Goal: Task Accomplishment & Management: Manage account settings

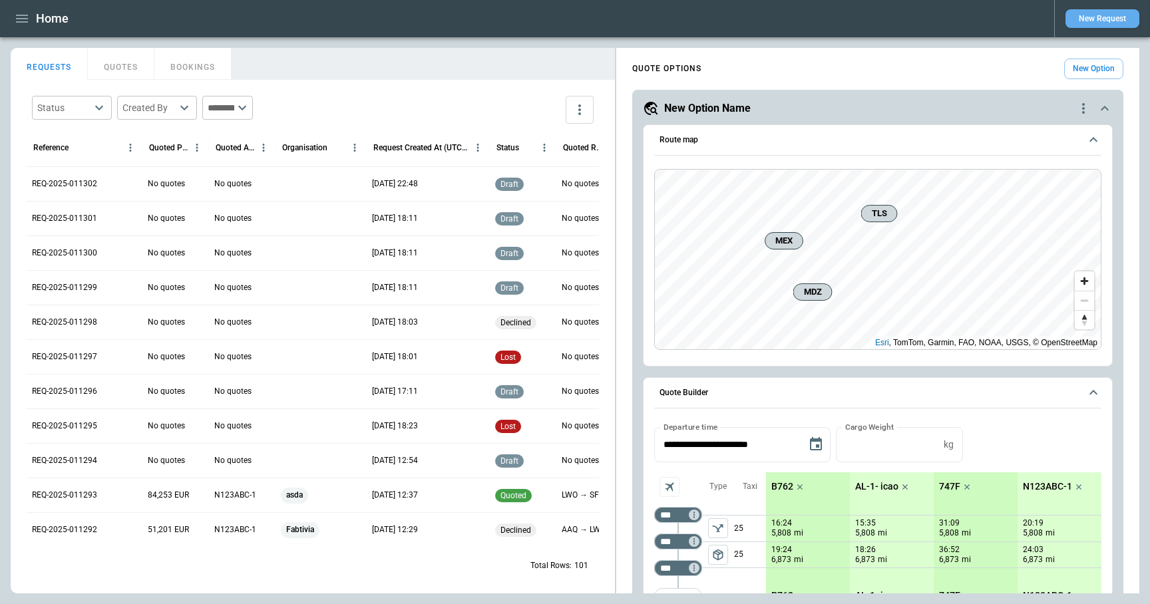
click at [1095, 23] on button "New Request" at bounding box center [1102, 18] width 74 height 19
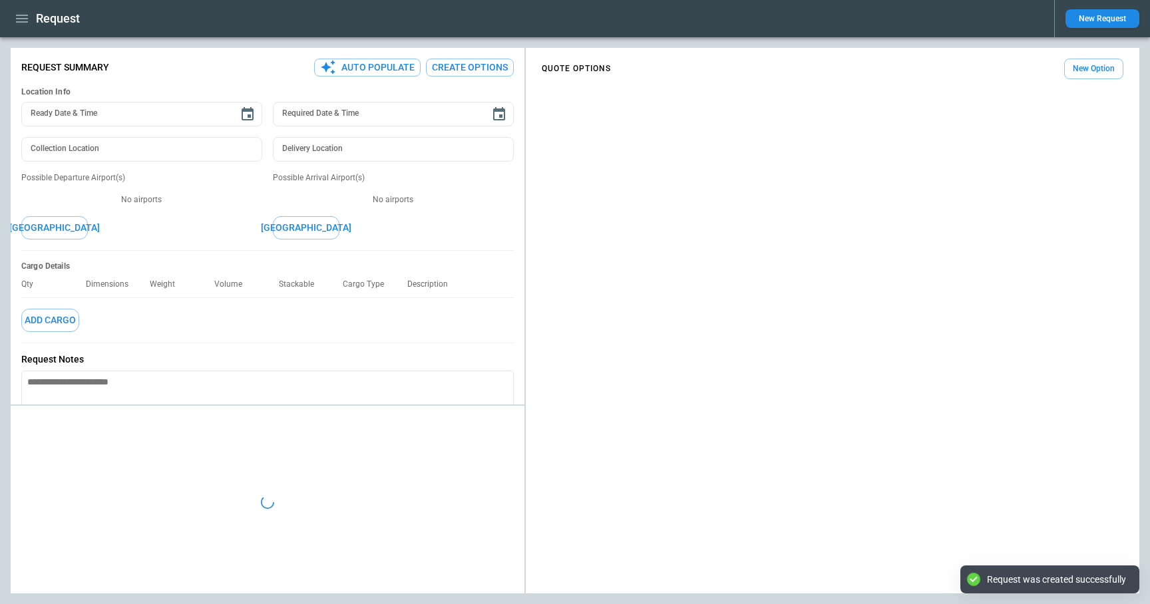
type textarea "*"
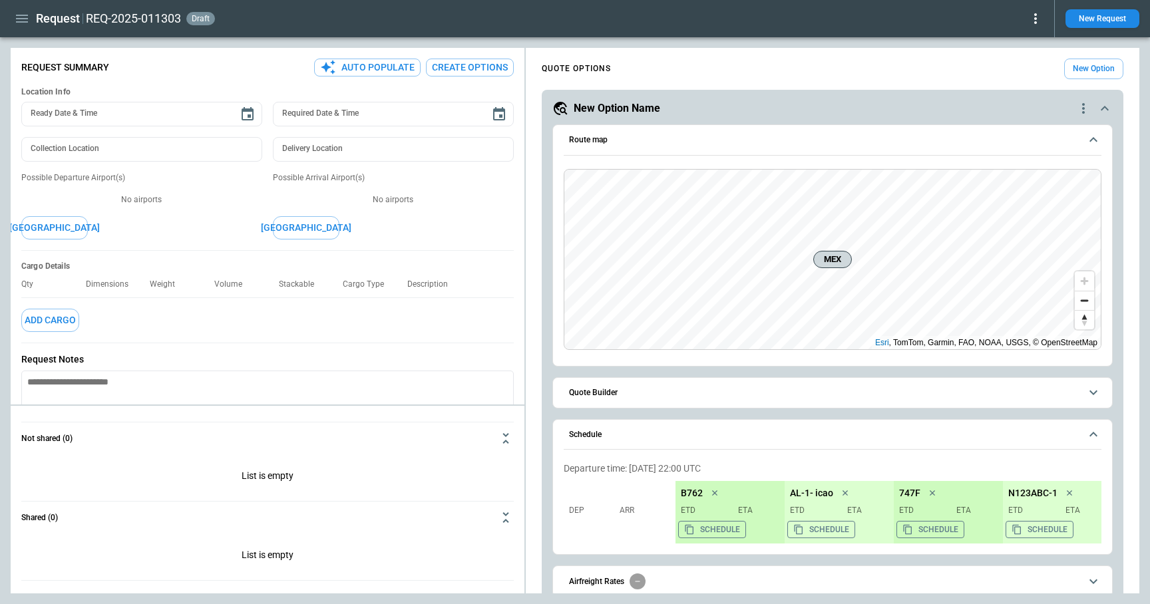
click at [1033, 14] on icon at bounding box center [1035, 19] width 16 height 16
click at [1011, 55] on button "Lost" at bounding box center [1020, 60] width 44 height 19
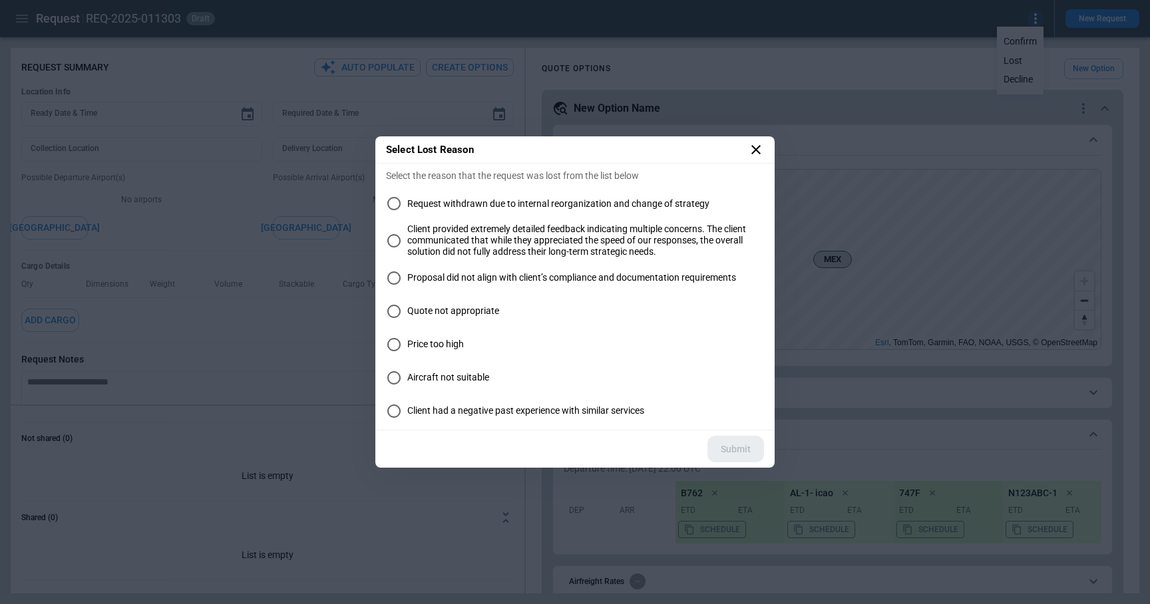
click at [798, 67] on div "Select Lost Reason Select the reason that the request was lost from the list be…" at bounding box center [575, 302] width 1150 height 604
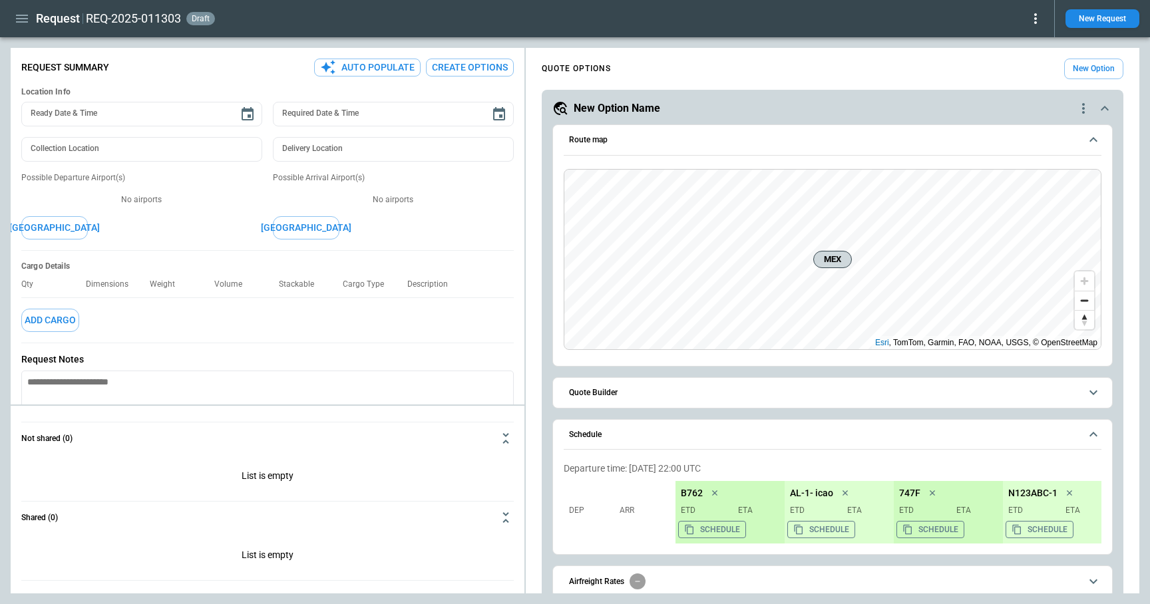
click at [1035, 21] on icon at bounding box center [1035, 18] width 3 height 11
click at [1031, 79] on button "Decline" at bounding box center [1020, 79] width 44 height 19
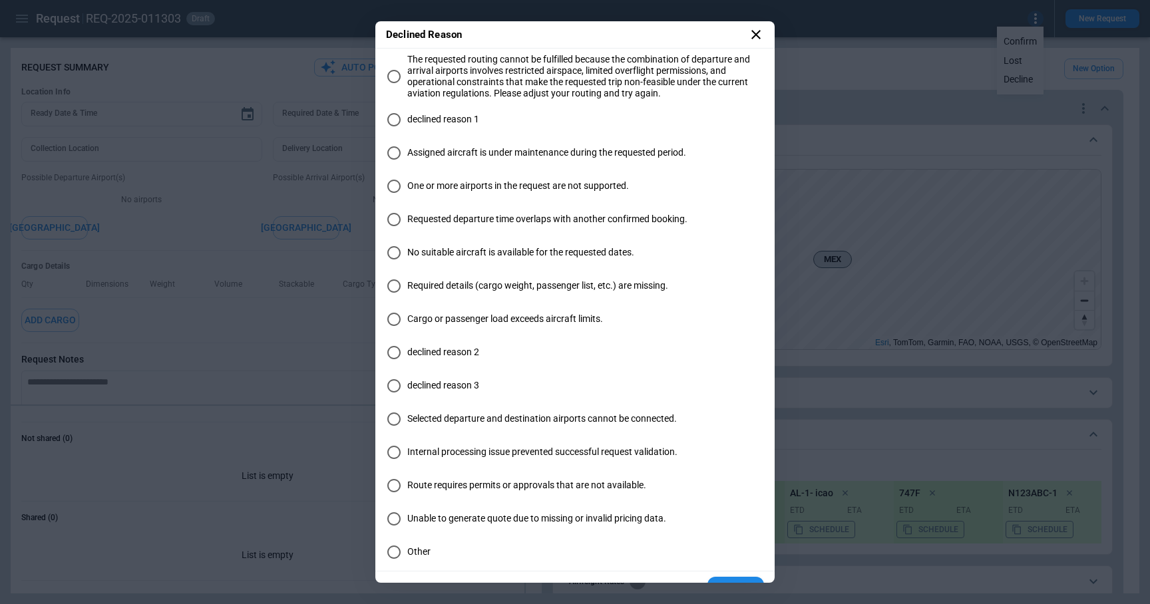
click at [815, 93] on div "Declined Reason The requested routing cannot be fulfilled because the combinati…" at bounding box center [575, 302] width 1150 height 604
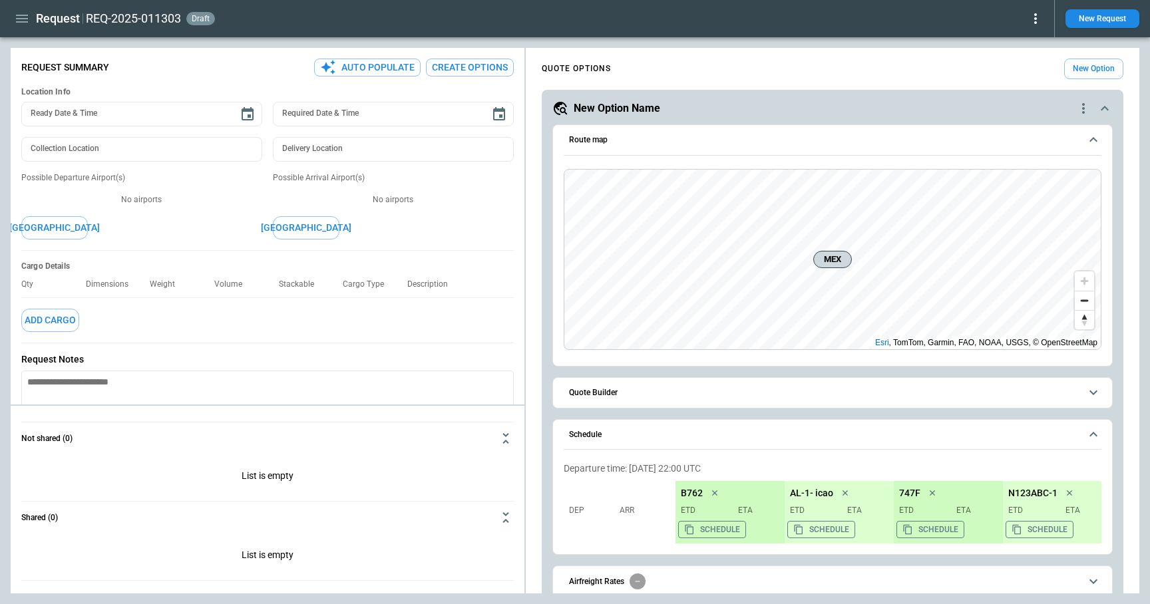
click at [21, 19] on icon "button" at bounding box center [22, 19] width 16 height 16
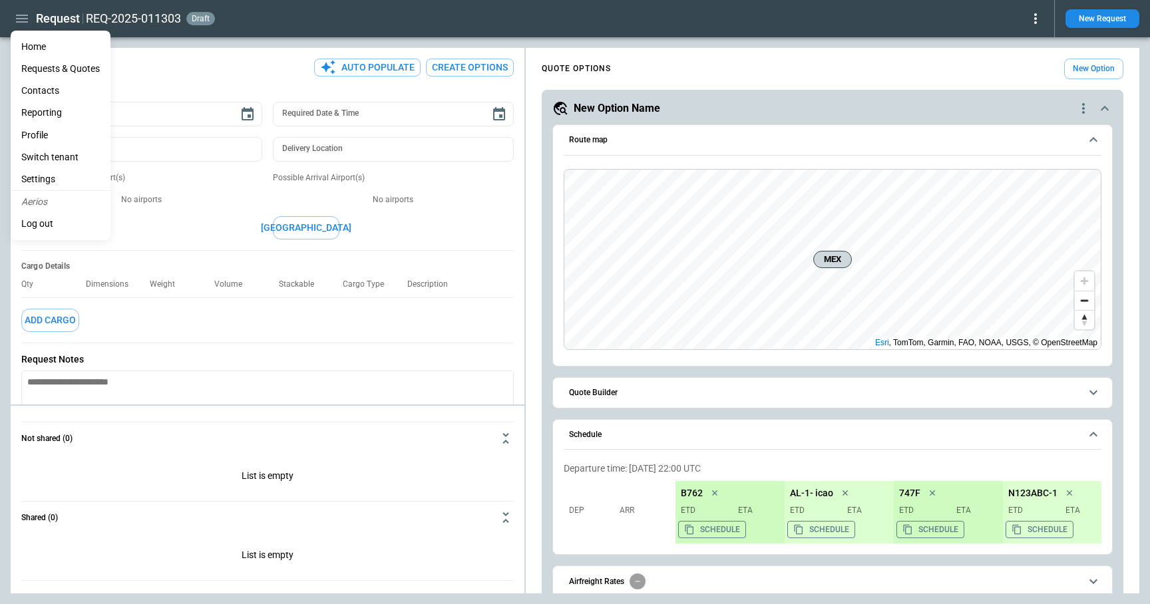
click at [29, 49] on li "Home" at bounding box center [61, 47] width 100 height 22
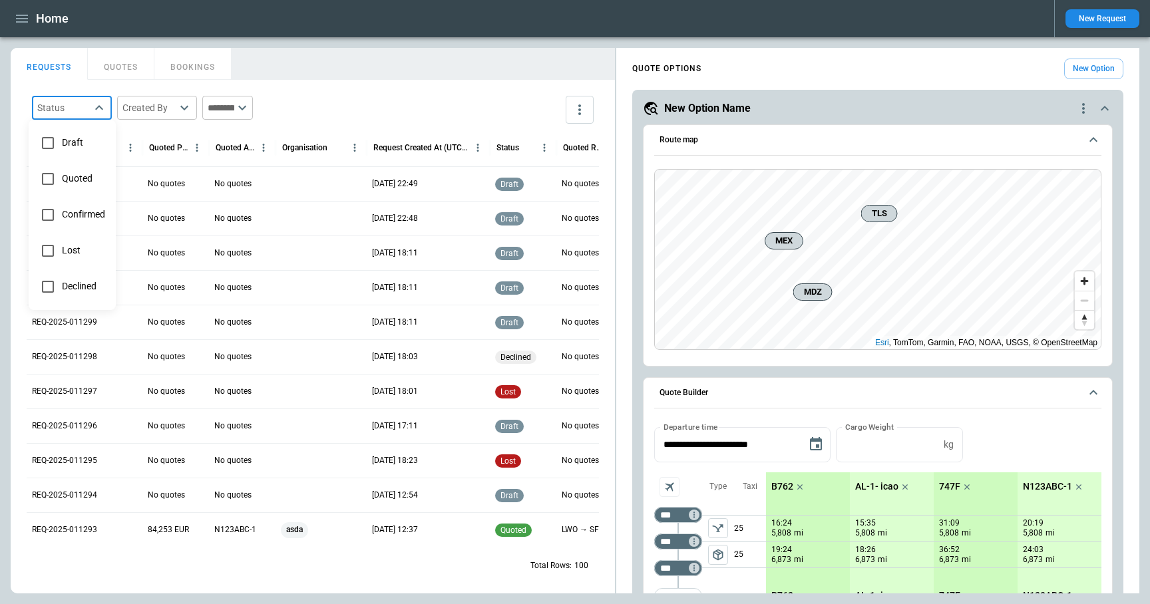
click at [101, 108] on body "Home New Request FindBorderBarSize REQUESTS QUOTES BOOKINGS Status ​ Created By…" at bounding box center [575, 302] width 1150 height 604
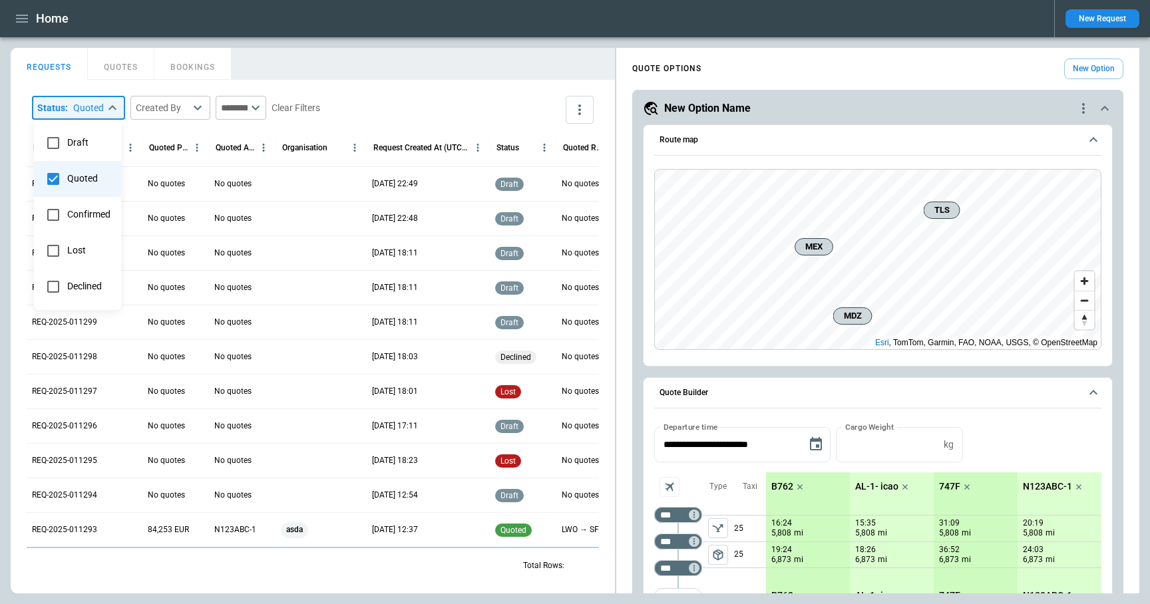
type input "**********"
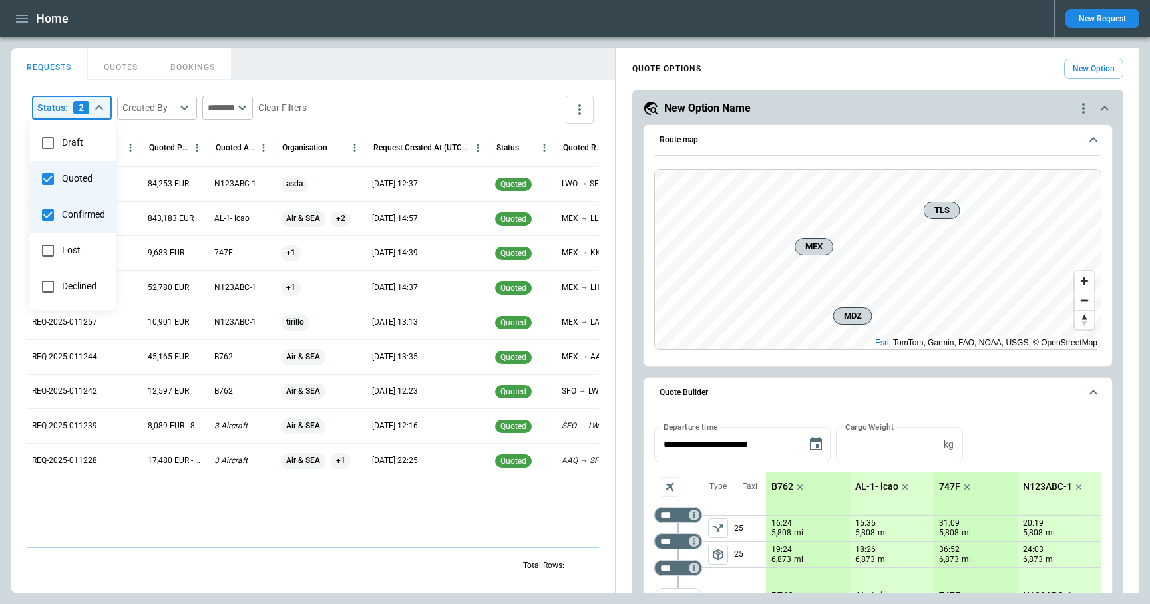
click at [401, 68] on div at bounding box center [575, 302] width 1150 height 604
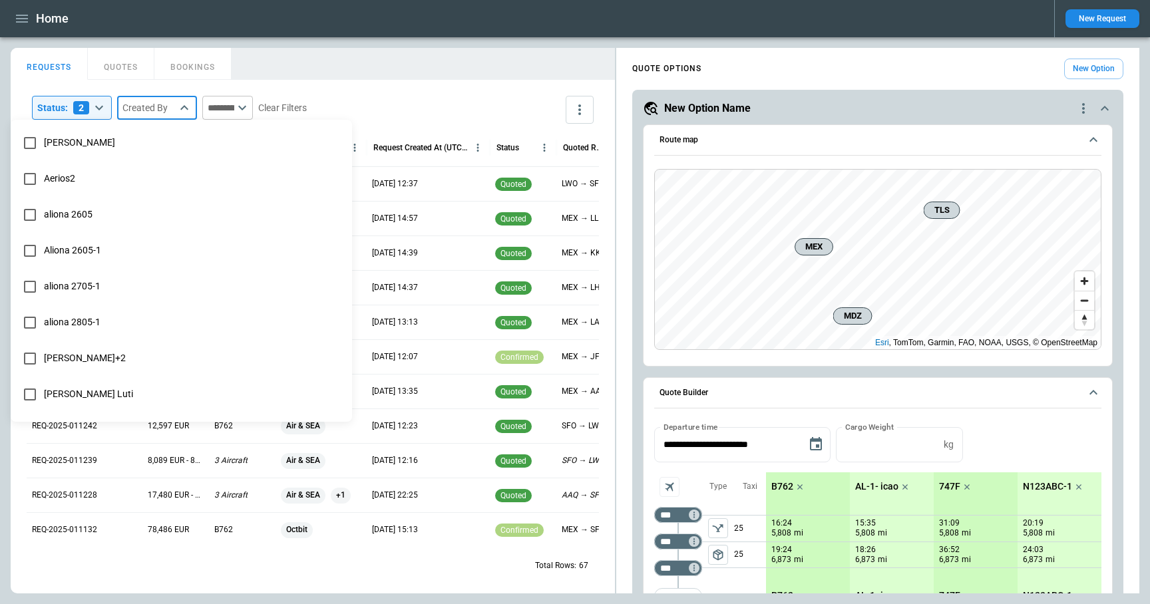
click at [176, 106] on body "**********" at bounding box center [575, 302] width 1150 height 604
click at [359, 33] on div at bounding box center [575, 302] width 1150 height 604
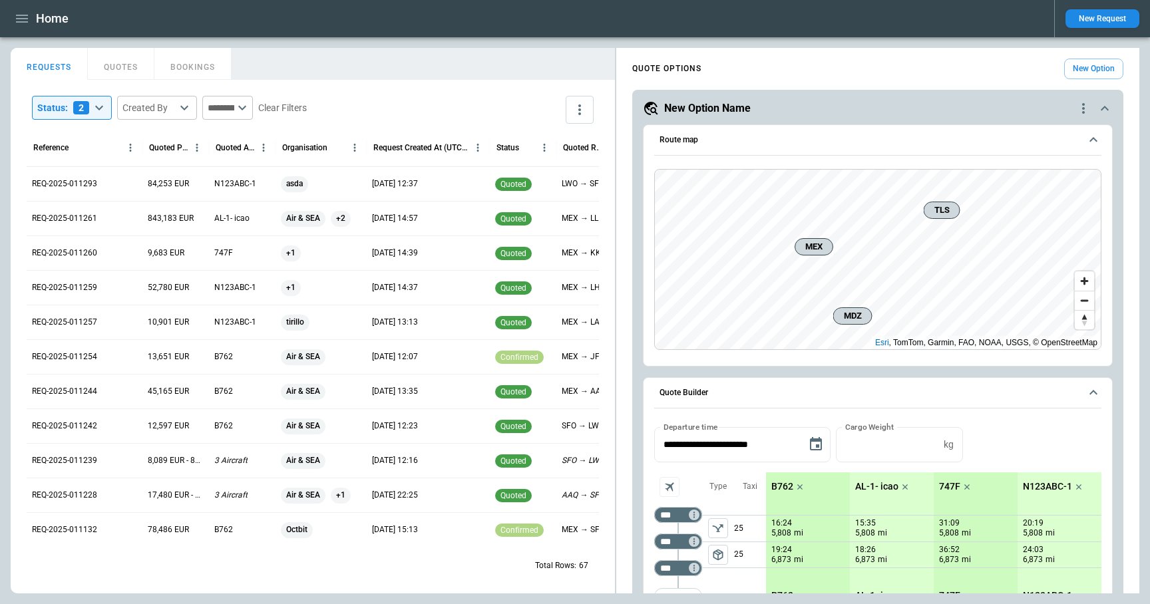
click at [250, 106] on icon at bounding box center [242, 108] width 16 height 16
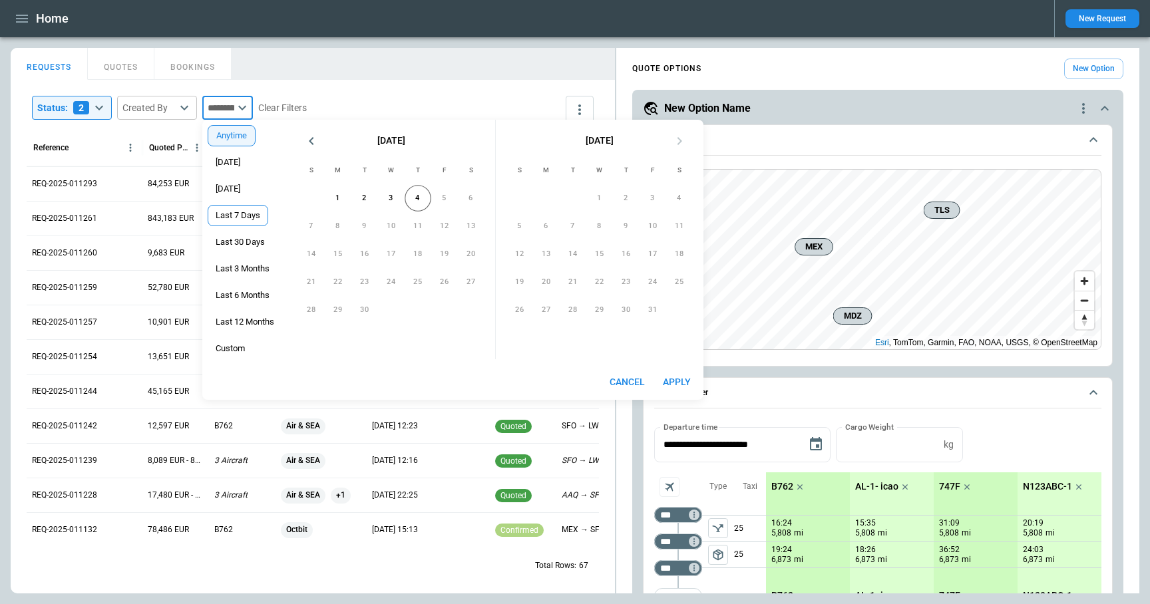
click at [248, 214] on span "Last 7 Days" at bounding box center [237, 215] width 59 height 11
click at [314, 142] on icon "Previous month" at bounding box center [311, 141] width 16 height 16
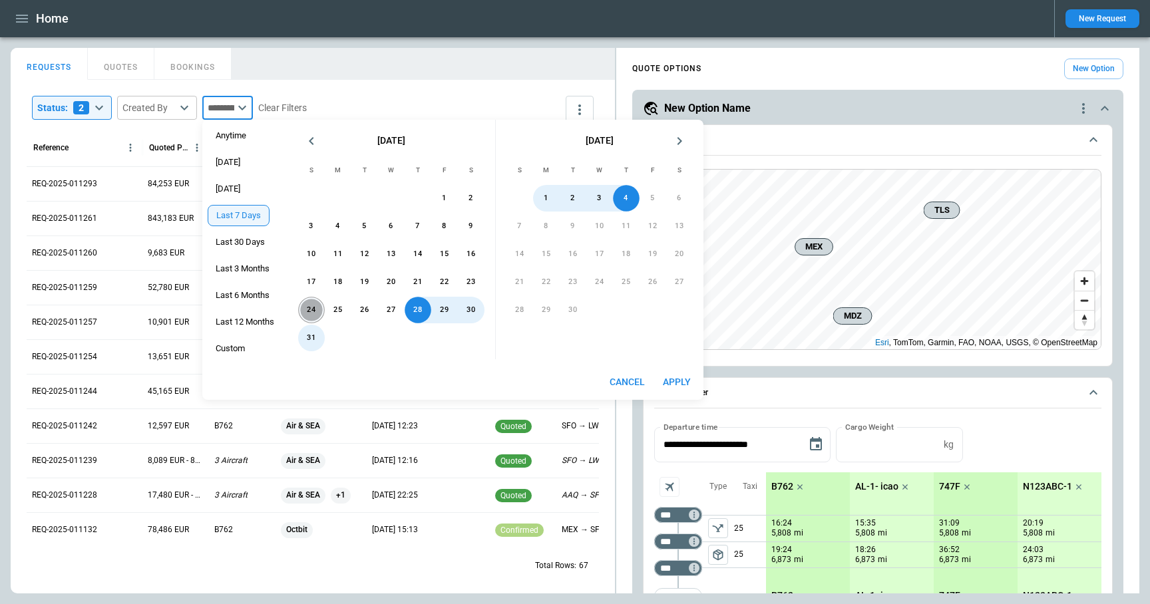
click at [309, 308] on button "24" at bounding box center [311, 310] width 27 height 27
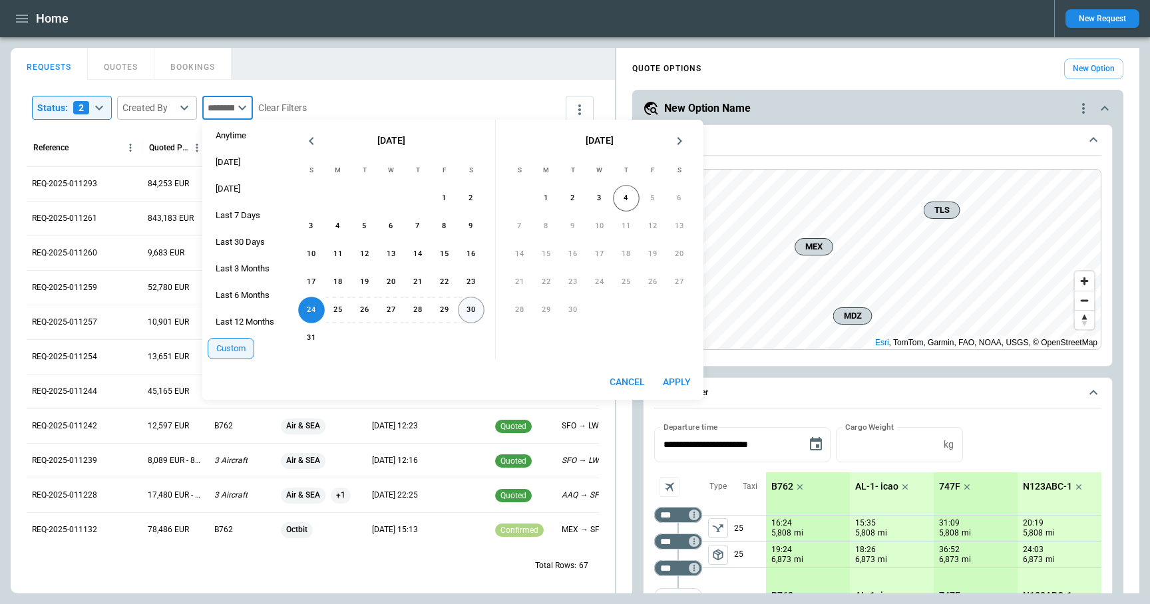
click at [470, 309] on button "30" at bounding box center [471, 310] width 27 height 27
click at [683, 379] on button "Apply" at bounding box center [676, 382] width 43 height 25
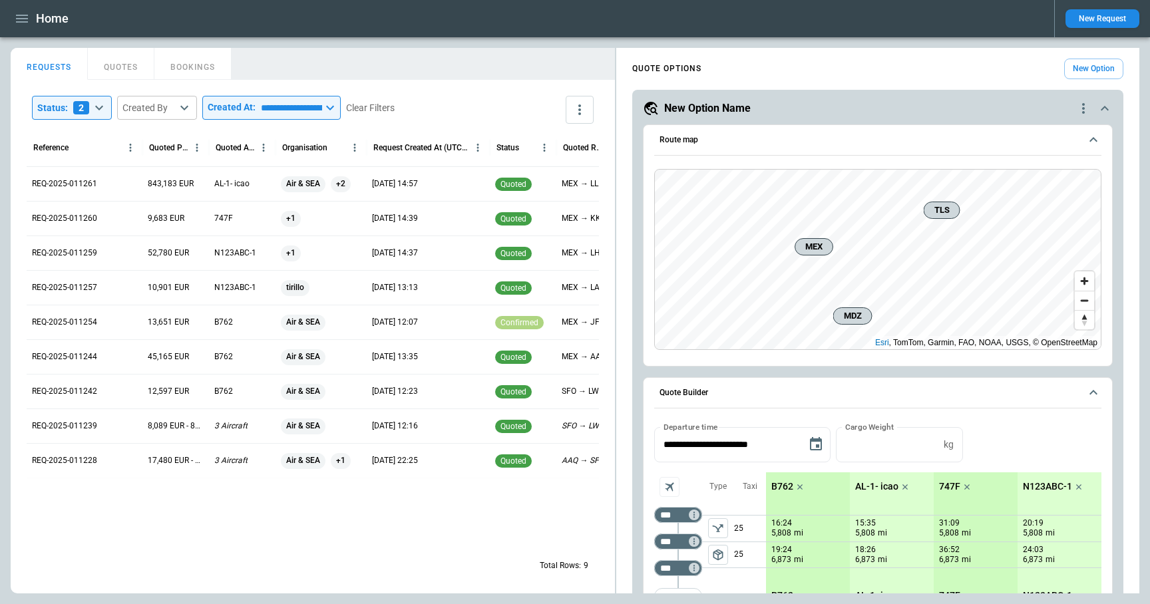
click at [334, 108] on icon at bounding box center [330, 108] width 8 height 5
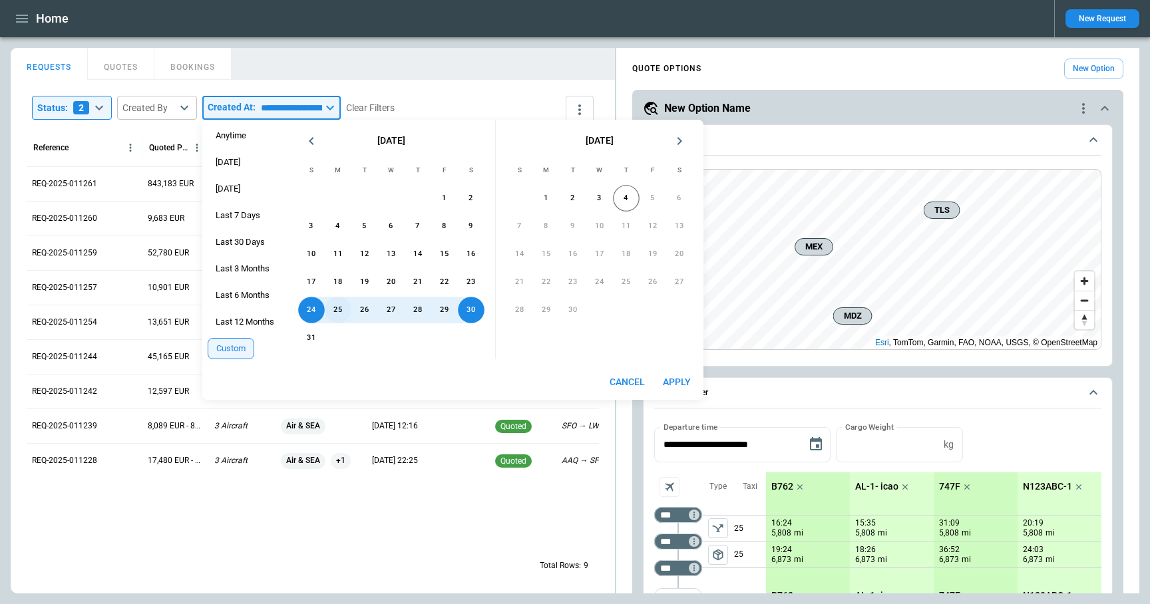
click at [341, 309] on button "25" at bounding box center [338, 310] width 27 height 27
click at [317, 341] on button "31" at bounding box center [311, 338] width 27 height 27
click at [671, 381] on button "Apply" at bounding box center [676, 382] width 43 height 25
type input "**********"
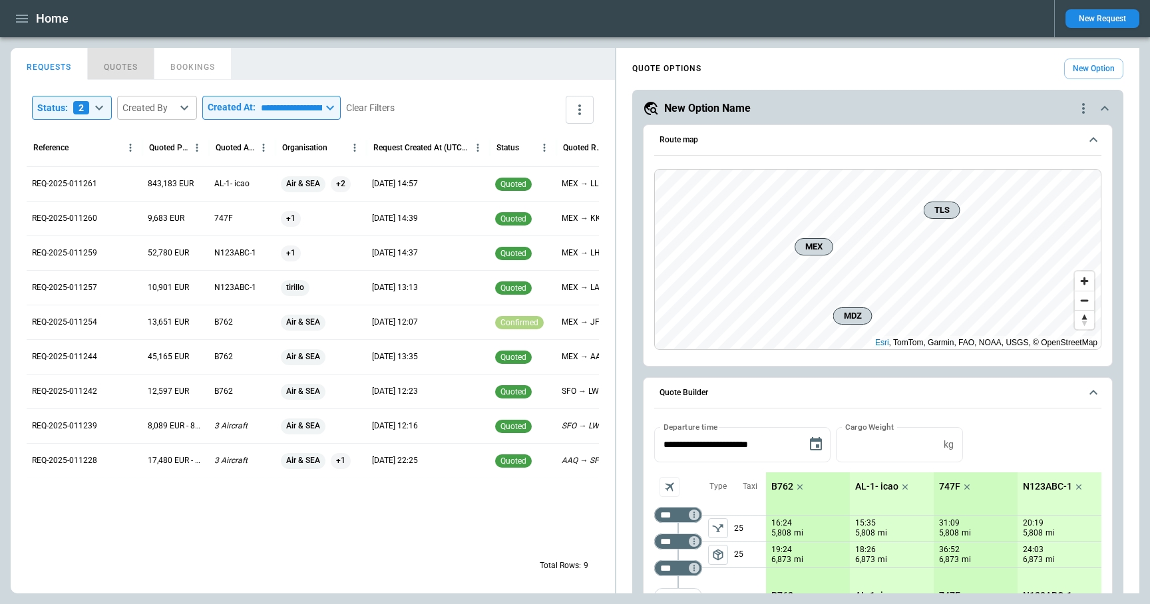
click at [122, 71] on button "QUOTES" at bounding box center [121, 64] width 67 height 32
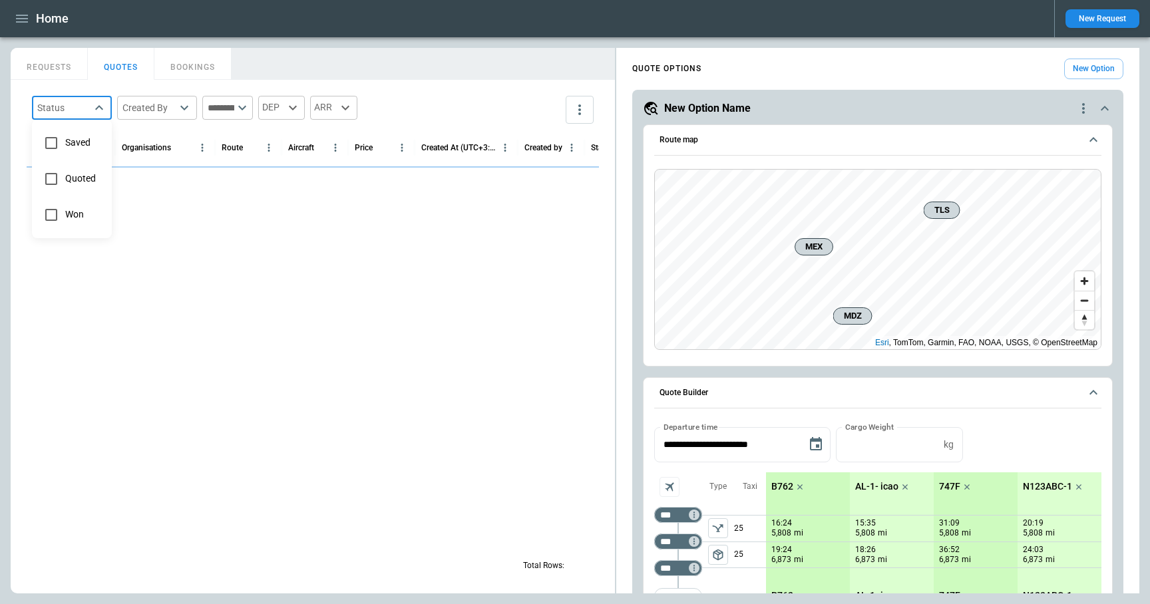
click at [90, 113] on body "**********" at bounding box center [575, 302] width 1150 height 604
type input "********"
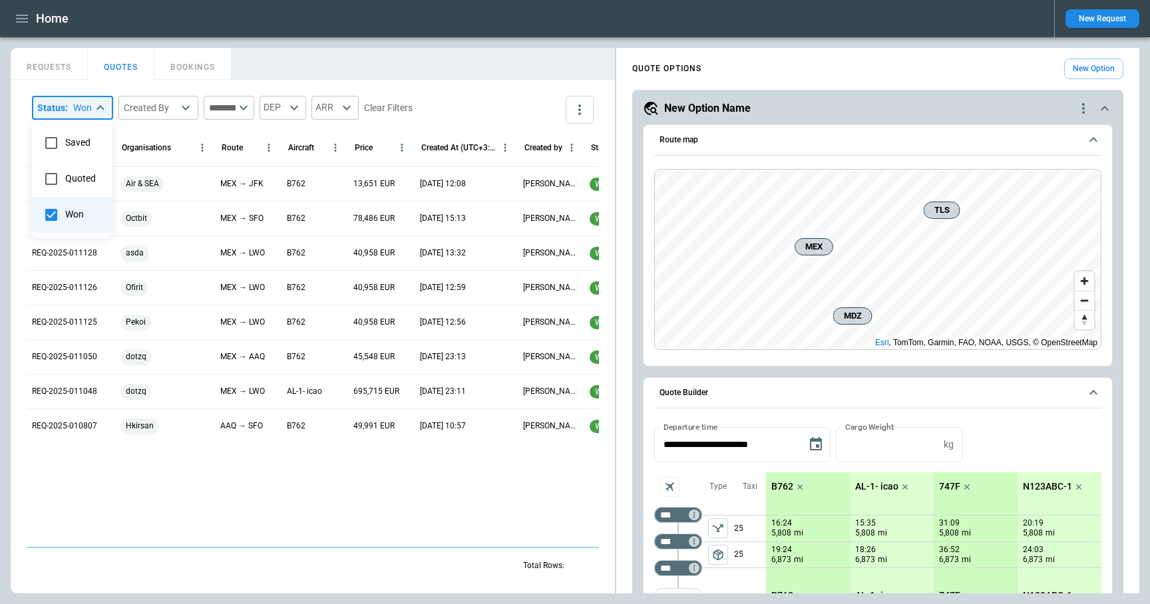
click at [333, 59] on div at bounding box center [575, 302] width 1150 height 604
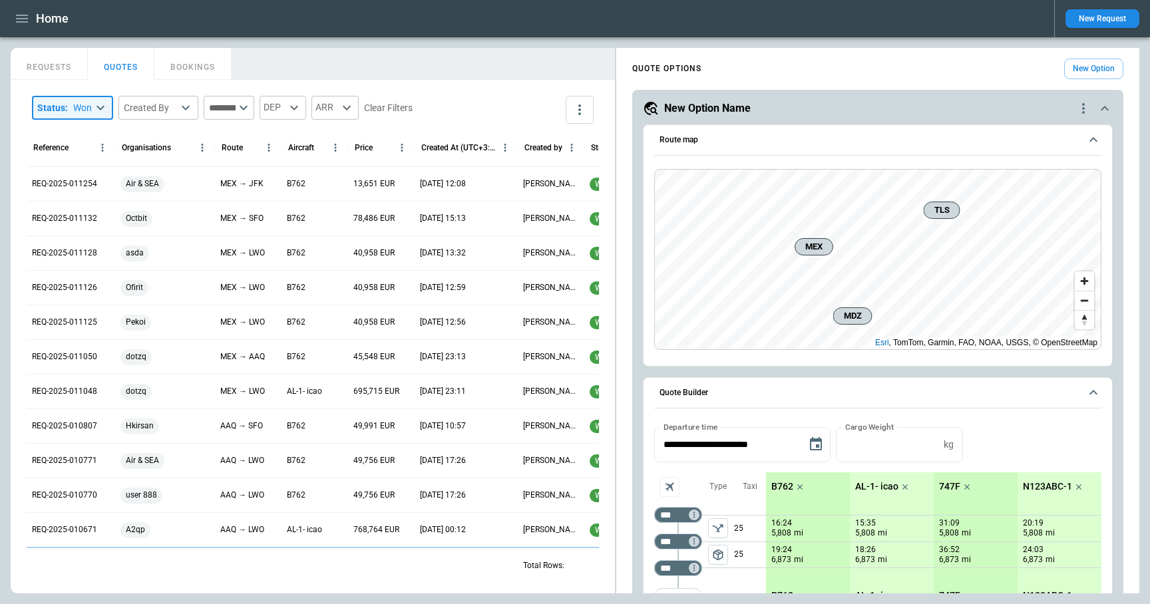
click at [99, 113] on body "Home New Request FindBorderBarSize REQUESTS QUOTES BOOKINGS Status : Won ******…" at bounding box center [575, 302] width 1150 height 604
click at [286, 68] on div at bounding box center [575, 302] width 1150 height 604
click at [186, 108] on body "Home New Request FindBorderBarSize REQUESTS QUOTES BOOKINGS Status : Won ******…" at bounding box center [575, 302] width 1150 height 604
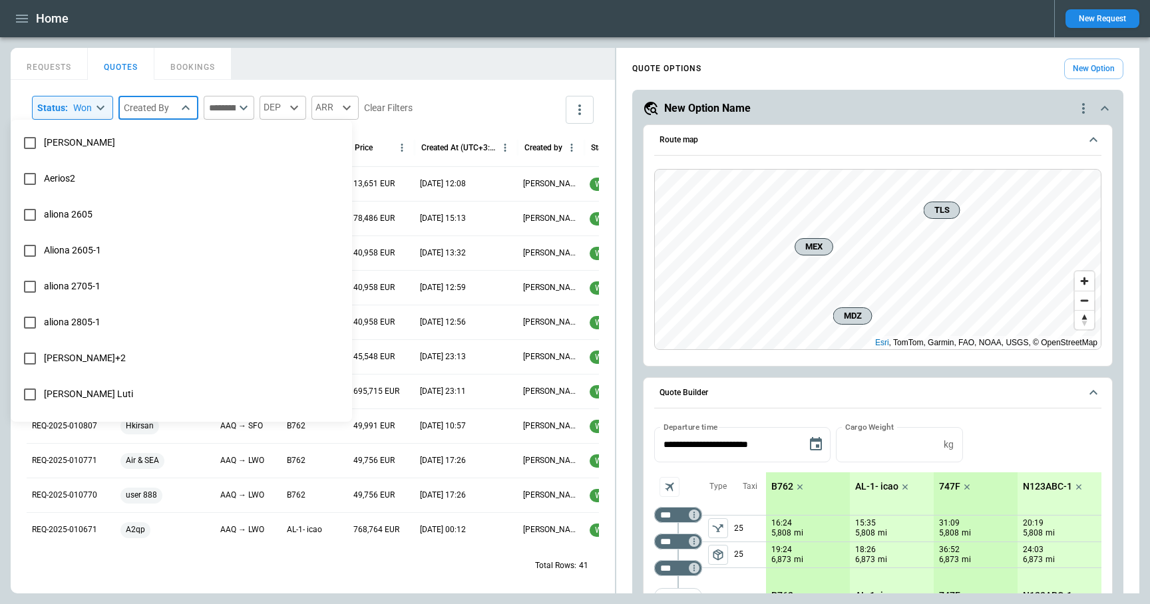
click at [301, 61] on div at bounding box center [575, 302] width 1150 height 604
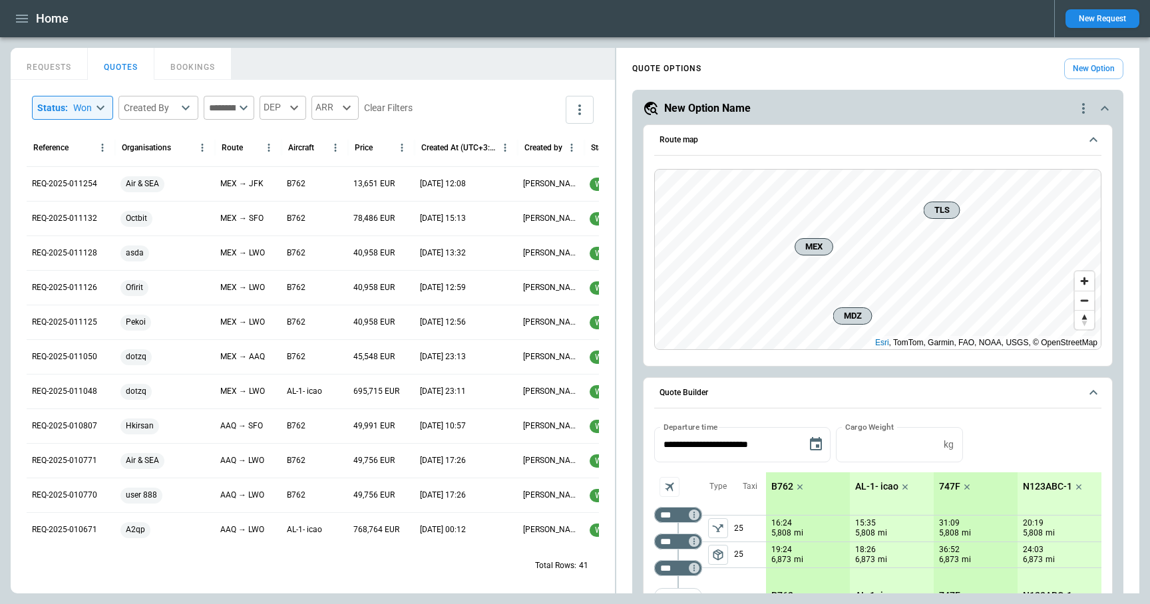
click at [251, 112] on icon at bounding box center [244, 108] width 16 height 16
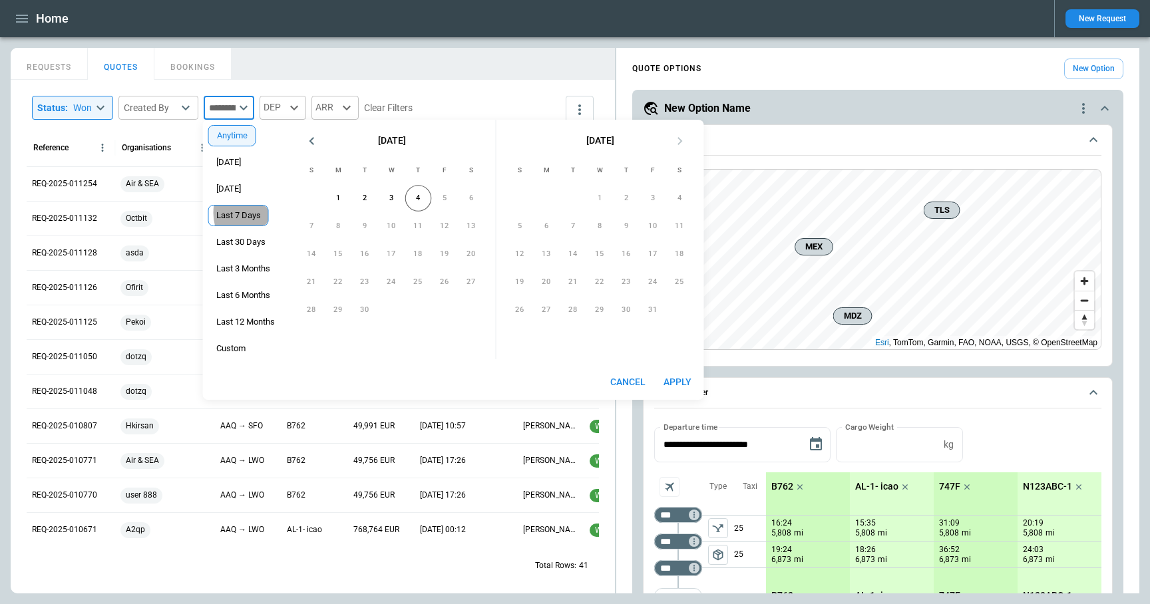
click at [246, 213] on span "Last 7 Days" at bounding box center [238, 215] width 59 height 11
click at [314, 144] on icon "Previous month" at bounding box center [311, 141] width 5 height 8
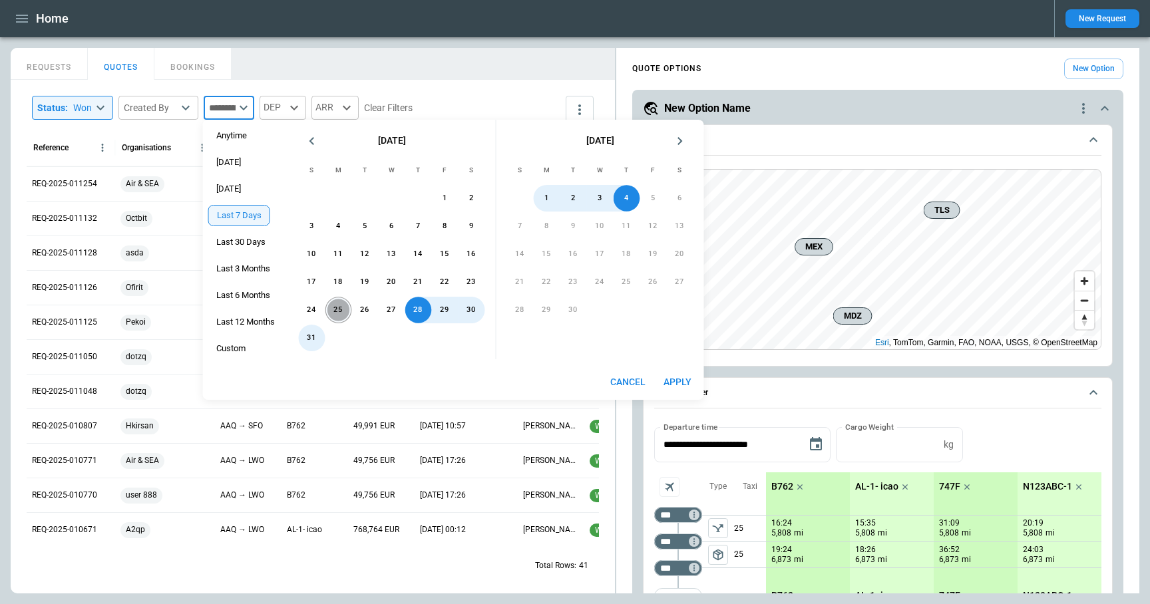
click at [340, 315] on button "25" at bounding box center [338, 310] width 27 height 27
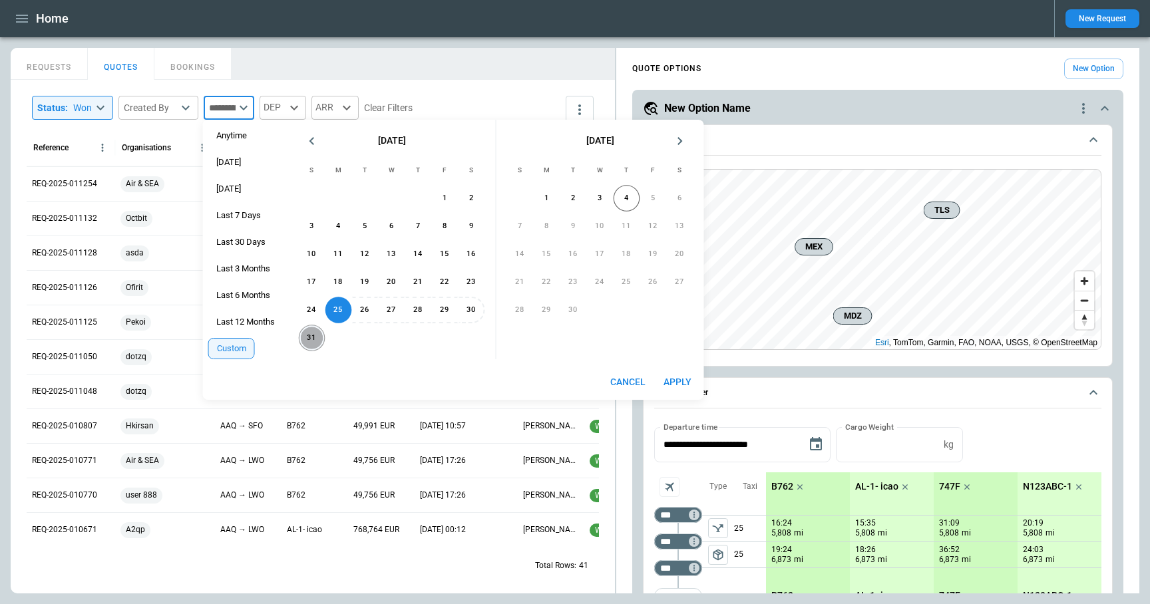
click at [319, 338] on button "31" at bounding box center [312, 338] width 27 height 27
click at [678, 388] on button "Apply" at bounding box center [677, 382] width 43 height 25
type input "**********"
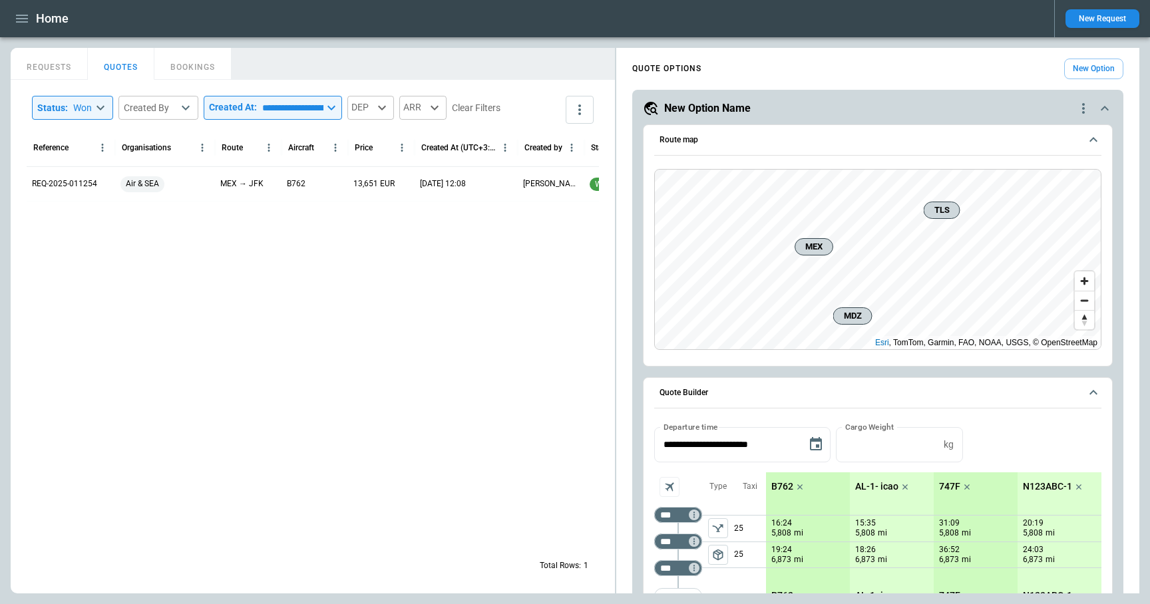
scroll to position [0, 19]
click at [104, 112] on body "**********" at bounding box center [575, 302] width 1150 height 604
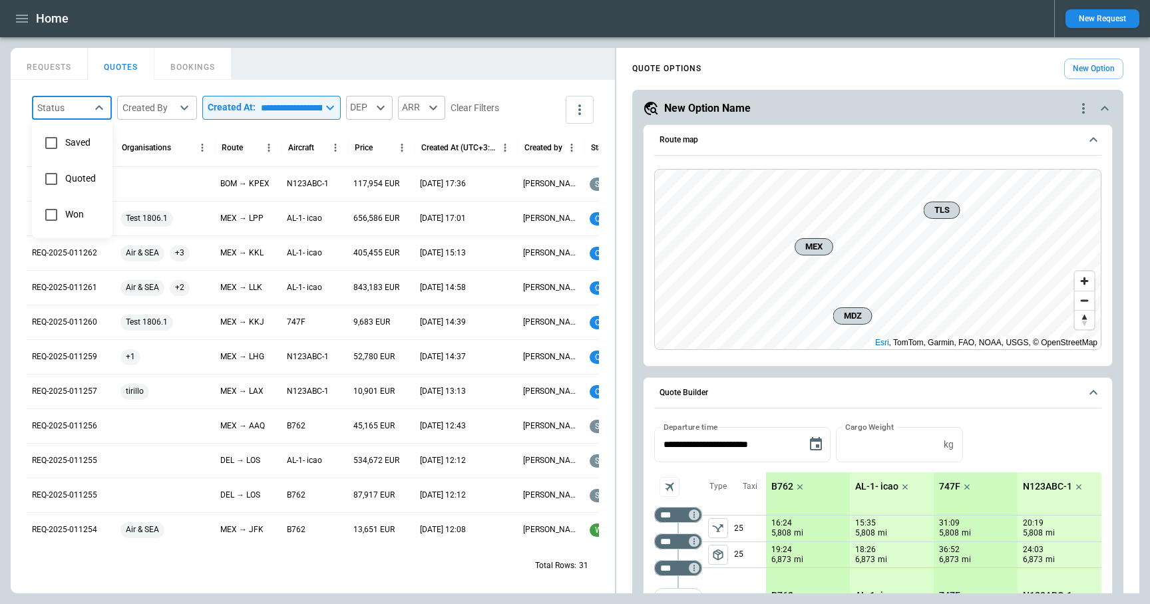
click at [327, 50] on div at bounding box center [575, 302] width 1150 height 604
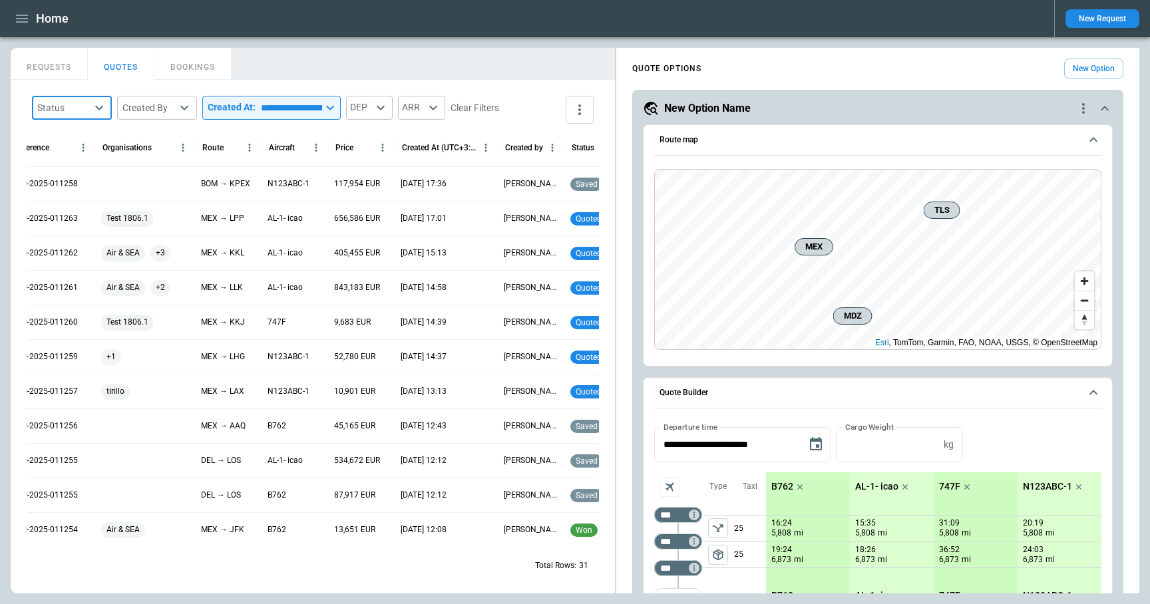
scroll to position [0, 0]
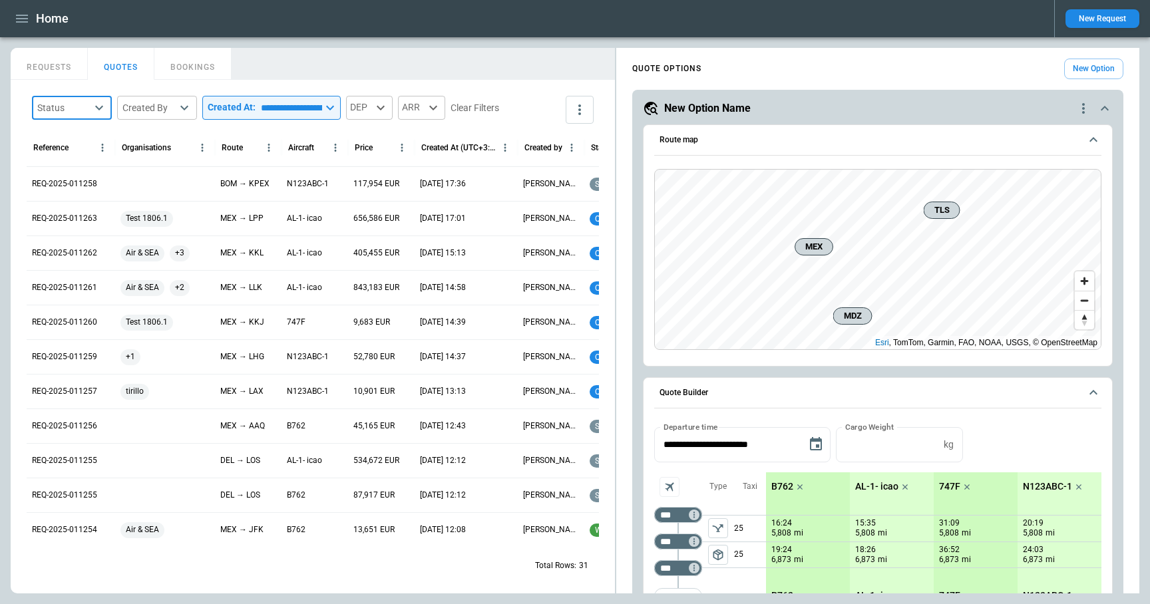
click at [69, 107] on body "**********" at bounding box center [575, 302] width 1150 height 604
click at [75, 218] on span "Won" at bounding box center [83, 214] width 36 height 11
type input "********"
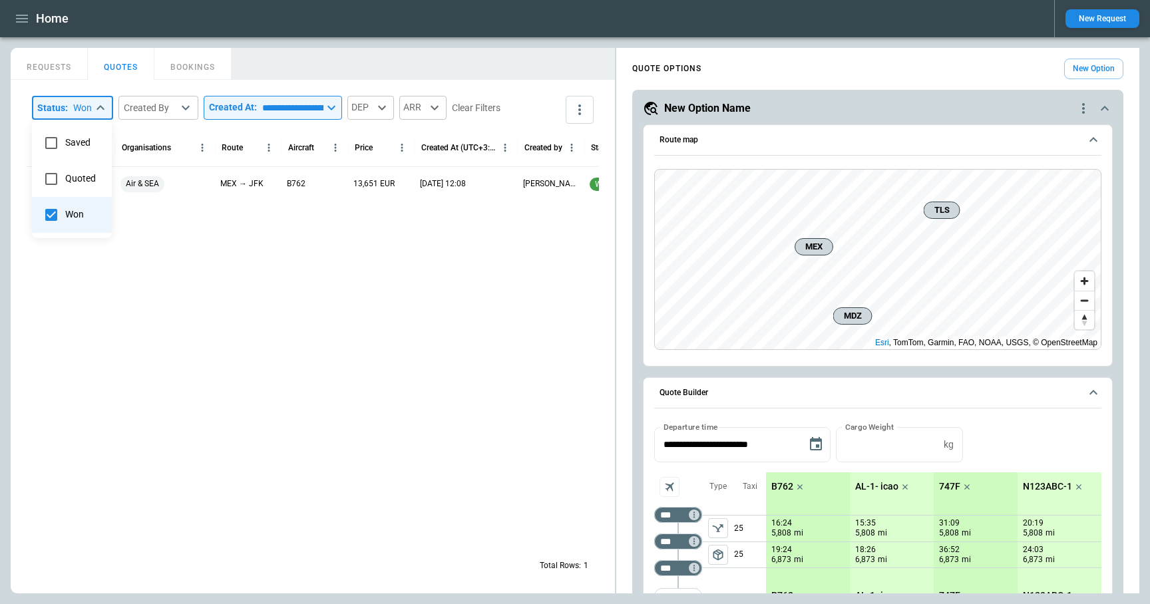
click at [81, 216] on span "Won" at bounding box center [83, 214] width 36 height 11
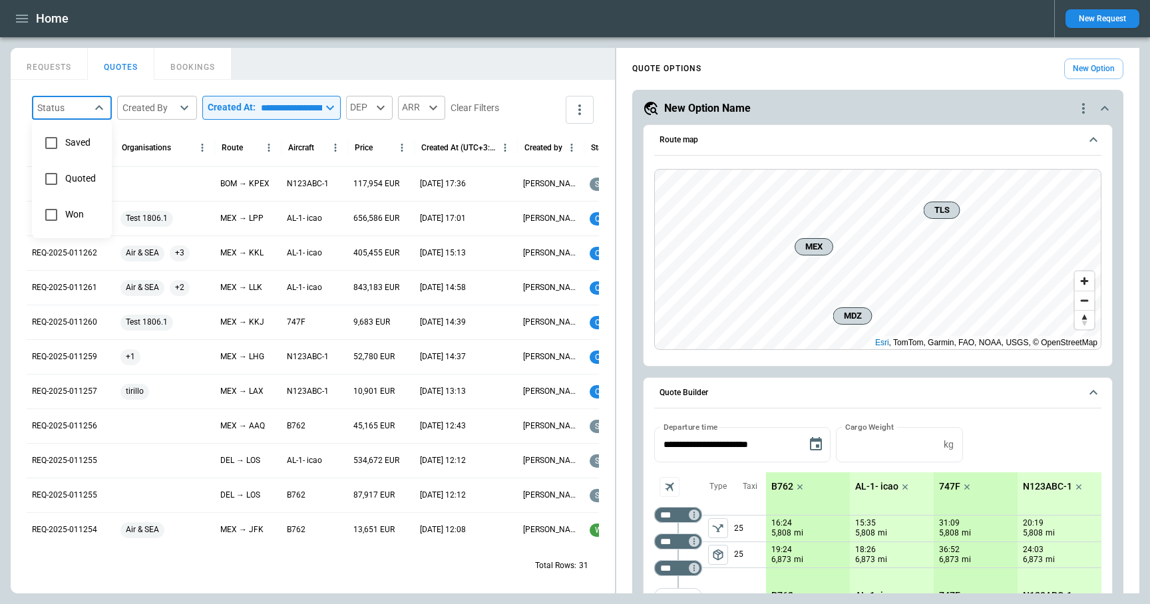
click at [348, 39] on div at bounding box center [575, 302] width 1150 height 604
click at [87, 323] on p "REQ-2025-011260" at bounding box center [64, 322] width 65 height 11
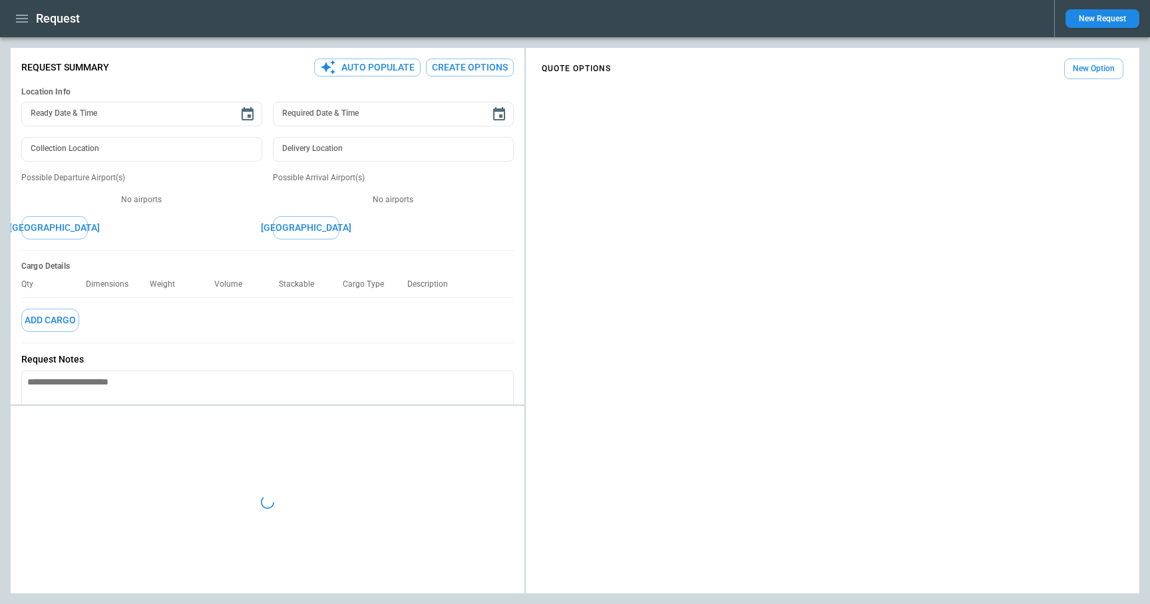
type textarea "*"
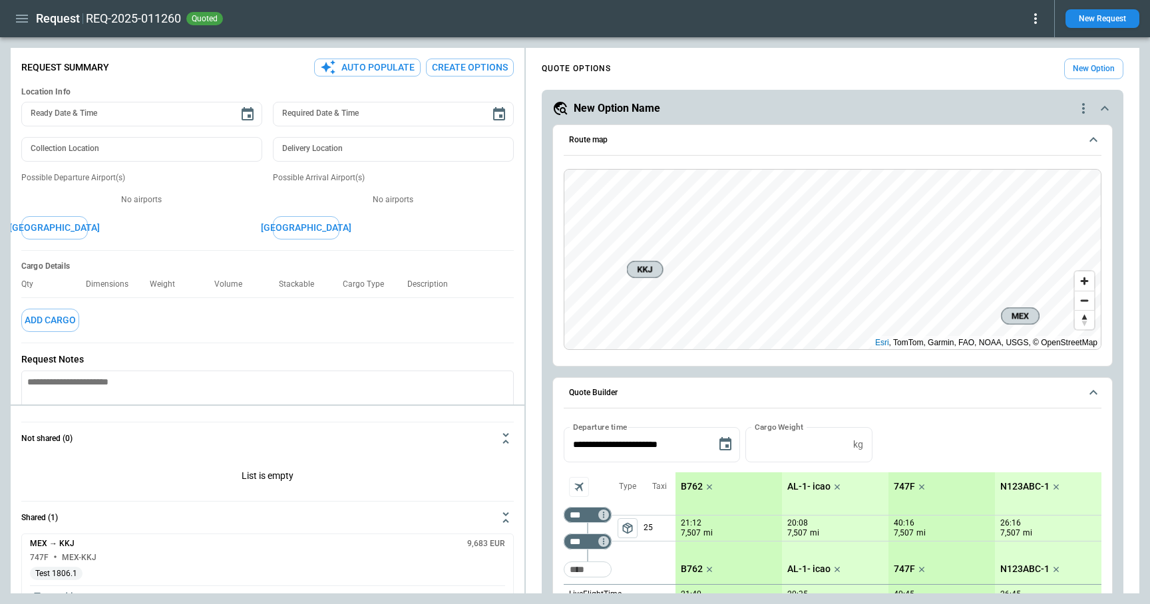
click at [1037, 21] on icon at bounding box center [1035, 19] width 16 height 16
click at [1023, 43] on button "Confirm" at bounding box center [1020, 41] width 44 height 19
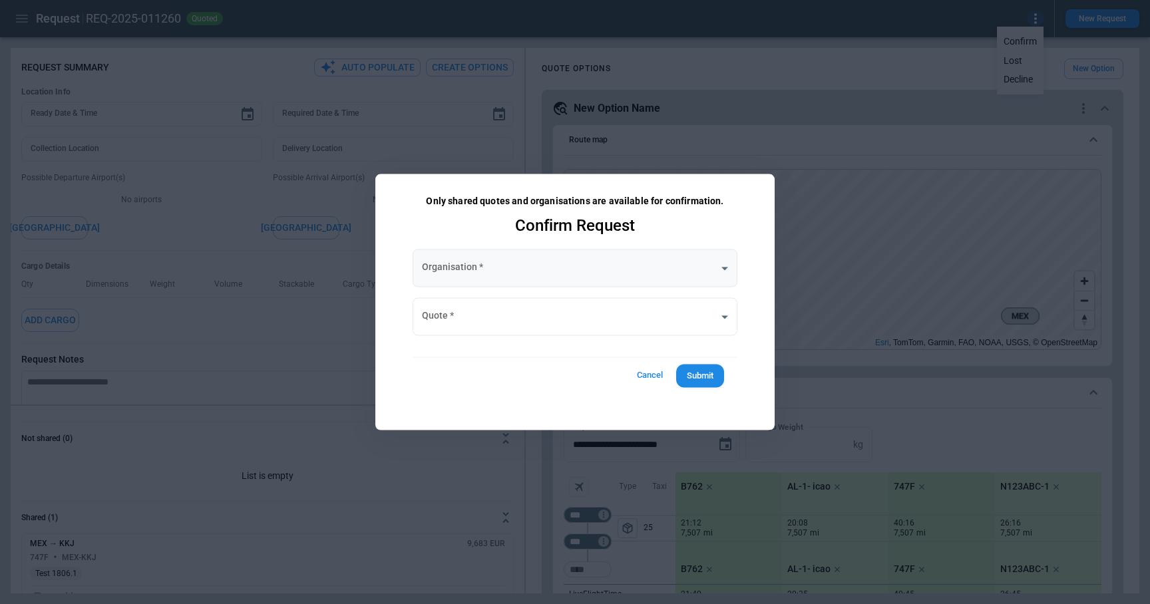
click at [502, 269] on body "**********" at bounding box center [575, 302] width 1150 height 604
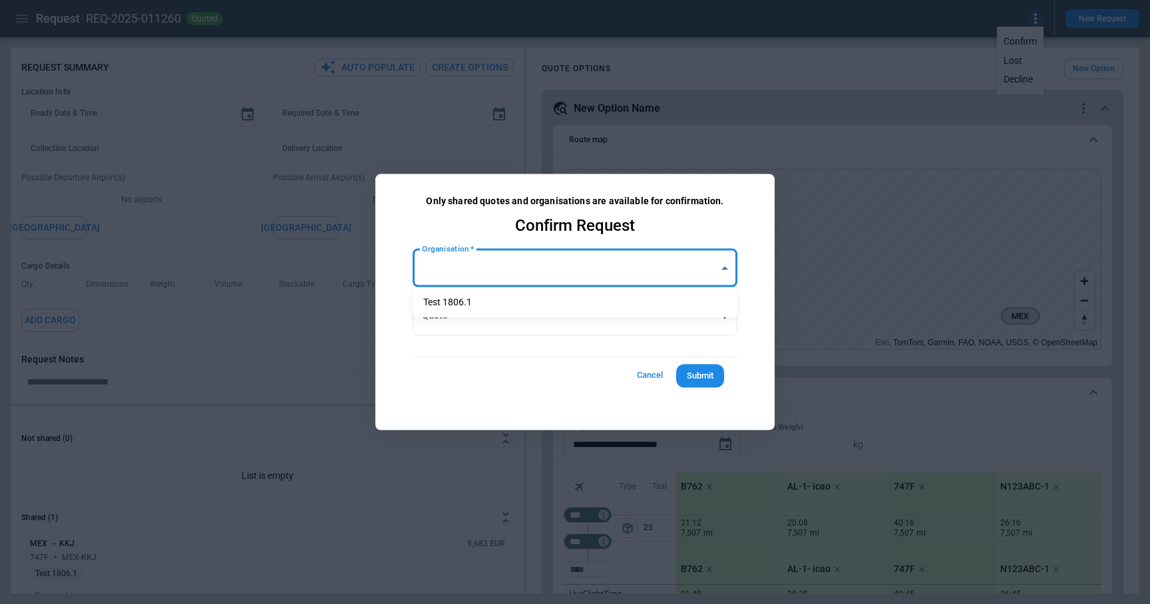
click at [496, 303] on li "Test 1806.1" at bounding box center [575, 302] width 325 height 19
type input "**********"
click at [500, 324] on body "**********" at bounding box center [575, 302] width 1150 height 604
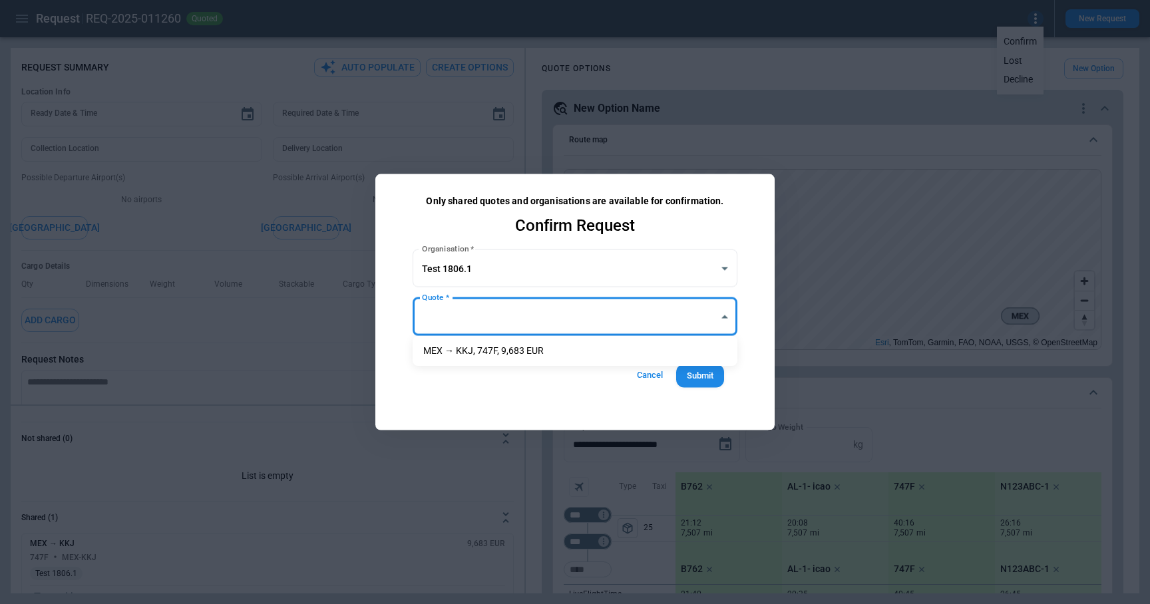
click at [504, 353] on li "MEX → KKJ, 747F, 9,683 EUR" at bounding box center [575, 350] width 325 height 19
type input "**********"
click at [703, 379] on button "Submit" at bounding box center [700, 376] width 48 height 23
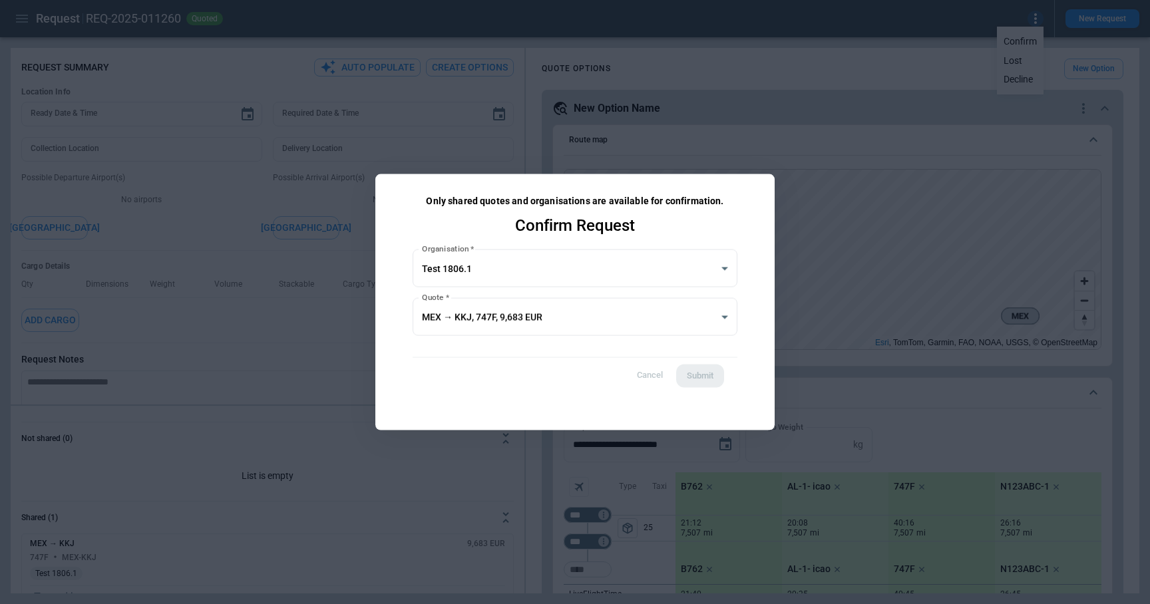
type textarea "*"
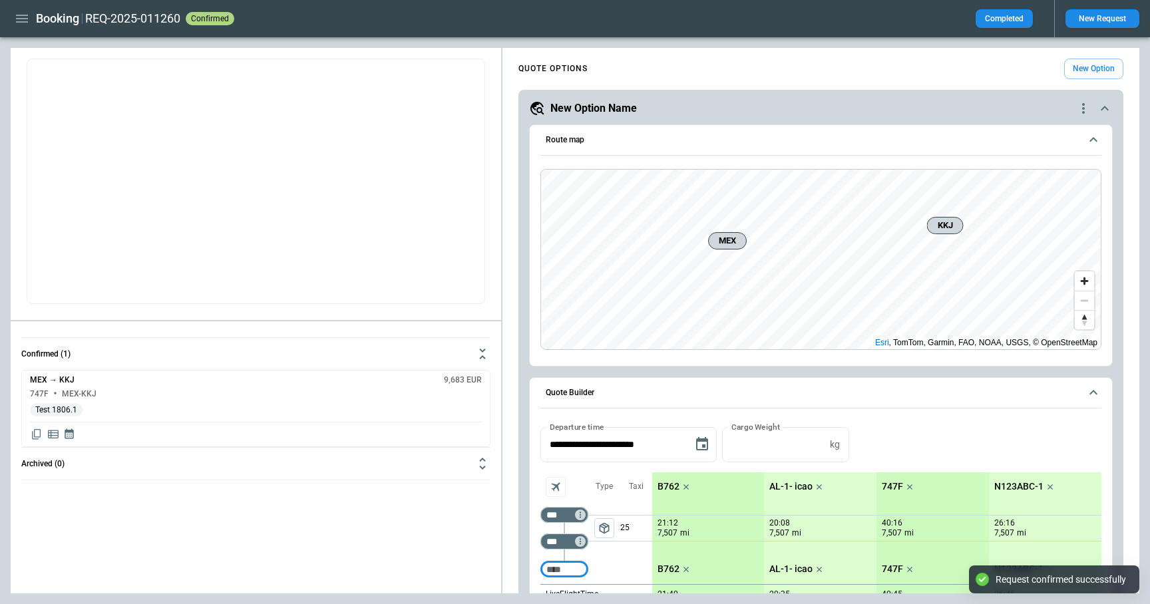
click at [17, 25] on icon "button" at bounding box center [22, 19] width 16 height 16
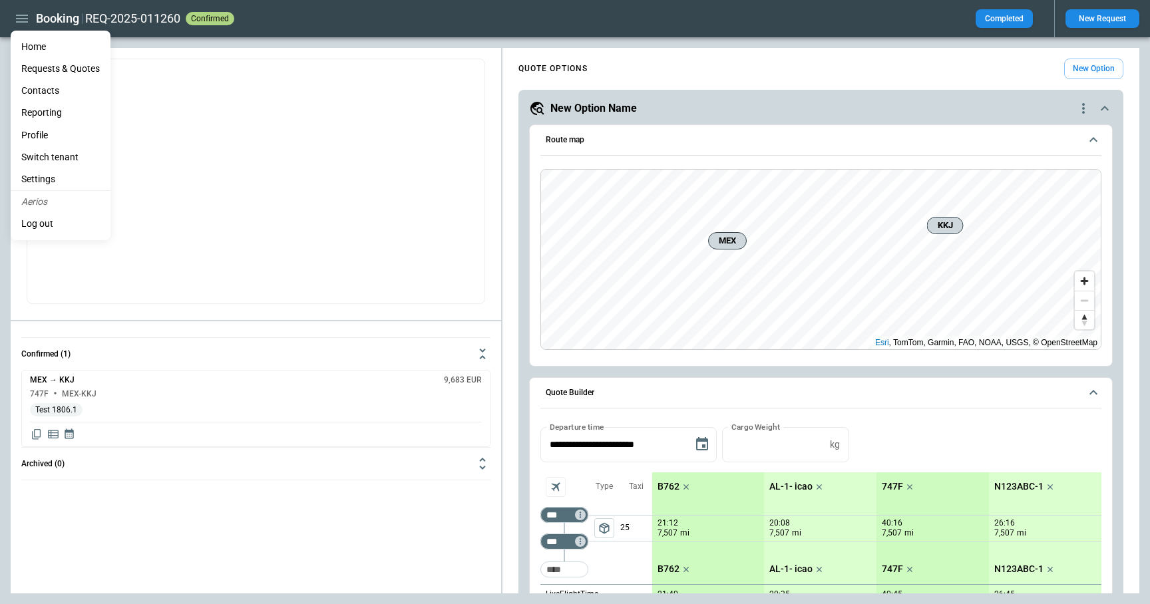
click at [24, 47] on li "Home" at bounding box center [61, 47] width 100 height 22
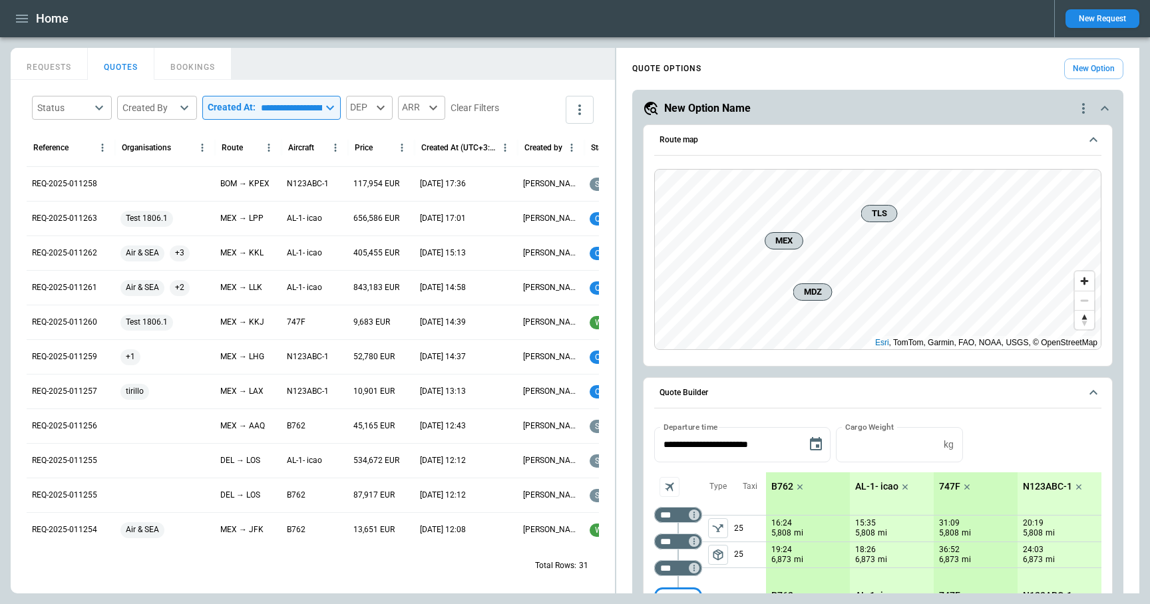
click at [90, 113] on body "**********" at bounding box center [575, 302] width 1150 height 604
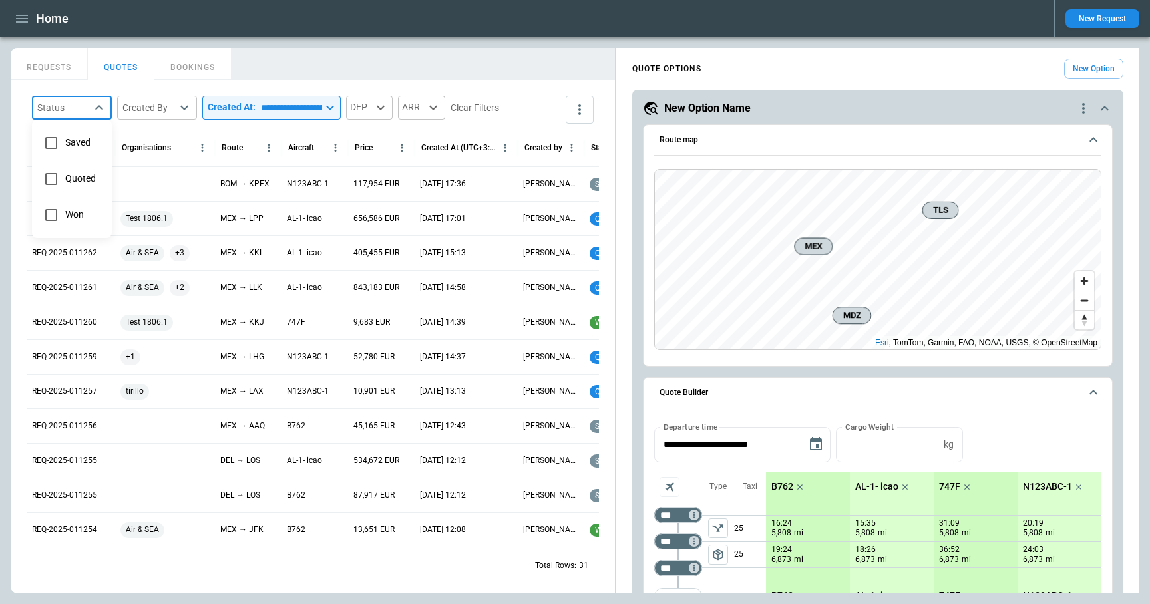
click at [85, 215] on span "Won" at bounding box center [83, 214] width 36 height 11
type input "********"
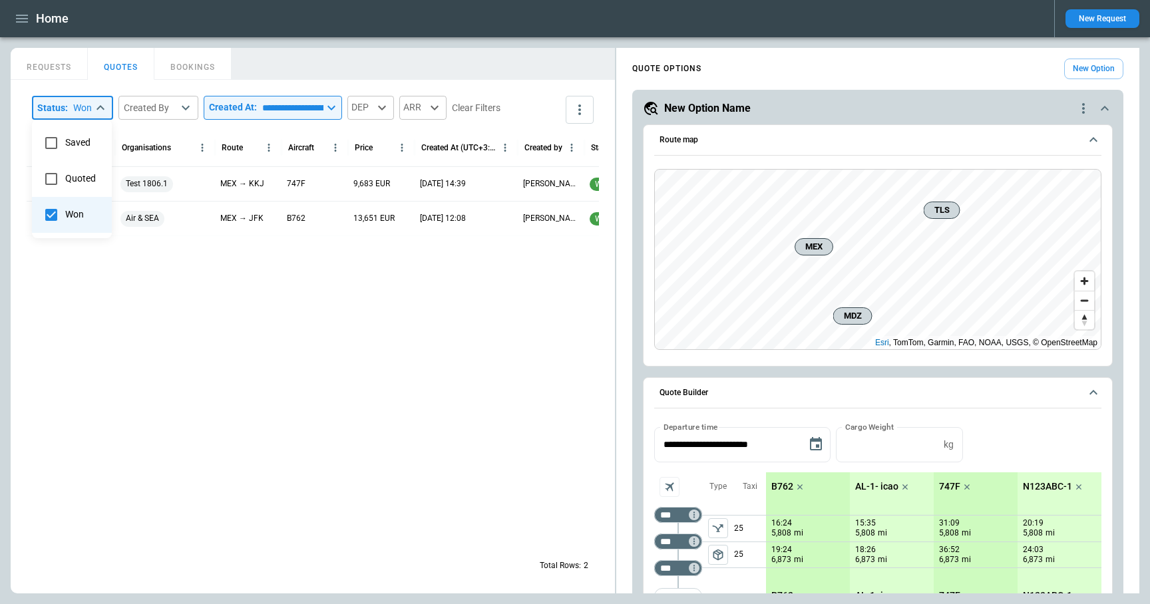
click at [345, 59] on div at bounding box center [575, 302] width 1150 height 604
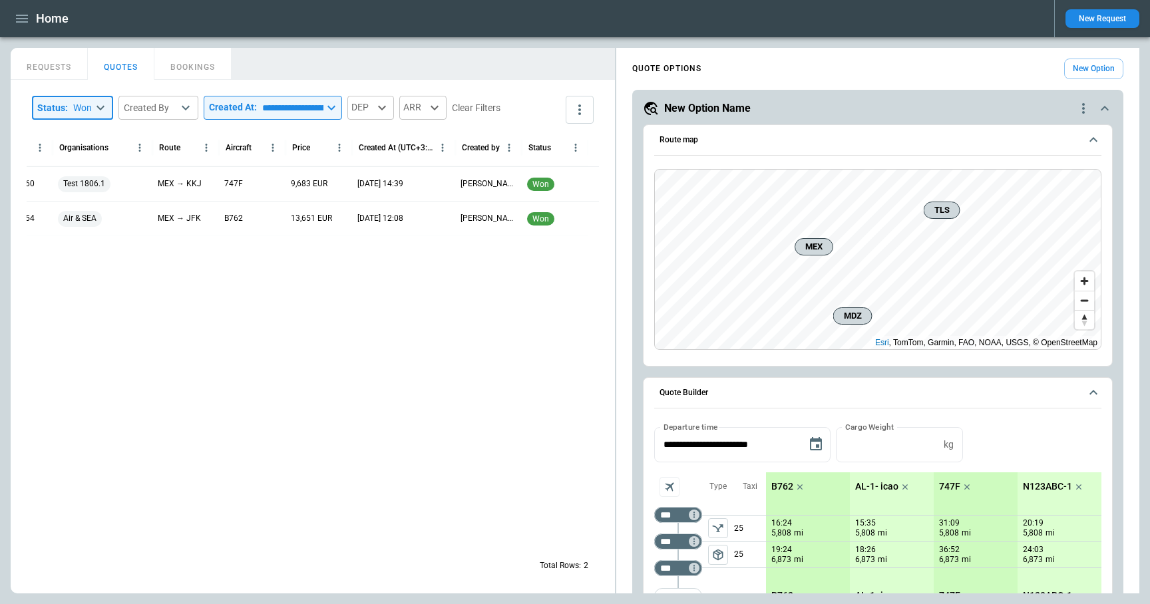
click at [20, 23] on icon "button" at bounding box center [22, 19] width 16 height 16
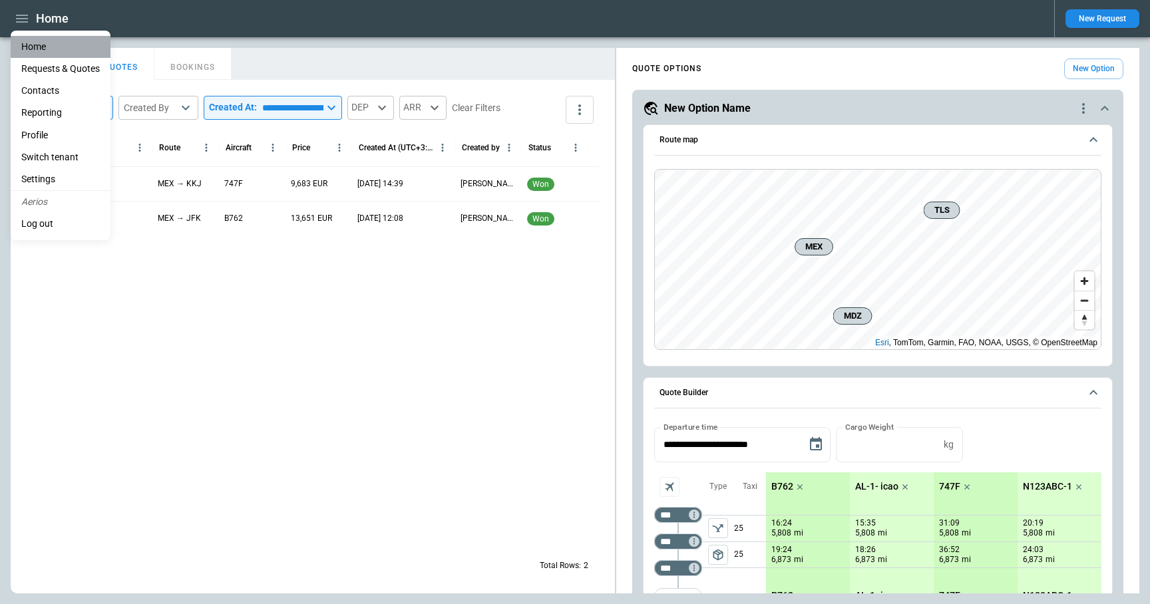
click at [29, 44] on li "Home" at bounding box center [61, 47] width 100 height 22
click at [522, 61] on div at bounding box center [575, 302] width 1150 height 604
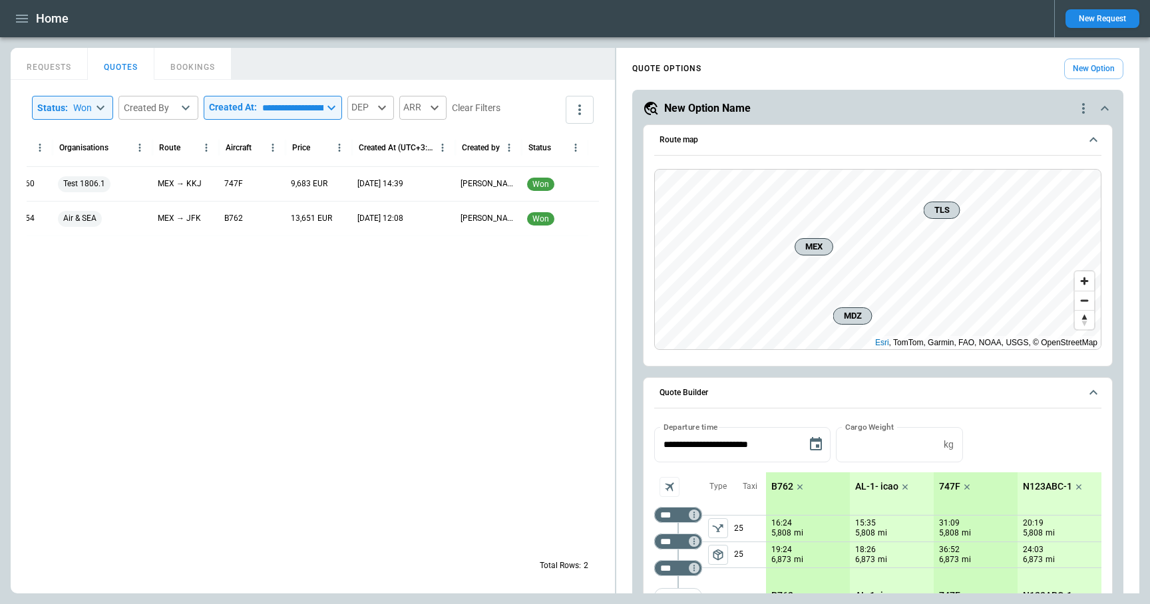
click at [378, 371] on div at bounding box center [276, 391] width 624 height 311
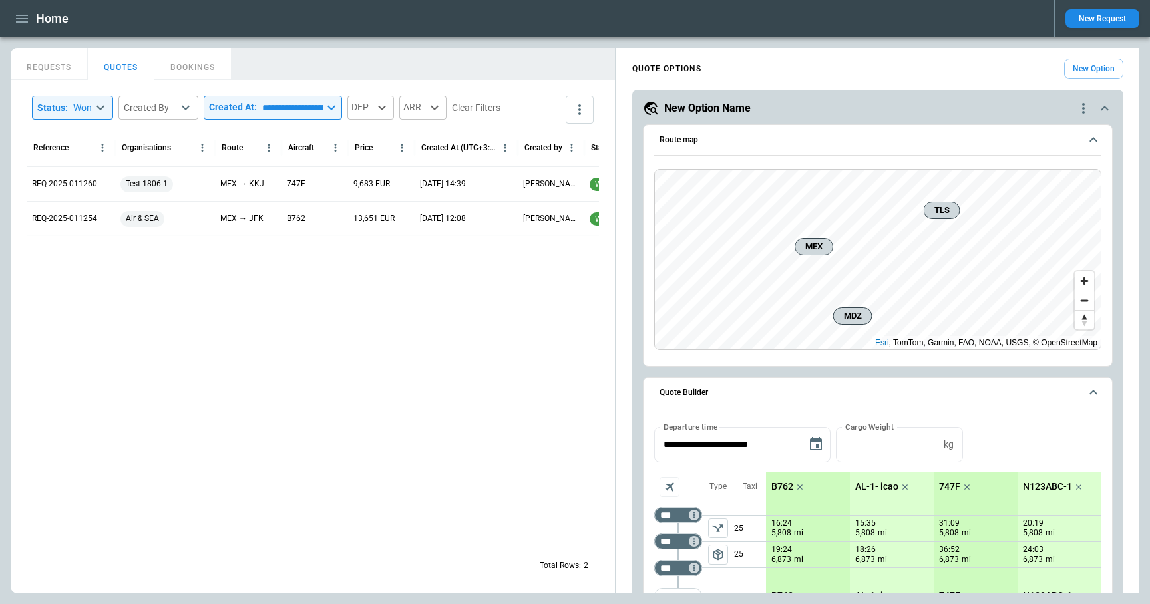
scroll to position [0, 0]
click at [1110, 21] on button "New Request" at bounding box center [1102, 18] width 74 height 19
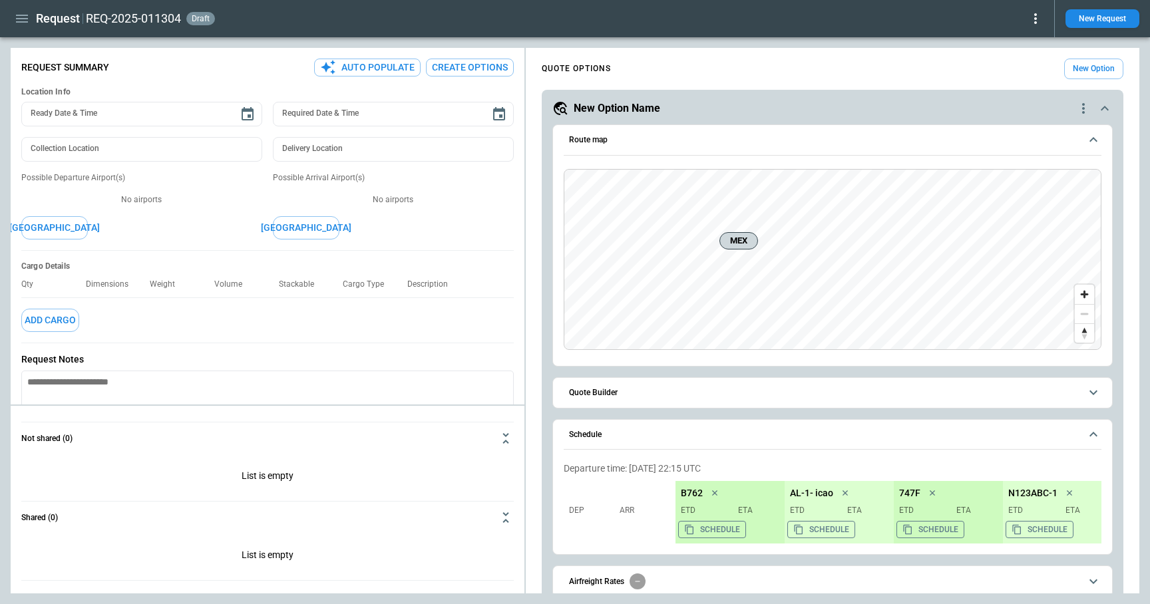
type textarea "*"
click at [662, 395] on span "Quote Builder" at bounding box center [824, 393] width 511 height 9
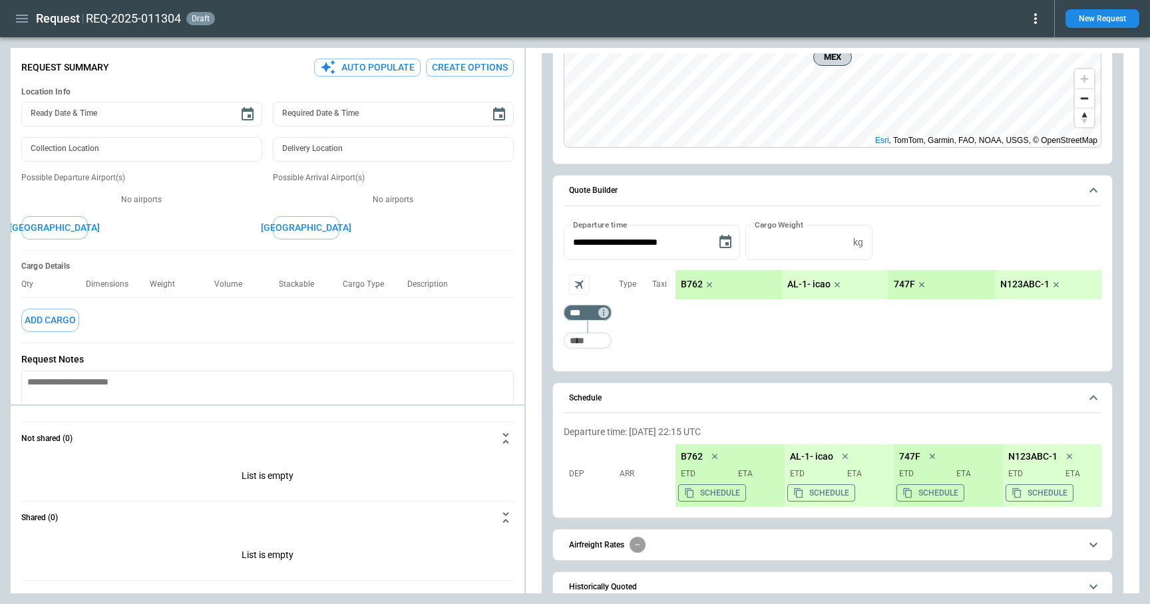
scroll to position [222, 0]
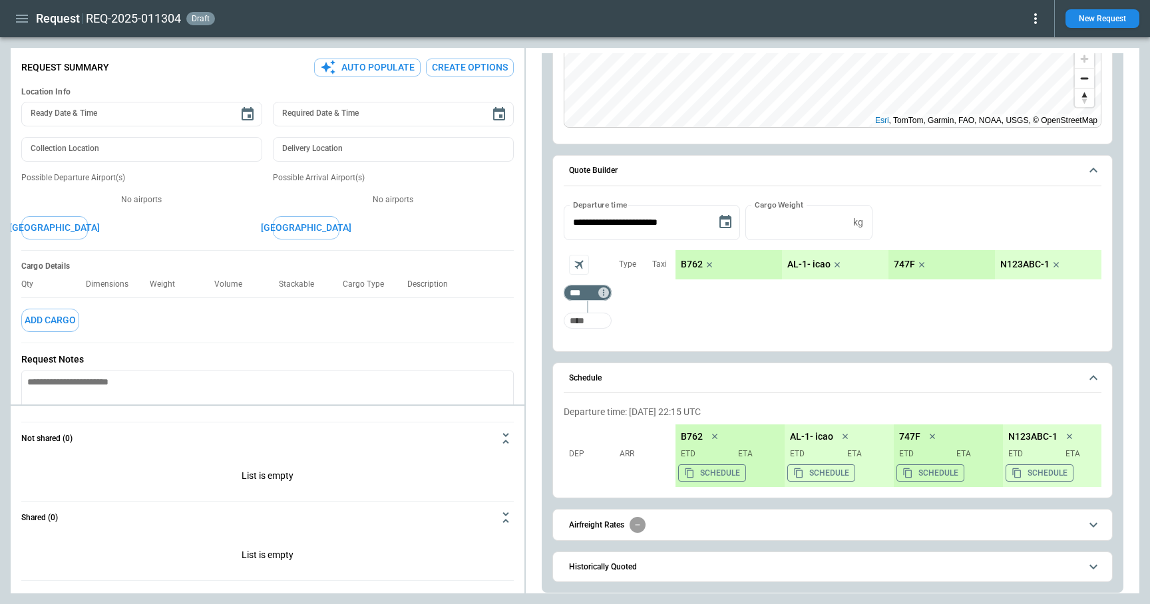
click at [583, 321] on input "Too short" at bounding box center [587, 321] width 43 height 24
type input "***"
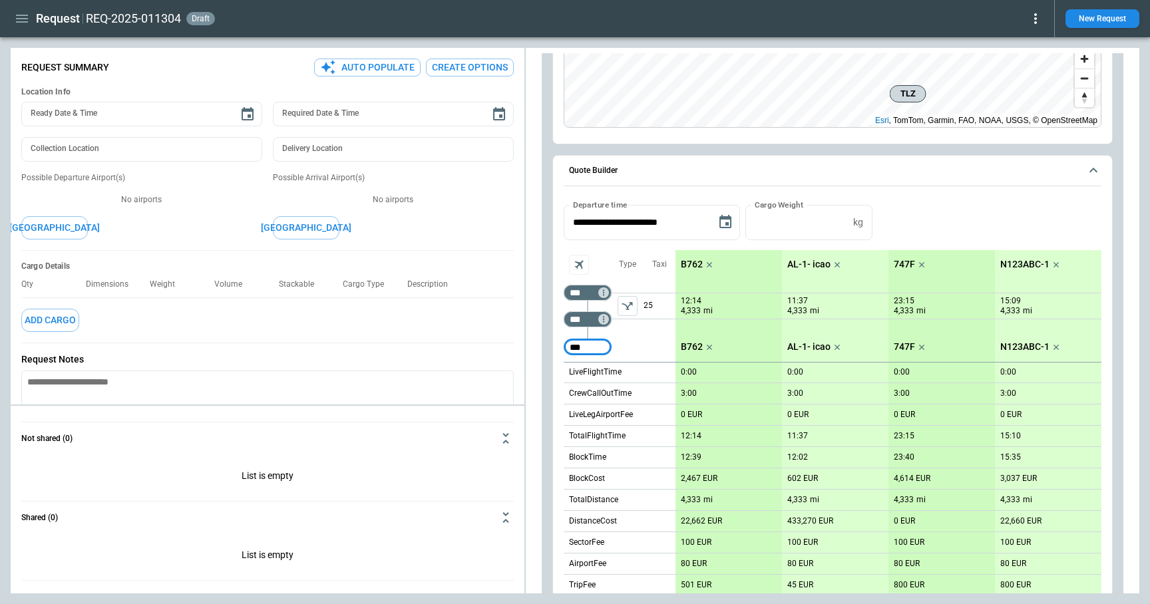
type input "***"
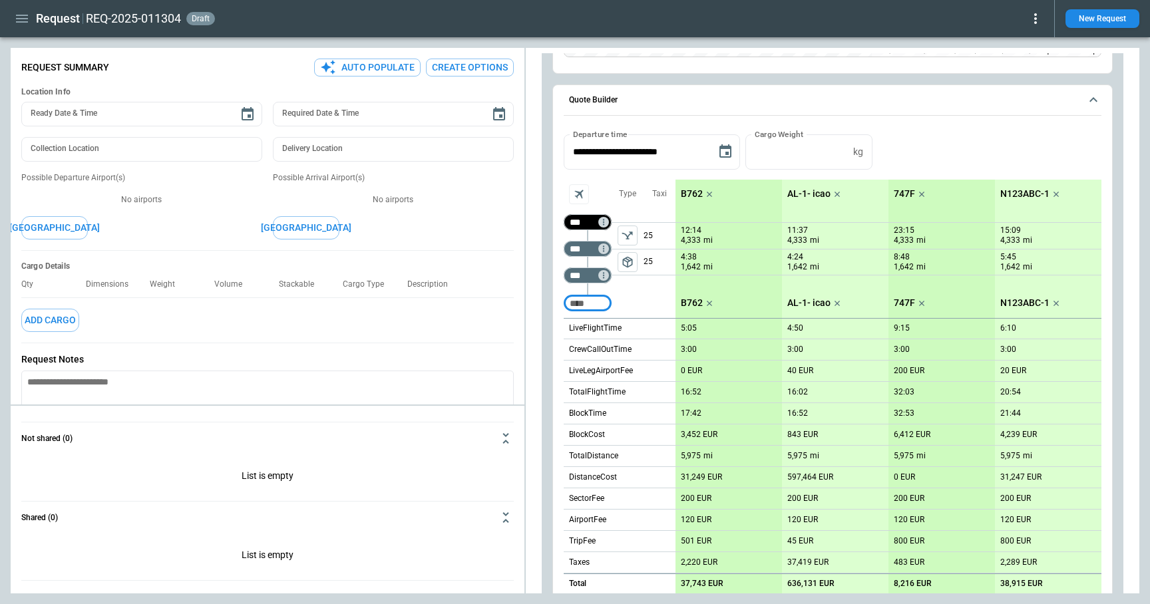
scroll to position [181, 0]
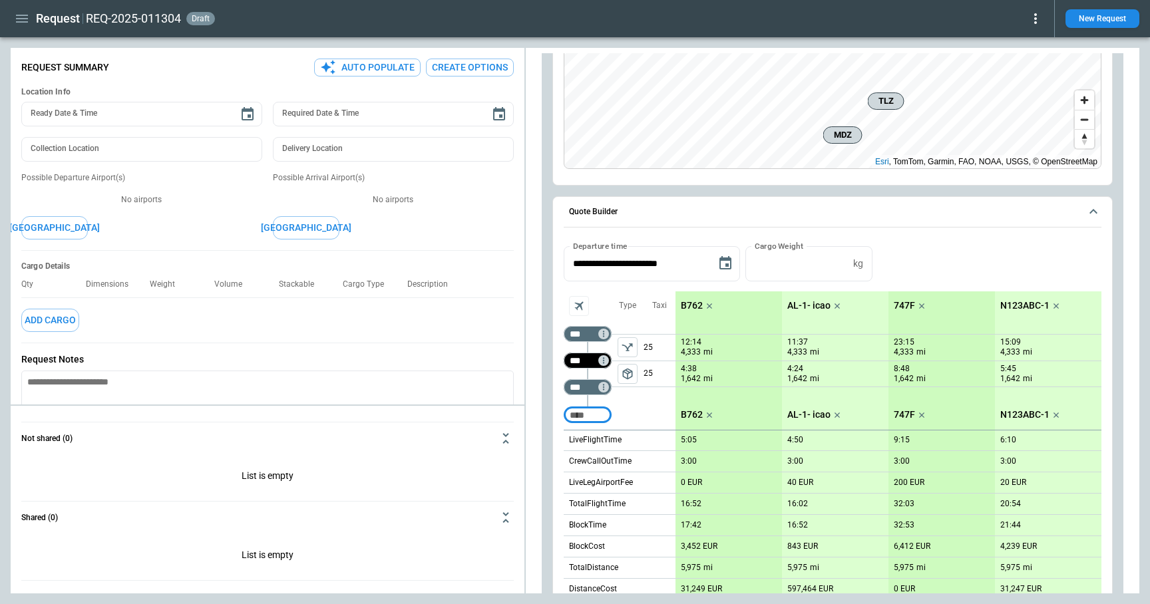
click at [580, 361] on input "***" at bounding box center [584, 360] width 37 height 13
click at [588, 357] on input "***" at bounding box center [584, 360] width 37 height 13
type input "***"
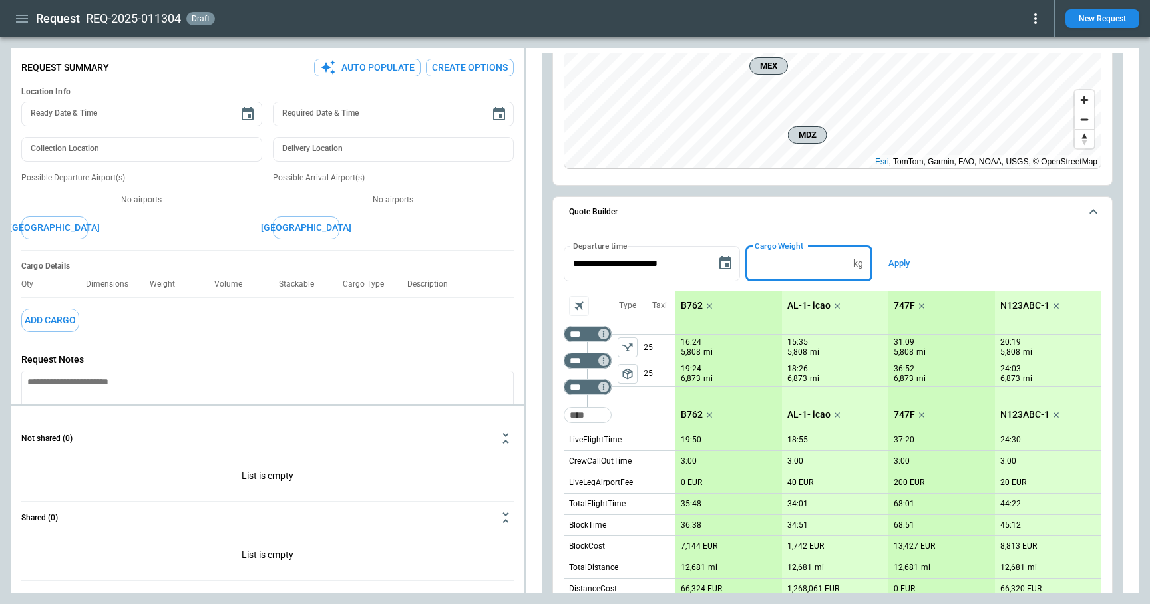
click at [846, 259] on input "*" at bounding box center [796, 263] width 102 height 35
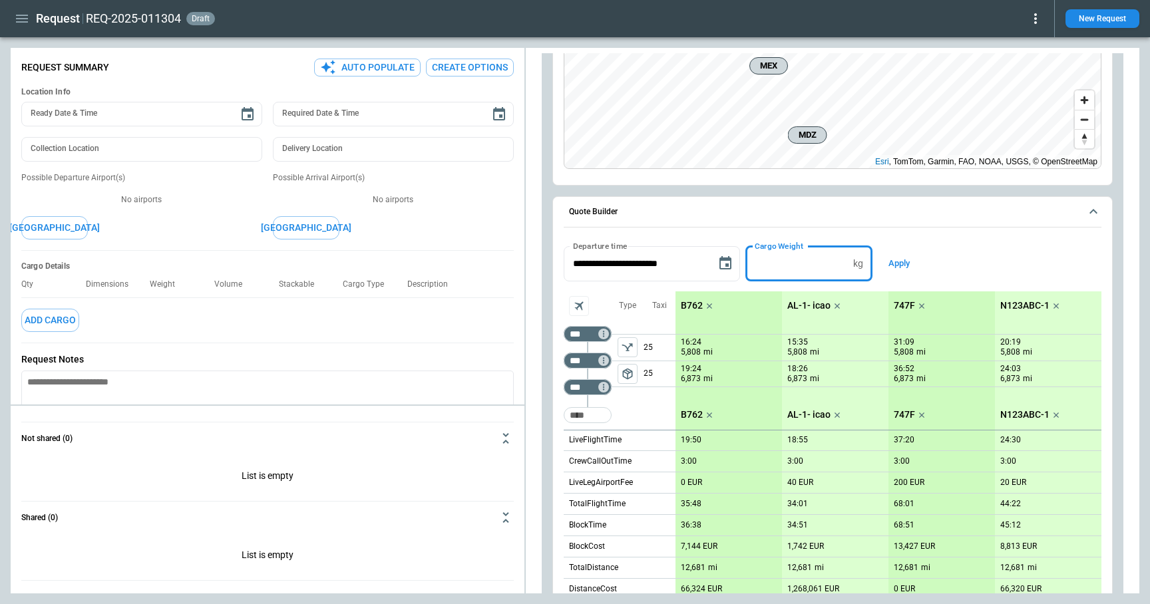
click at [846, 259] on input "*" at bounding box center [796, 263] width 102 height 35
type input "**"
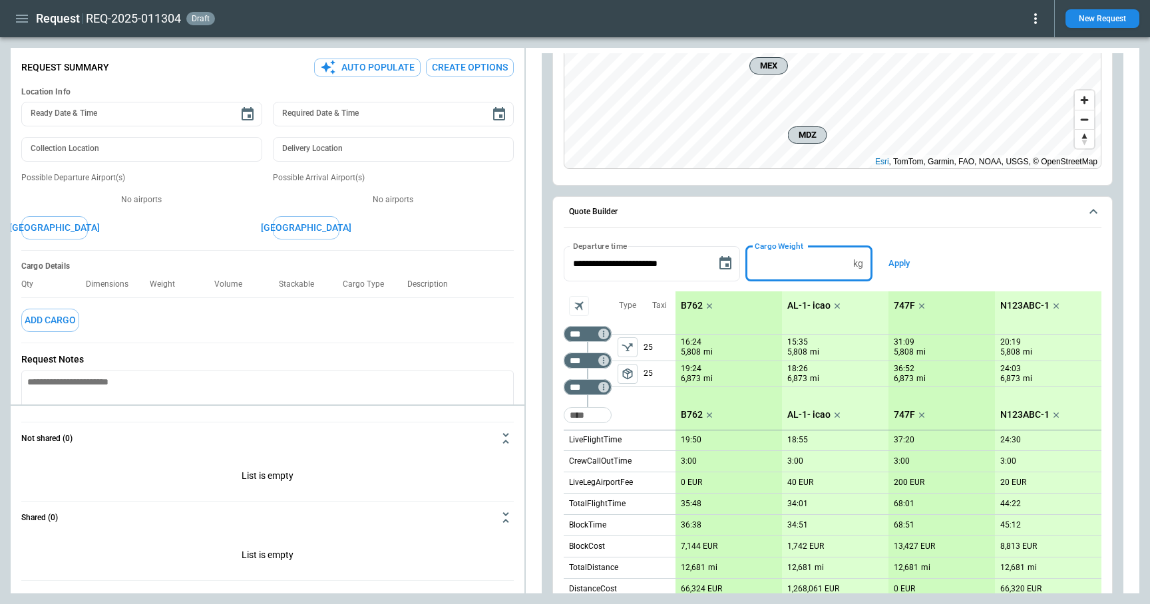
click at [846, 259] on input "**" at bounding box center [796, 263] width 102 height 35
click at [910, 267] on button "Apply" at bounding box center [899, 263] width 43 height 35
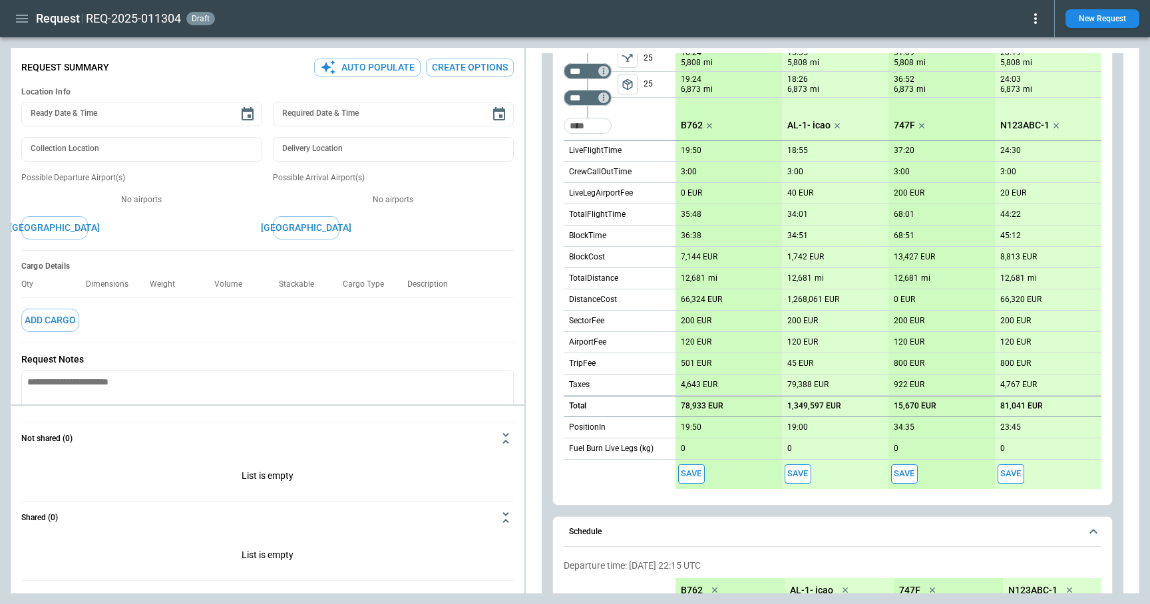
scroll to position [672, 0]
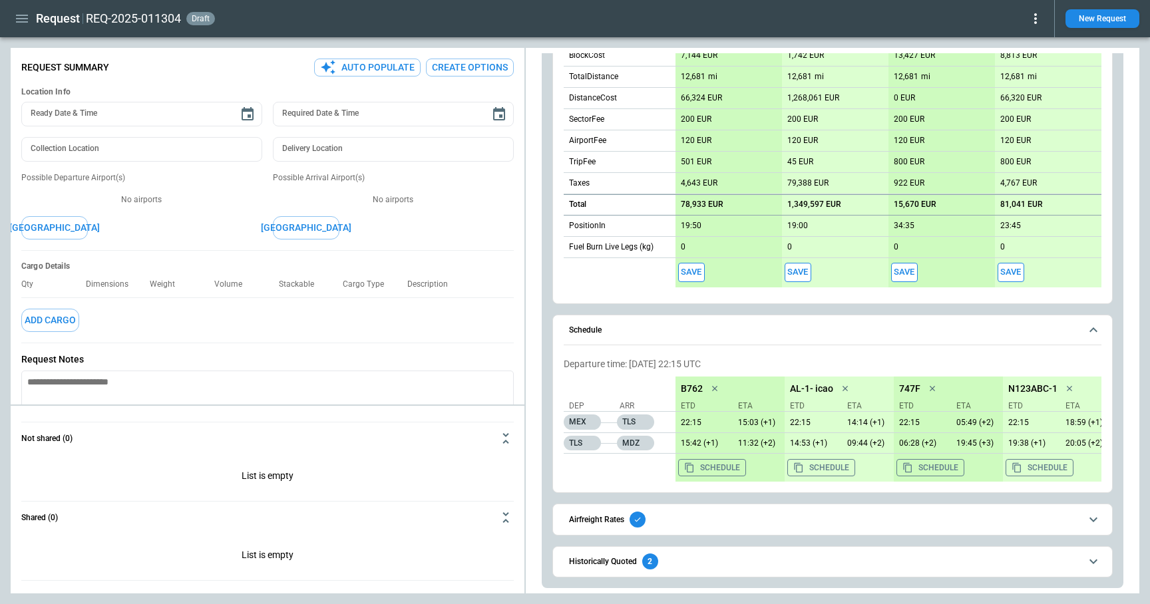
click at [677, 523] on span "Airfreight Rates" at bounding box center [824, 520] width 511 height 16
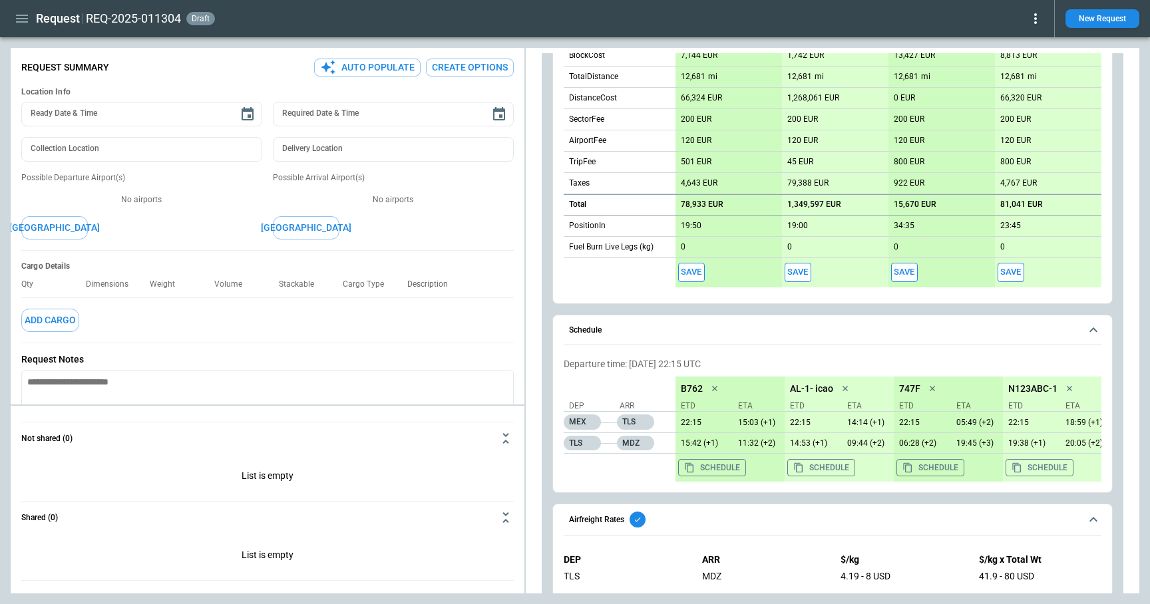
scroll to position [735, 0]
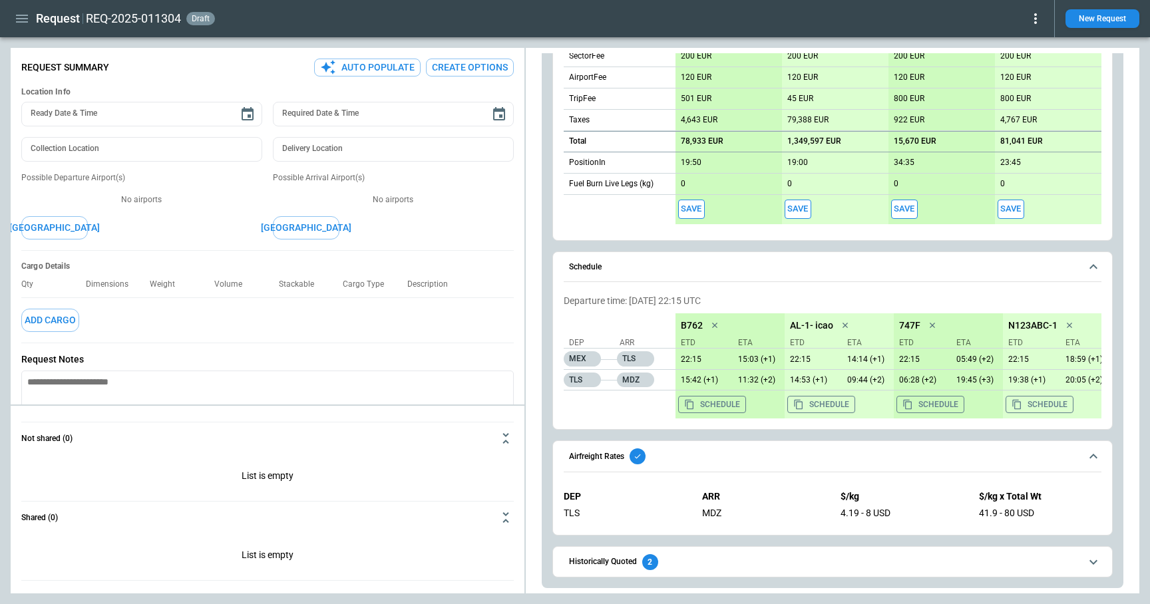
click at [23, 24] on icon "button" at bounding box center [22, 19] width 16 height 16
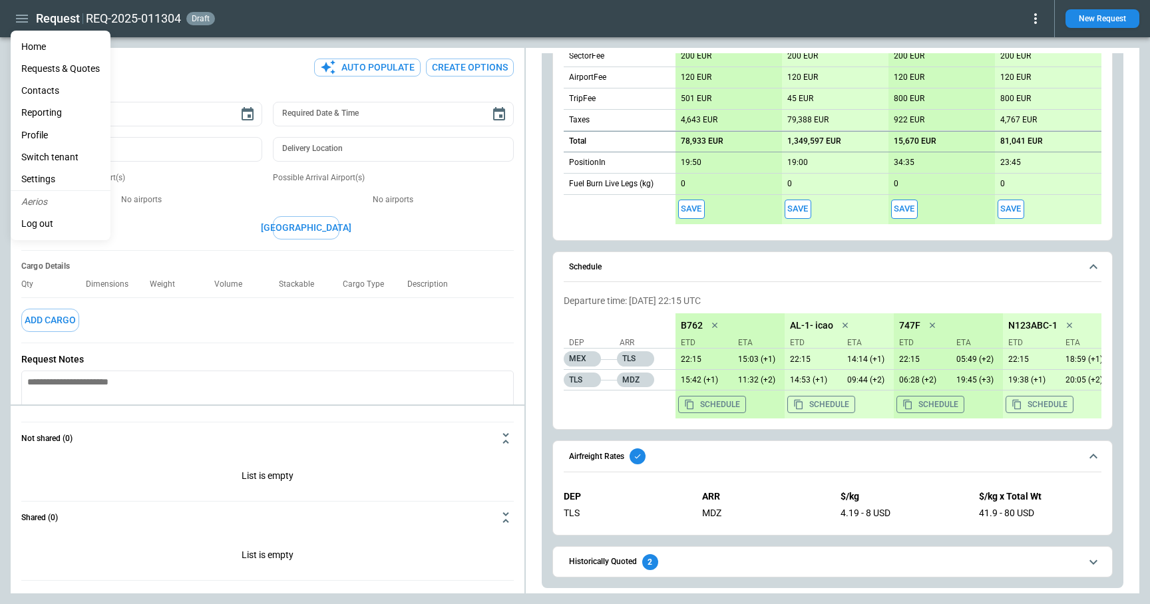
click at [52, 177] on li "Settings" at bounding box center [61, 179] width 100 height 22
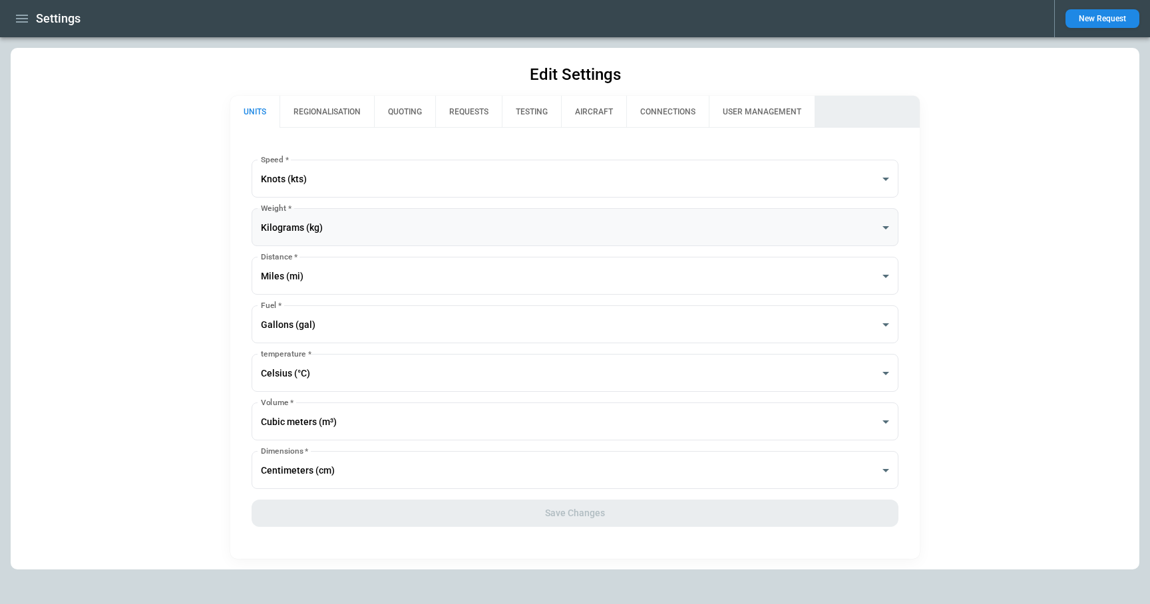
click at [331, 226] on body "**********" at bounding box center [575, 302] width 1150 height 604
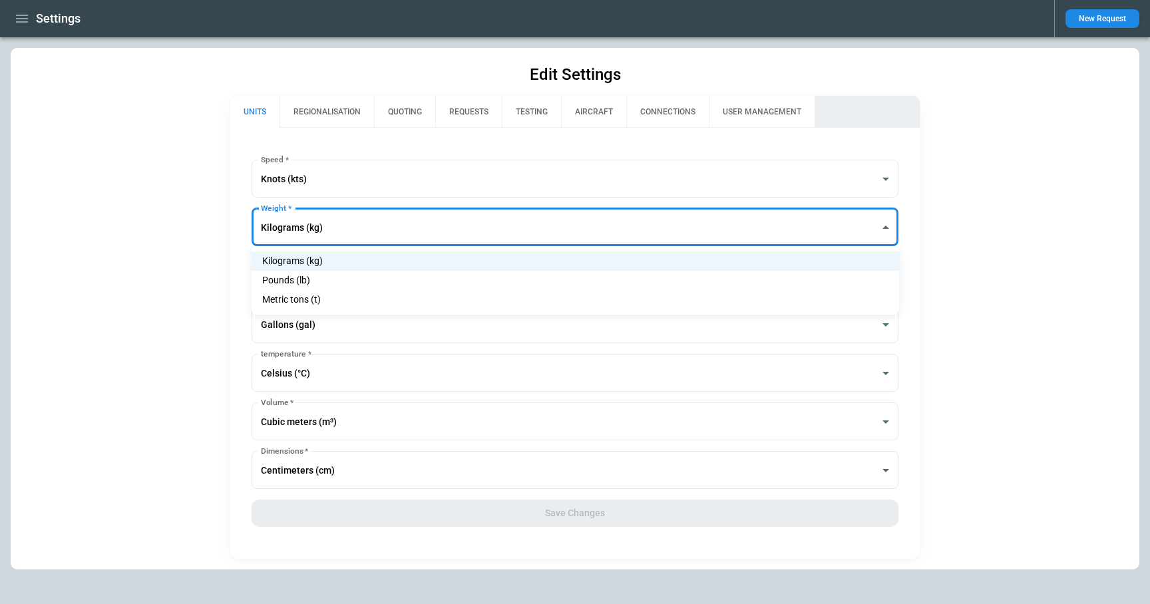
click at [336, 284] on li "Pounds (lb)" at bounding box center [574, 280] width 647 height 19
type input "******"
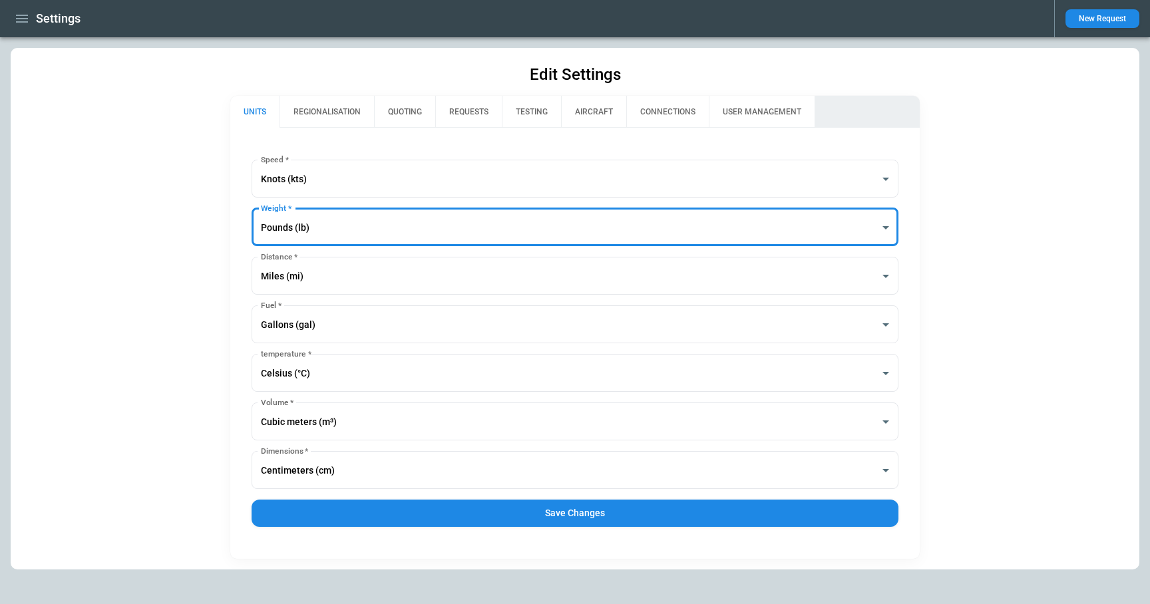
click at [462, 508] on button "Save Changes" at bounding box center [574, 513] width 647 height 27
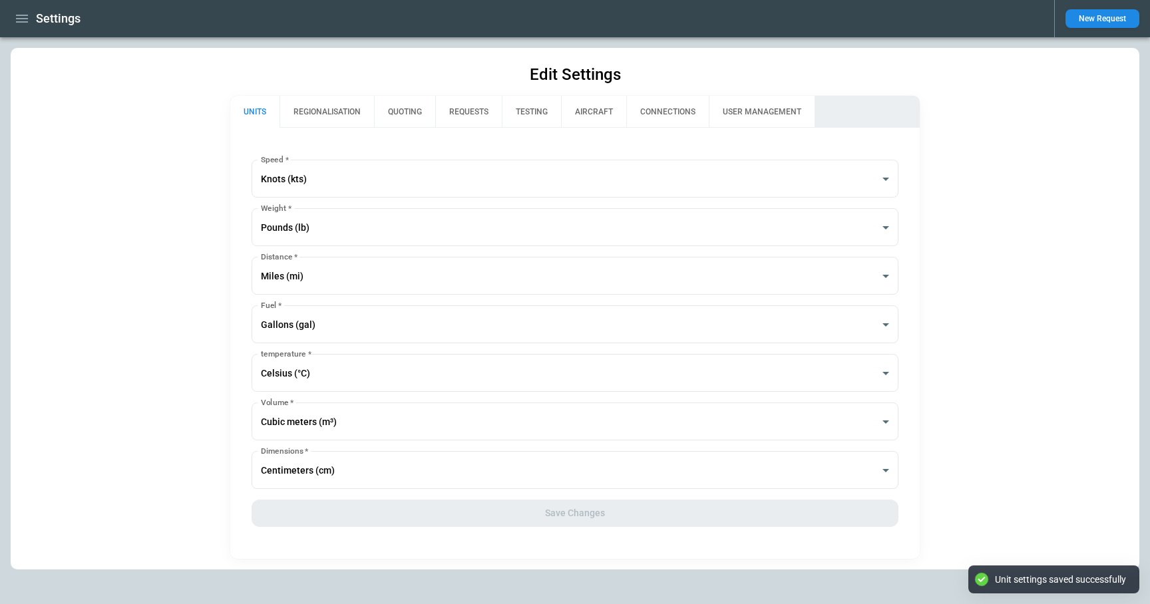
click at [24, 19] on icon "button" at bounding box center [22, 19] width 12 height 8
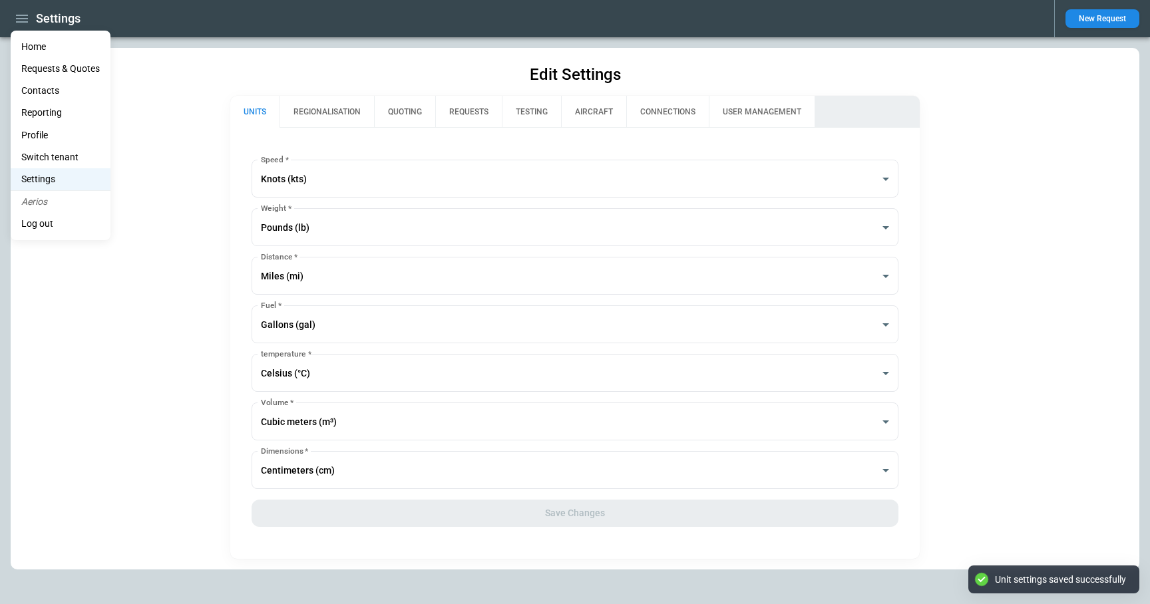
click at [37, 48] on li "Home" at bounding box center [61, 47] width 100 height 22
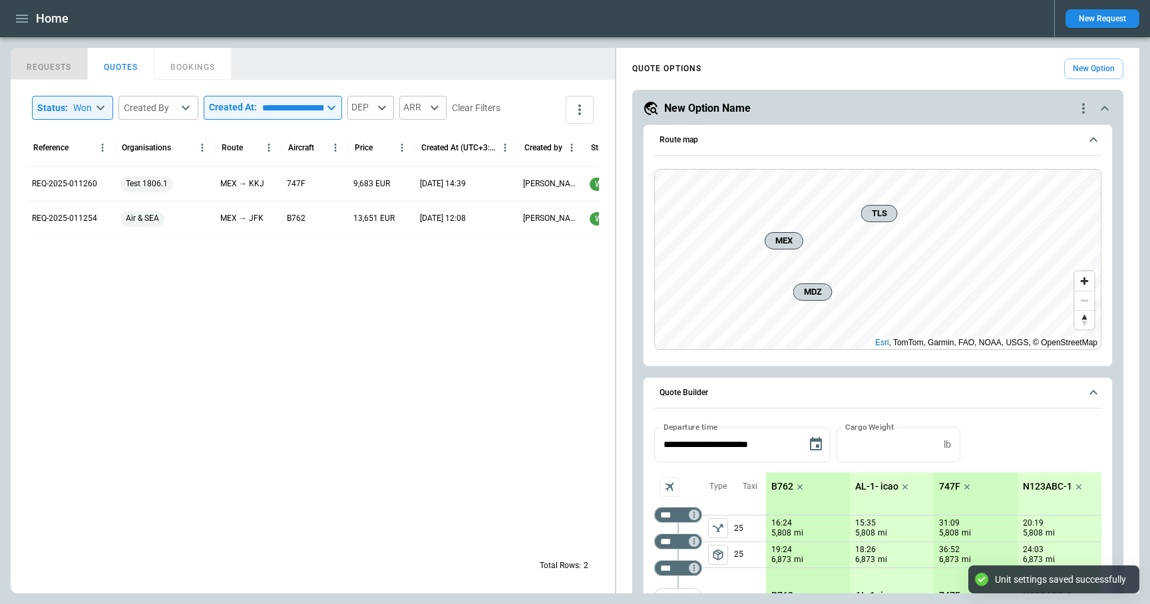
click at [54, 63] on button "REQUESTS" at bounding box center [49, 64] width 77 height 32
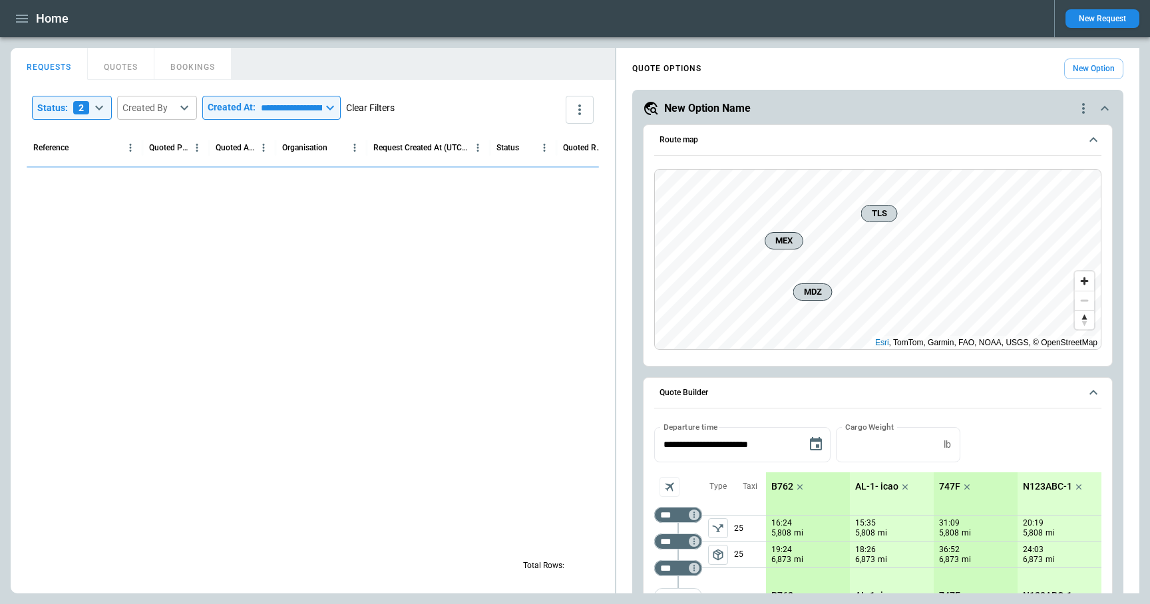
click at [395, 104] on button "Clear Filters" at bounding box center [370, 108] width 49 height 17
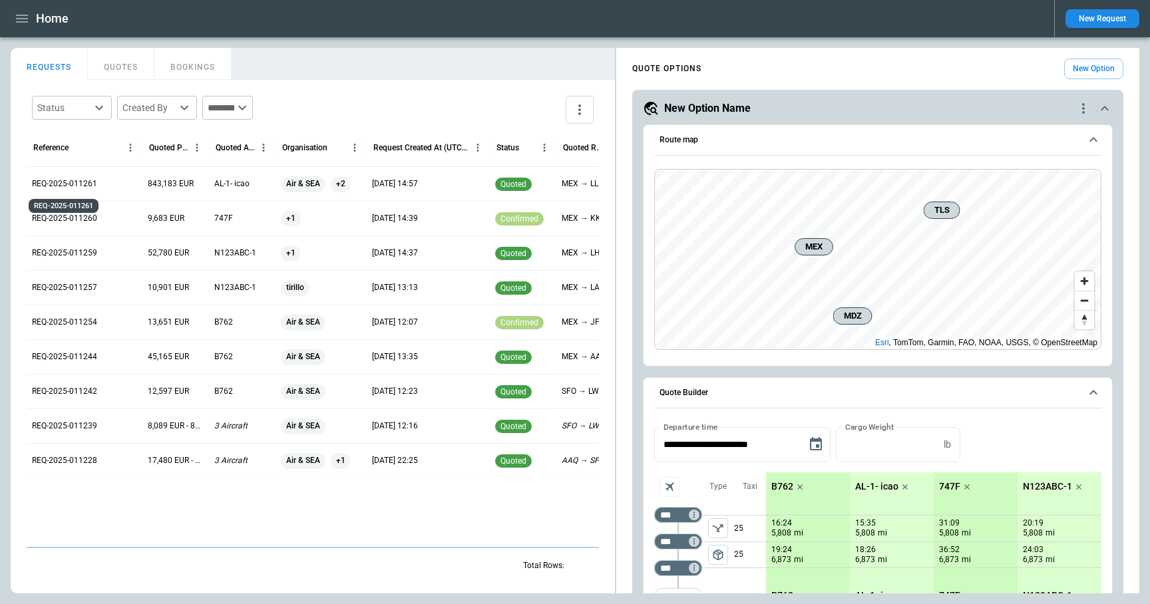
click at [83, 181] on p "REQ-2025-011261" at bounding box center [64, 183] width 65 height 11
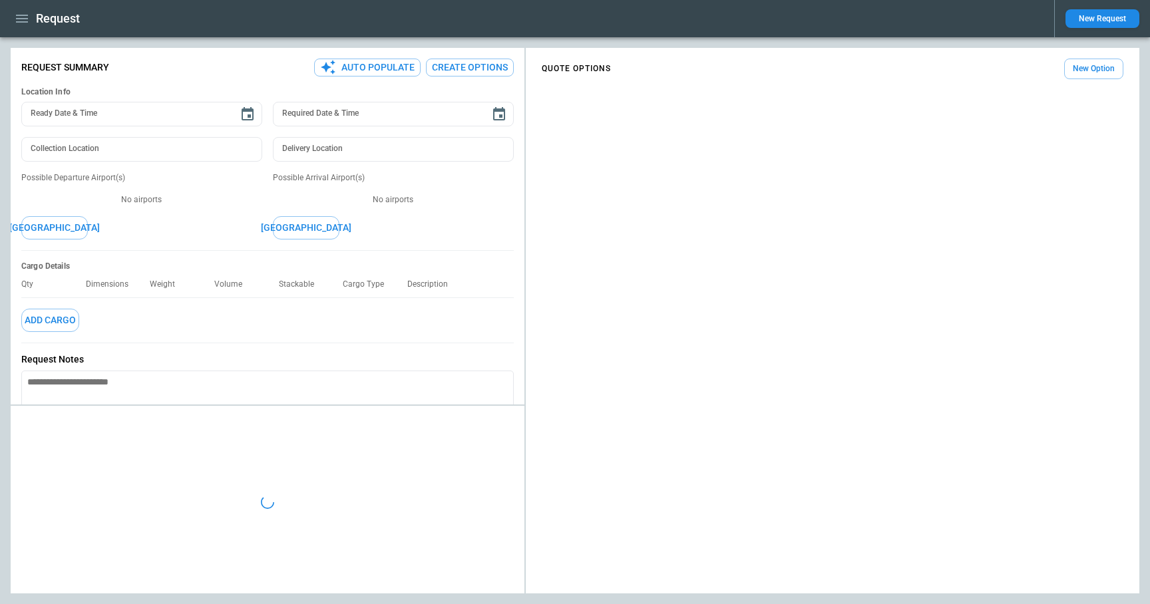
type textarea "*"
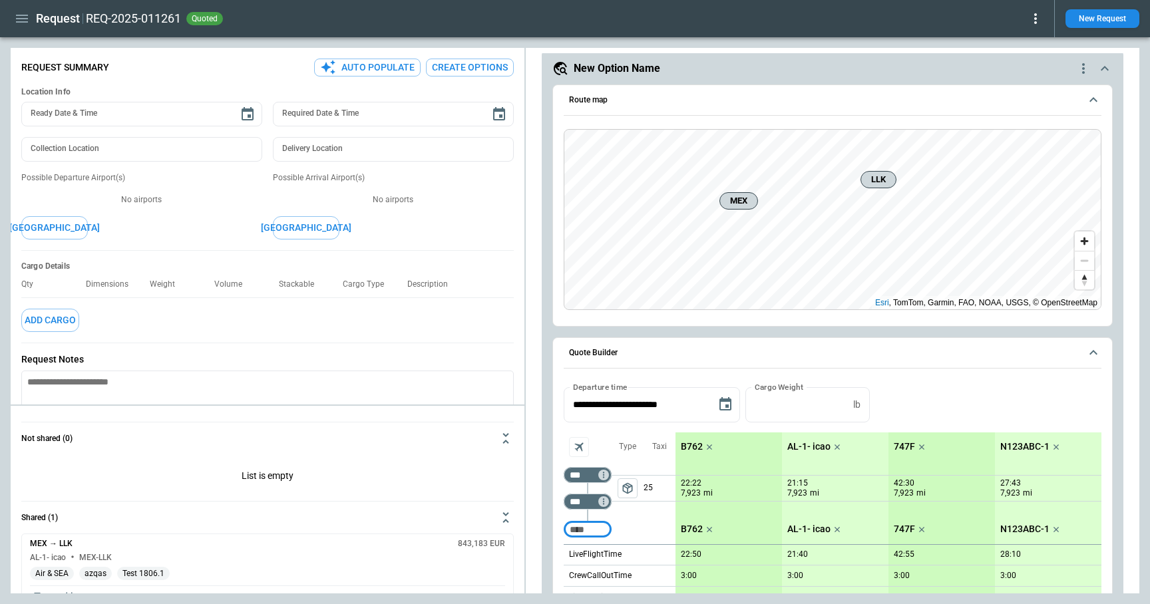
scroll to position [41, 0]
click at [21, 22] on icon "button" at bounding box center [22, 19] width 12 height 8
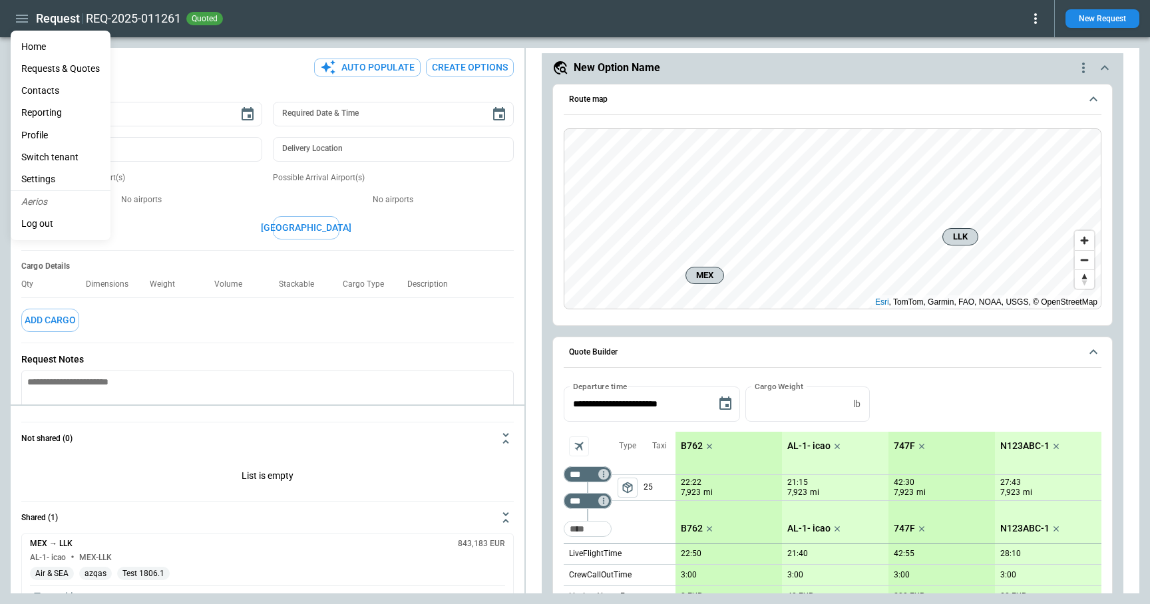
click at [27, 40] on li "Home" at bounding box center [61, 47] width 100 height 22
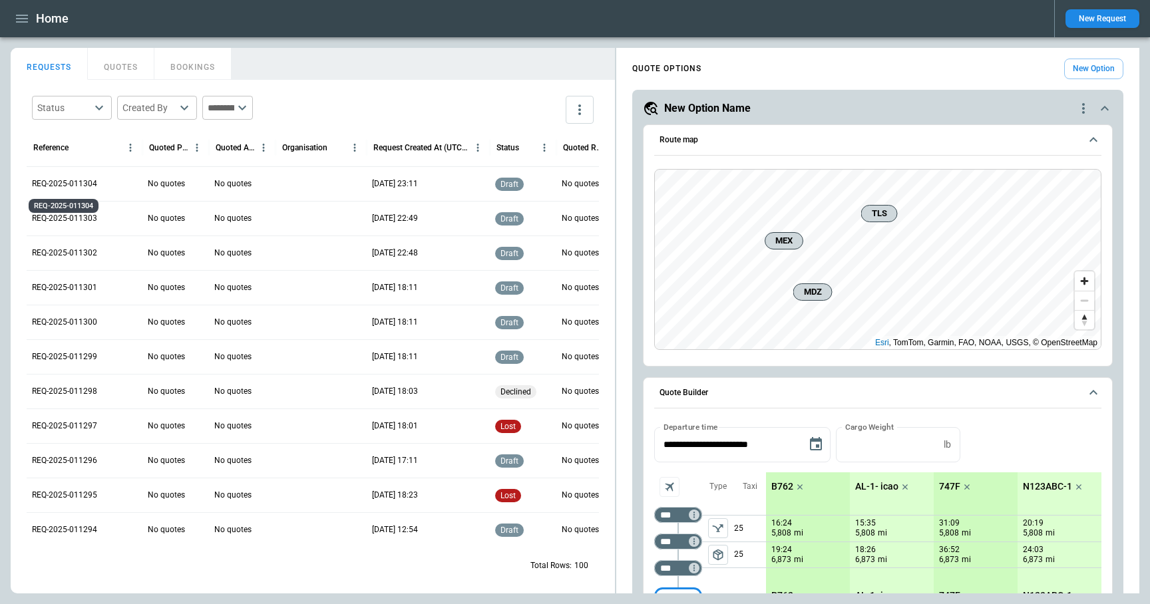
click at [87, 182] on p "REQ-2025-011304" at bounding box center [64, 183] width 65 height 11
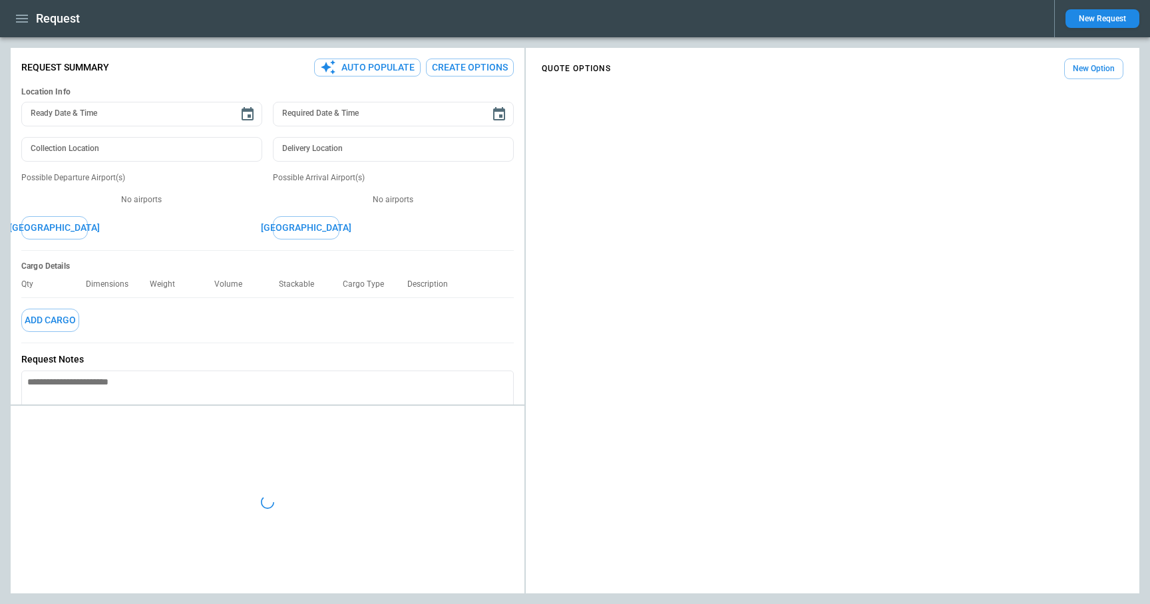
type textarea "*"
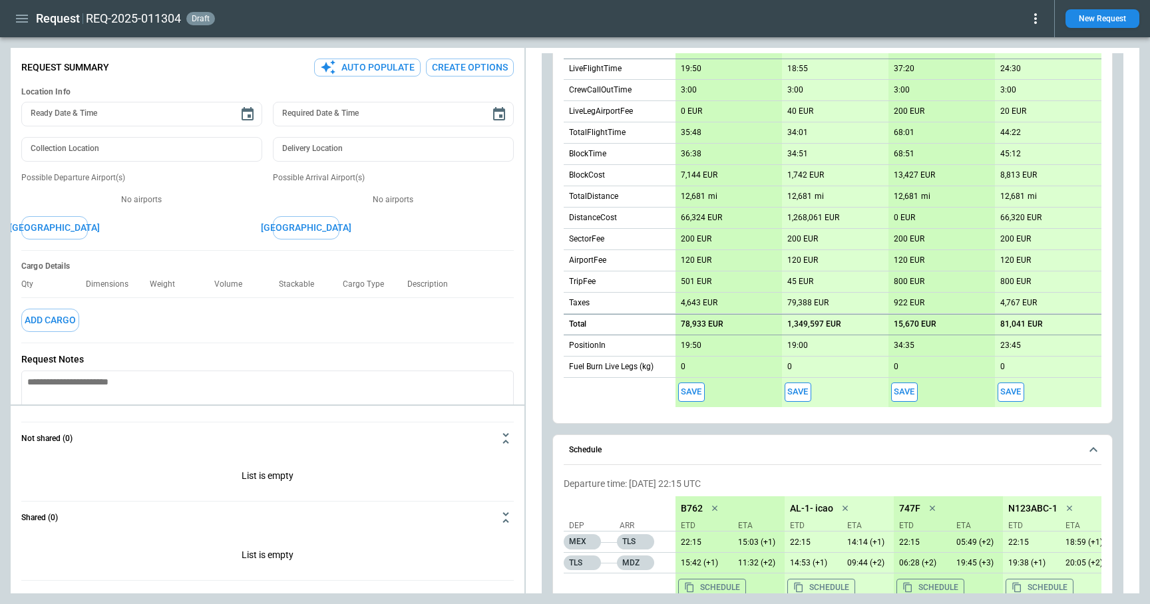
scroll to position [735, 0]
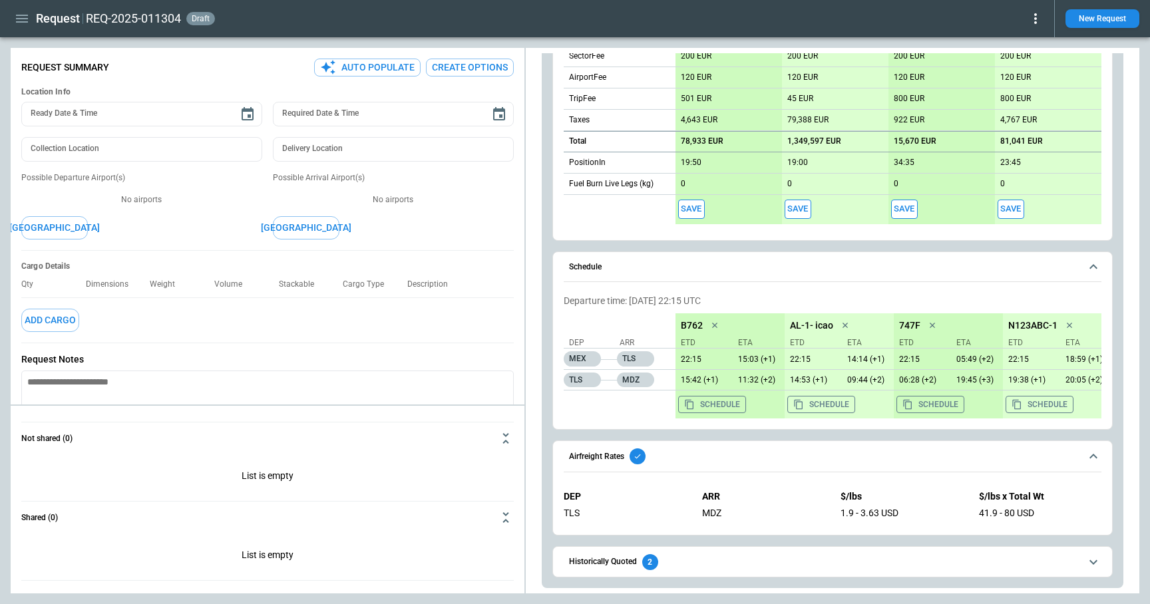
click at [731, 560] on span "Historically Quoted 2" at bounding box center [824, 562] width 511 height 16
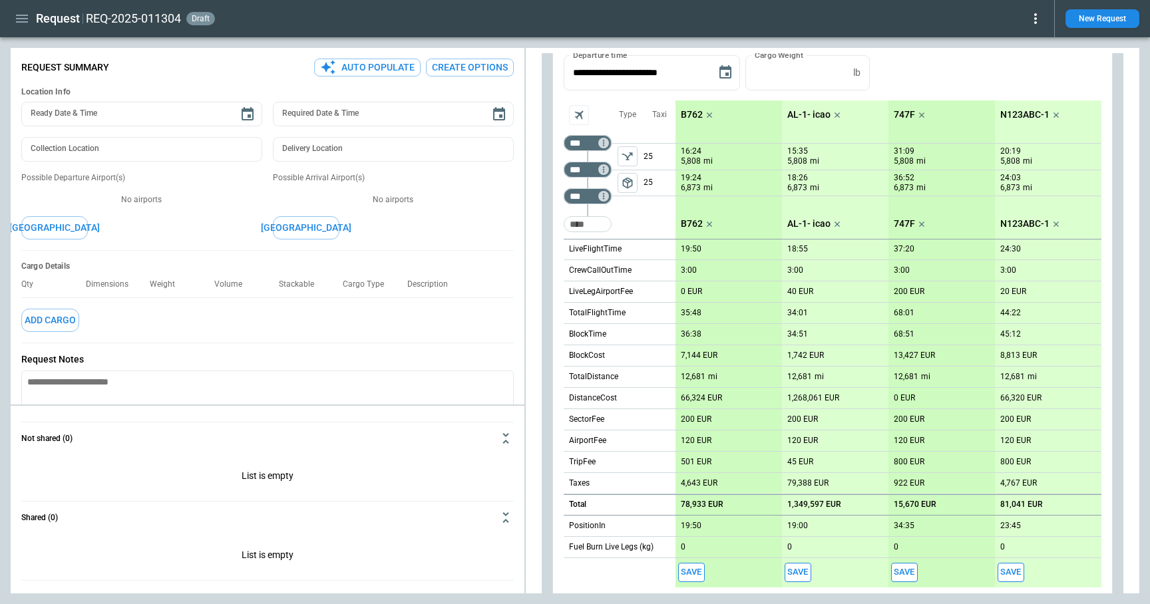
scroll to position [37, 0]
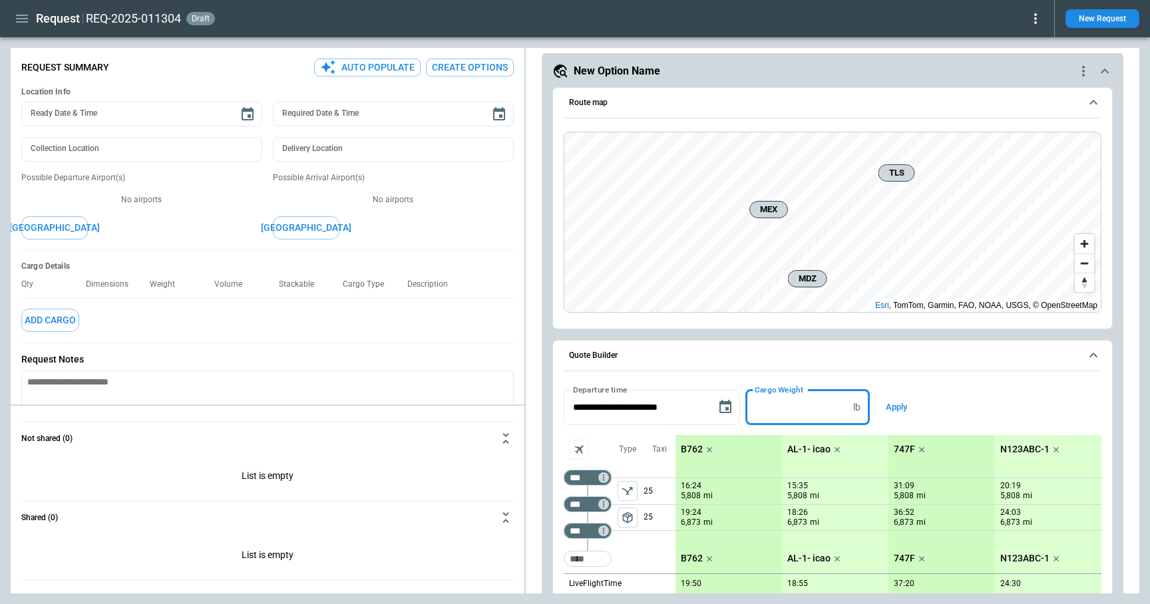
click at [848, 409] on input "**" at bounding box center [796, 407] width 102 height 35
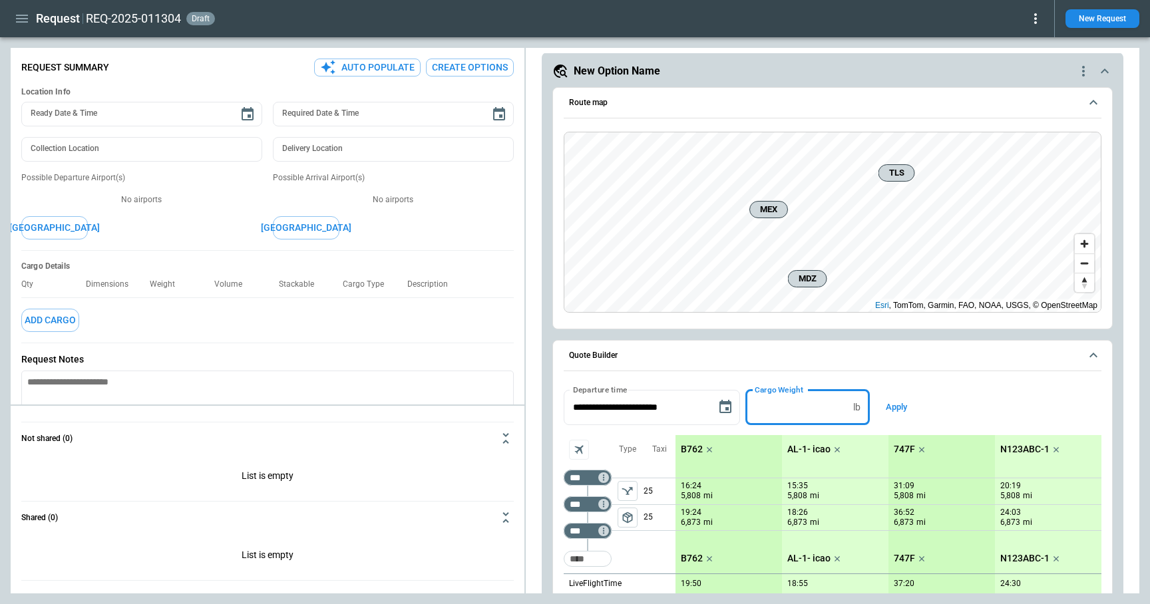
click at [848, 409] on input "**" at bounding box center [796, 407] width 102 height 35
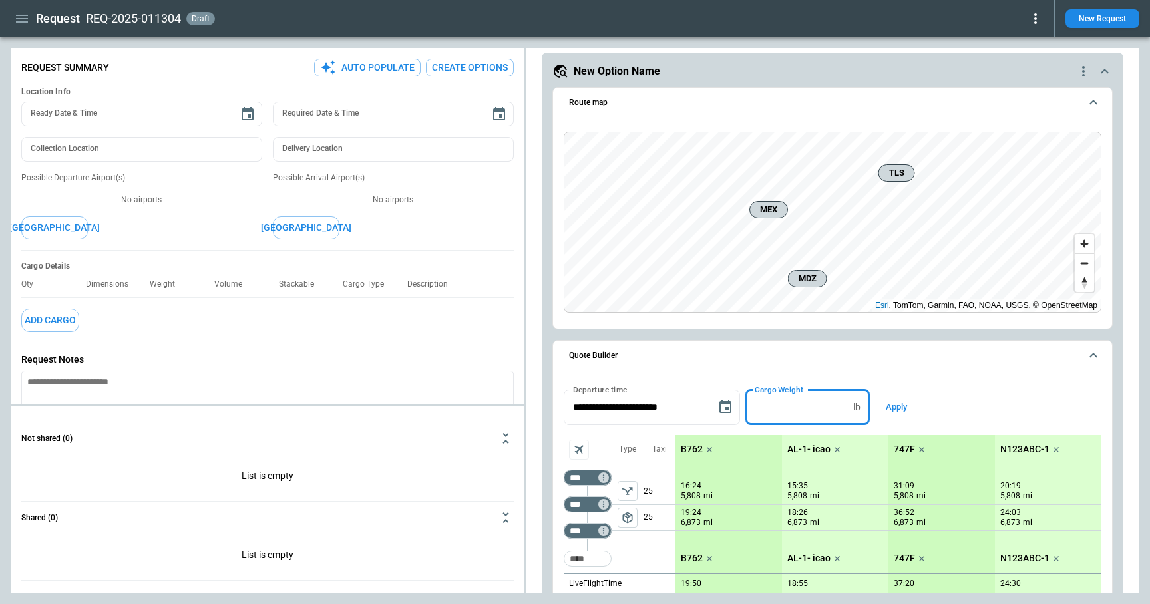
click at [848, 409] on input "**" at bounding box center [796, 407] width 102 height 35
type input "**"
click at [848, 409] on input "**" at bounding box center [796, 407] width 102 height 35
click at [910, 409] on button "Apply" at bounding box center [896, 407] width 43 height 35
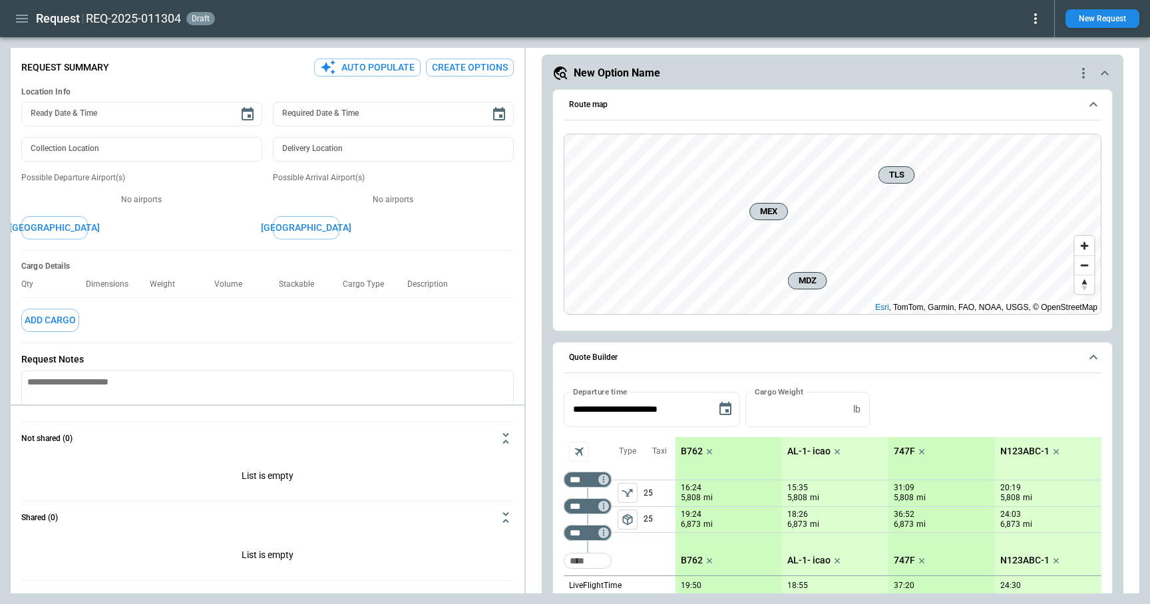
scroll to position [4, 0]
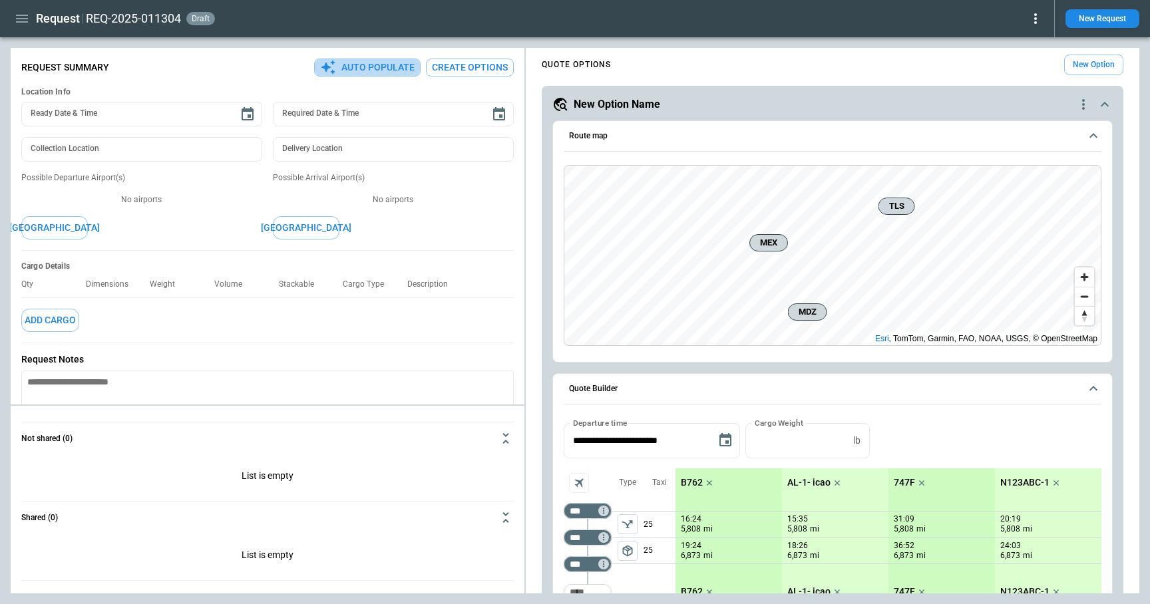
click at [383, 71] on button "Auto Populate" at bounding box center [367, 68] width 106 height 18
type textarea "*"
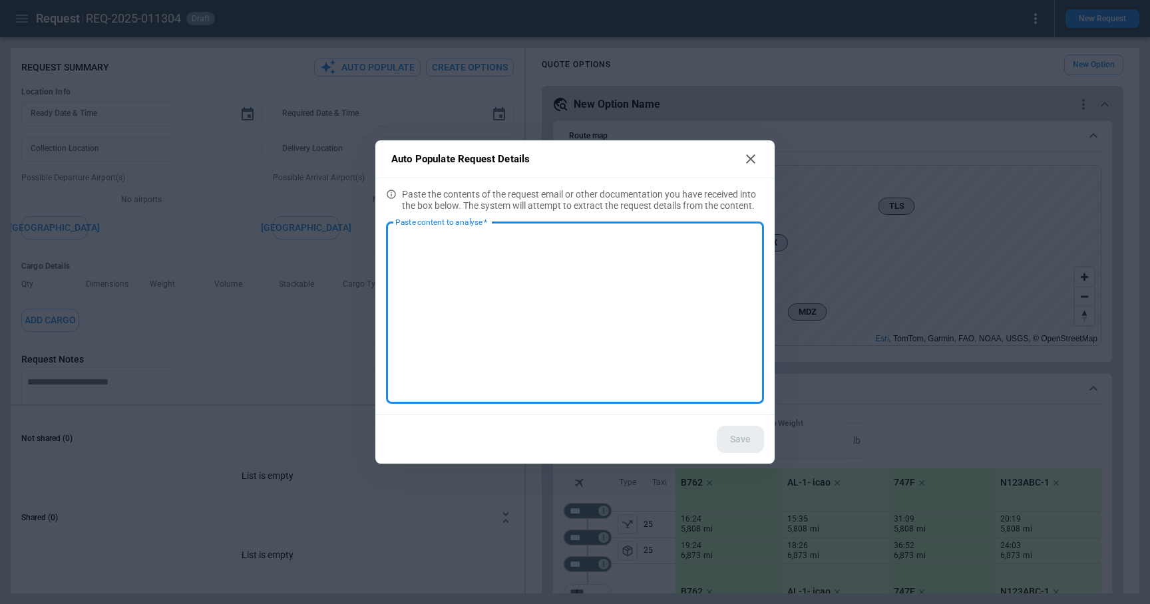
paste textarea "**********"
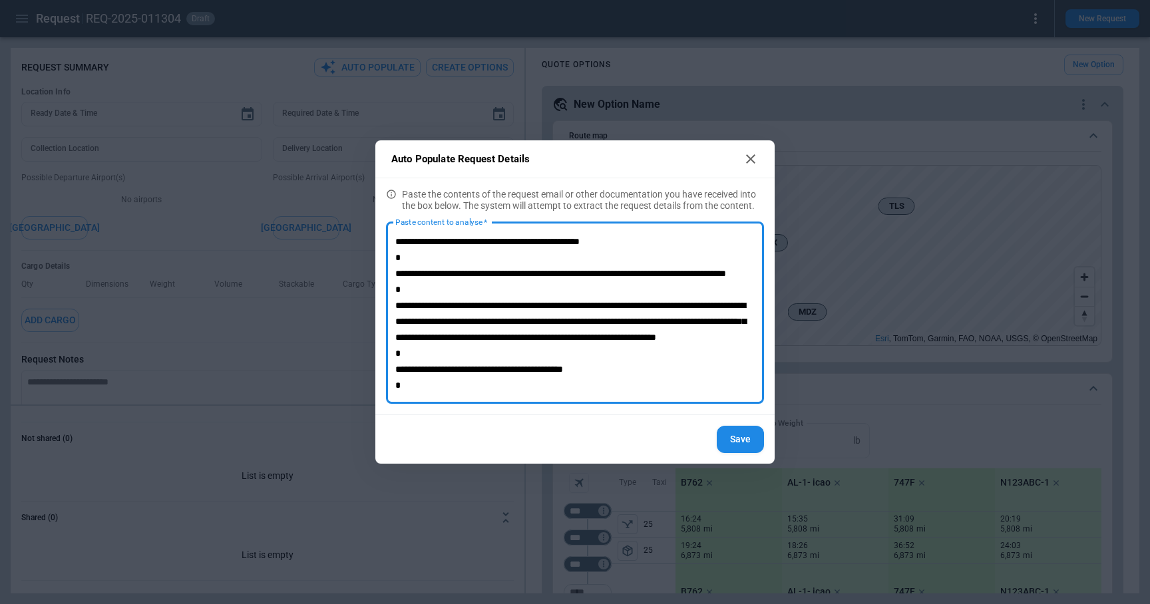
scroll to position [61, 0]
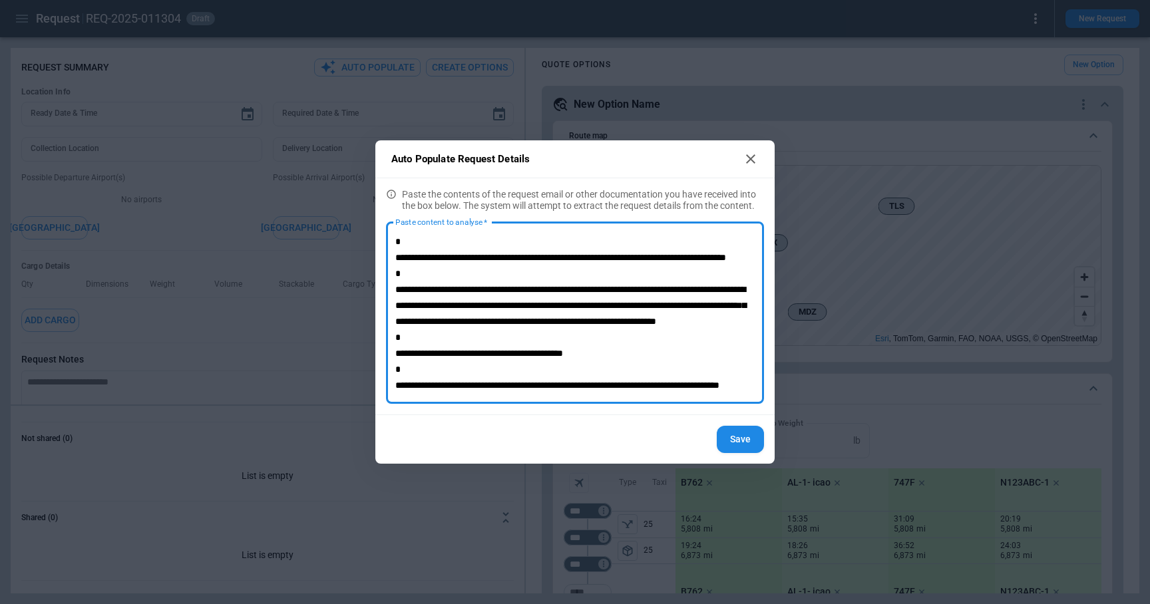
type textarea "**********"
click at [751, 436] on button "Save" at bounding box center [740, 439] width 47 height 27
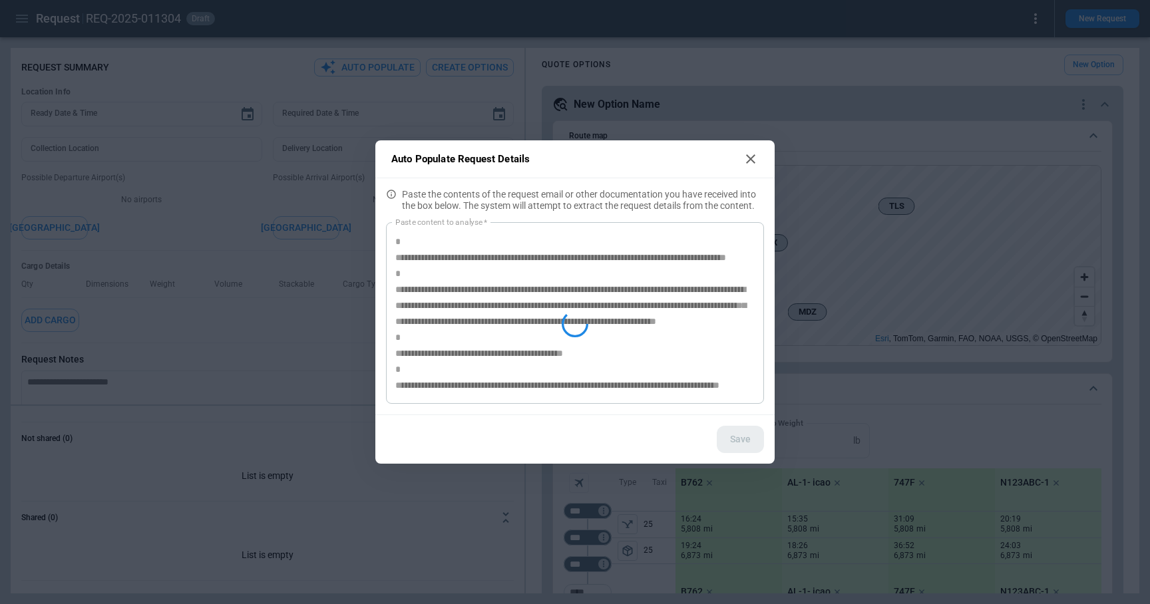
type textarea "*"
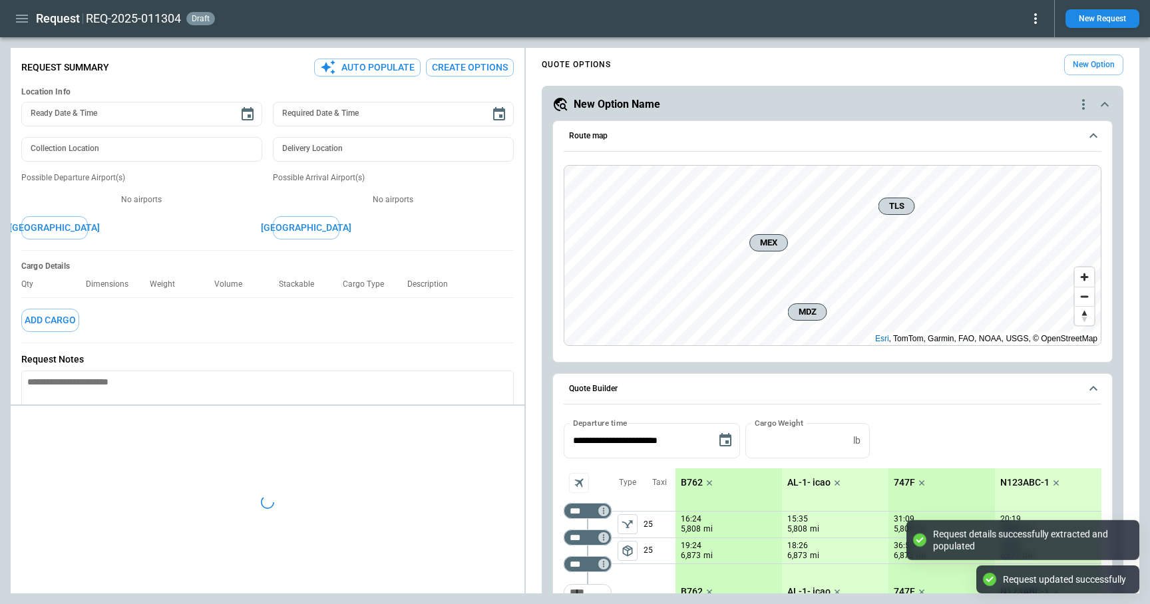
type textarea "*"
type input "**********"
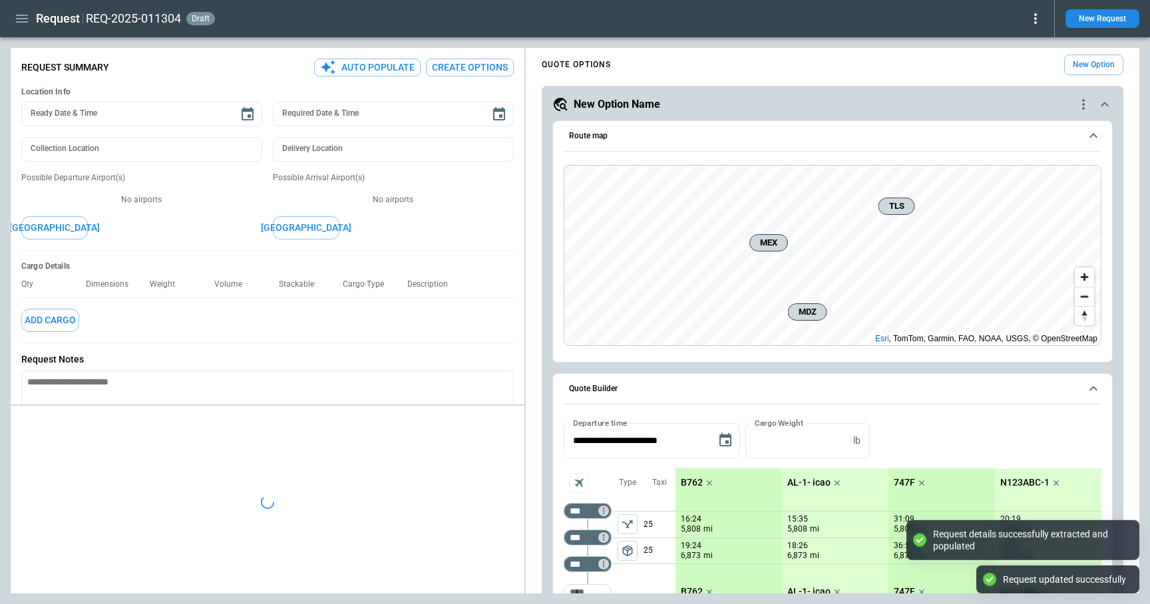
type textarea "*"
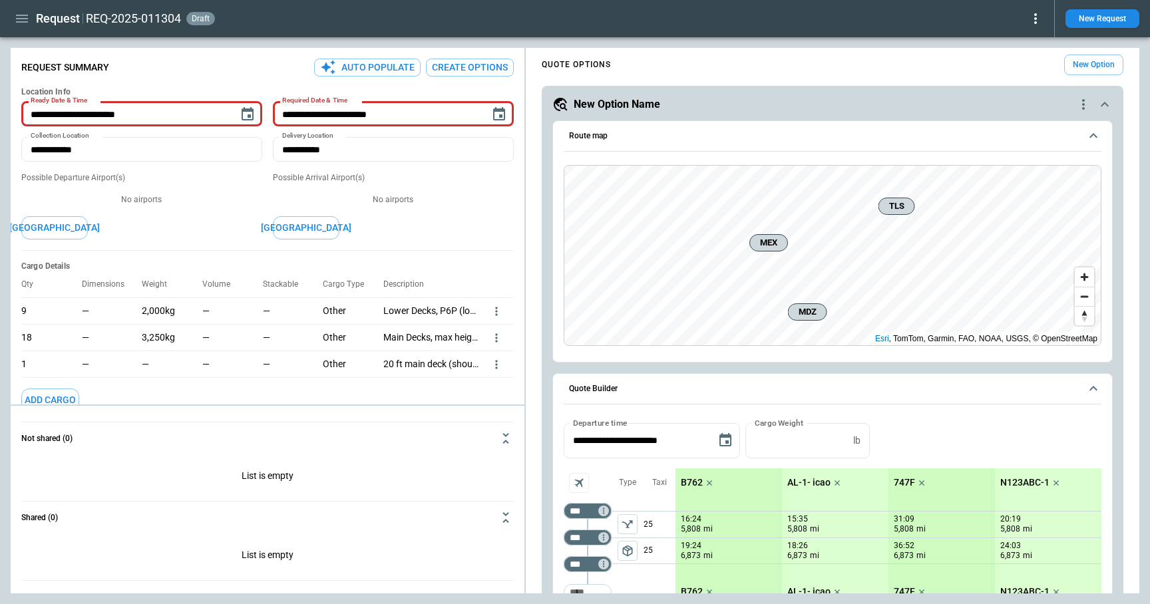
click at [470, 69] on button "Create Options" at bounding box center [470, 68] width 88 height 18
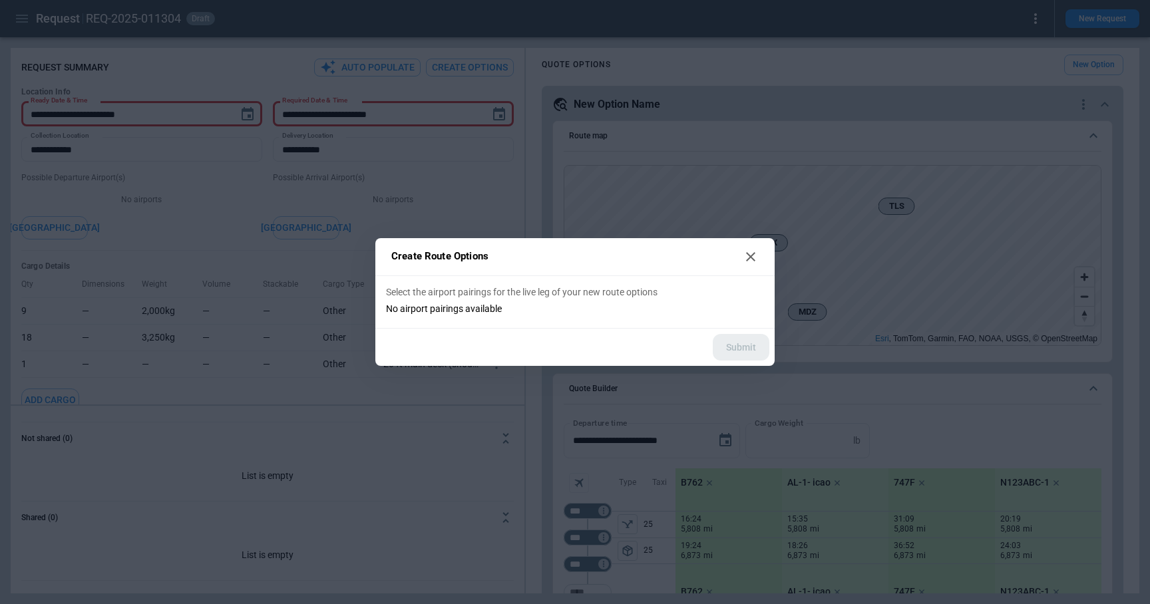
click at [751, 256] on icon at bounding box center [751, 257] width 16 height 16
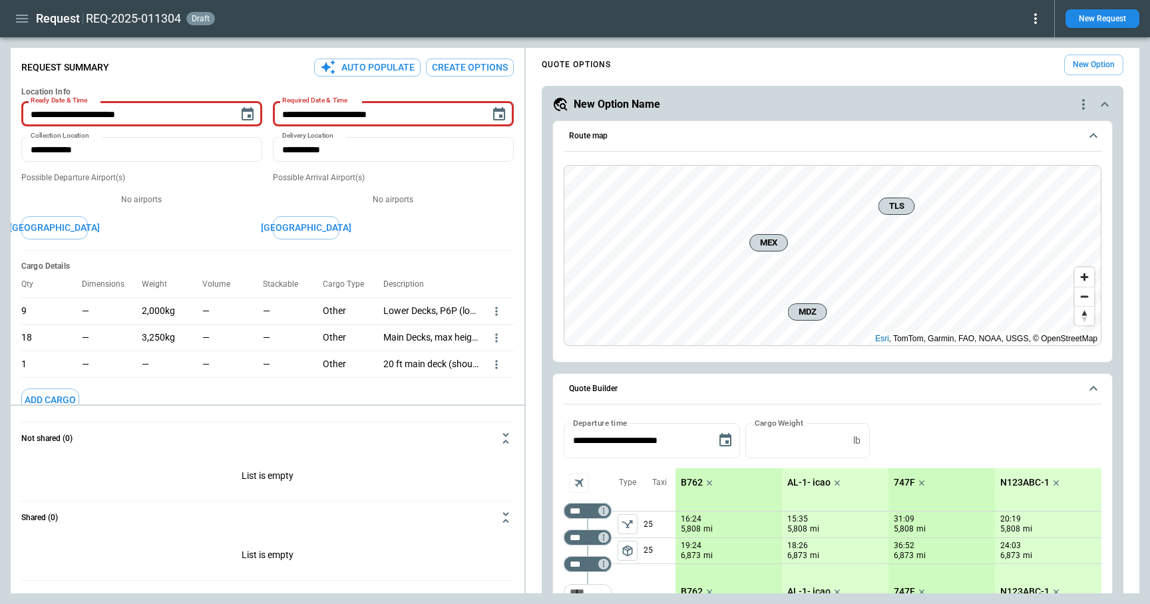
click at [63, 228] on button "[GEOGRAPHIC_DATA]" at bounding box center [54, 227] width 67 height 23
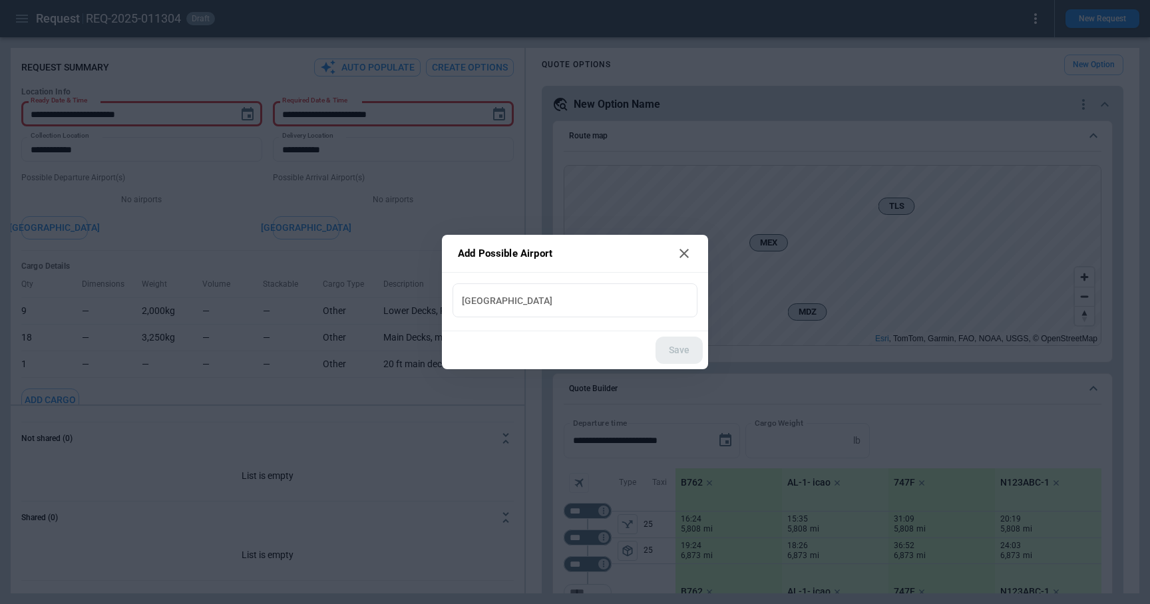
click at [502, 295] on input "New Airport" at bounding box center [575, 300] width 234 height 23
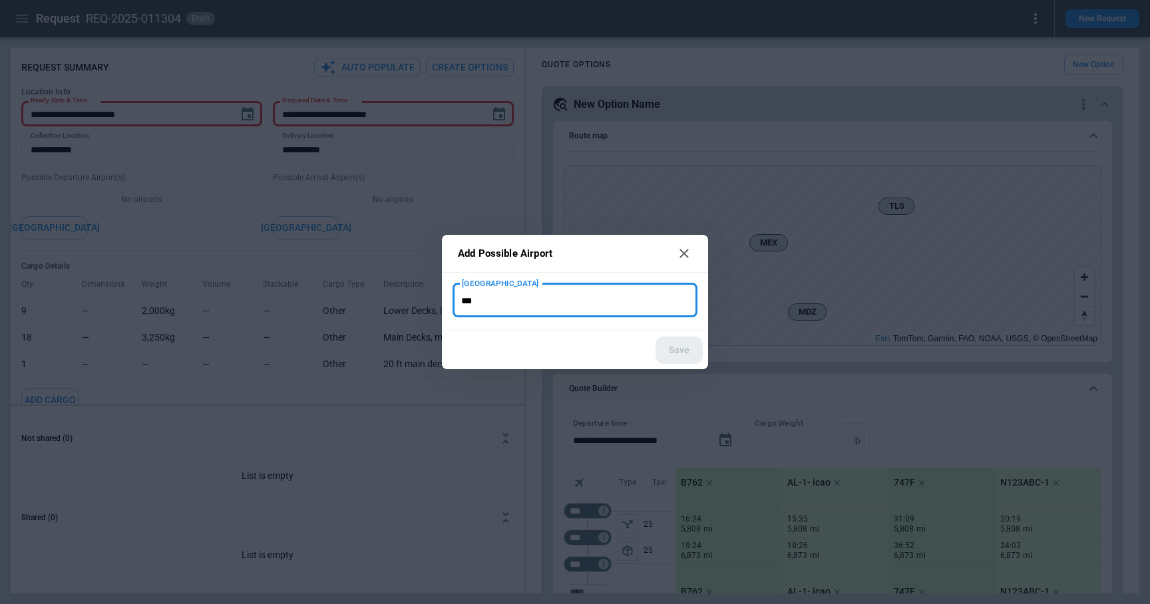
type input "***"
type input "**********"
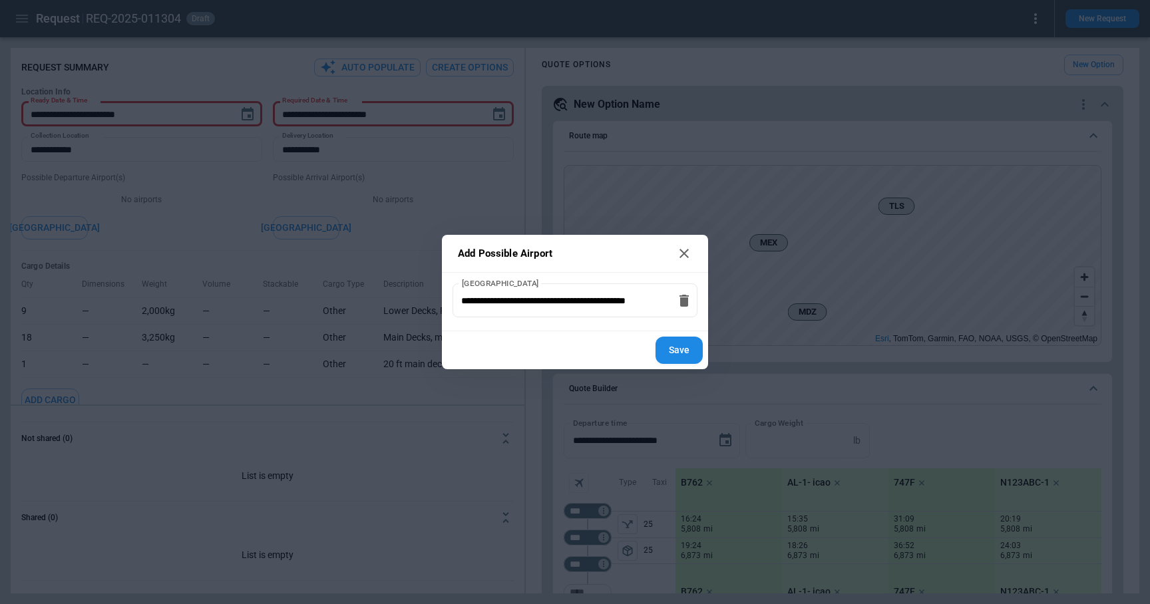
click at [679, 357] on button "Save" at bounding box center [678, 350] width 47 height 27
type textarea "*"
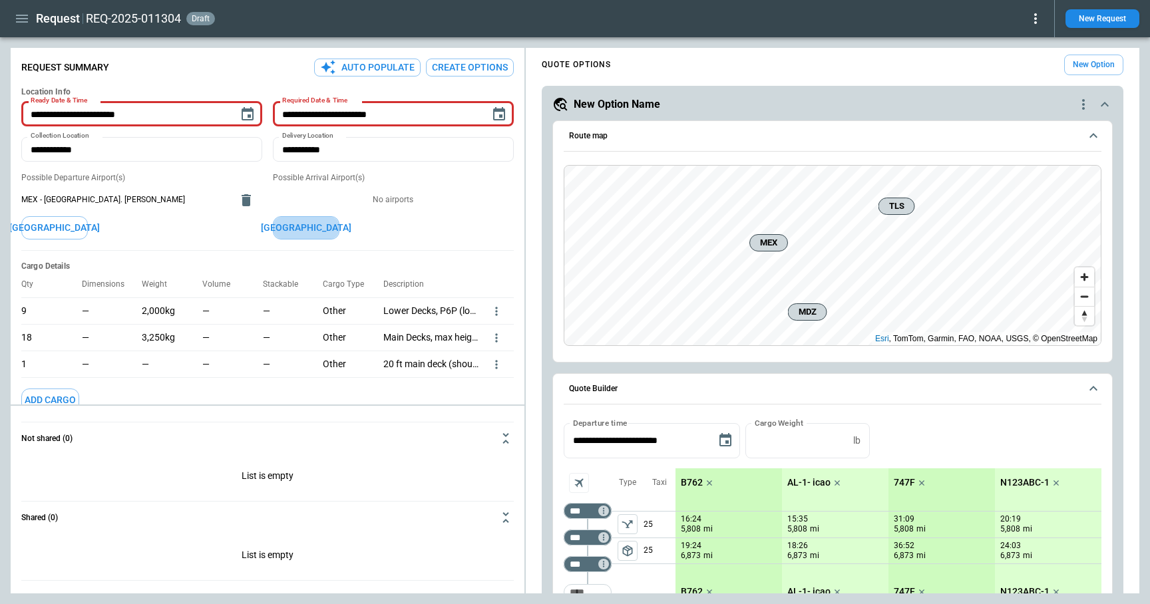
click at [307, 235] on button "[GEOGRAPHIC_DATA]" at bounding box center [306, 227] width 67 height 23
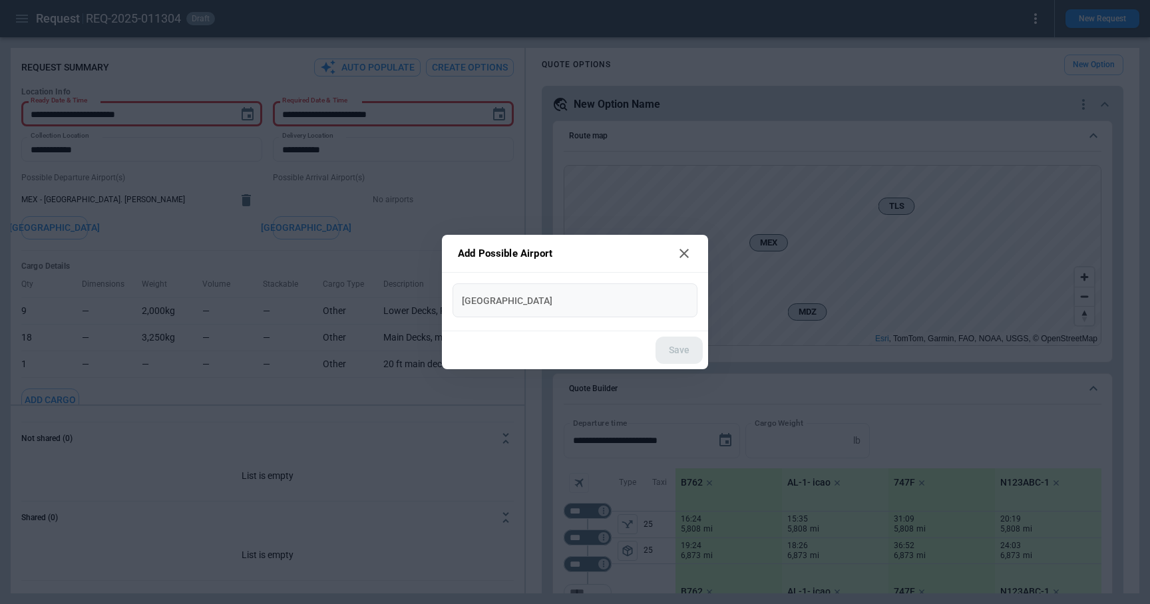
click at [538, 295] on input "New Airport" at bounding box center [575, 300] width 234 height 23
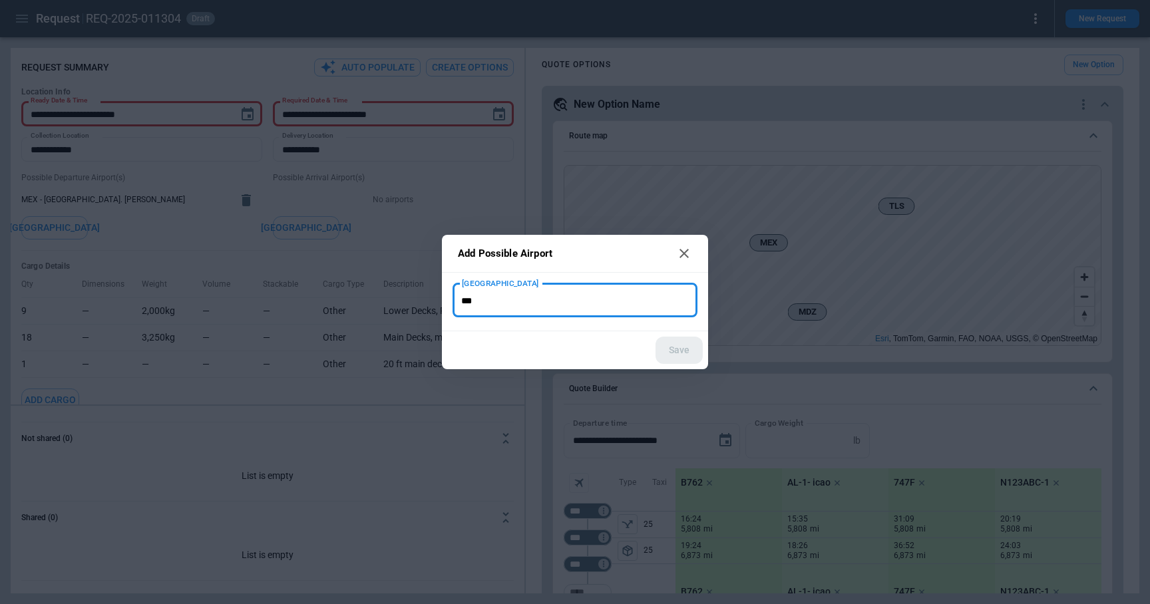
type input "***"
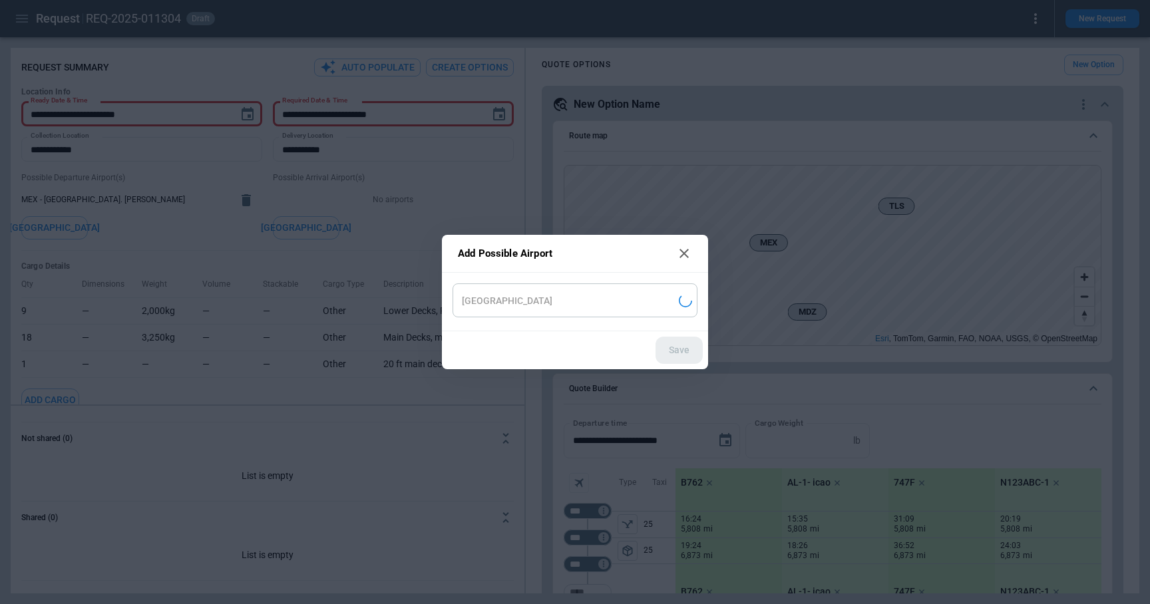
type input "**********"
click at [687, 342] on button "Save" at bounding box center [678, 350] width 47 height 27
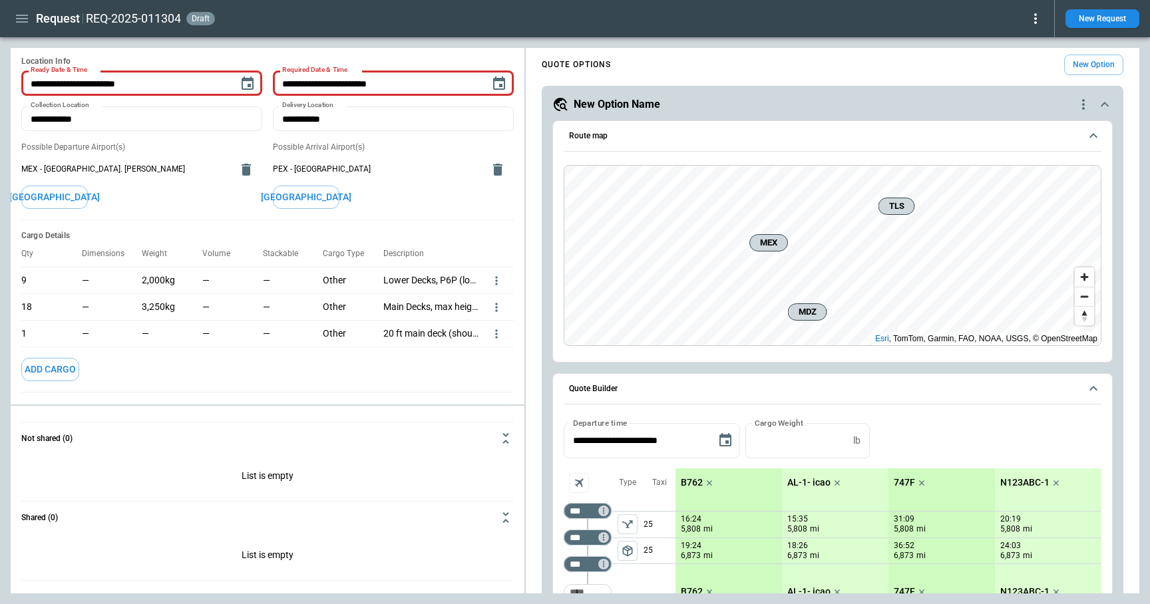
scroll to position [0, 0]
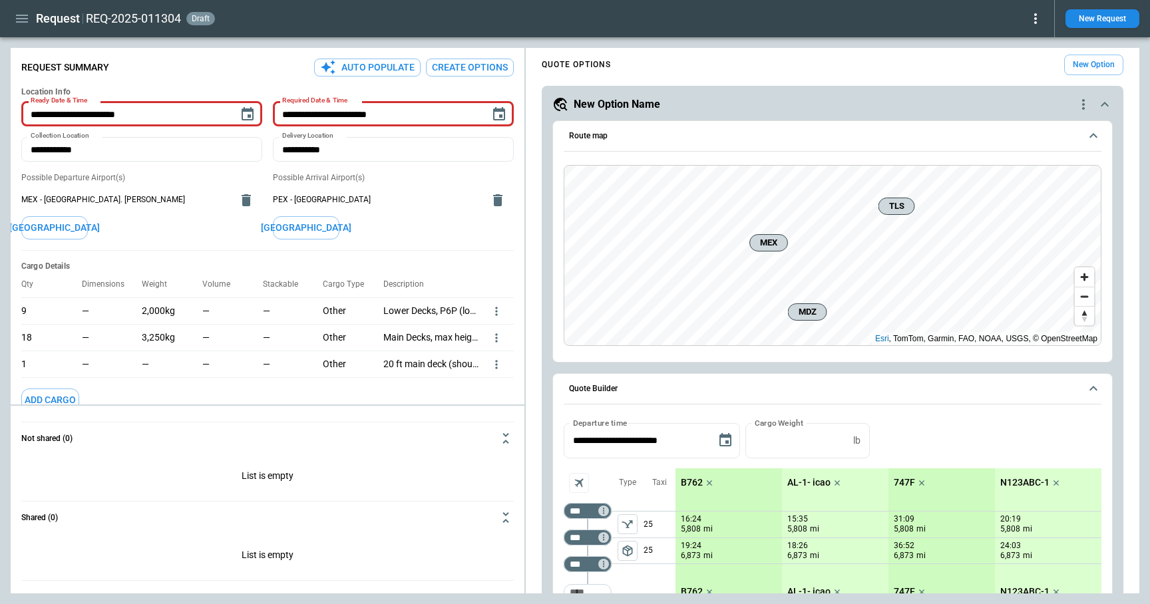
click at [462, 65] on button "Create Options" at bounding box center [470, 68] width 88 height 18
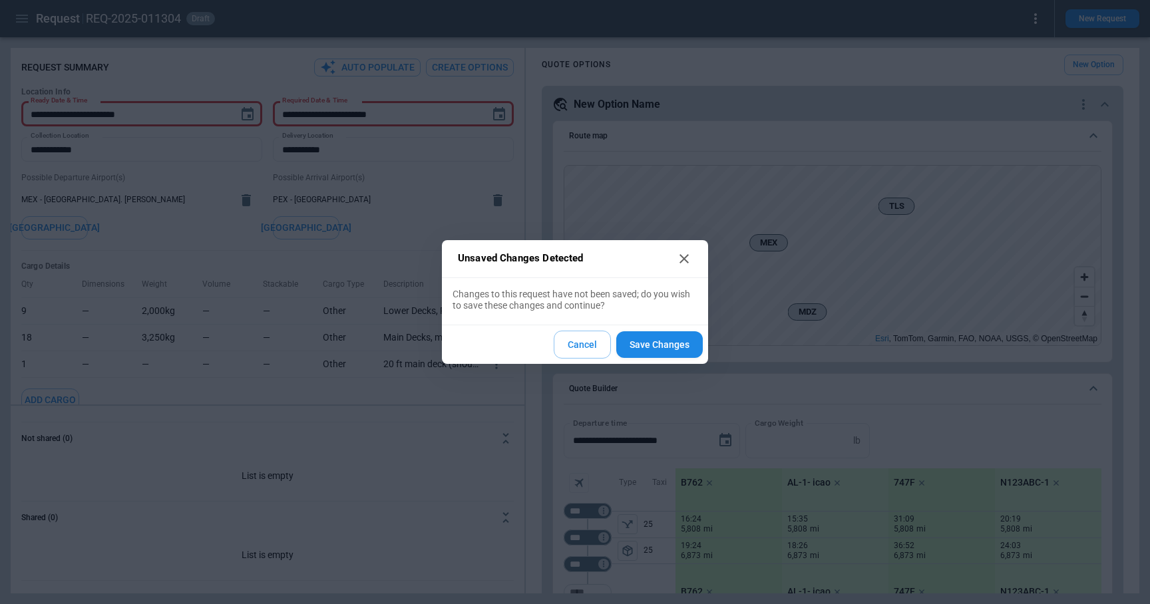
click at [653, 340] on button "Save Changes" at bounding box center [659, 344] width 86 height 27
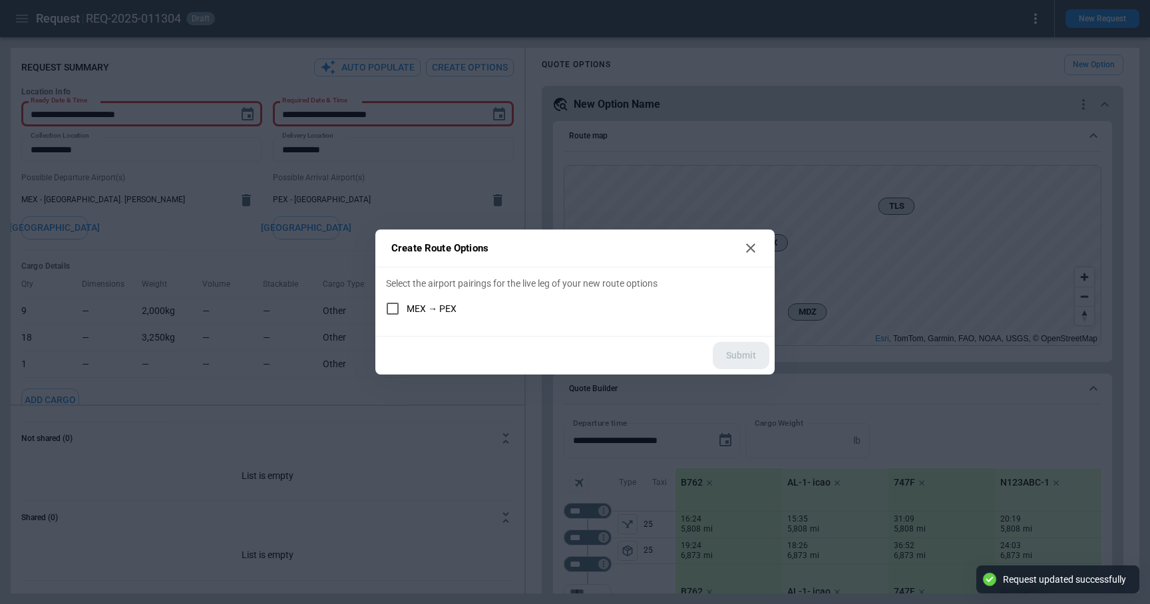
type textarea "*"
click at [815, 168] on div "Create Route Options Select the airport pairings for the live leg of your new r…" at bounding box center [575, 302] width 1150 height 604
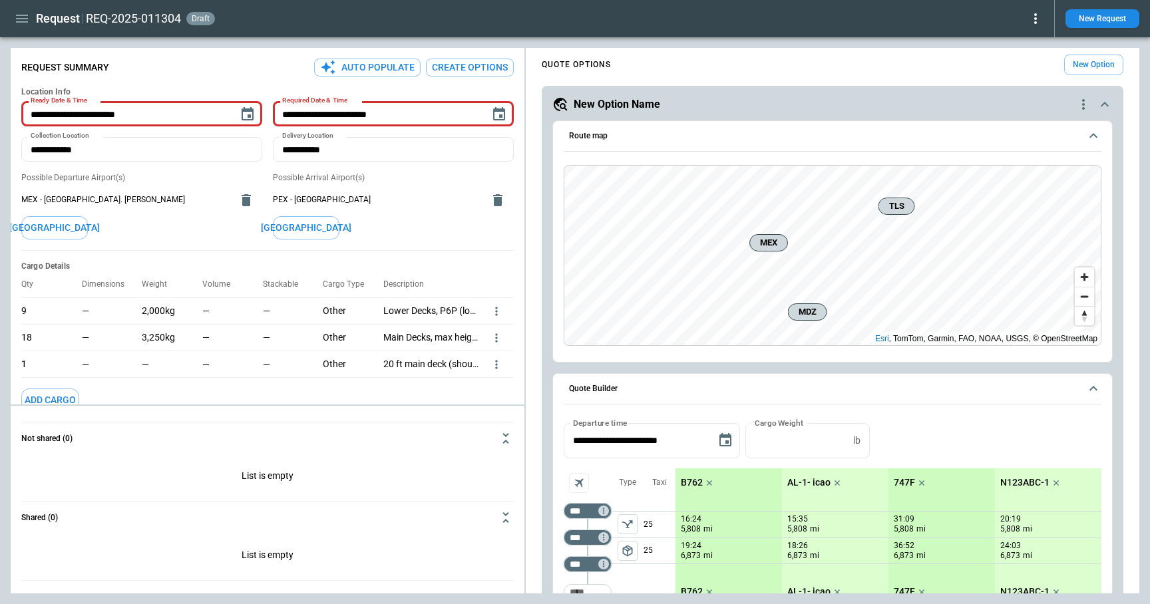
click at [1041, 21] on icon at bounding box center [1035, 19] width 16 height 16
click at [23, 17] on div at bounding box center [575, 302] width 1150 height 604
click at [15, 19] on icon "button" at bounding box center [22, 19] width 16 height 16
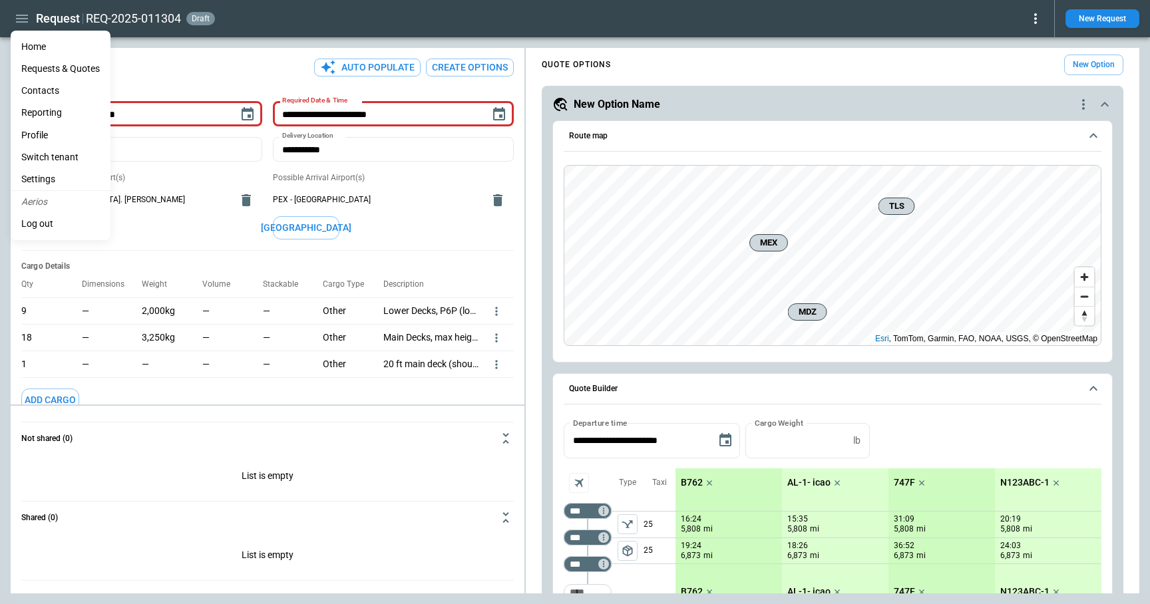
click at [47, 110] on li "Reporting" at bounding box center [61, 113] width 100 height 22
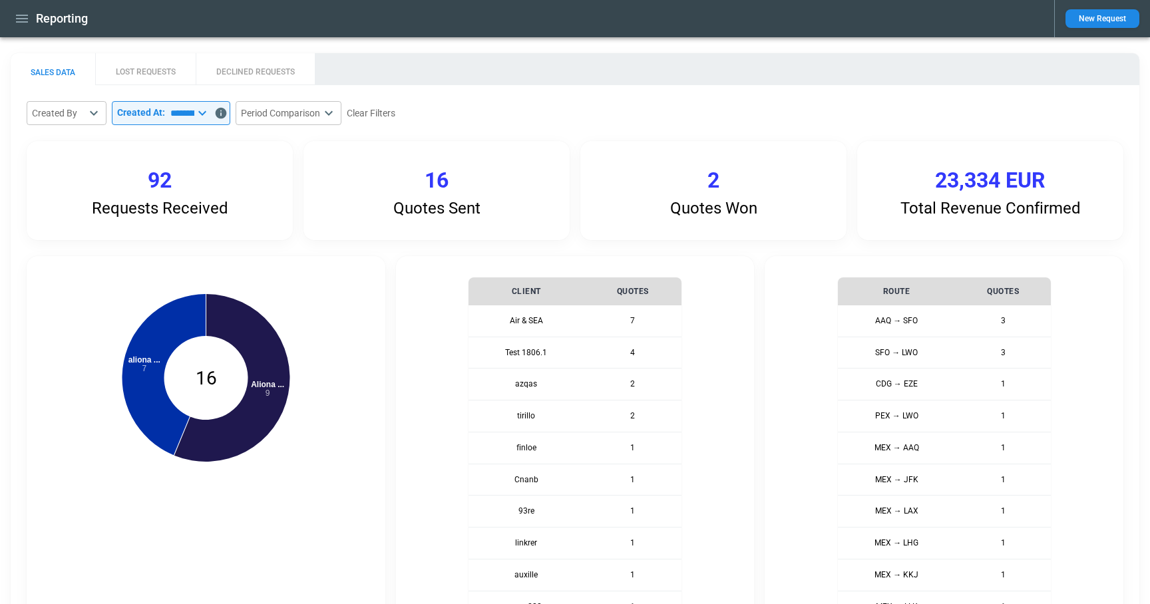
click at [237, 73] on button "DECLINED REQUESTS" at bounding box center [255, 69] width 119 height 32
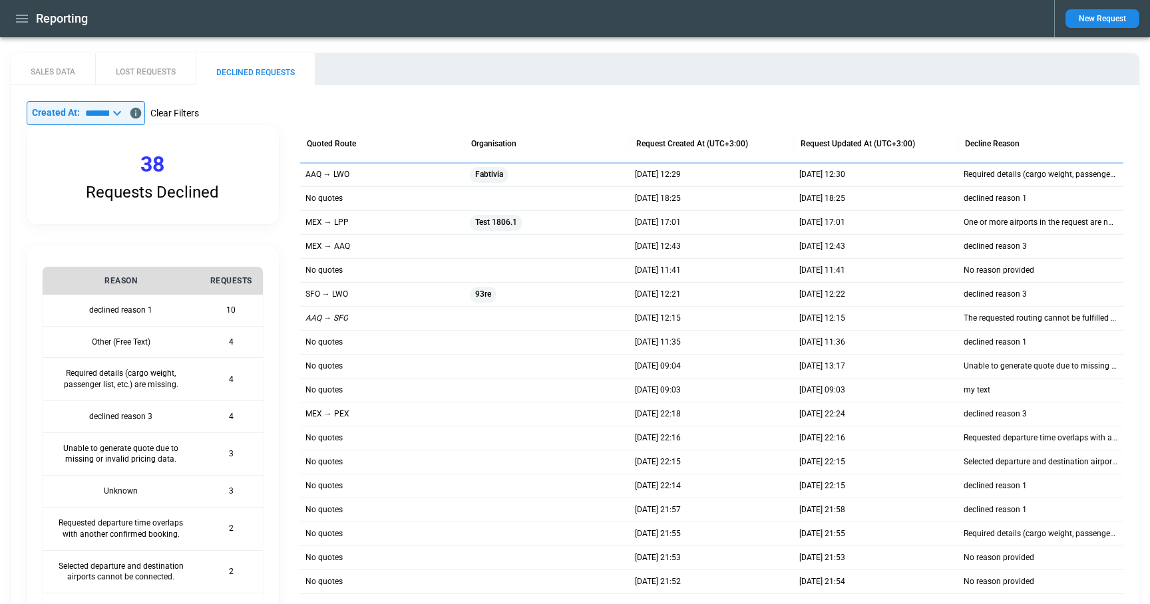
click at [183, 114] on button "Clear Filters" at bounding box center [174, 113] width 49 height 17
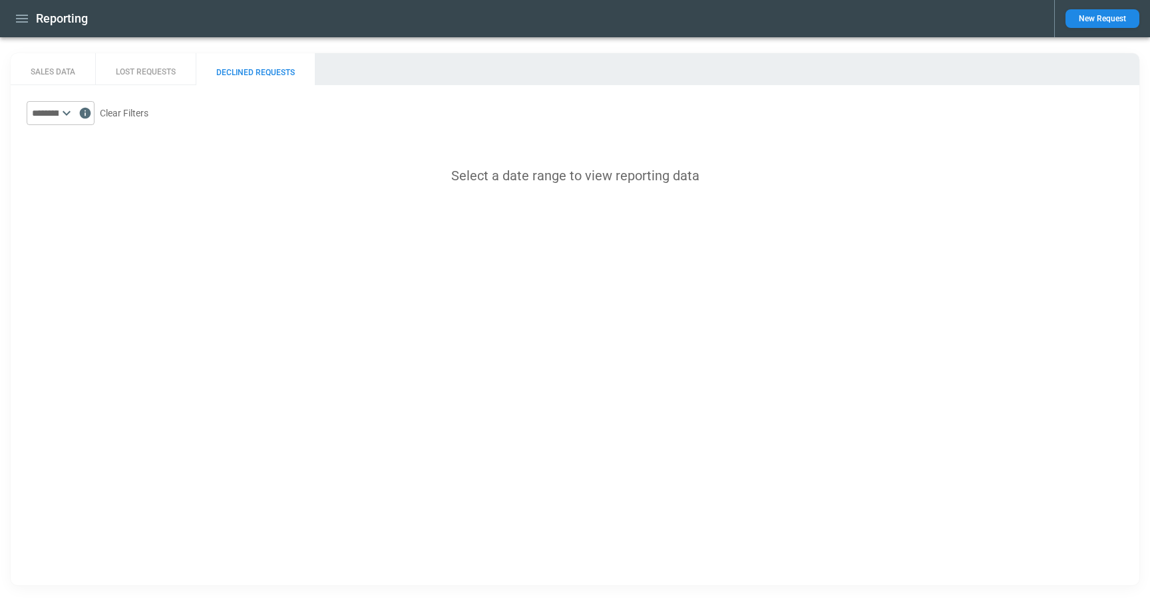
click at [71, 112] on icon at bounding box center [67, 113] width 8 height 5
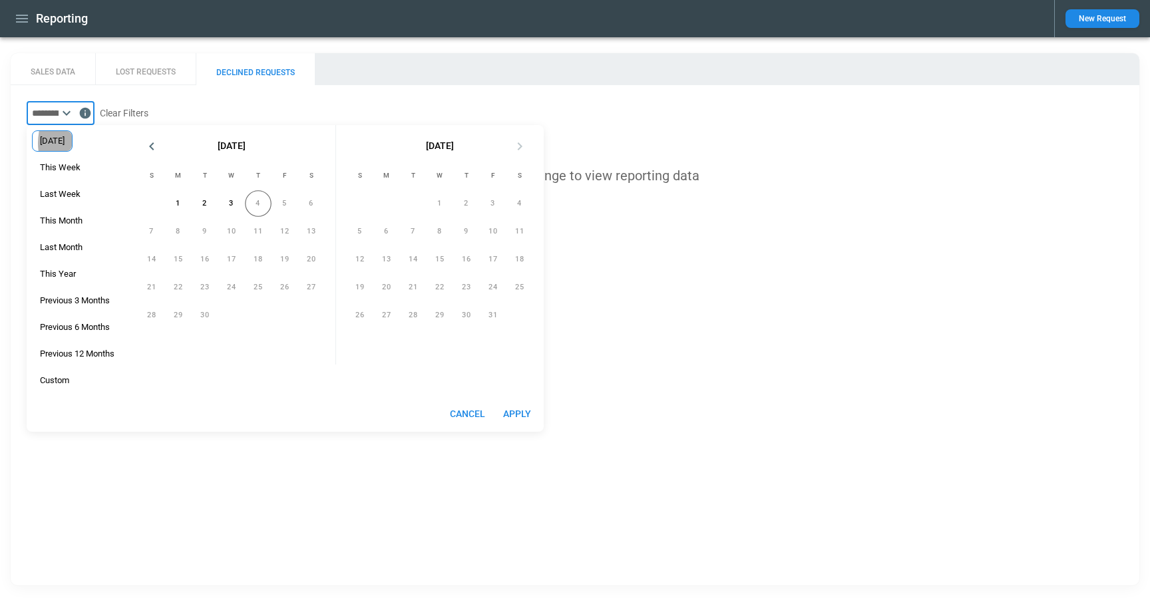
click at [72, 143] on span "Yesterday" at bounding box center [52, 141] width 39 height 11
click at [529, 413] on button "Apply" at bounding box center [517, 414] width 43 height 25
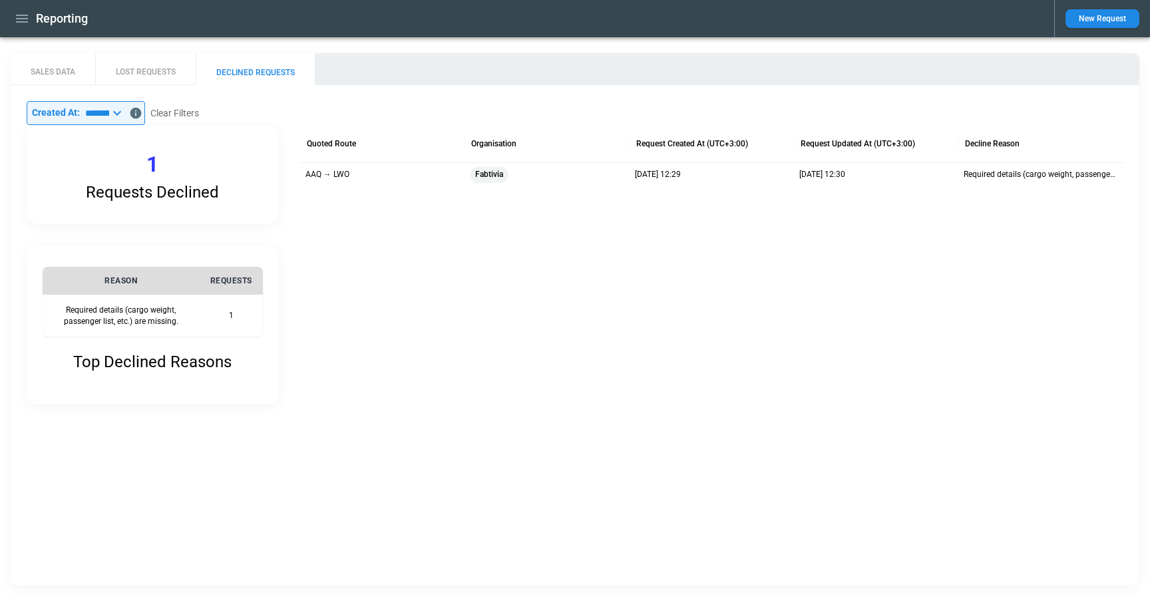
click at [125, 111] on icon at bounding box center [117, 113] width 16 height 16
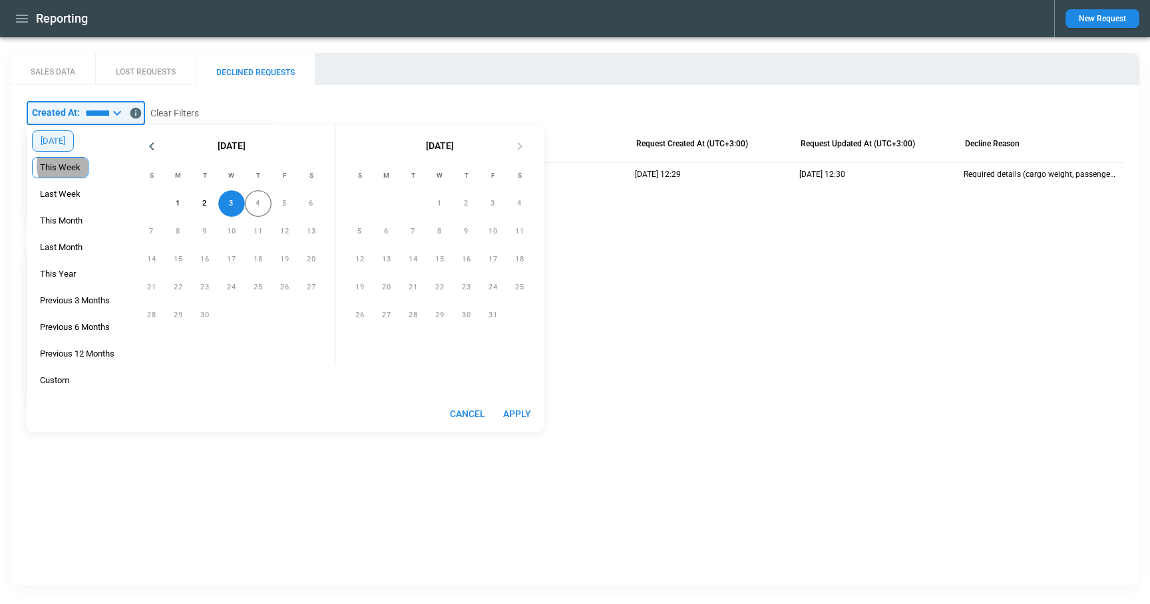
click at [63, 166] on span "This Week" at bounding box center [60, 167] width 55 height 11
click at [518, 416] on button "Apply" at bounding box center [517, 414] width 43 height 25
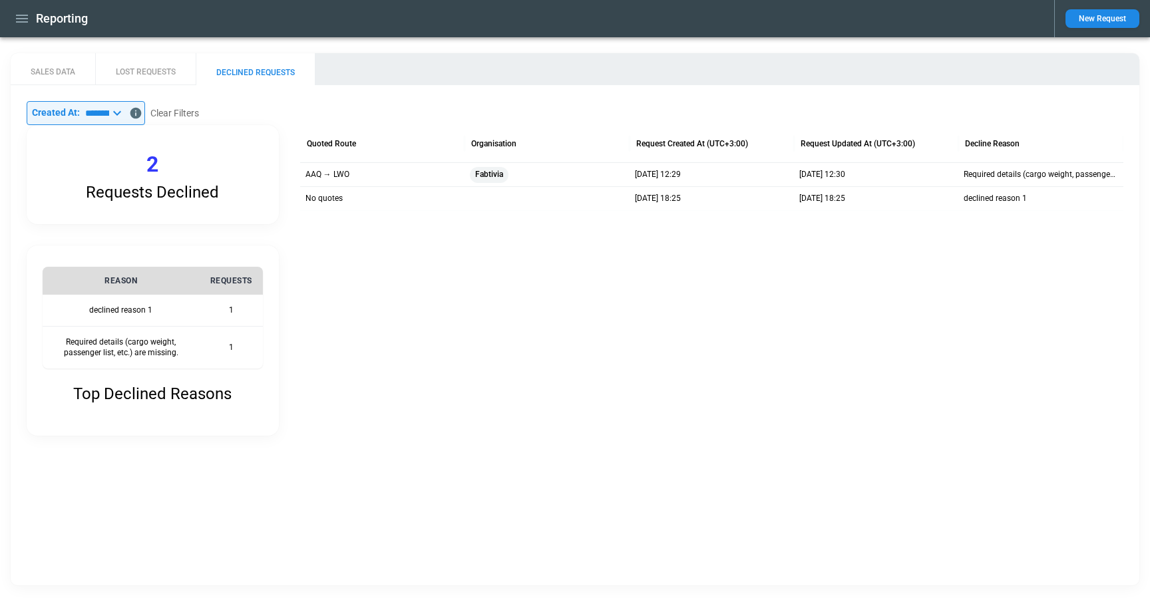
click at [109, 110] on input "*********" at bounding box center [94, 113] width 29 height 24
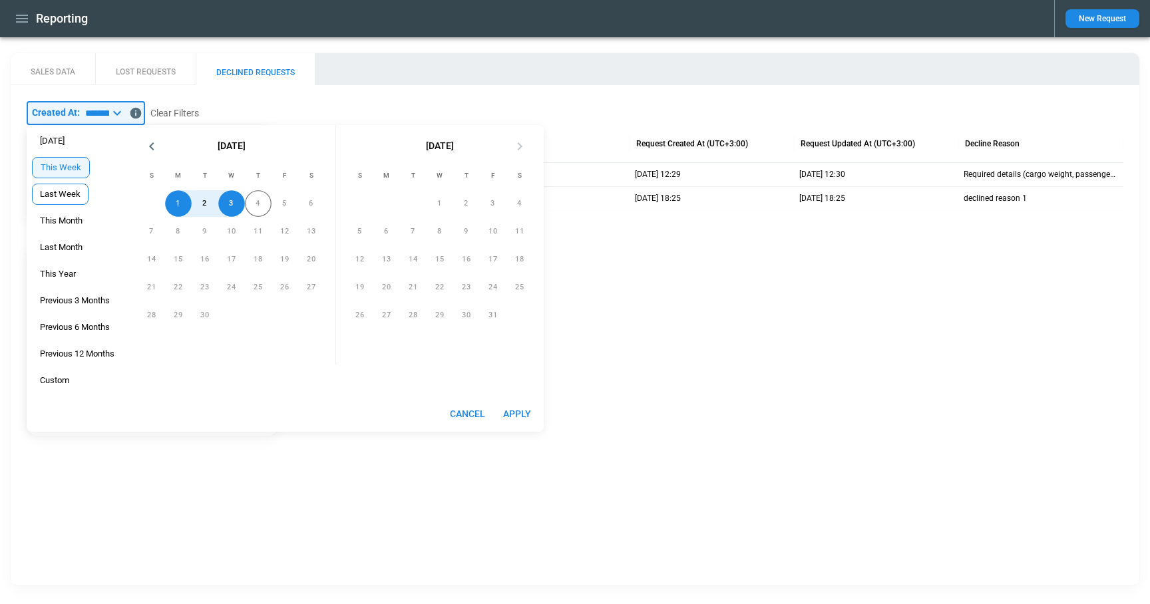
click at [67, 194] on span "Last Week" at bounding box center [60, 194] width 55 height 11
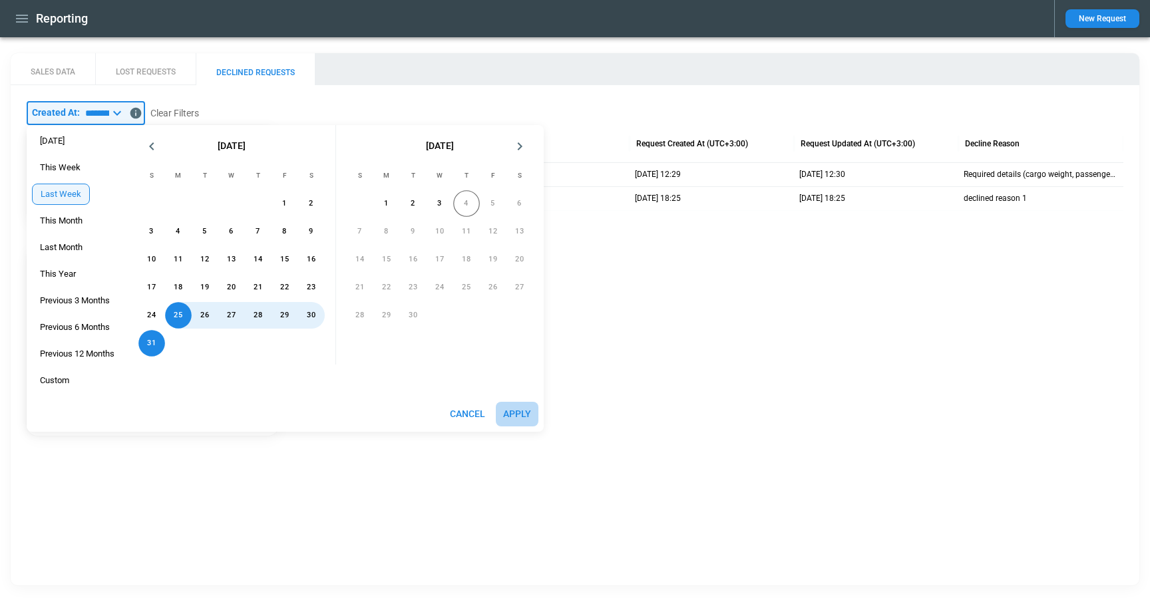
click at [524, 410] on button "Apply" at bounding box center [517, 414] width 43 height 25
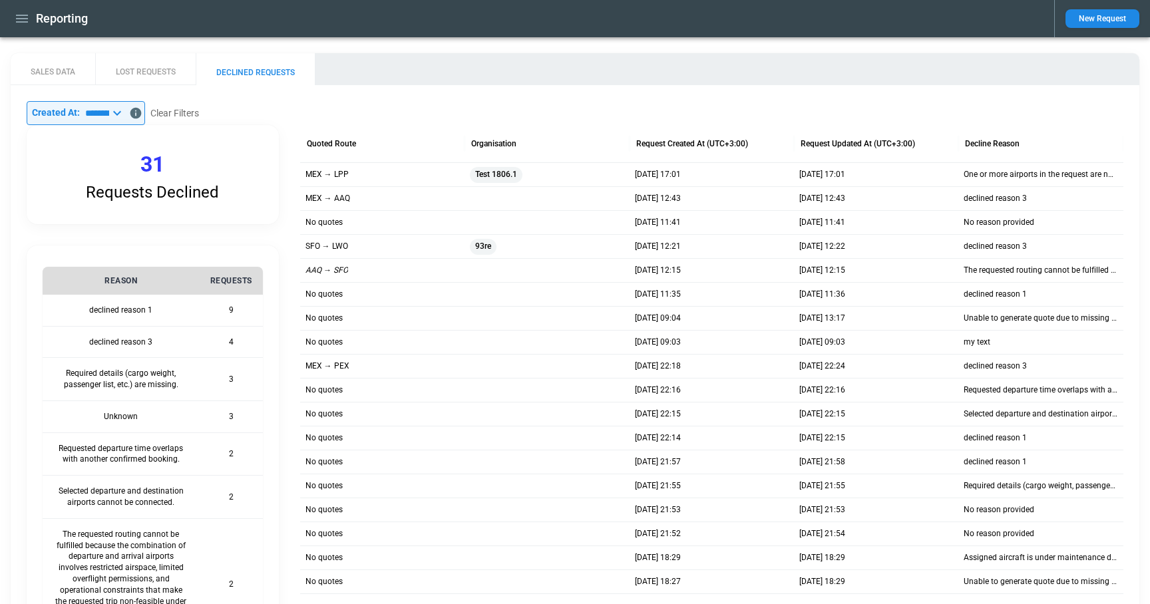
click at [125, 116] on icon at bounding box center [117, 113] width 16 height 16
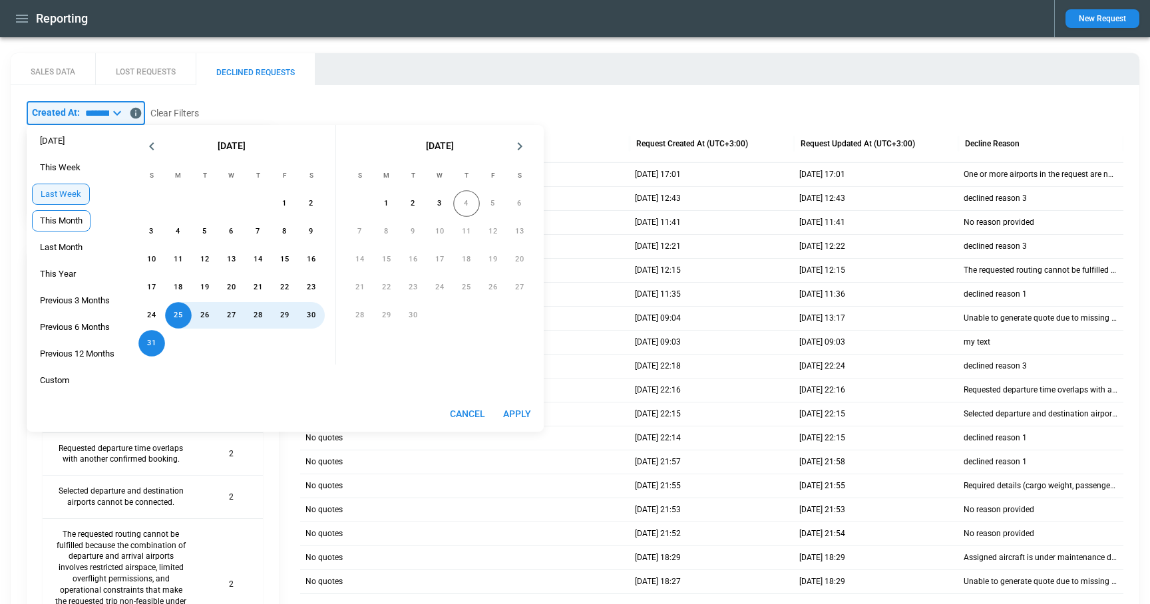
click at [66, 219] on span "This Month" at bounding box center [61, 221] width 57 height 11
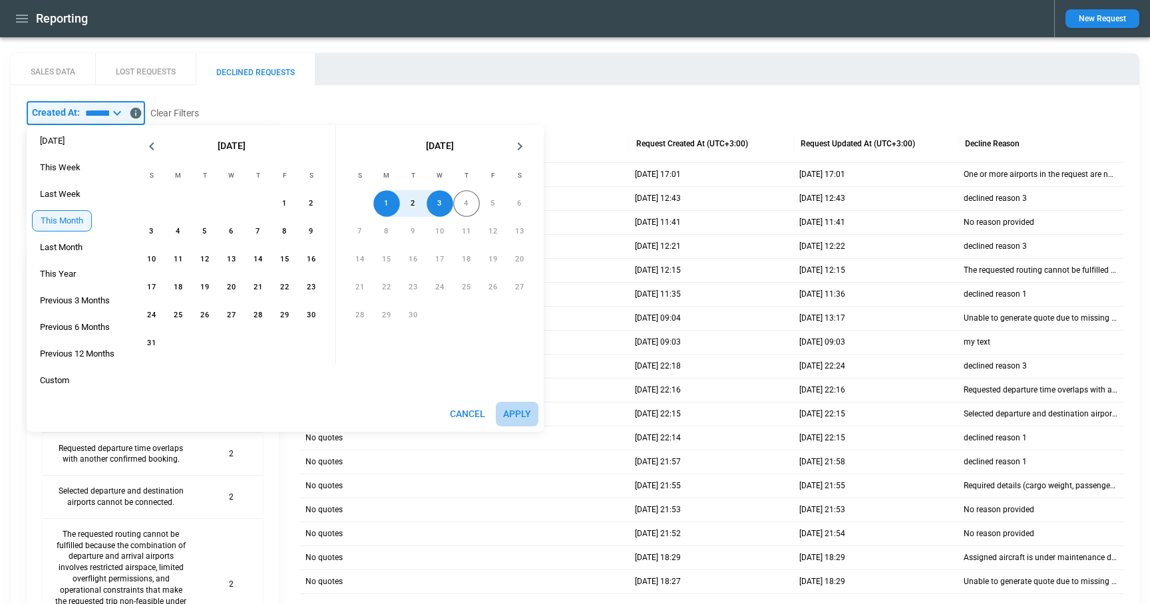
click at [510, 416] on button "Apply" at bounding box center [517, 414] width 43 height 25
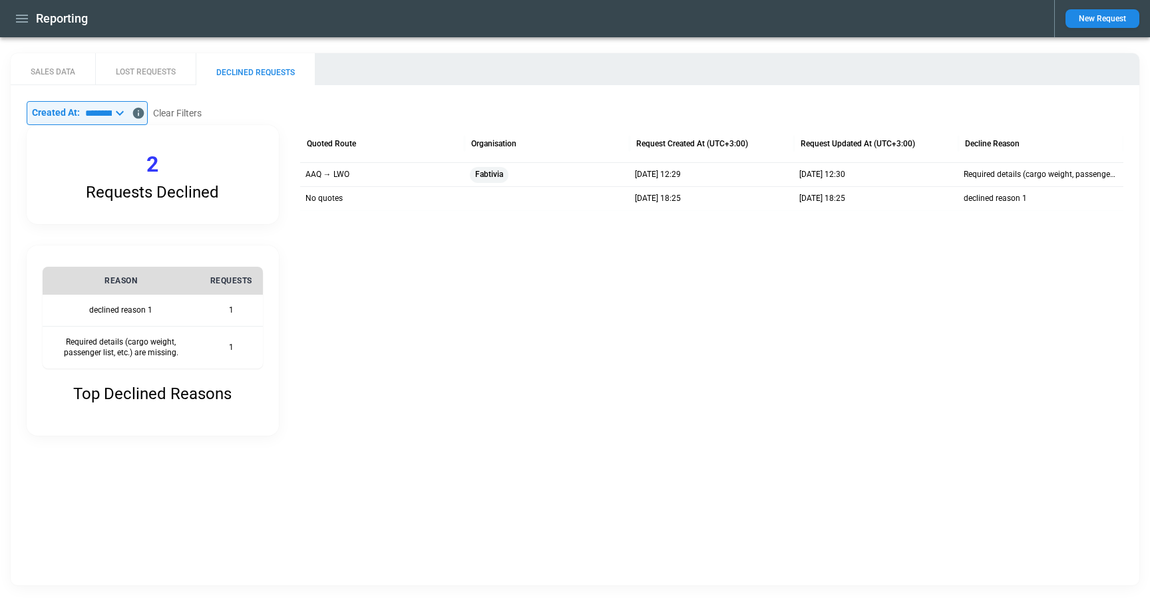
click at [112, 112] on input "**********" at bounding box center [96, 113] width 32 height 24
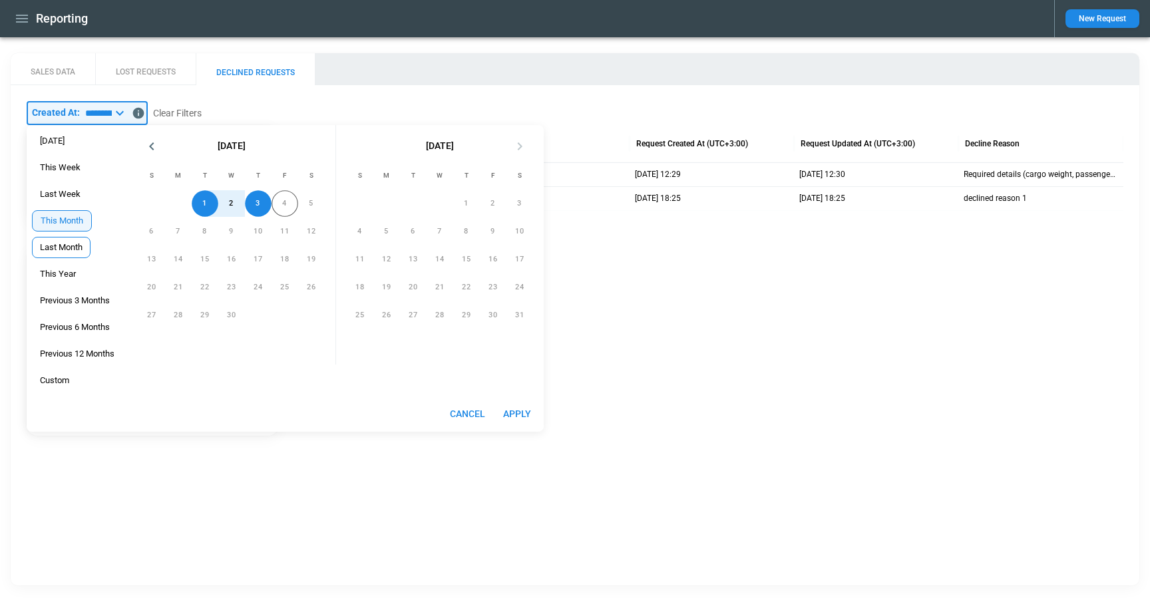
click at [65, 249] on span "Last Month" at bounding box center [61, 247] width 57 height 11
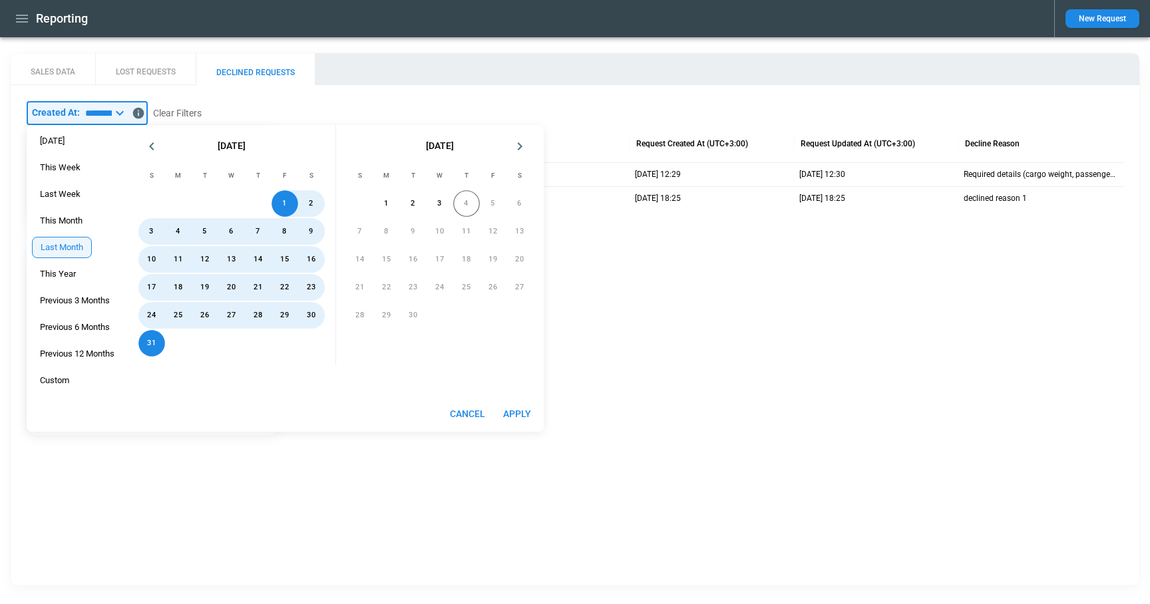
click at [514, 421] on button "Apply" at bounding box center [517, 414] width 43 height 25
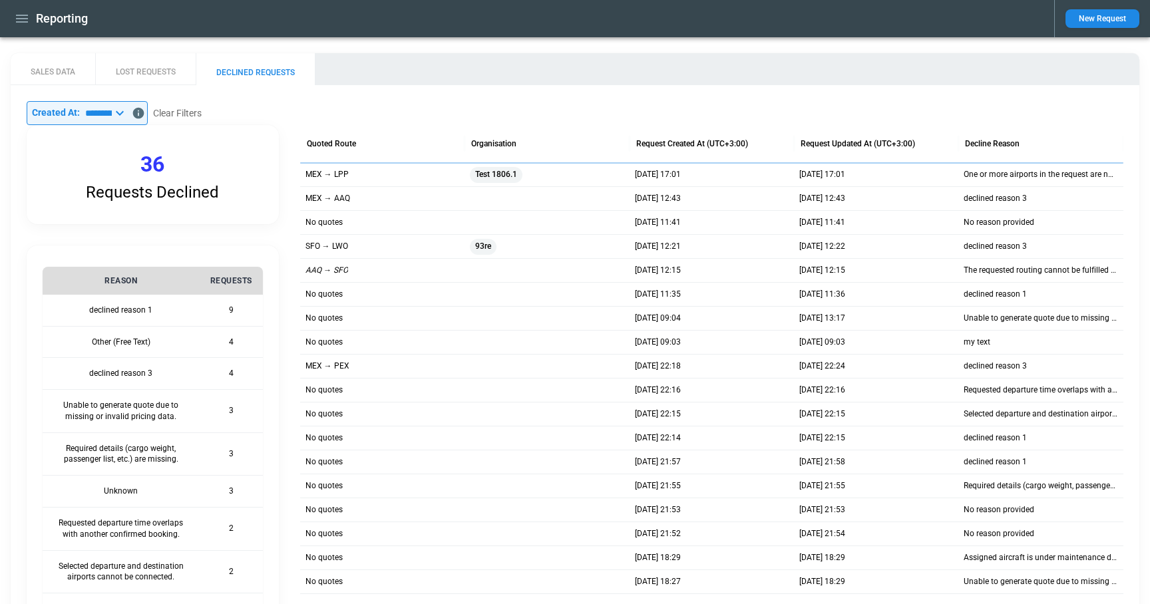
click at [128, 112] on icon at bounding box center [120, 113] width 16 height 16
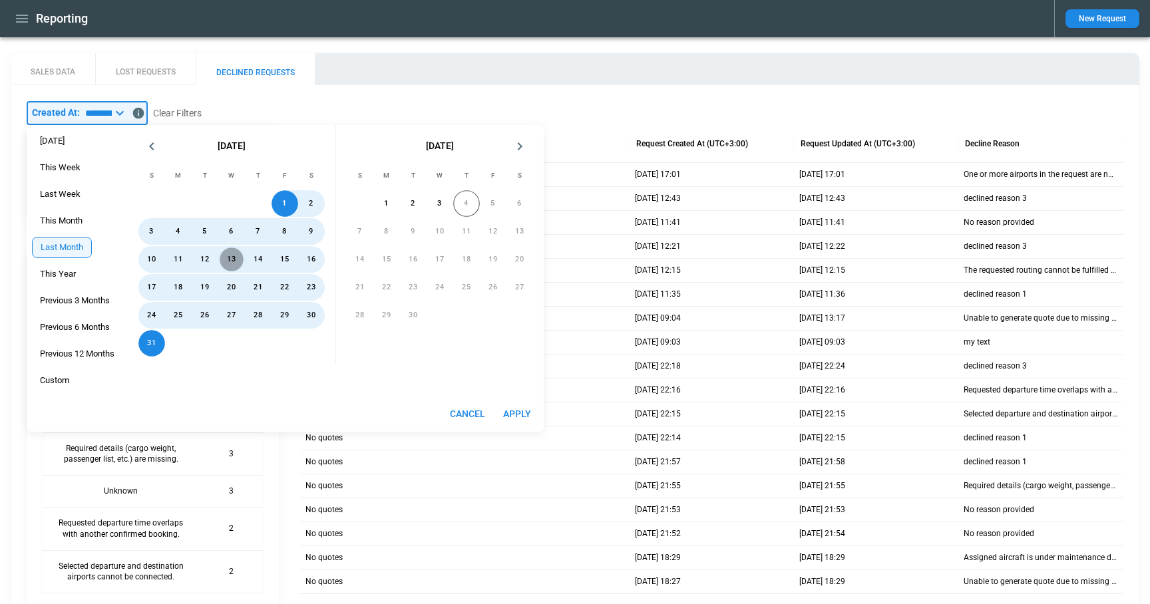
click at [238, 257] on button "13" at bounding box center [231, 259] width 27 height 27
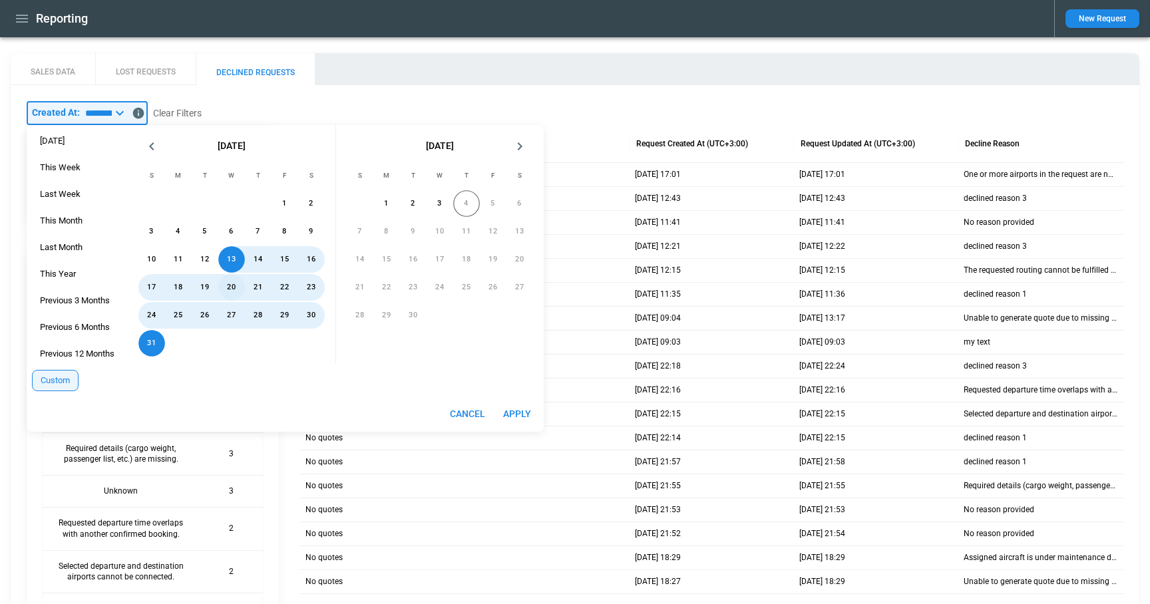
click at [234, 289] on button "20" at bounding box center [231, 287] width 27 height 27
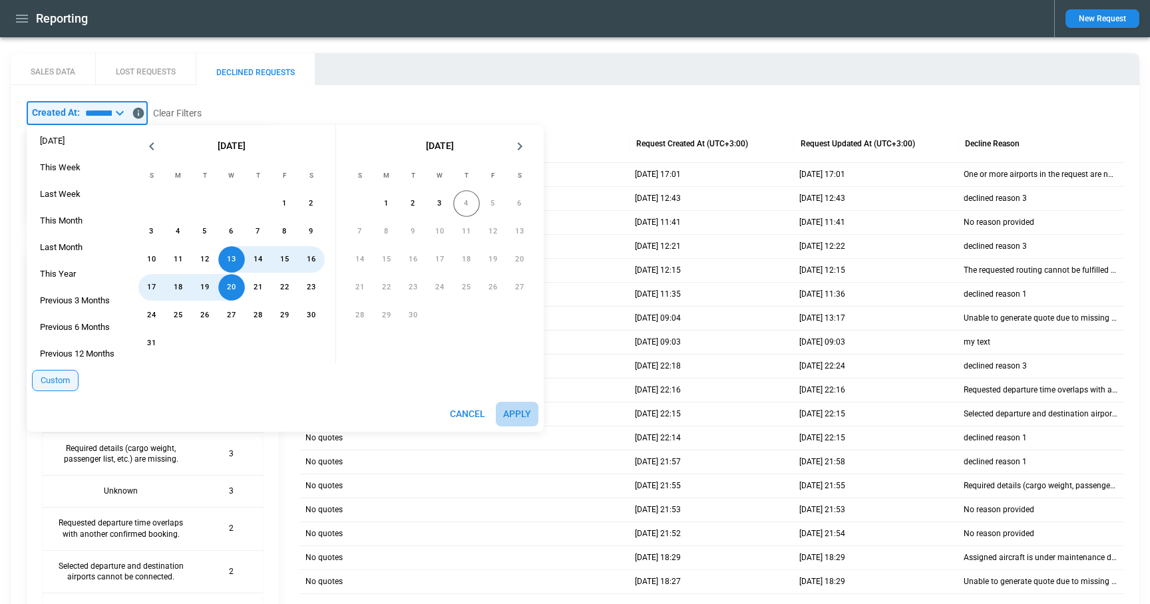
click at [520, 411] on button "Apply" at bounding box center [517, 414] width 43 height 25
type input "**********"
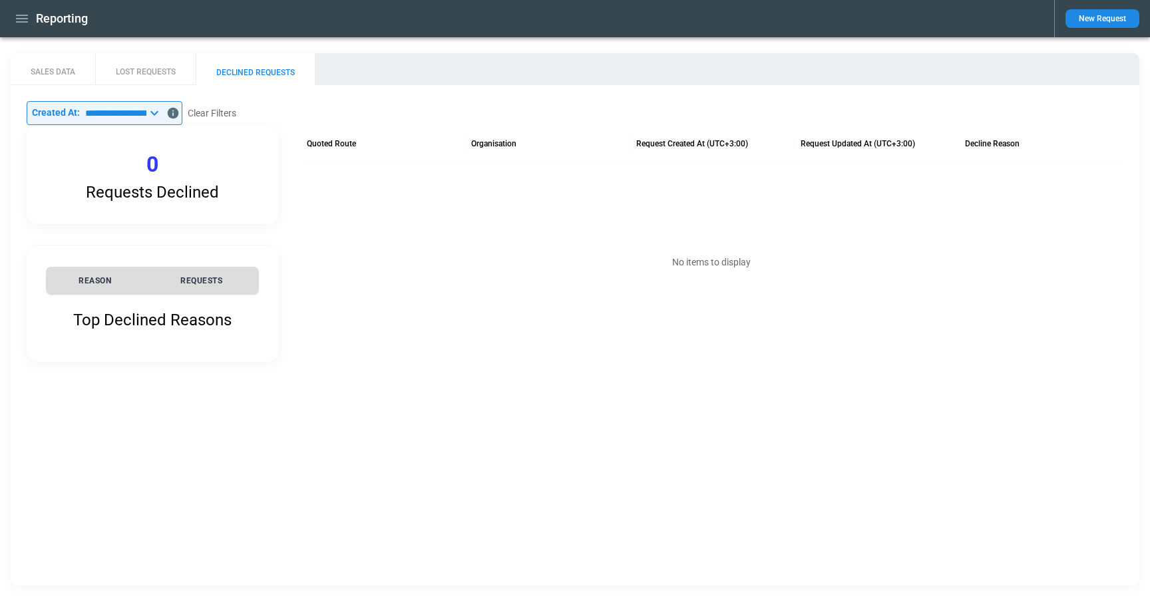
click at [151, 71] on button "LOST REQUESTS" at bounding box center [145, 69] width 100 height 32
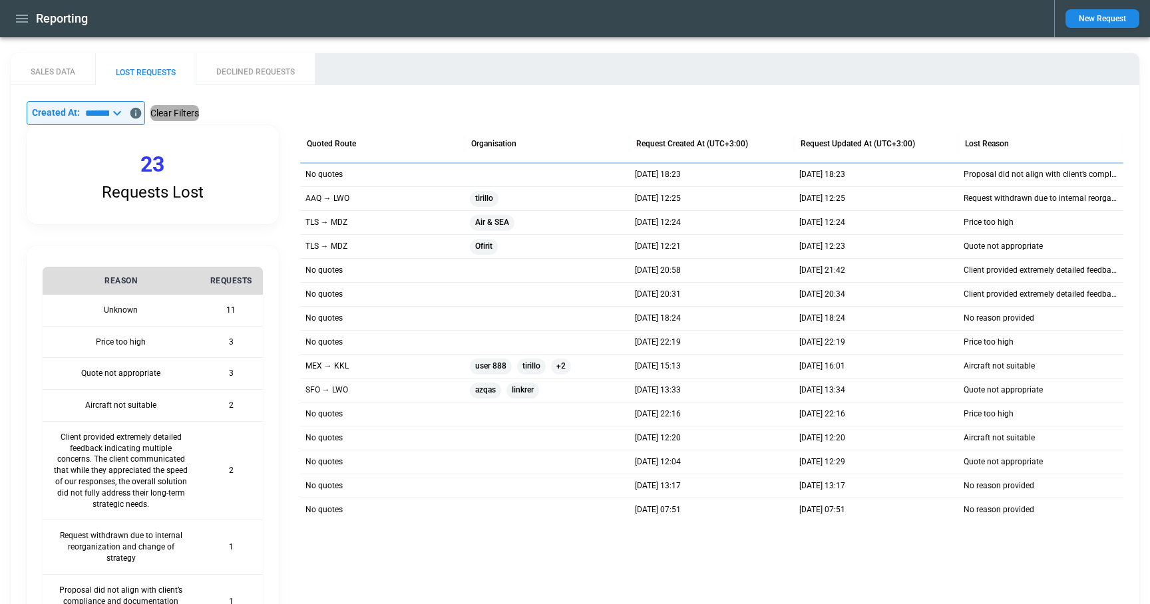
click at [199, 112] on button "Clear Filters" at bounding box center [174, 113] width 49 height 17
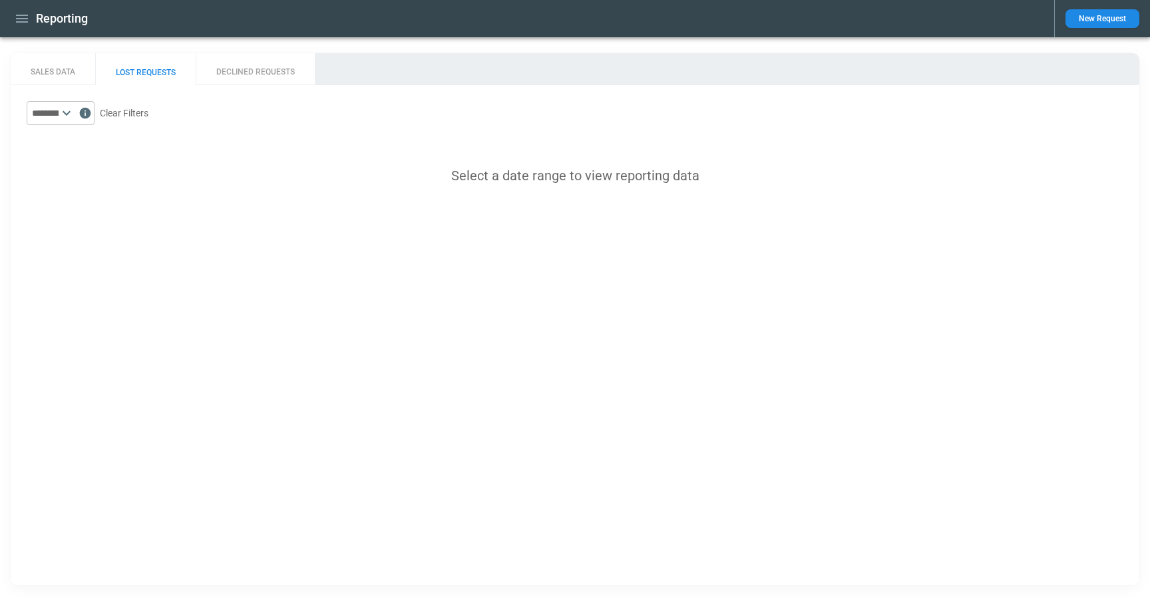
click at [232, 73] on button "DECLINED REQUESTS" at bounding box center [255, 69] width 119 height 32
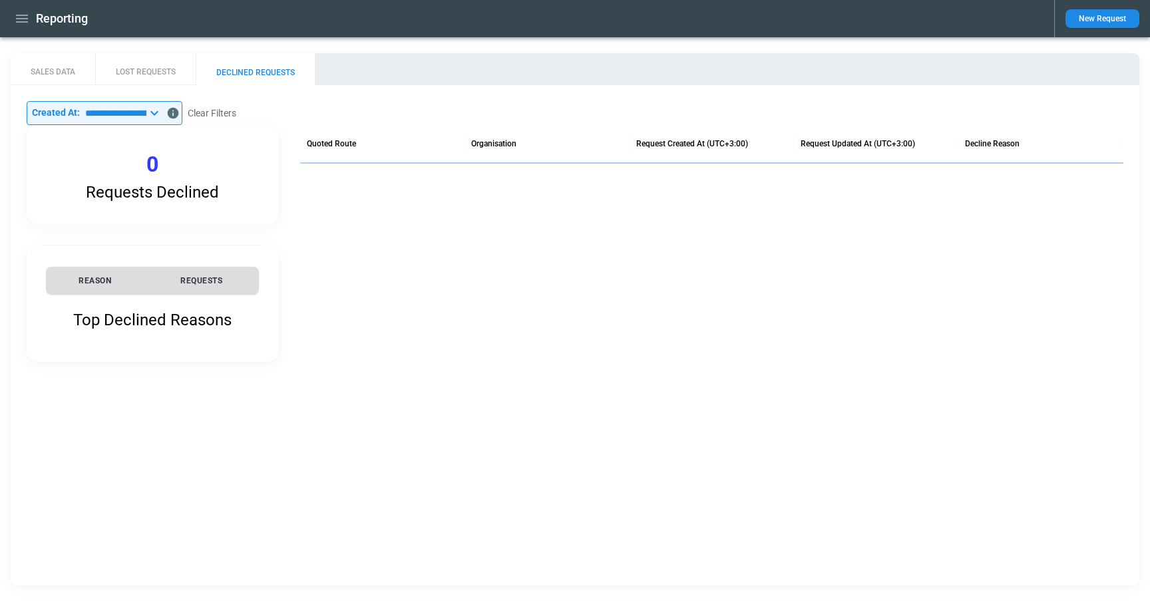
click at [142, 67] on button "LOST REQUESTS" at bounding box center [145, 69] width 100 height 32
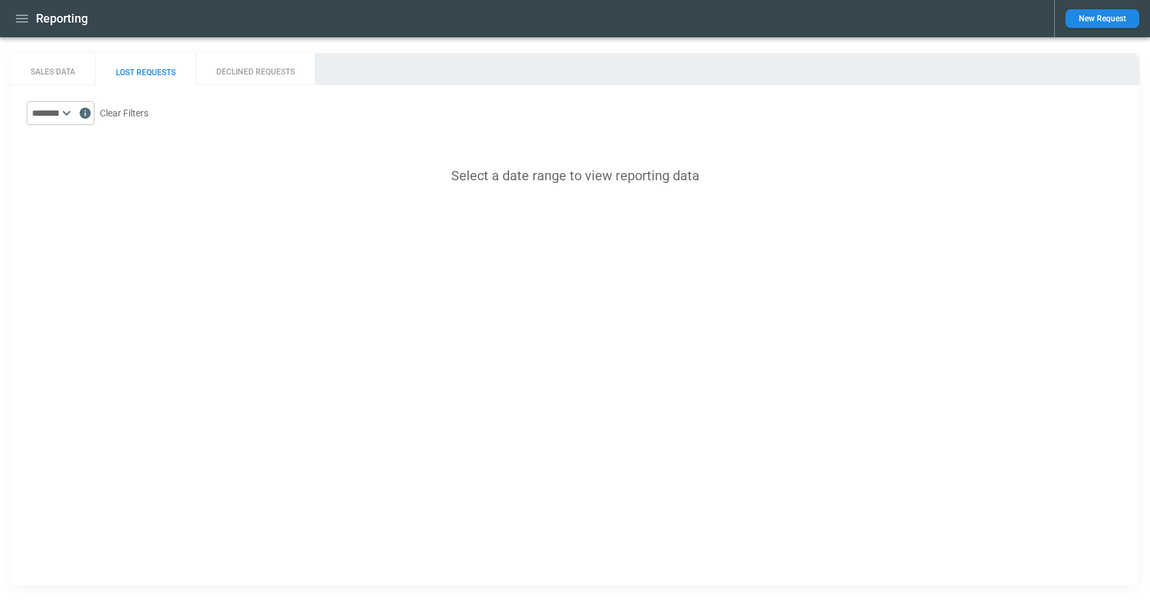
click at [75, 116] on icon at bounding box center [67, 113] width 16 height 16
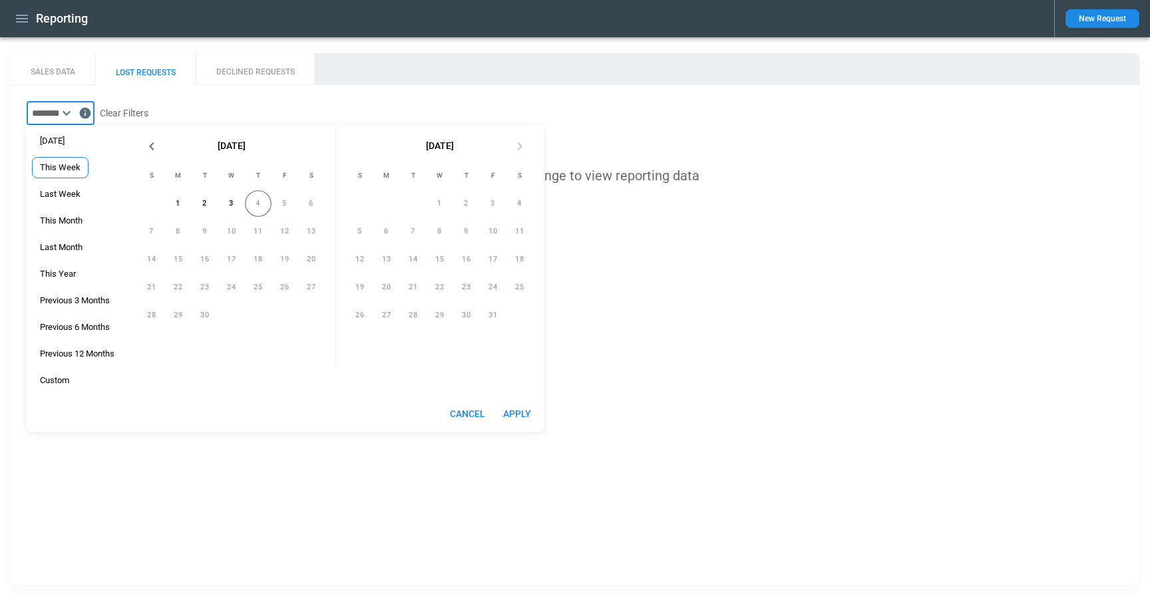
click at [56, 167] on span "This Week" at bounding box center [60, 167] width 55 height 11
click at [520, 412] on button "Apply" at bounding box center [517, 414] width 43 height 25
type input "*********"
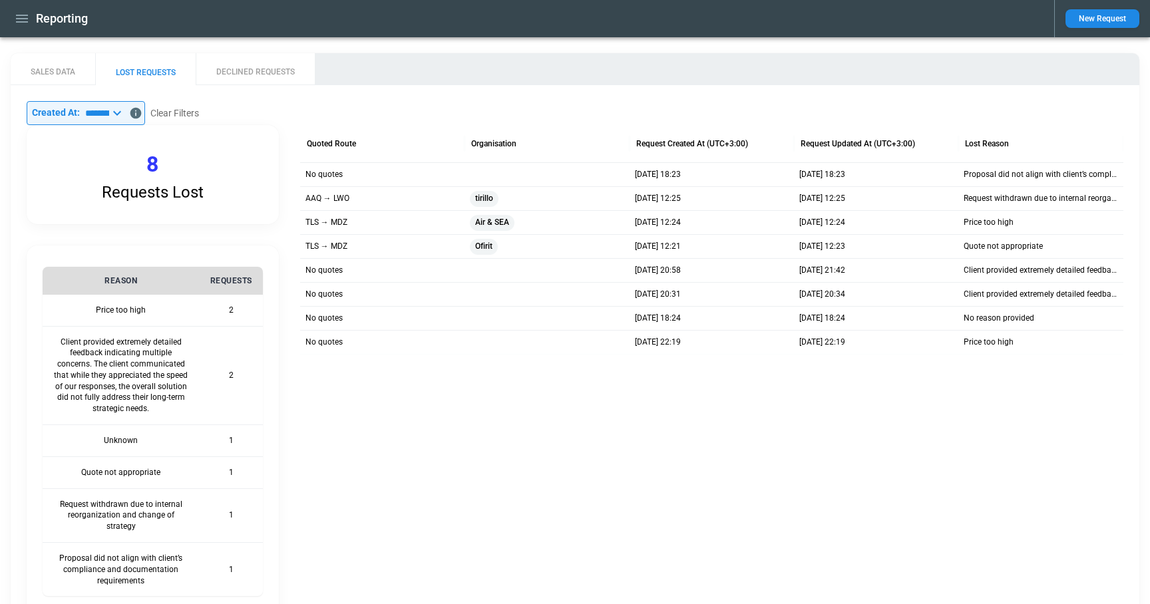
click at [53, 68] on button "SALES DATA" at bounding box center [53, 69] width 84 height 32
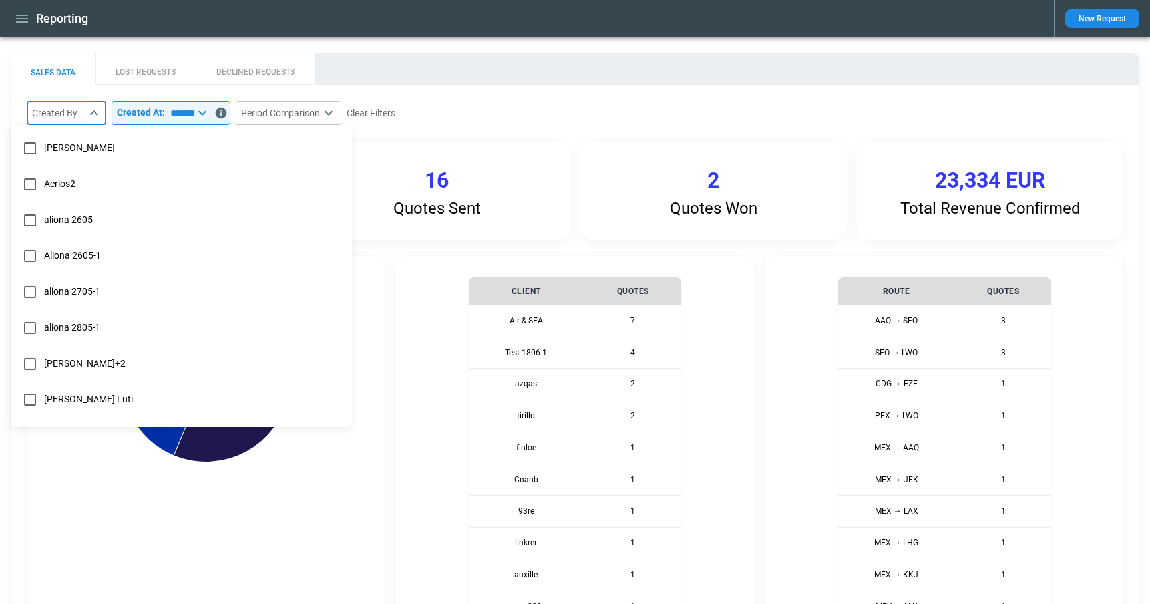
click at [83, 116] on body "**********" at bounding box center [575, 302] width 1150 height 604
click at [173, 117] on div at bounding box center [575, 302] width 1150 height 604
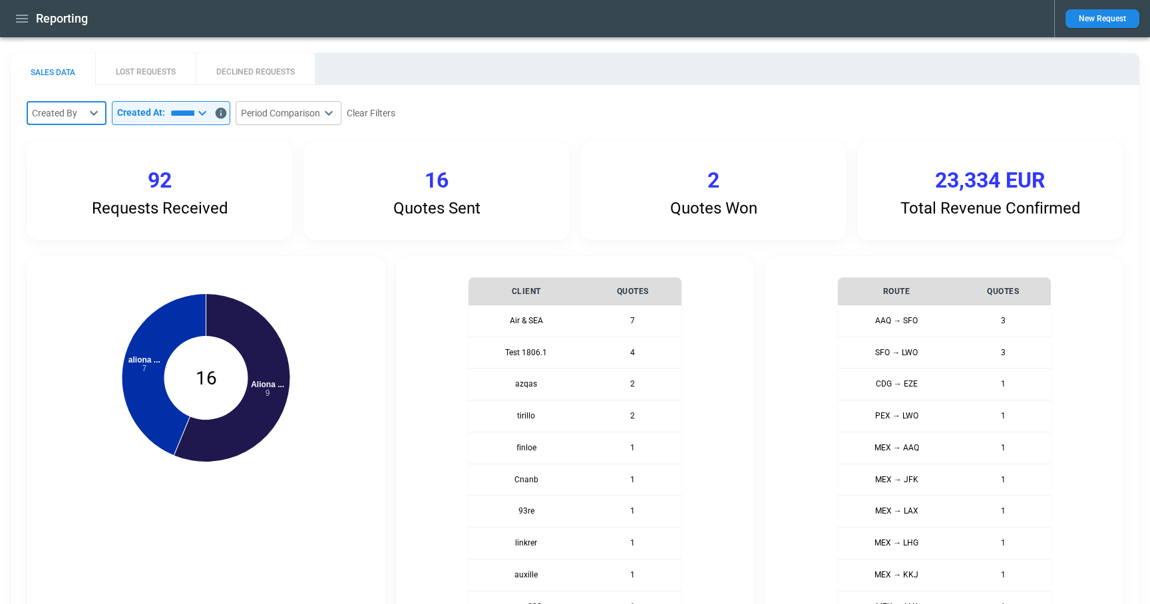
click at [182, 112] on input "*********" at bounding box center [179, 113] width 29 height 24
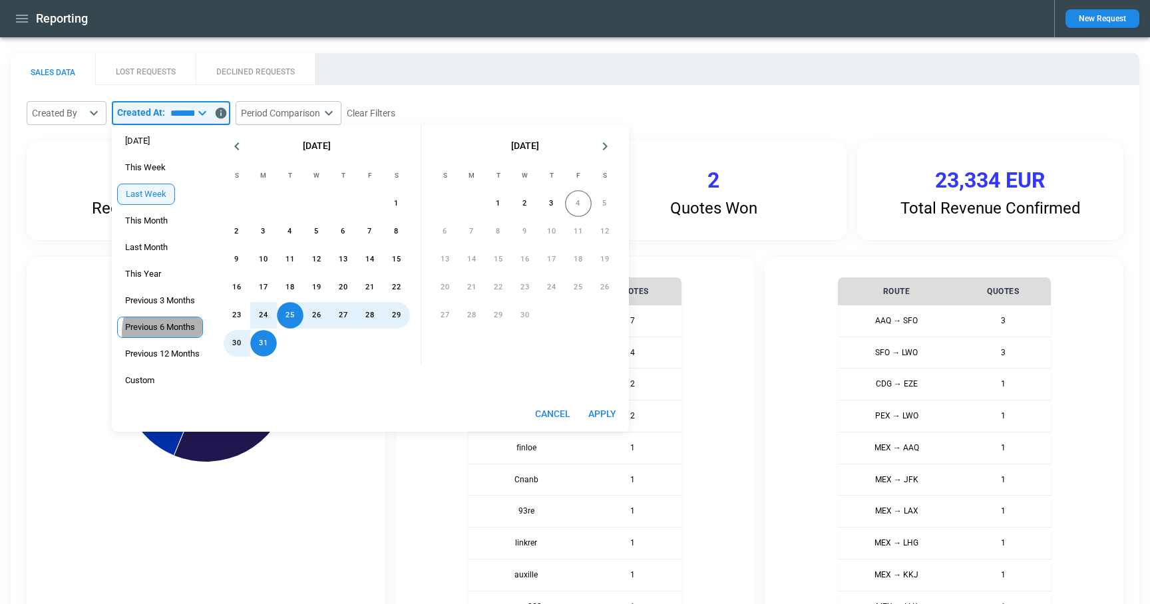
click at [174, 333] on div "Previous 6 Months" at bounding box center [160, 327] width 86 height 21
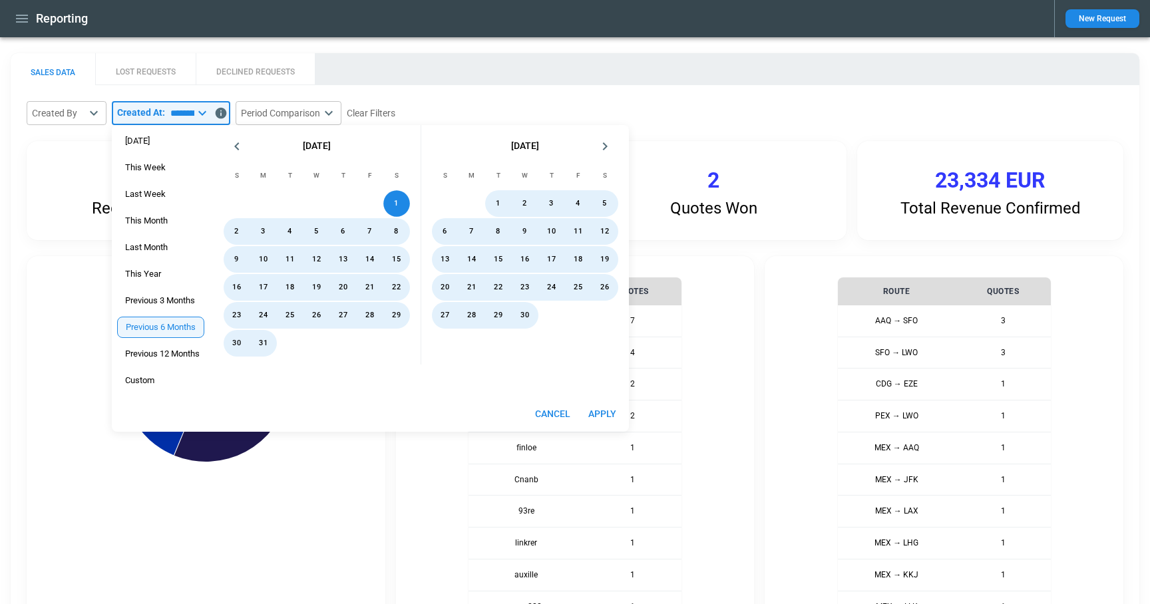
click at [593, 409] on button "Apply" at bounding box center [602, 414] width 43 height 25
type input "**********"
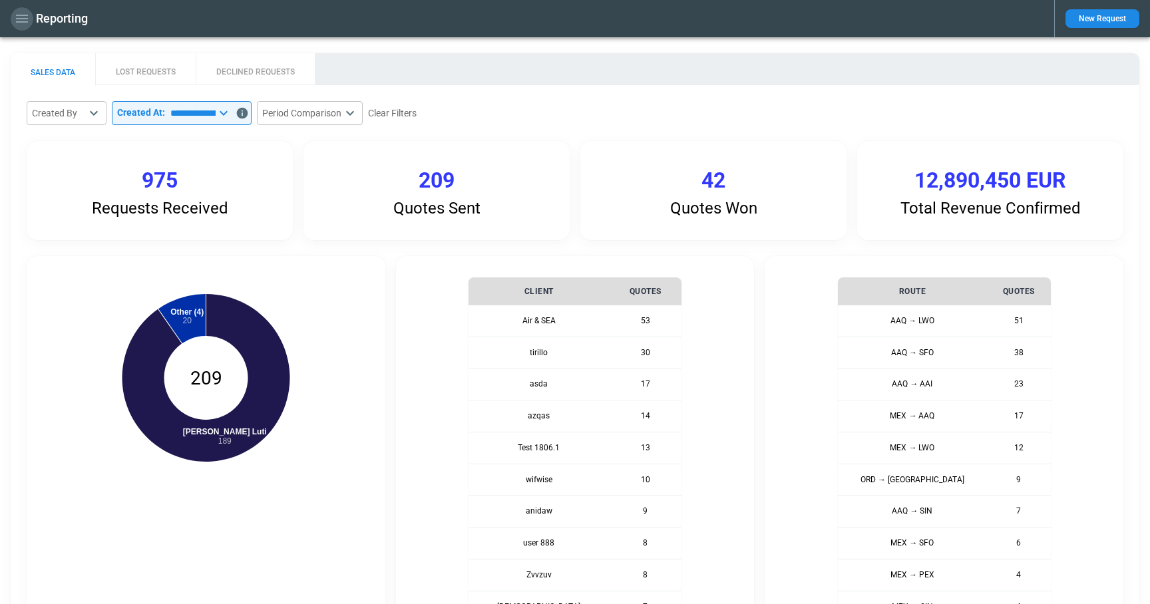
click at [27, 21] on icon "button" at bounding box center [22, 19] width 16 height 16
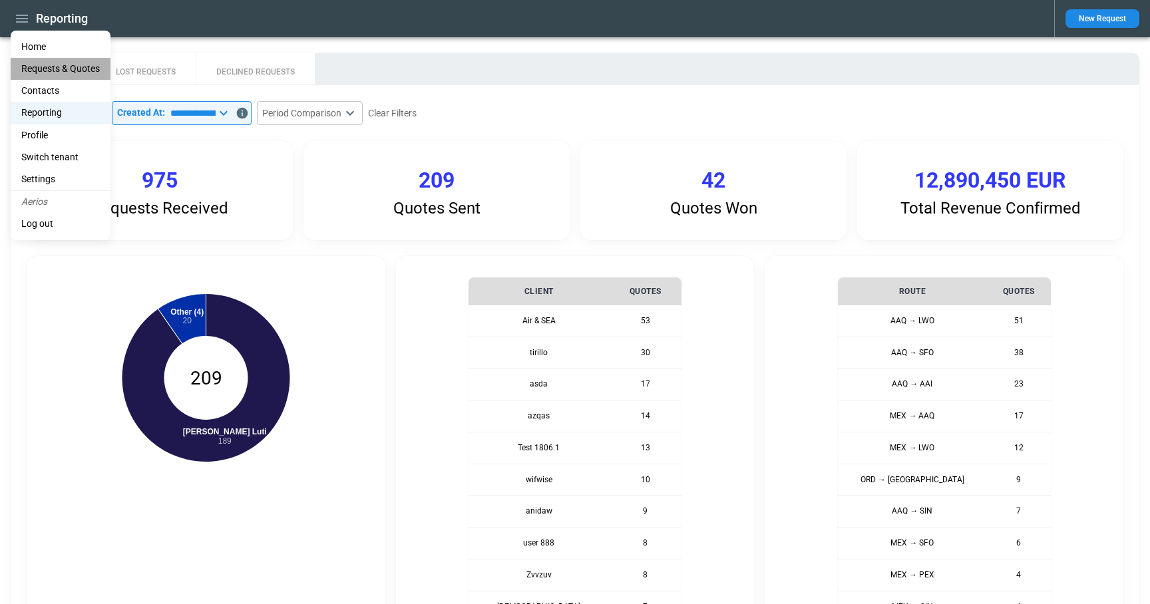
click at [43, 66] on Quotes "Requests & Quotes" at bounding box center [61, 69] width 100 height 22
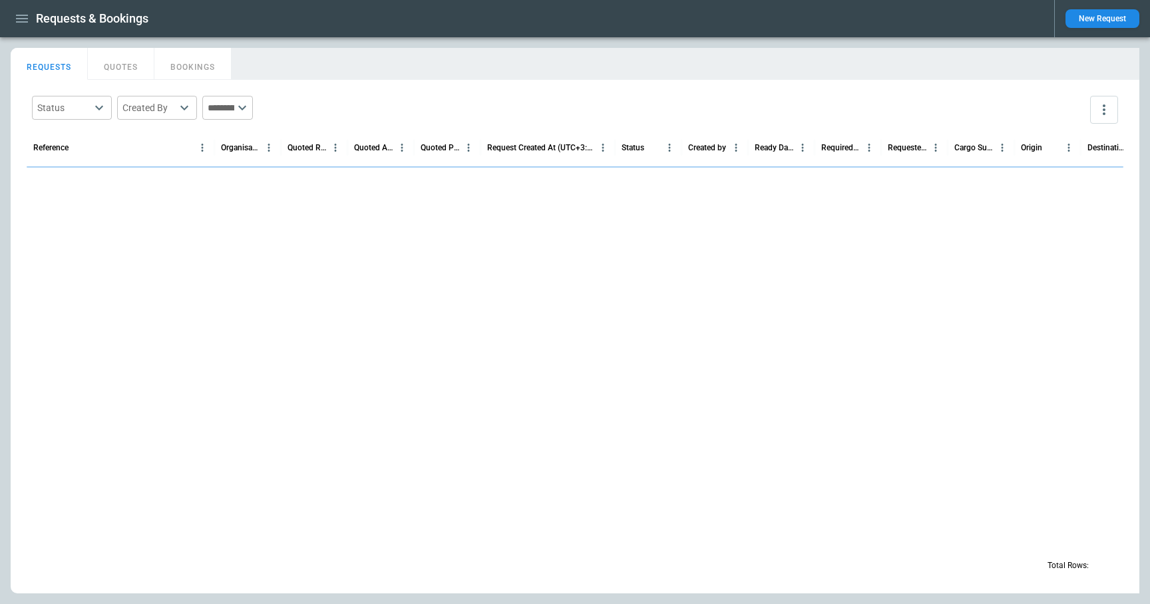
click at [21, 21] on icon "button" at bounding box center [22, 19] width 12 height 8
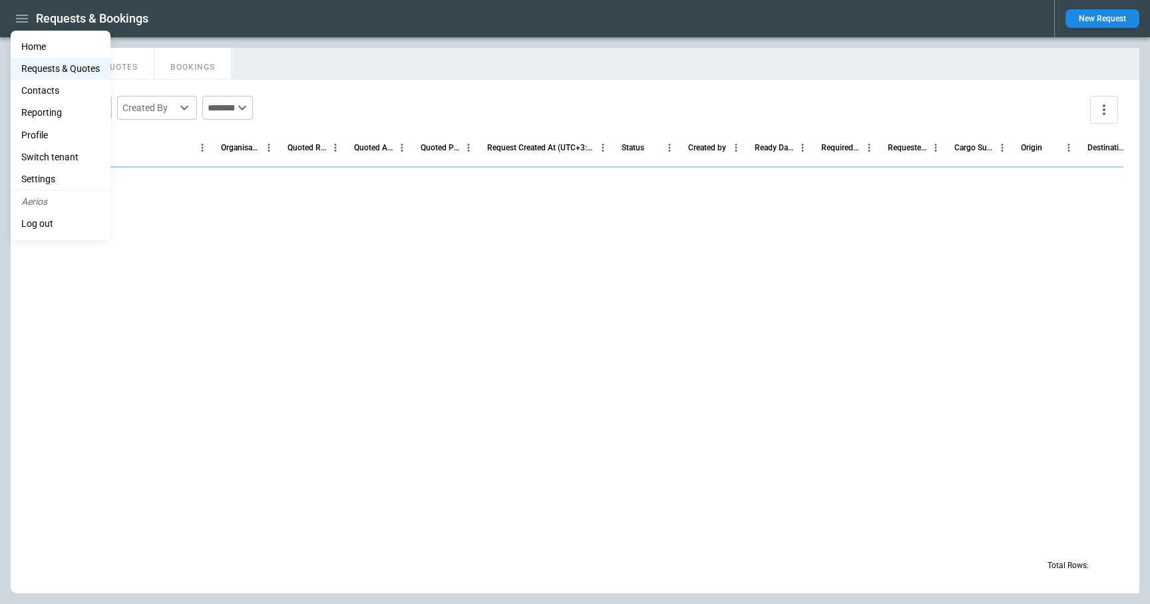
click at [33, 49] on li "Home" at bounding box center [61, 47] width 100 height 22
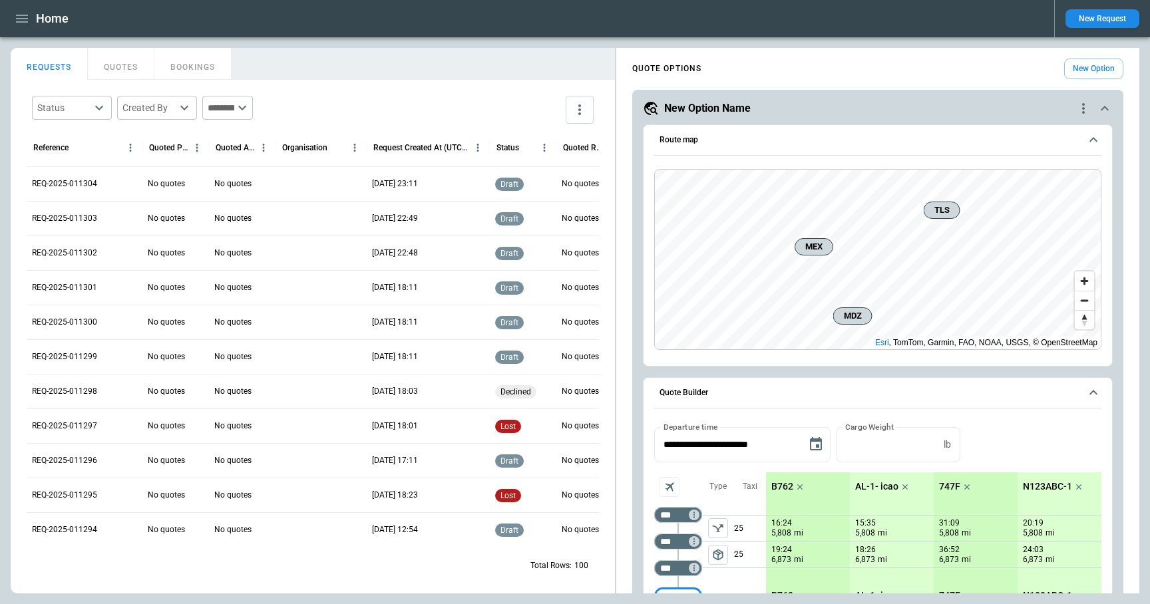
click at [1097, 24] on button "New Request" at bounding box center [1102, 18] width 74 height 19
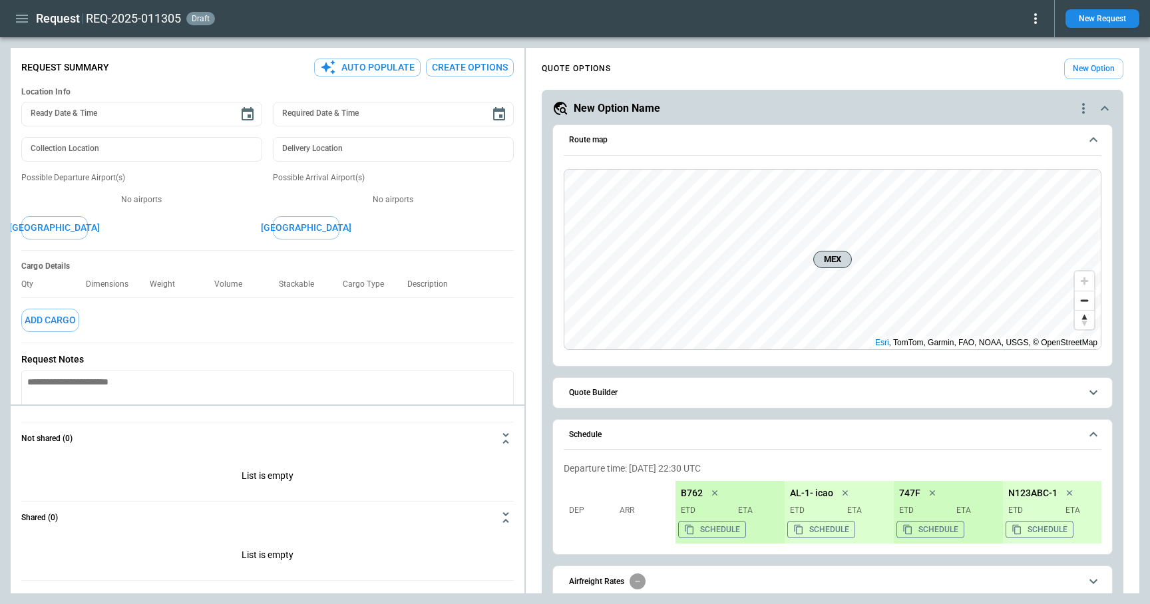
click at [376, 68] on button "Auto Populate" at bounding box center [367, 68] width 106 height 18
type textarea "*"
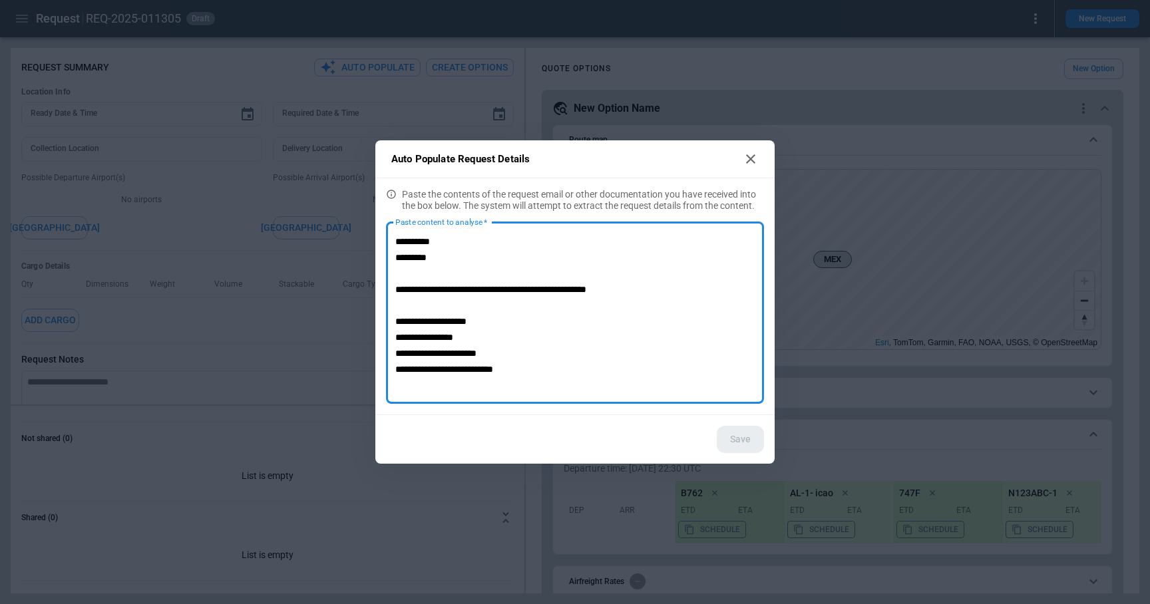
scroll to position [125, 0]
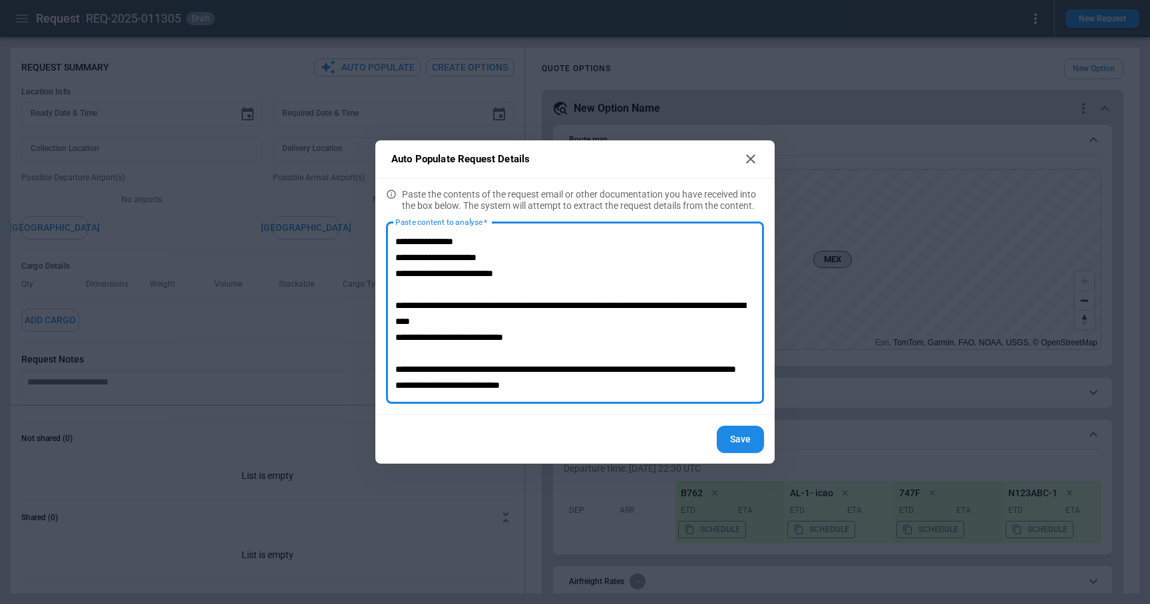
type textarea "**********"
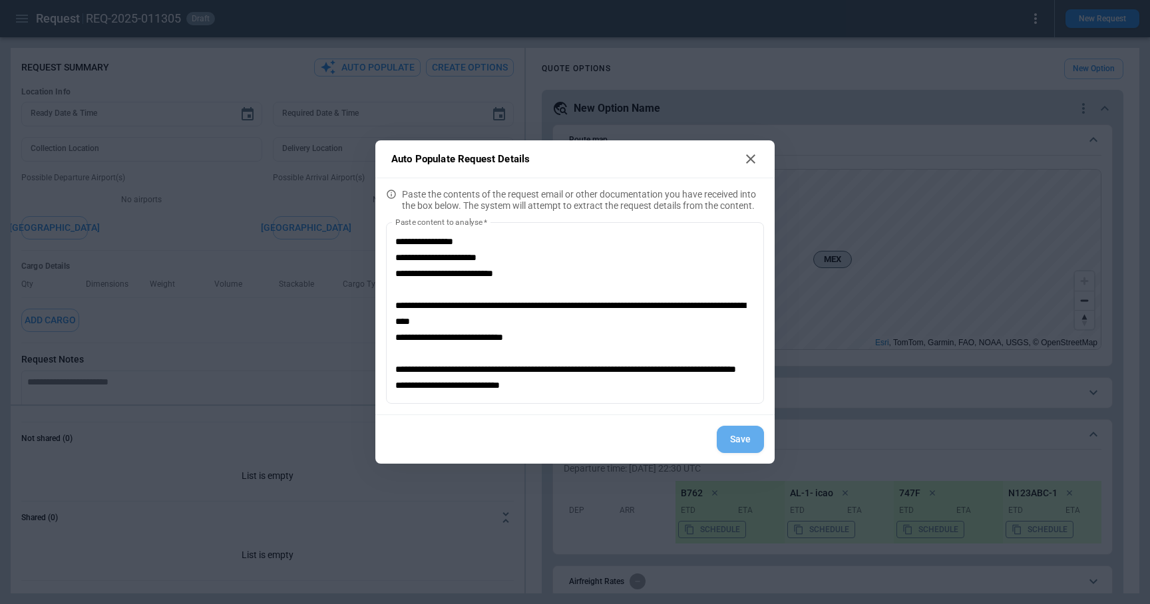
click at [743, 442] on button "Save" at bounding box center [740, 439] width 47 height 27
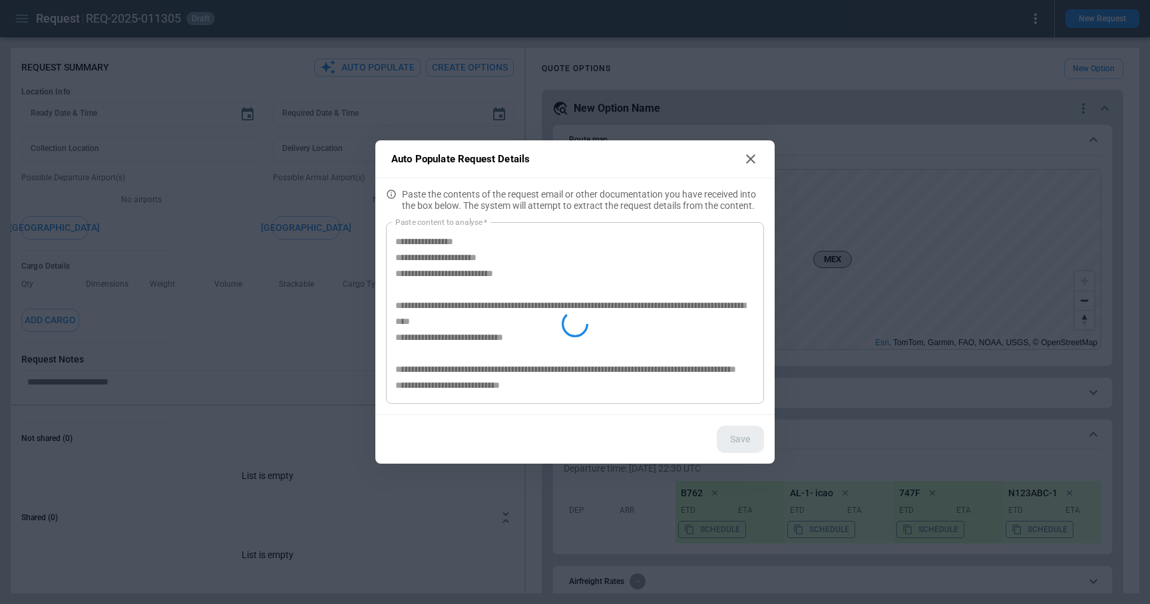
type textarea "*"
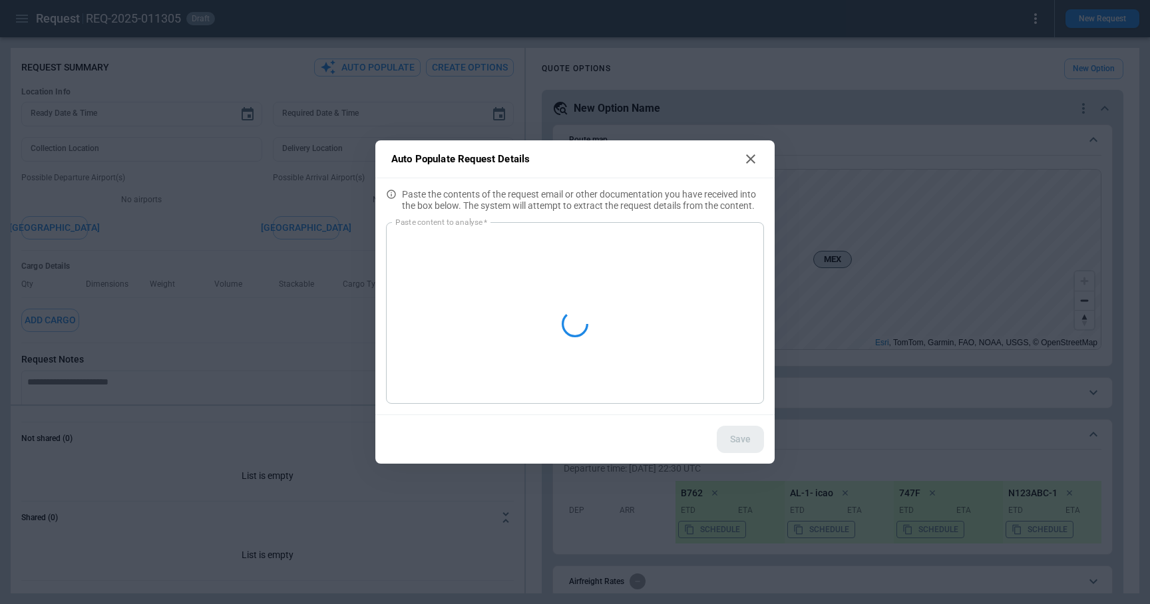
scroll to position [0, 0]
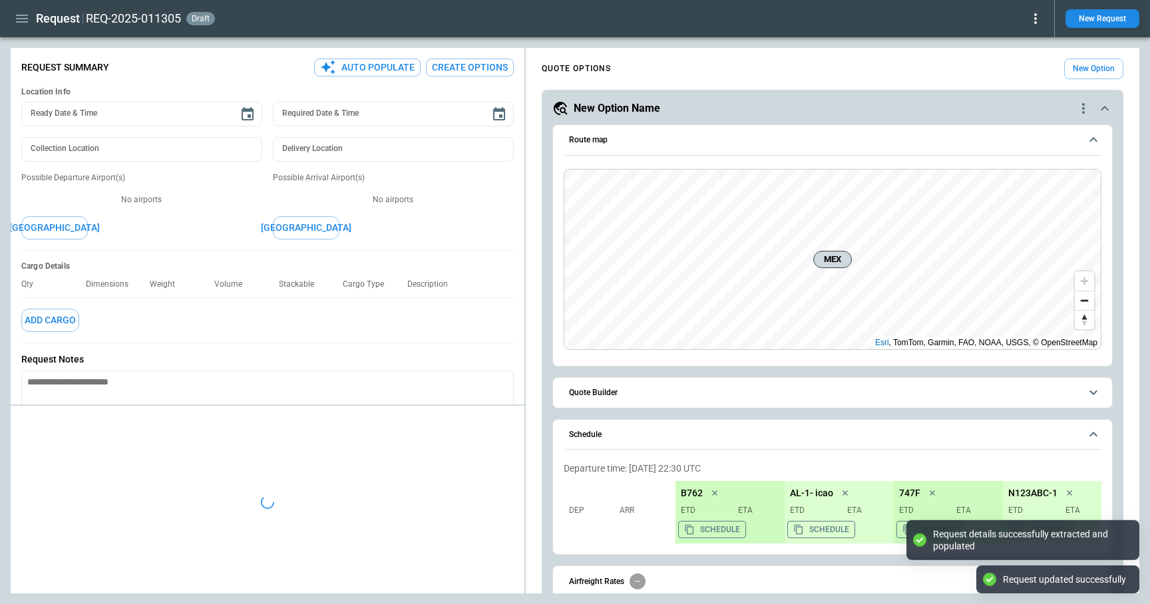
type textarea "*"
type input "**********"
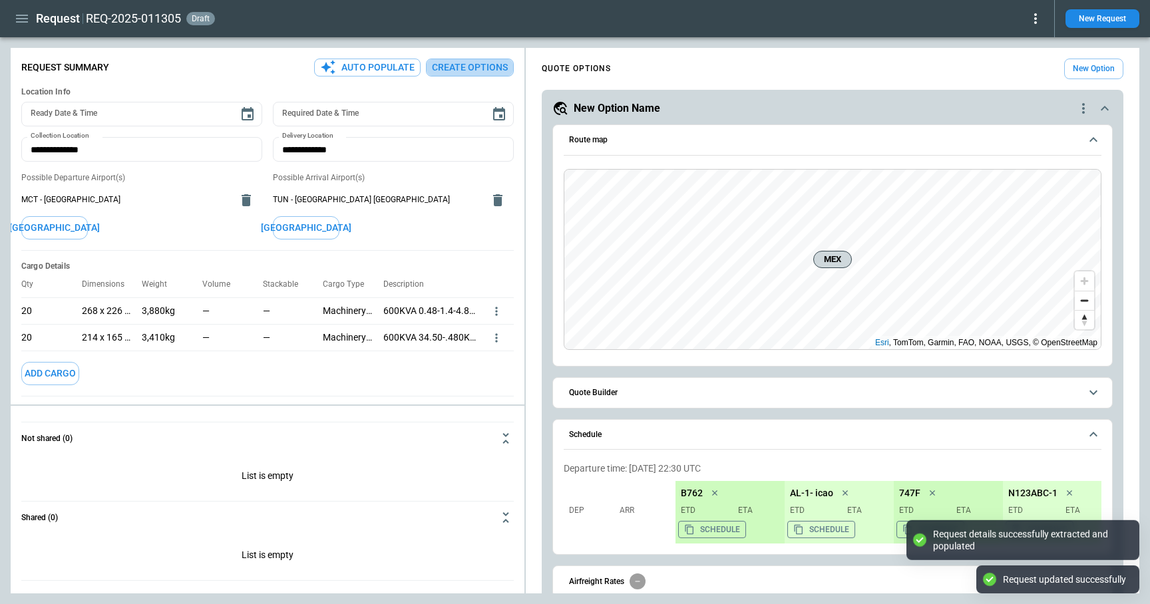
click at [465, 59] on button "Create Options" at bounding box center [470, 68] width 88 height 18
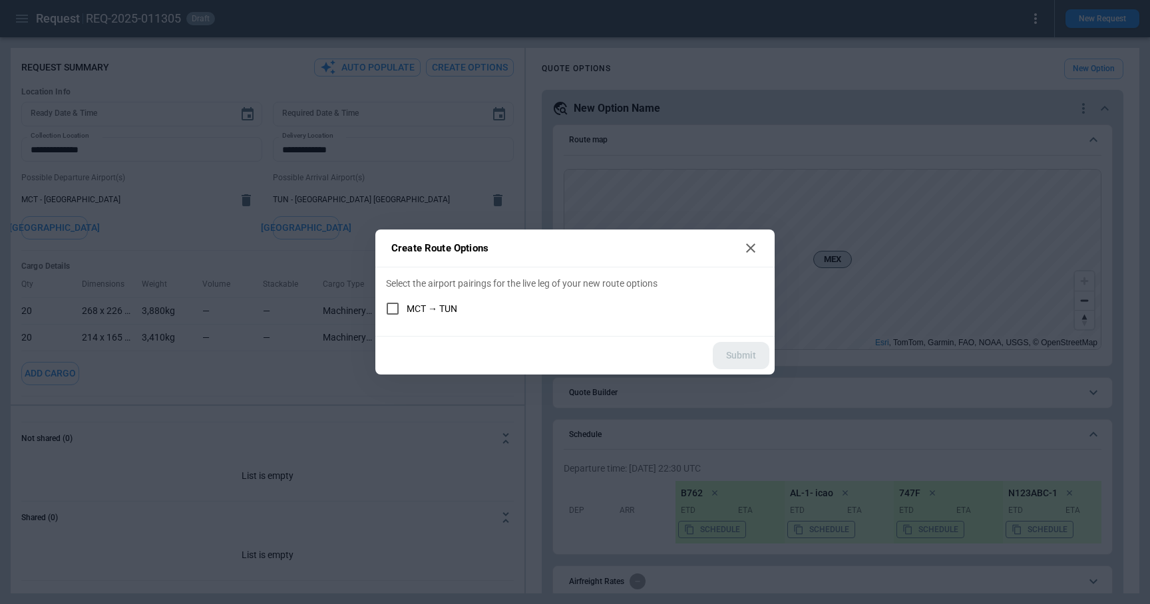
click at [408, 305] on span "MCT → TUN" at bounding box center [432, 308] width 51 height 11
click at [738, 363] on button "Submit" at bounding box center [741, 355] width 57 height 27
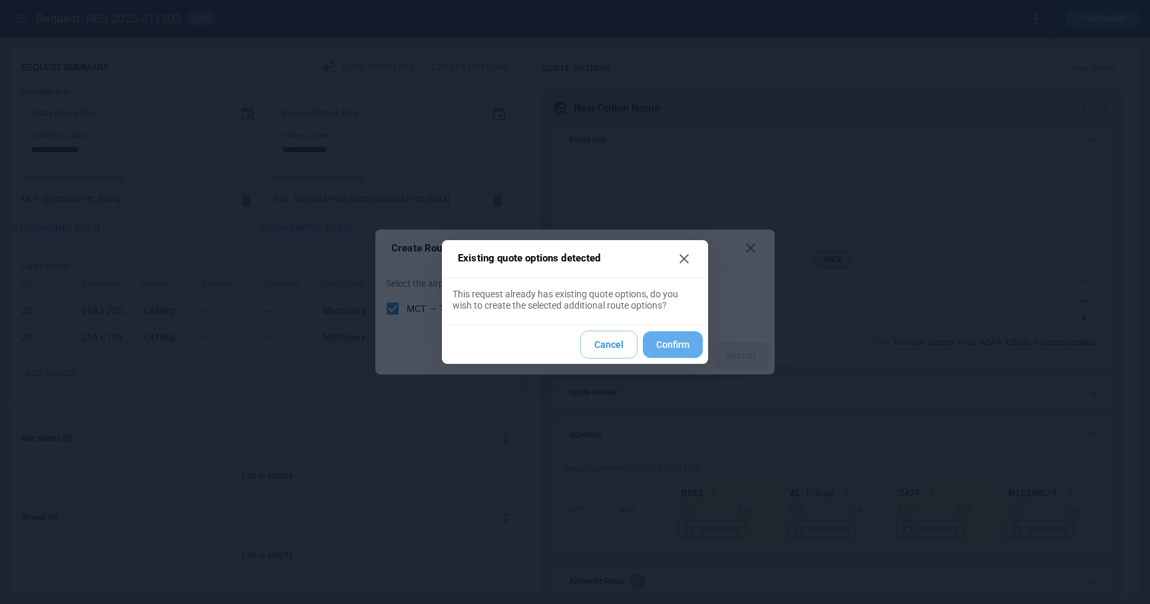
click at [669, 345] on button "Confirm" at bounding box center [673, 344] width 60 height 27
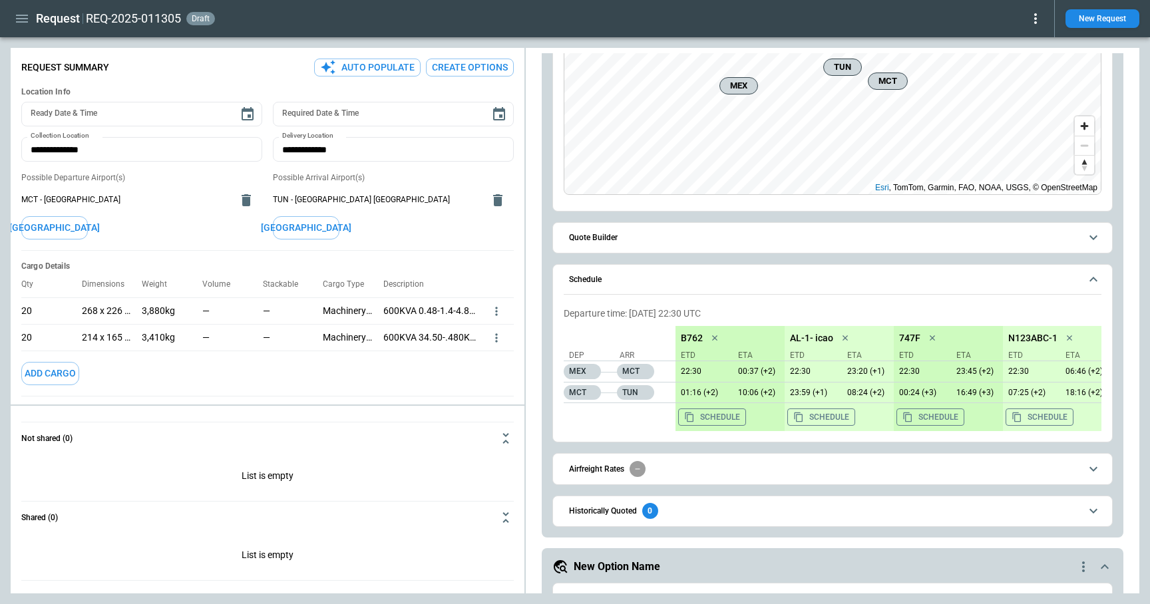
scroll to position [103, 0]
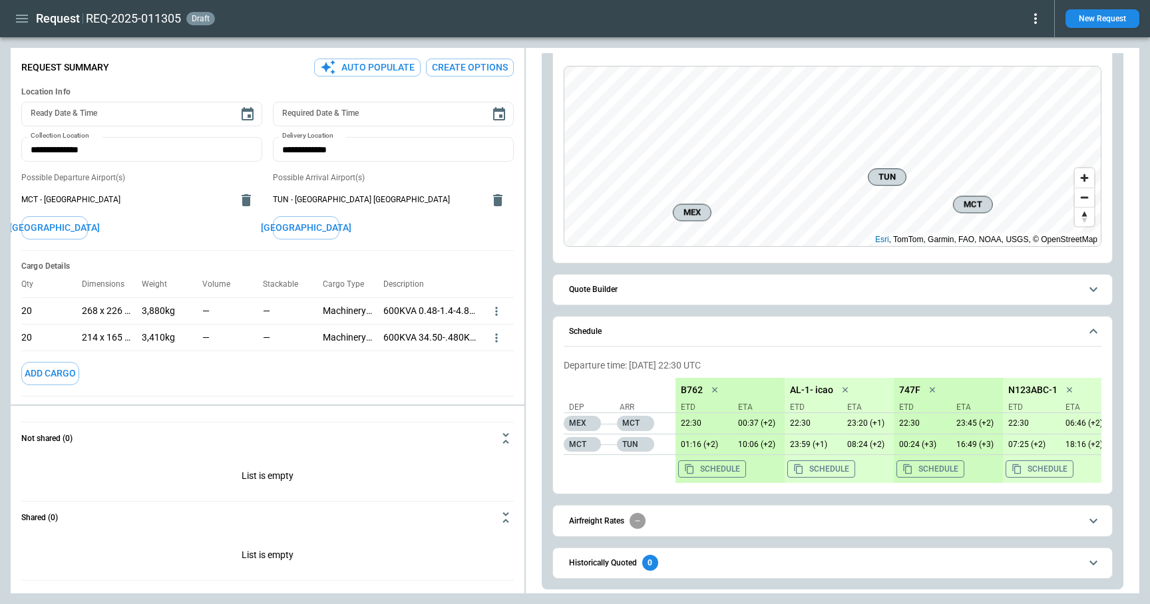
click at [633, 296] on button "Quote Builder" at bounding box center [833, 290] width 538 height 30
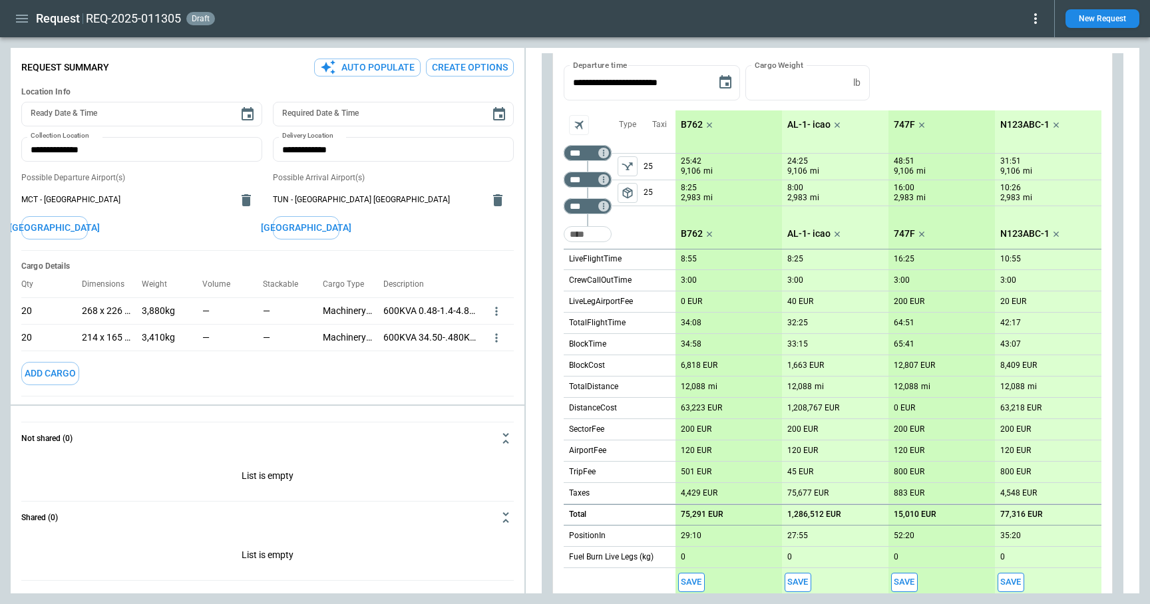
scroll to position [0, 0]
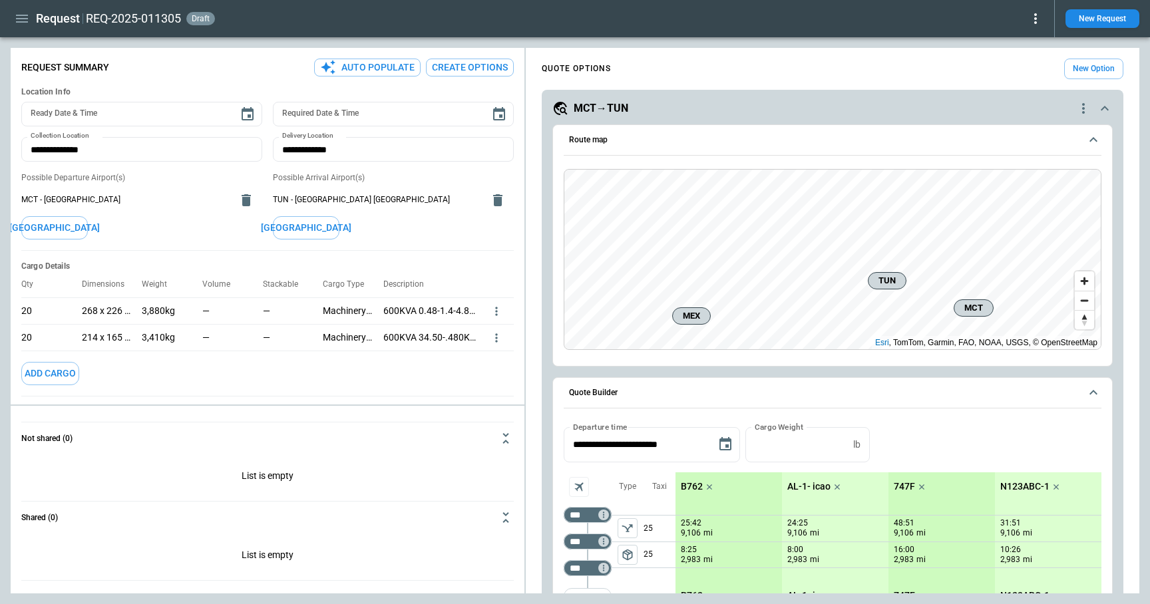
click at [448, 63] on button "Create Options" at bounding box center [470, 68] width 88 height 18
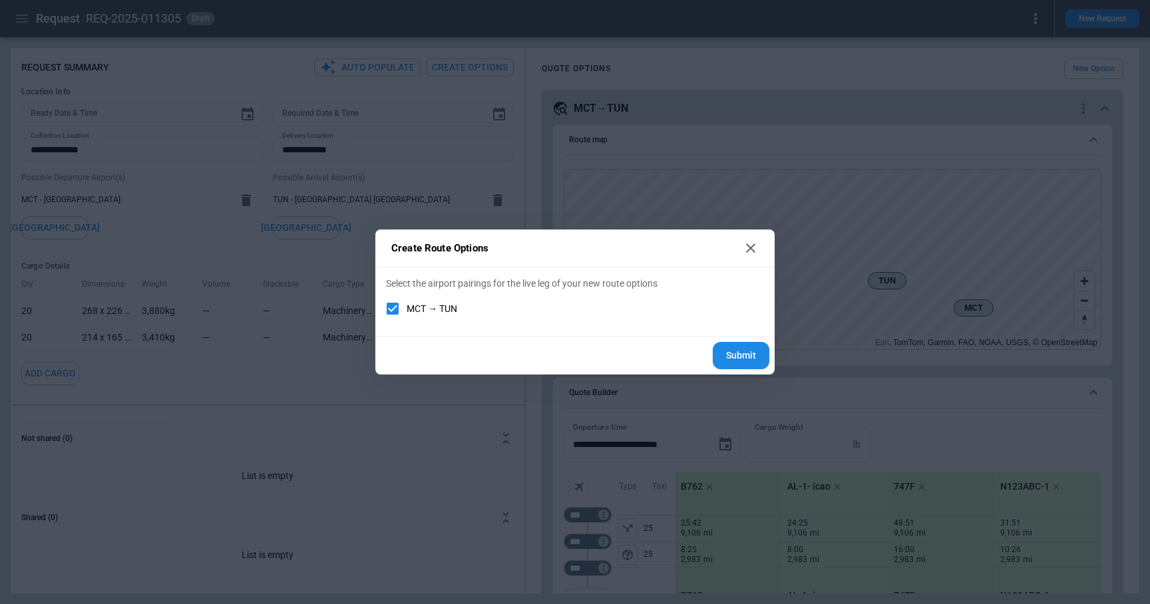
click at [745, 250] on icon at bounding box center [751, 248] width 16 height 16
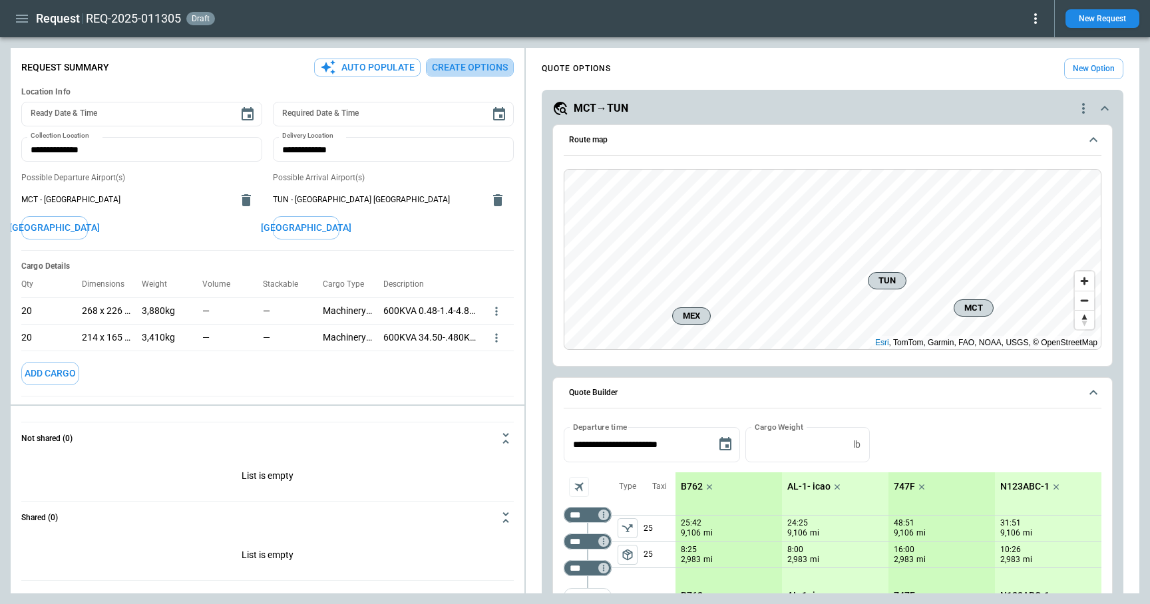
click at [453, 59] on button "Create Options" at bounding box center [470, 68] width 88 height 18
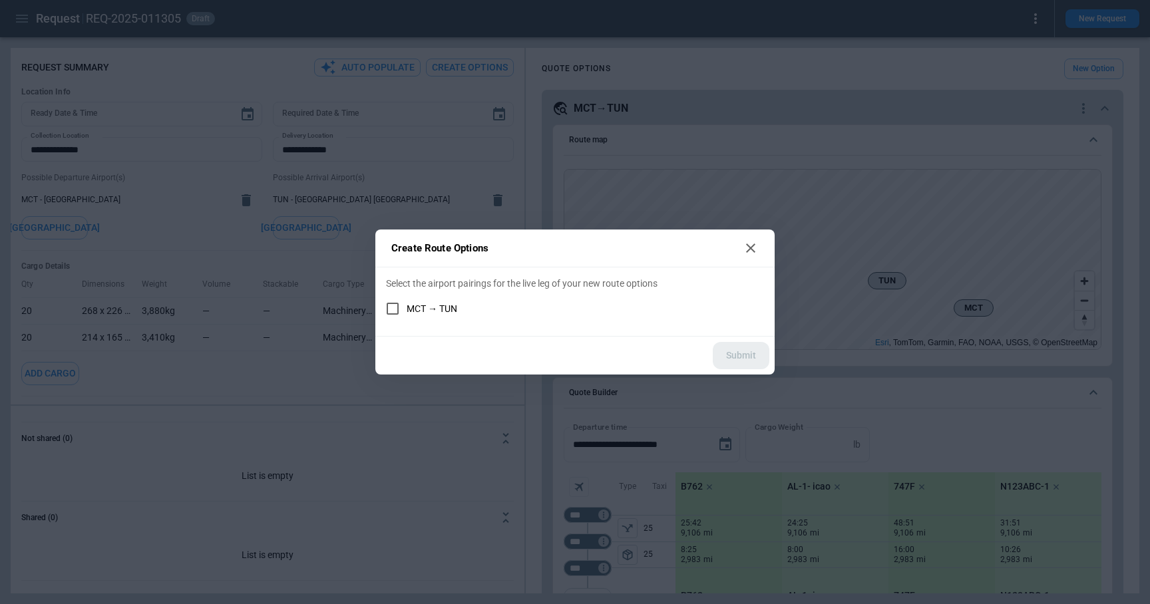
click at [418, 303] on span "MCT → TUN" at bounding box center [432, 308] width 51 height 11
click at [749, 353] on button "Submit" at bounding box center [741, 355] width 57 height 27
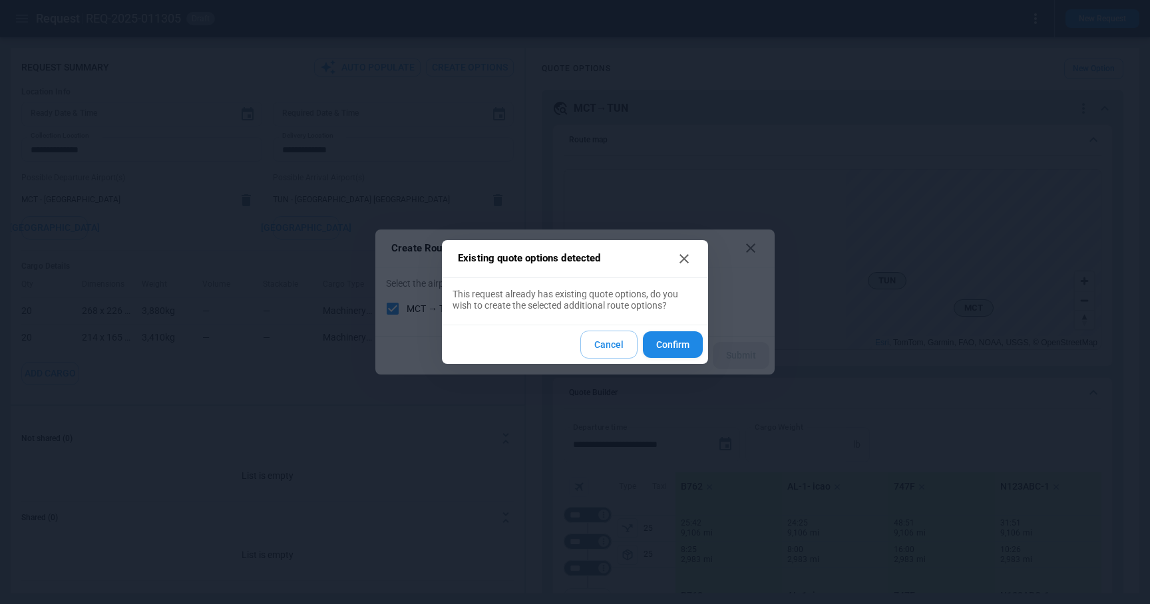
click at [679, 349] on button "Confirm" at bounding box center [673, 344] width 60 height 27
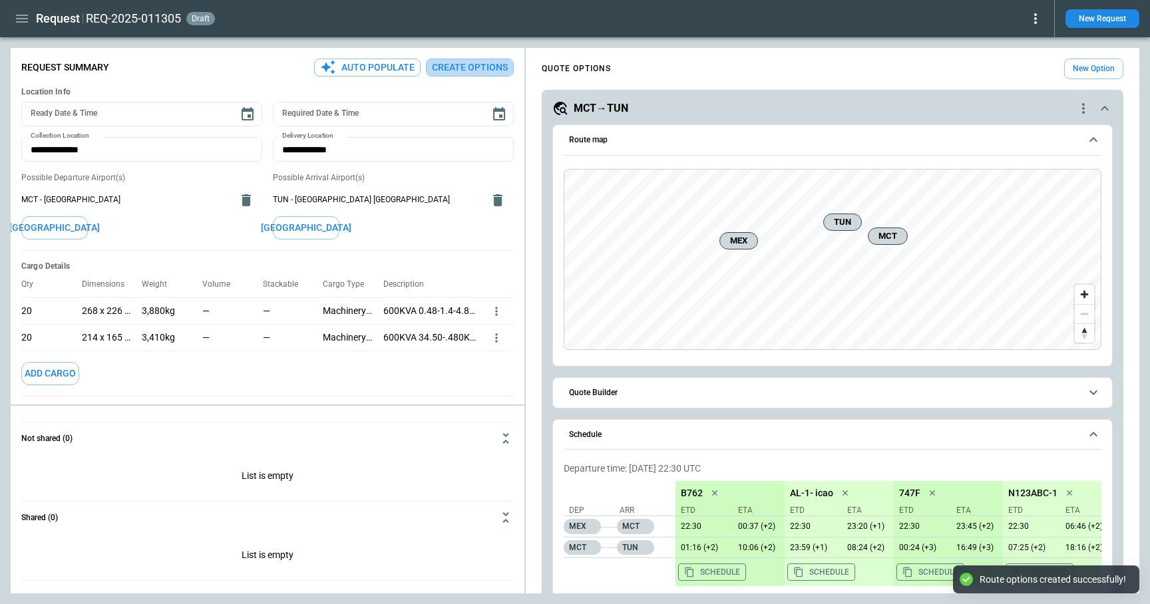
click at [467, 72] on button "Create Options" at bounding box center [470, 68] width 88 height 18
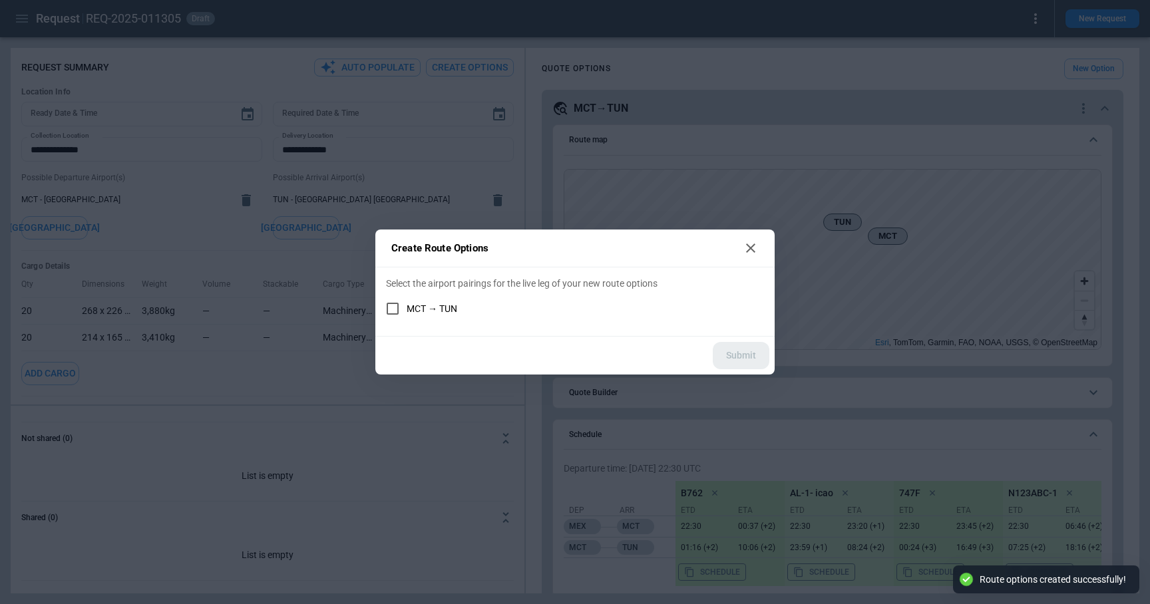
click at [437, 309] on span "MCT → TUN" at bounding box center [432, 308] width 51 height 11
click at [767, 53] on div "Create Route Options Select the airport pairings for the live leg of your new r…" at bounding box center [575, 302] width 1150 height 604
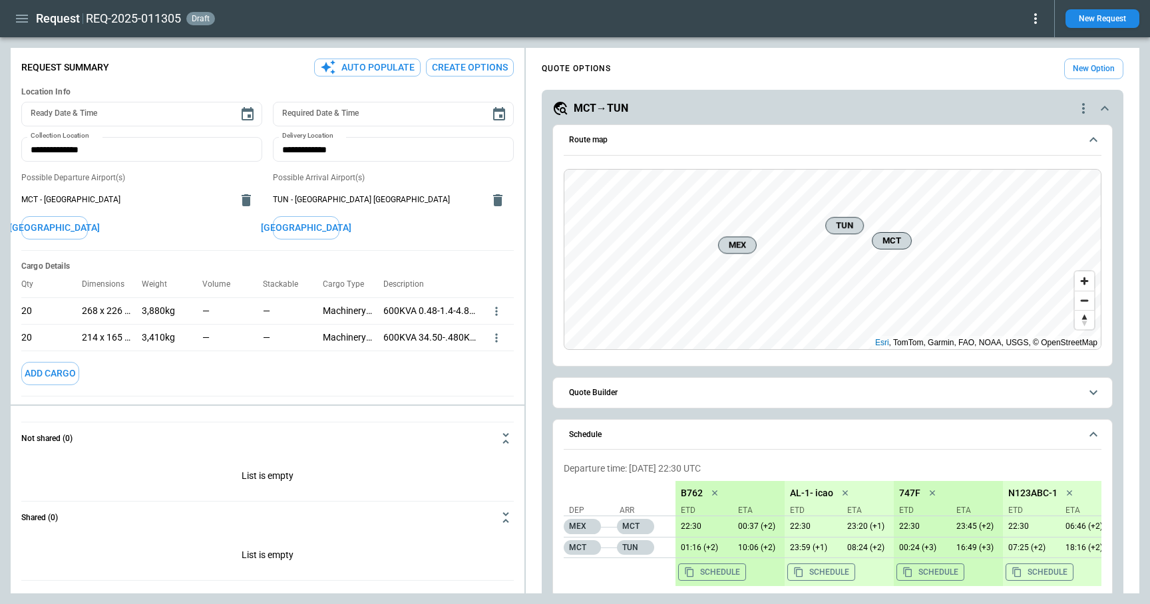
click at [486, 66] on button "Create Options" at bounding box center [470, 68] width 88 height 18
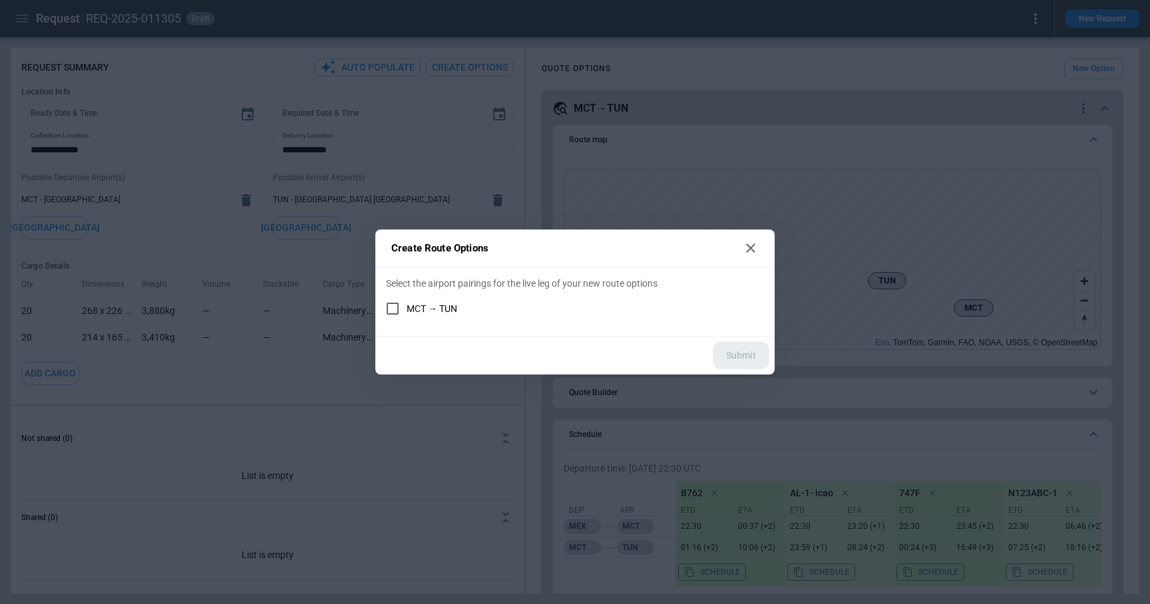
click at [671, 83] on div "Create Route Options Select the airport pairings for the live leg of your new r…" at bounding box center [575, 302] width 1150 height 604
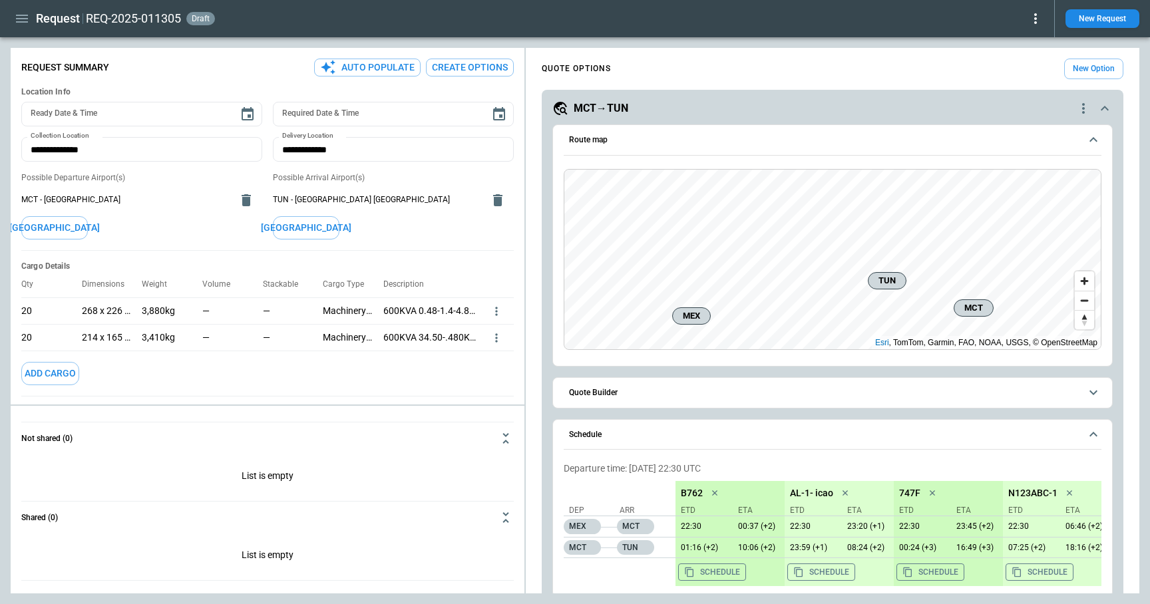
click at [479, 70] on button "Create Options" at bounding box center [470, 68] width 88 height 18
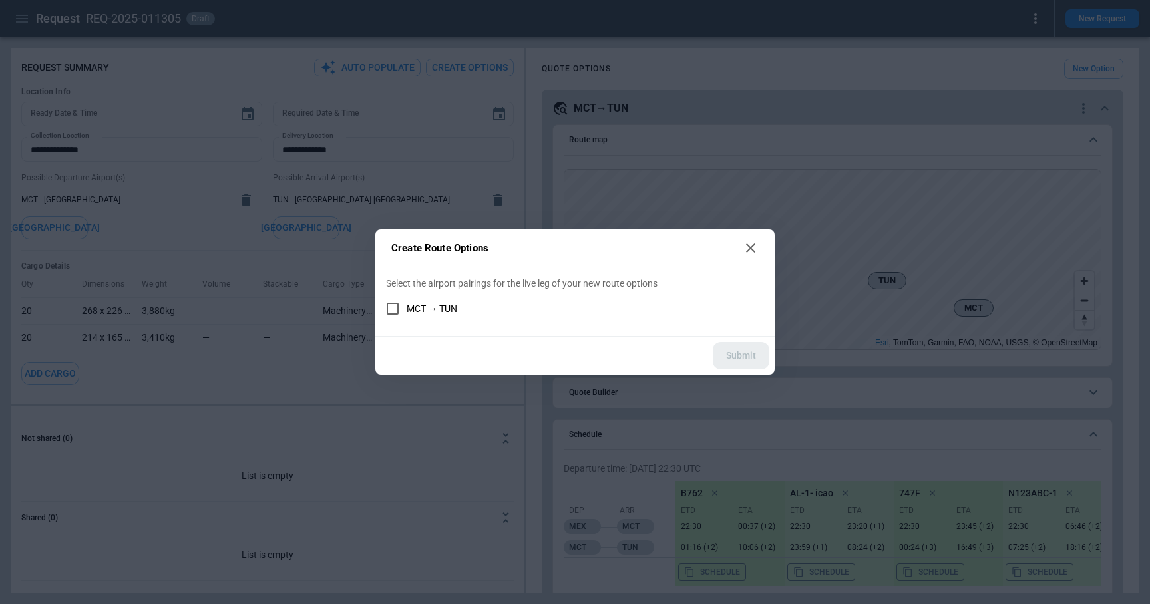
click at [438, 308] on span "MCT → TUN" at bounding box center [432, 308] width 51 height 11
click at [749, 252] on icon at bounding box center [751, 248] width 16 height 16
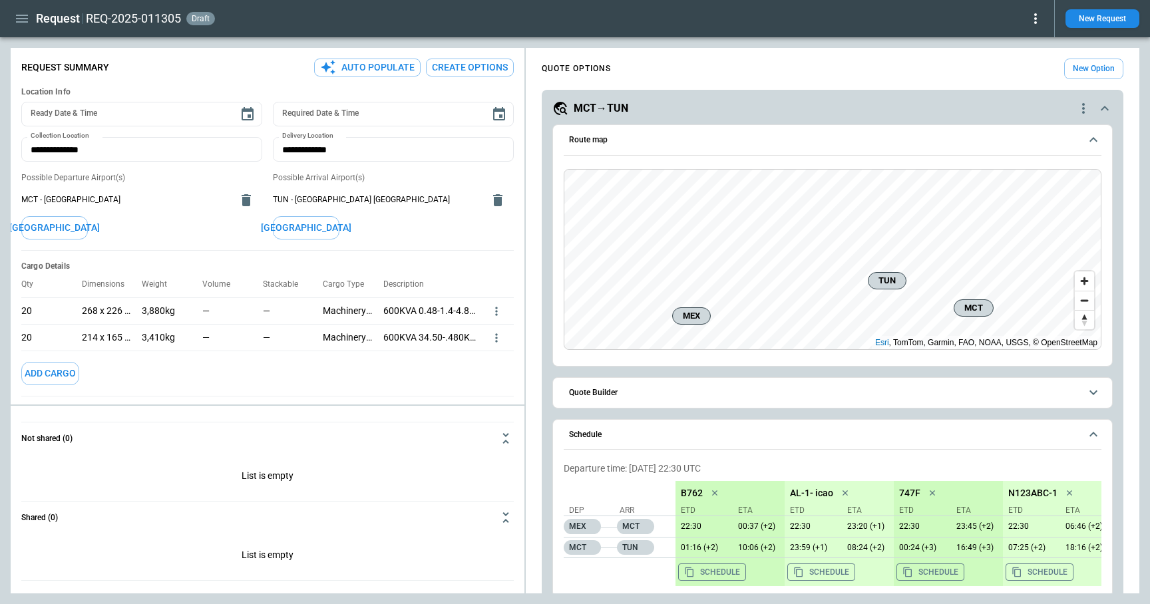
click at [472, 70] on button "Create Options" at bounding box center [470, 68] width 88 height 18
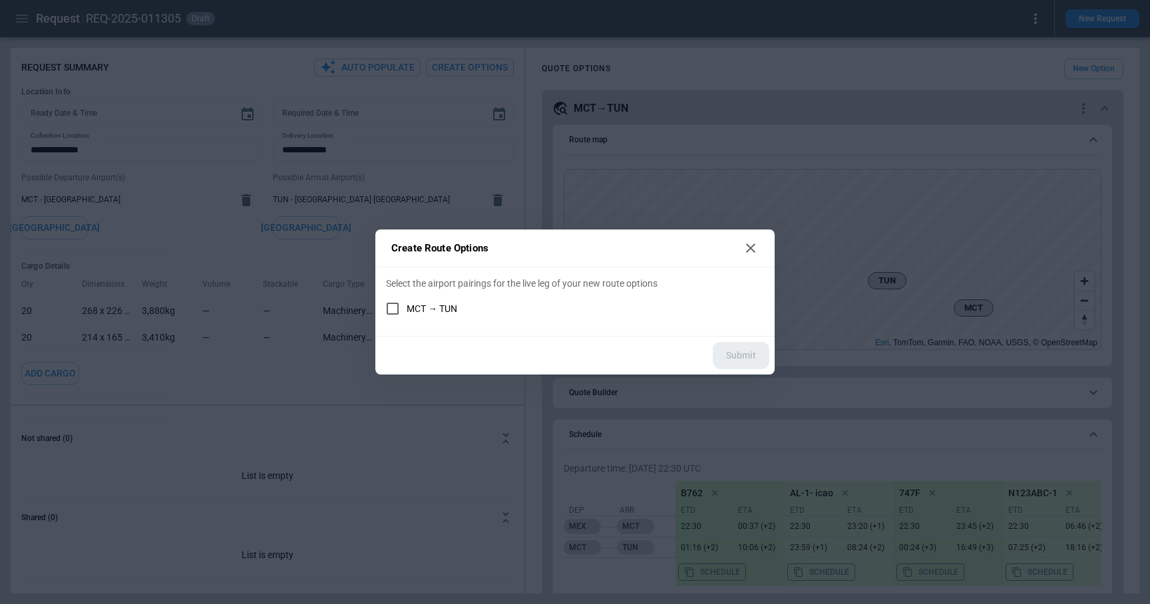
click at [752, 241] on icon at bounding box center [751, 248] width 16 height 16
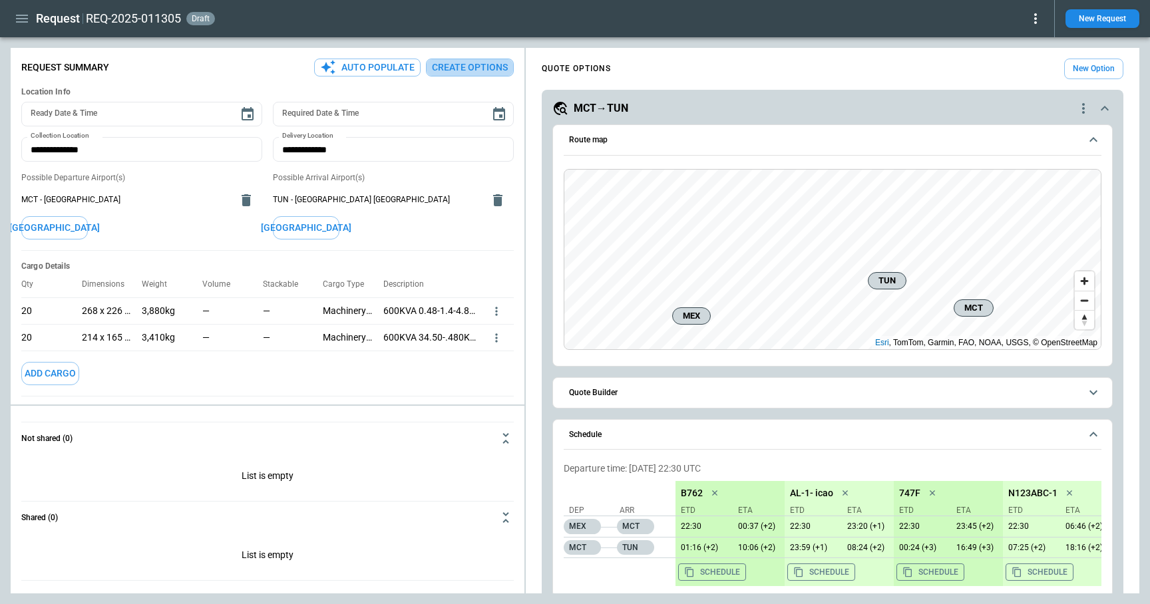
click at [456, 71] on button "Create Options" at bounding box center [470, 68] width 88 height 18
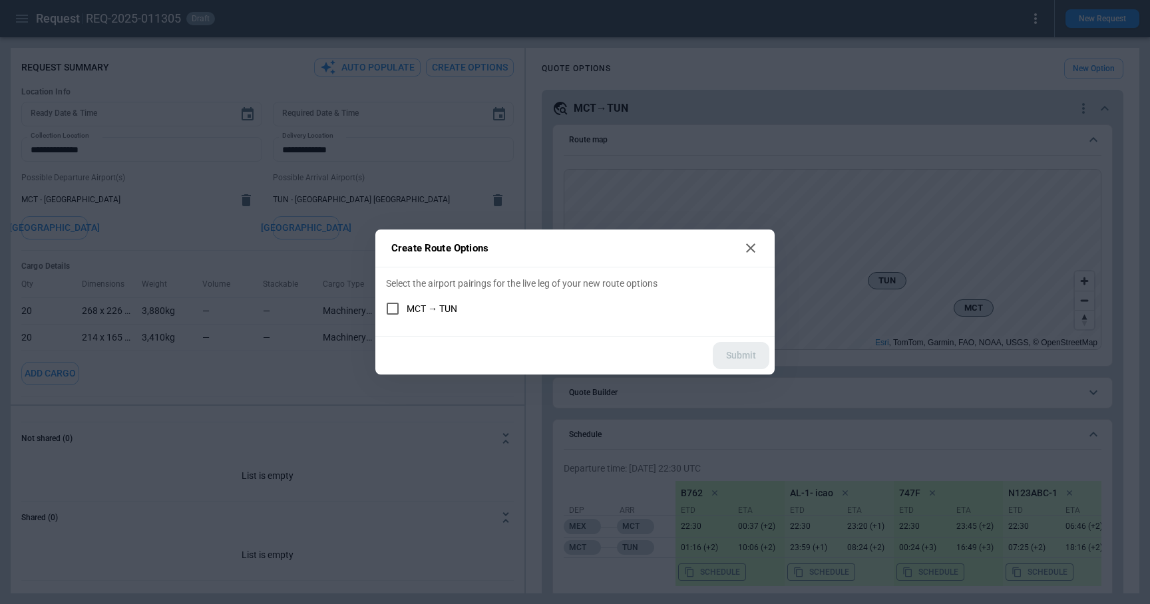
click at [424, 304] on span "MCT → TUN" at bounding box center [432, 308] width 51 height 11
click at [735, 353] on button "Submit" at bounding box center [741, 355] width 57 height 27
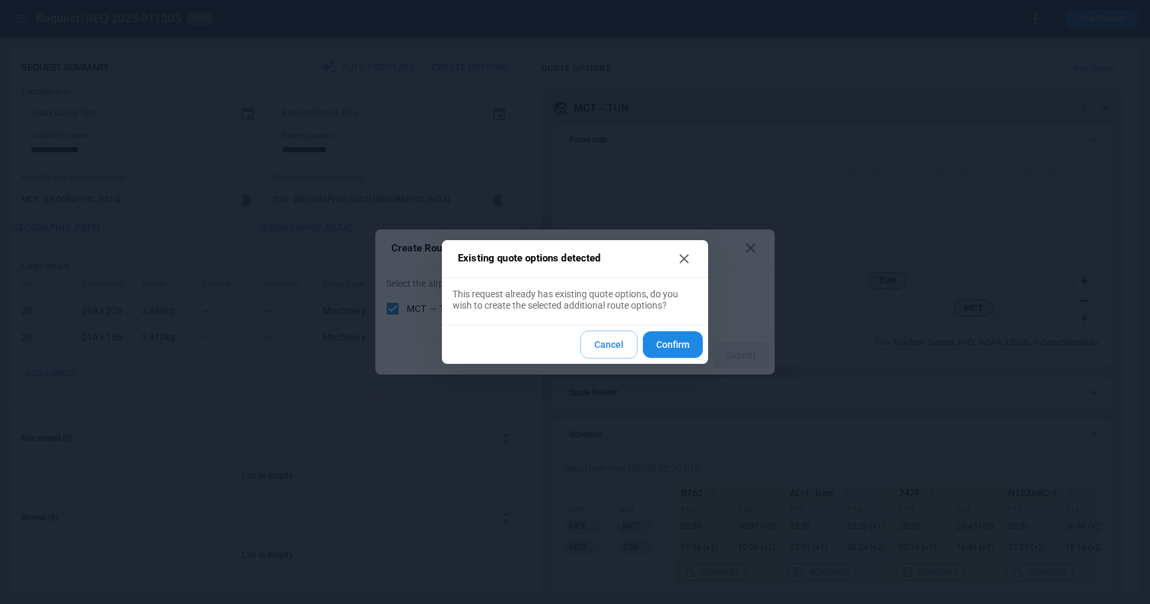
click at [681, 348] on button "Confirm" at bounding box center [673, 344] width 60 height 27
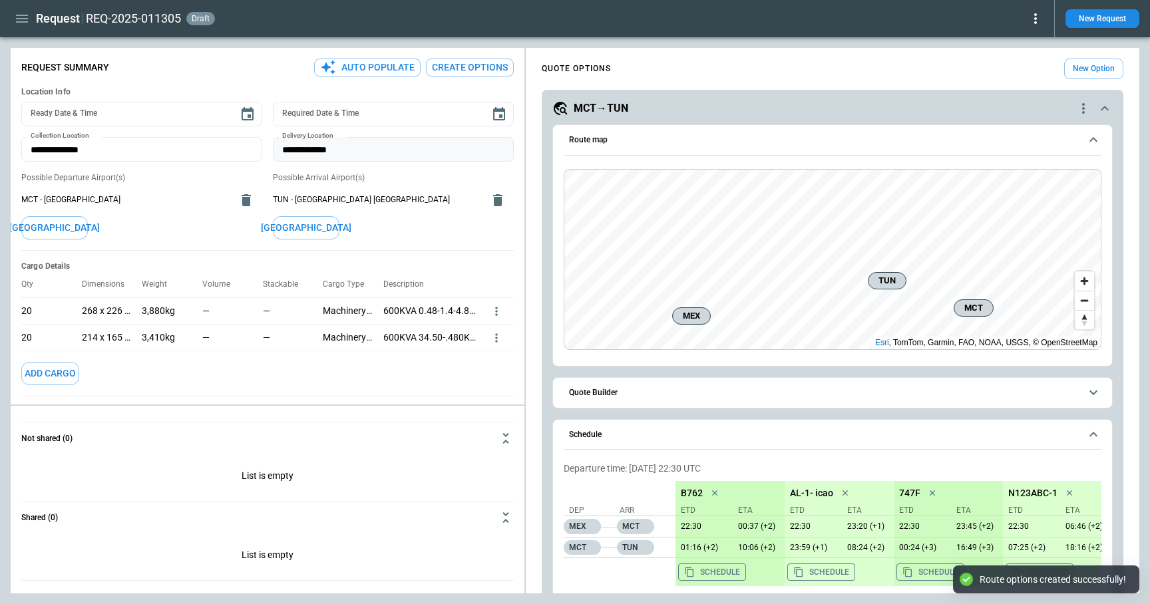
type textarea "*"
click at [71, 225] on button "[GEOGRAPHIC_DATA]" at bounding box center [54, 227] width 67 height 23
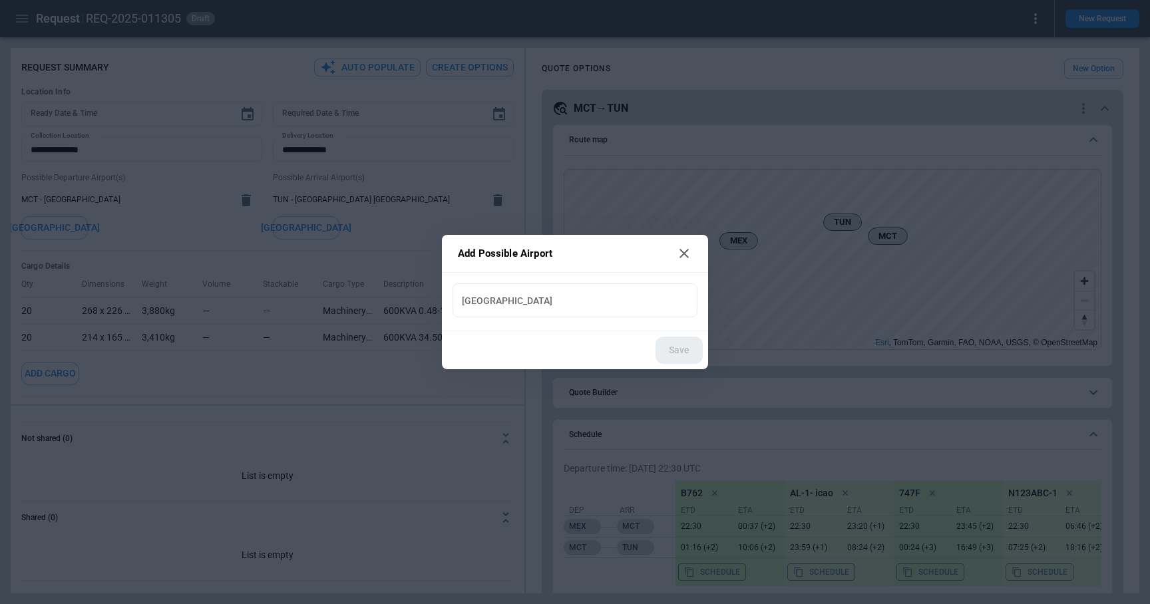
click at [520, 318] on div "New Airport New Airport" at bounding box center [575, 302] width 266 height 59
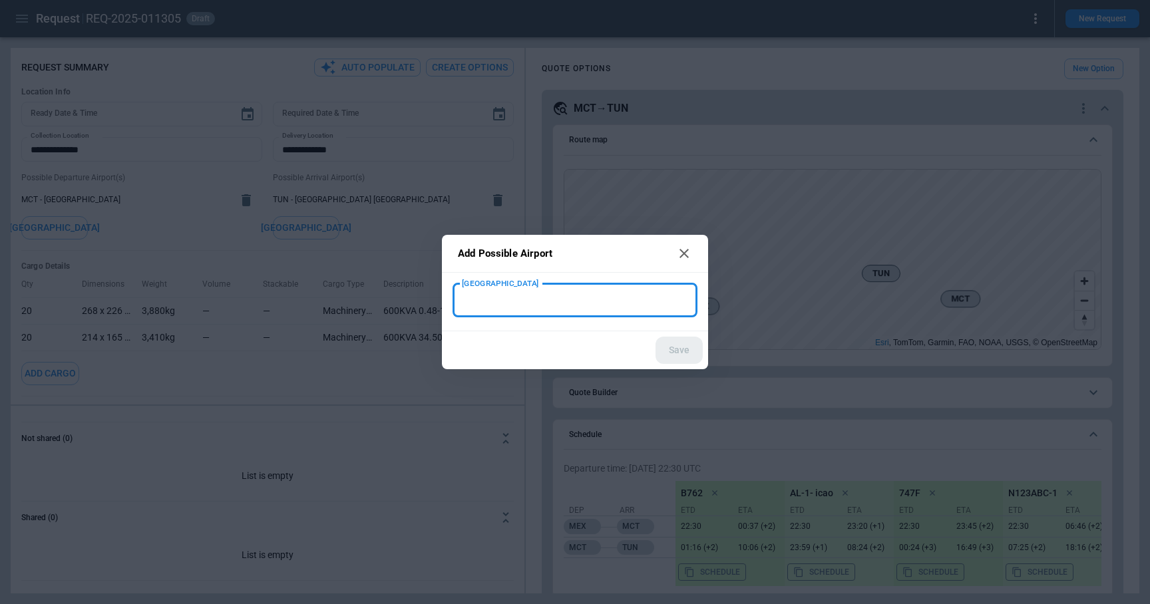
click at [516, 305] on input "New Airport" at bounding box center [575, 300] width 234 height 23
type input "***"
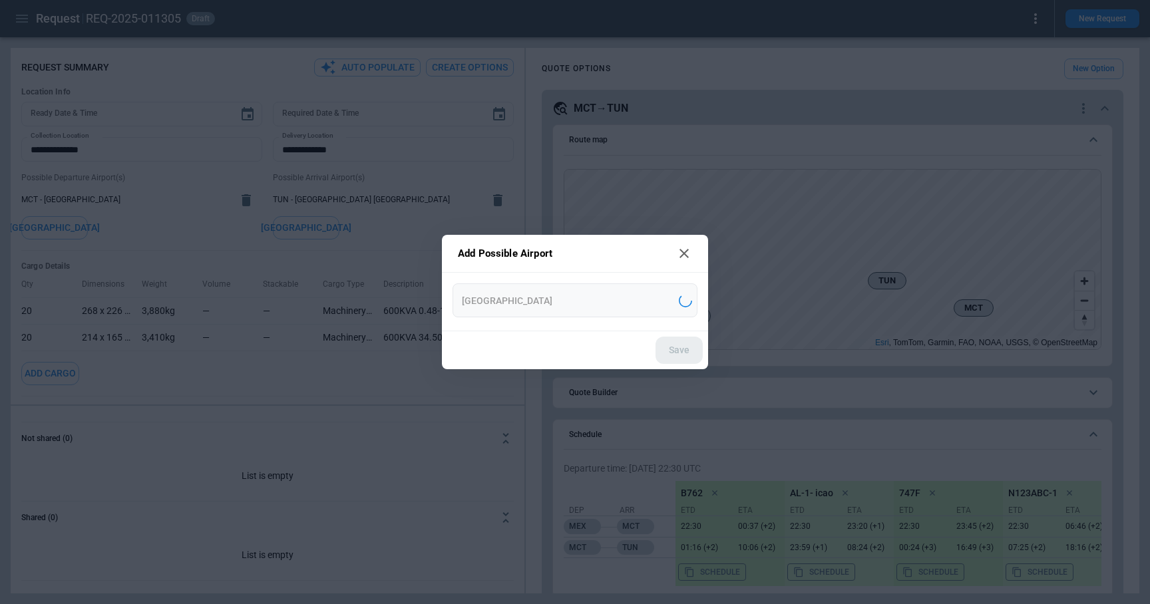
type input "**********"
click at [671, 341] on button "Save" at bounding box center [678, 350] width 47 height 27
type textarea "*"
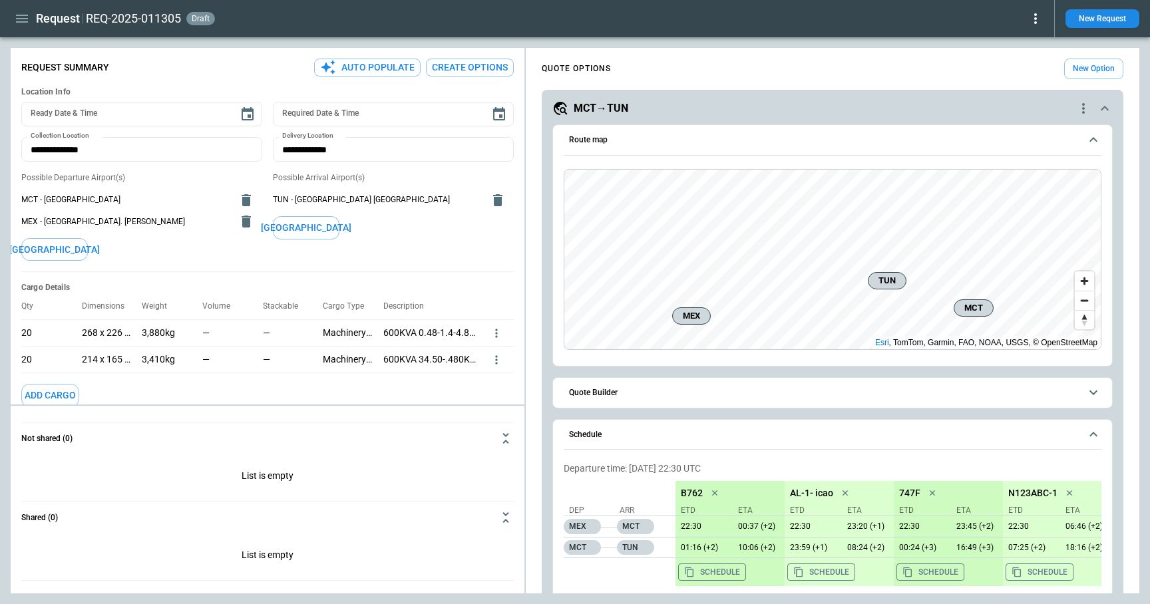
click at [295, 228] on button "[GEOGRAPHIC_DATA]" at bounding box center [306, 227] width 67 height 23
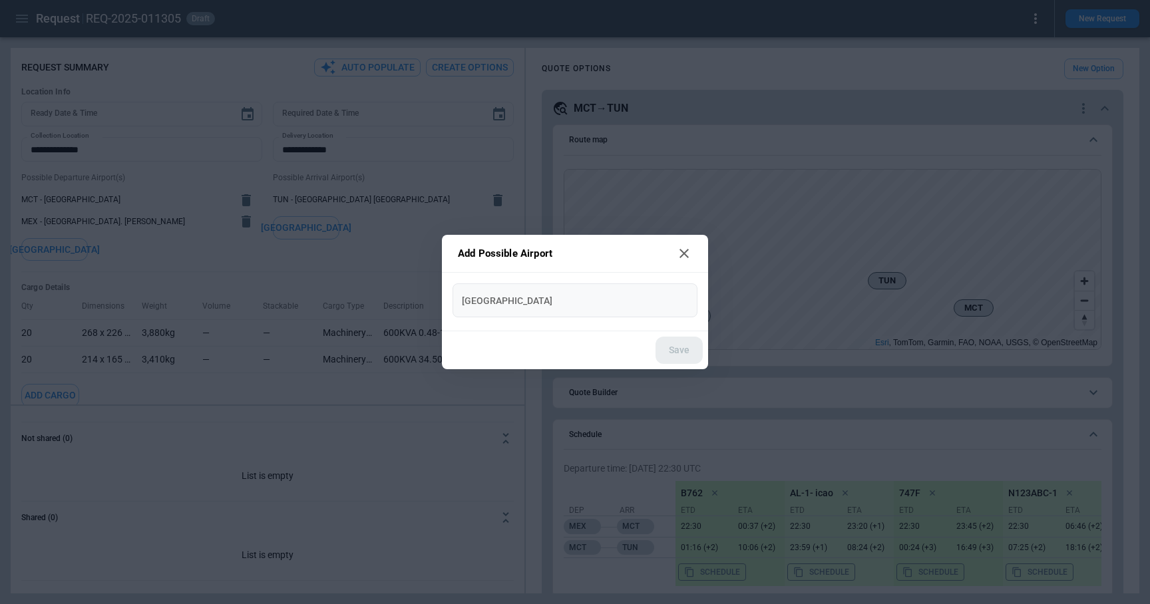
click at [530, 293] on input "New Airport" at bounding box center [575, 300] width 234 height 23
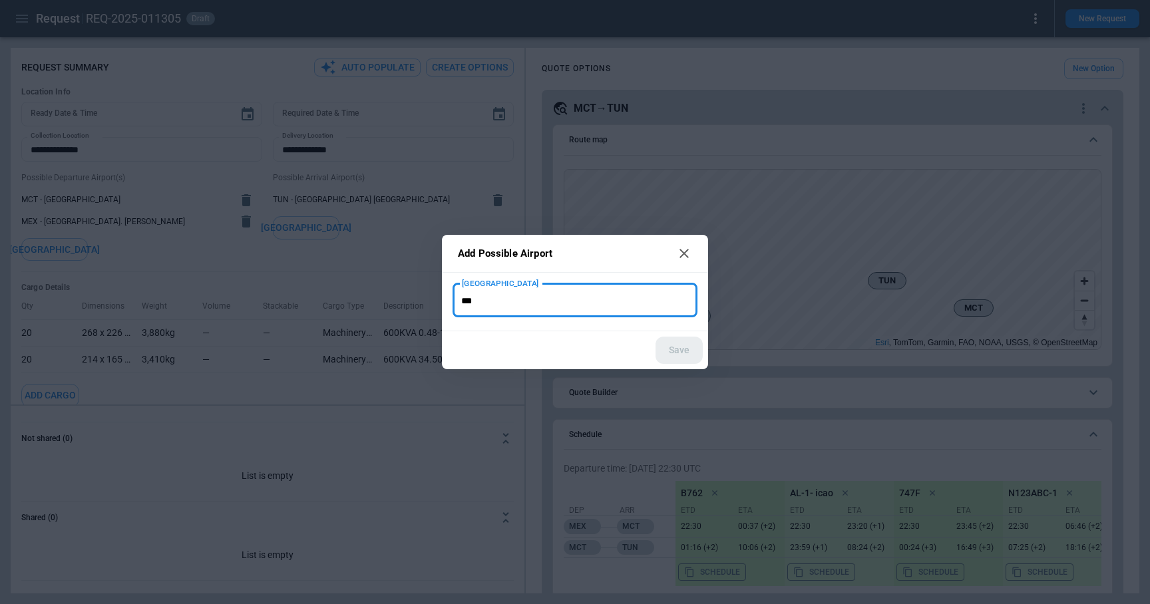
type input "***"
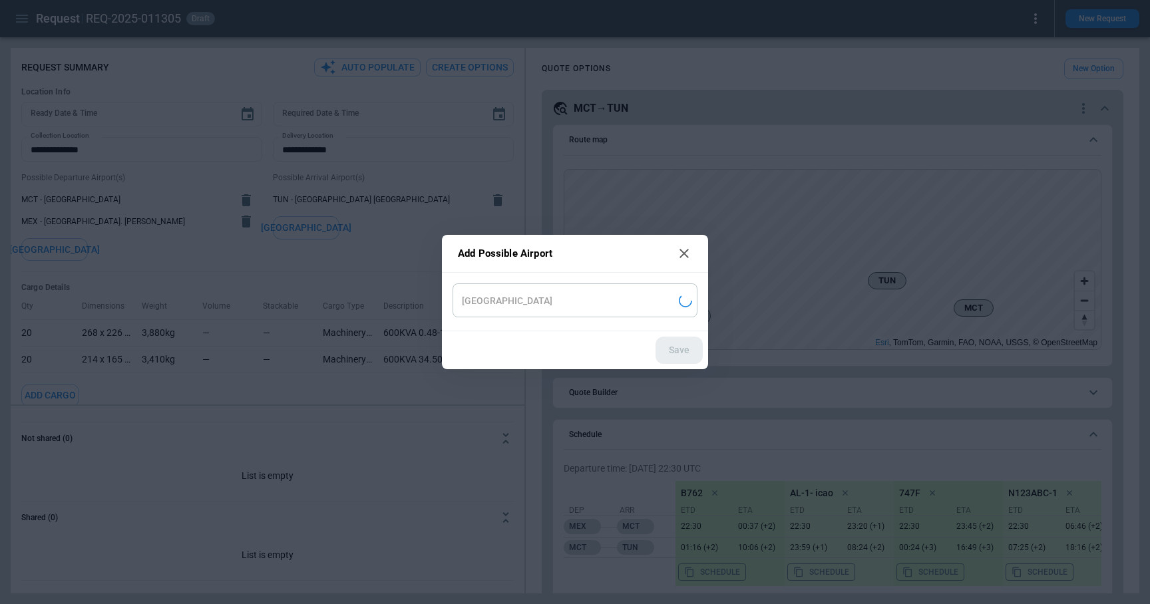
type input "**********"
click at [679, 354] on button "Save" at bounding box center [678, 350] width 47 height 27
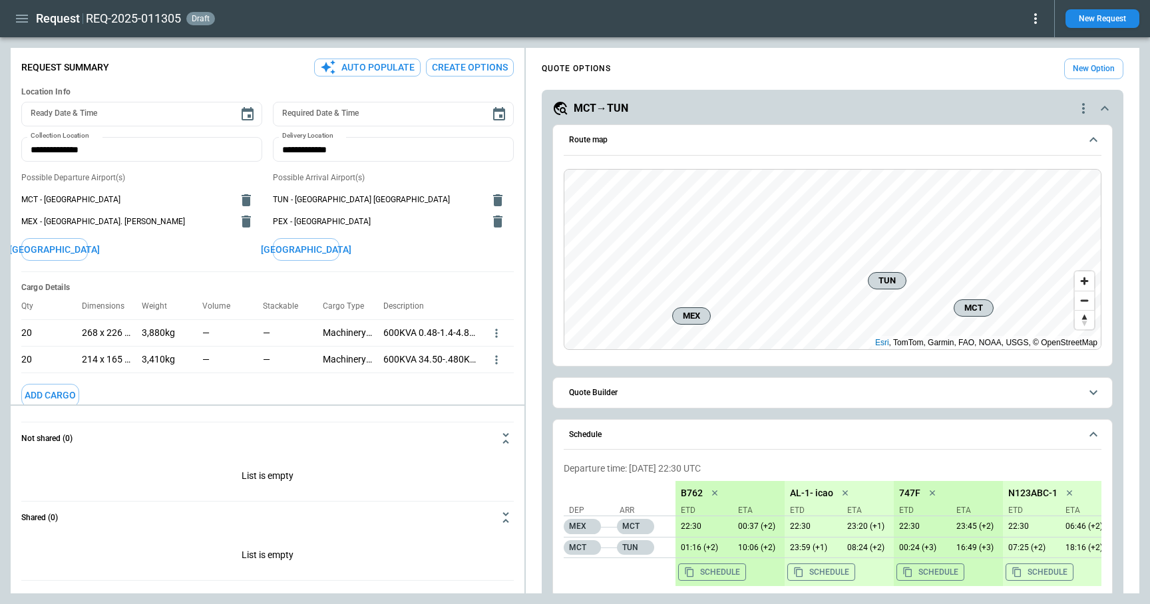
click at [485, 69] on button "Create Options" at bounding box center [470, 68] width 88 height 18
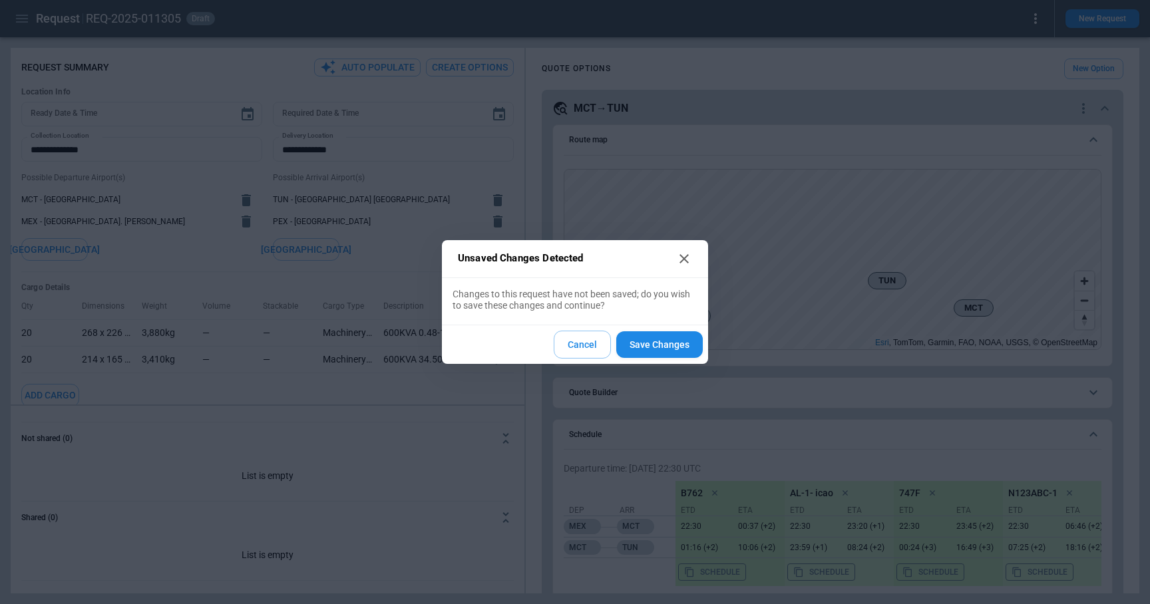
click at [648, 341] on button "Save Changes" at bounding box center [659, 344] width 86 height 27
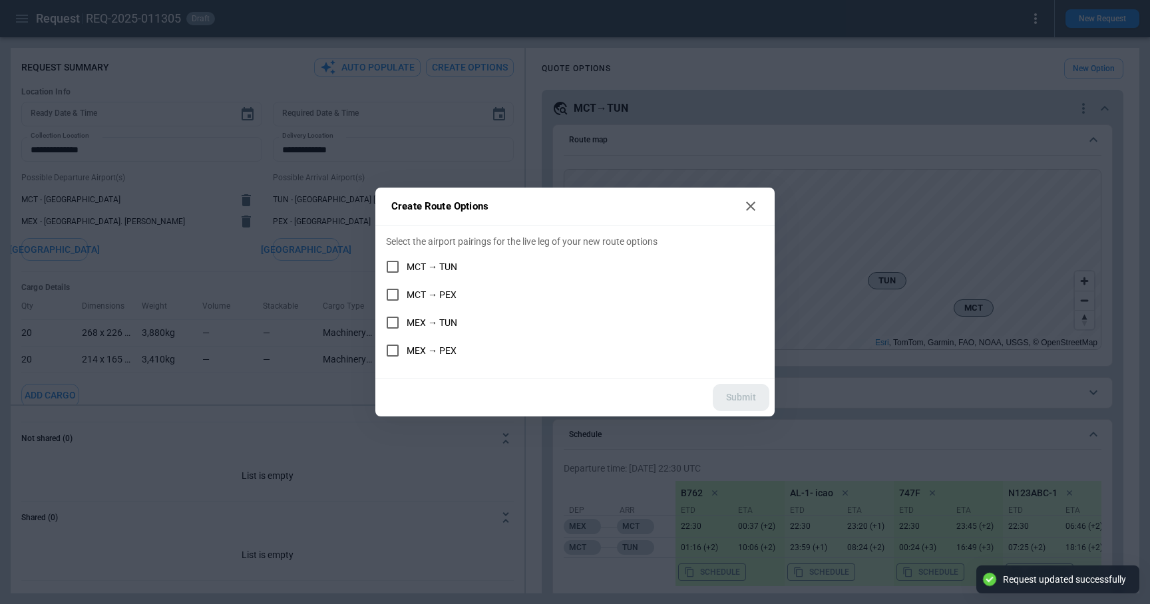
click at [397, 269] on div "MCT → TUN MCT → PEX MEX → TUN MEX → PEX" at bounding box center [575, 309] width 378 height 112
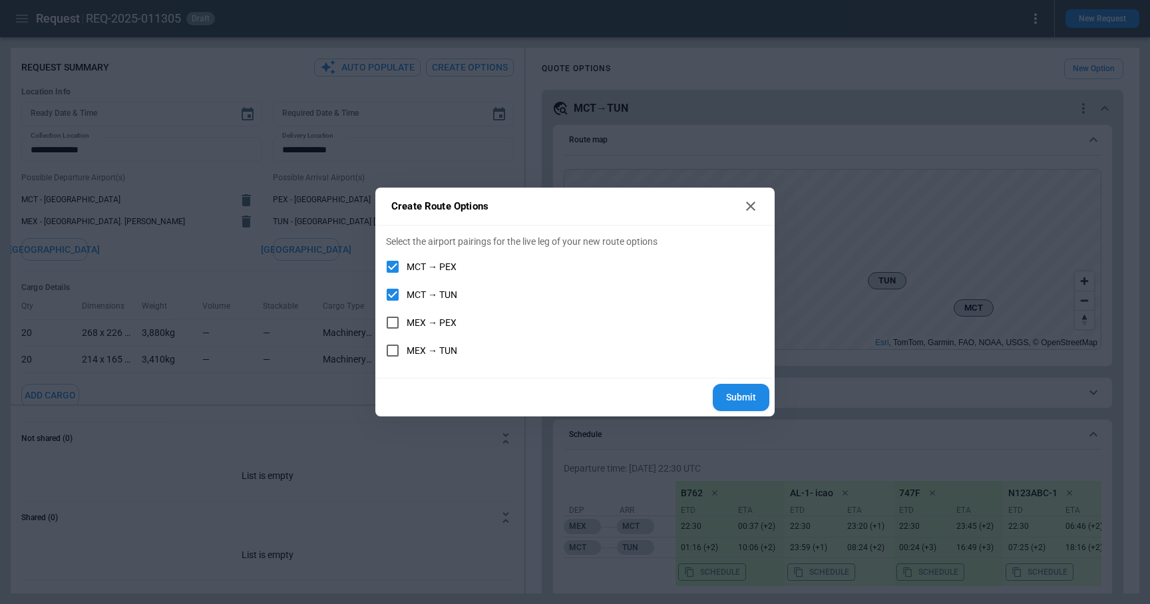
click at [419, 266] on span "MCT → PEX" at bounding box center [432, 266] width 50 height 11
click at [419, 270] on span "MCT → PEX" at bounding box center [432, 266] width 50 height 11
click at [753, 205] on icon at bounding box center [751, 206] width 16 height 16
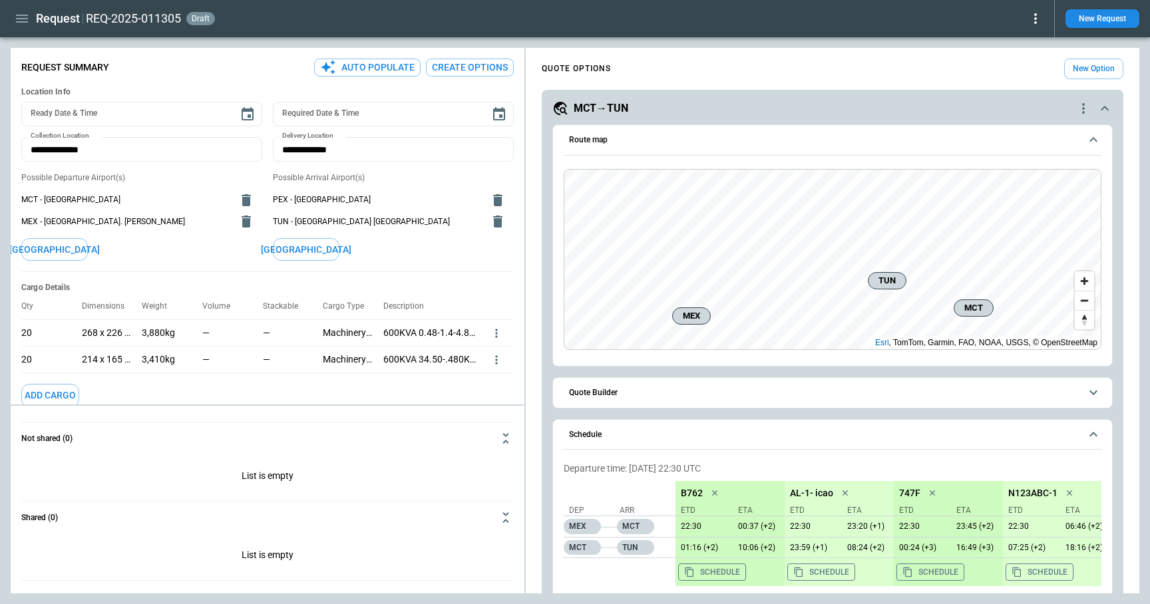
click at [484, 73] on button "Create Options" at bounding box center [470, 68] width 88 height 18
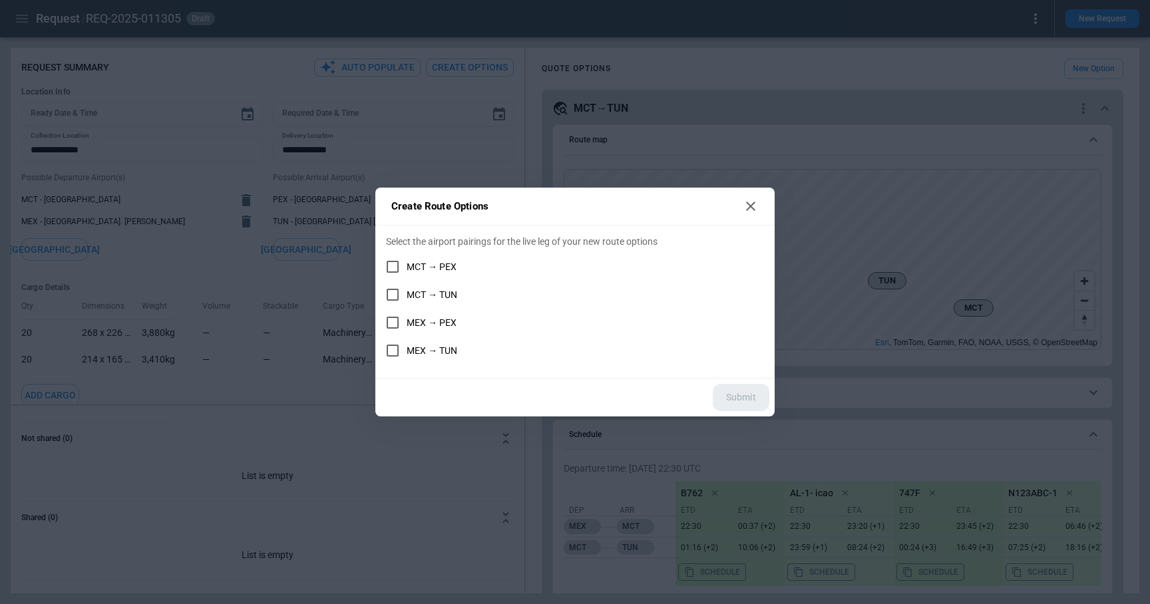
click at [414, 271] on span "MCT → PEX" at bounding box center [432, 266] width 50 height 11
click at [418, 297] on span "MCT → TUN" at bounding box center [432, 294] width 51 height 11
click at [734, 402] on button "Submit" at bounding box center [741, 397] width 57 height 27
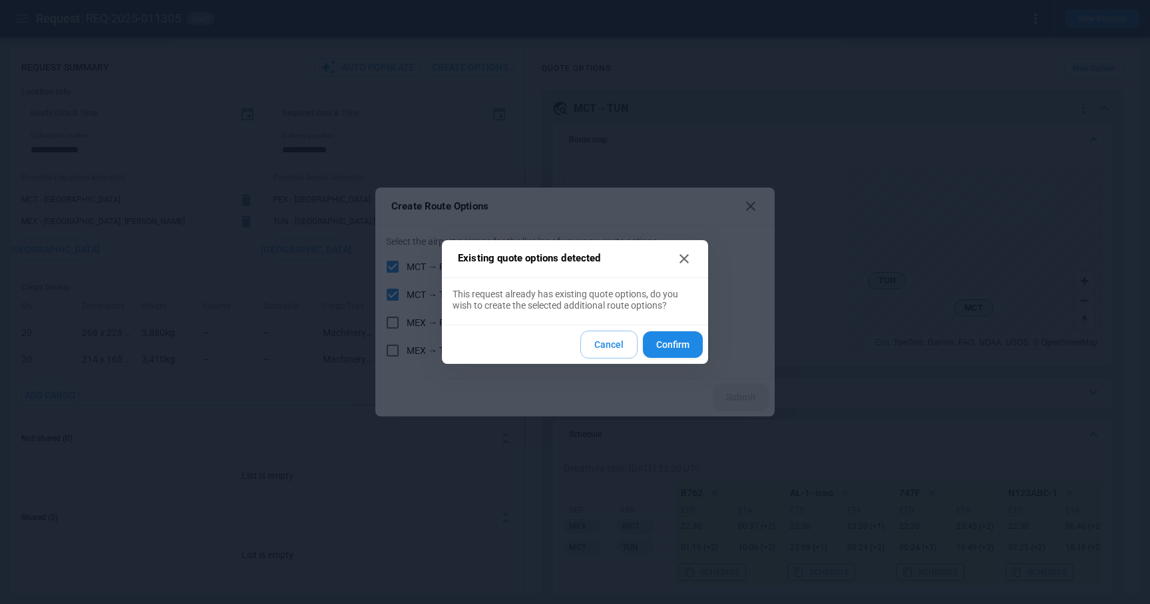
click at [663, 345] on button "Confirm" at bounding box center [673, 344] width 60 height 27
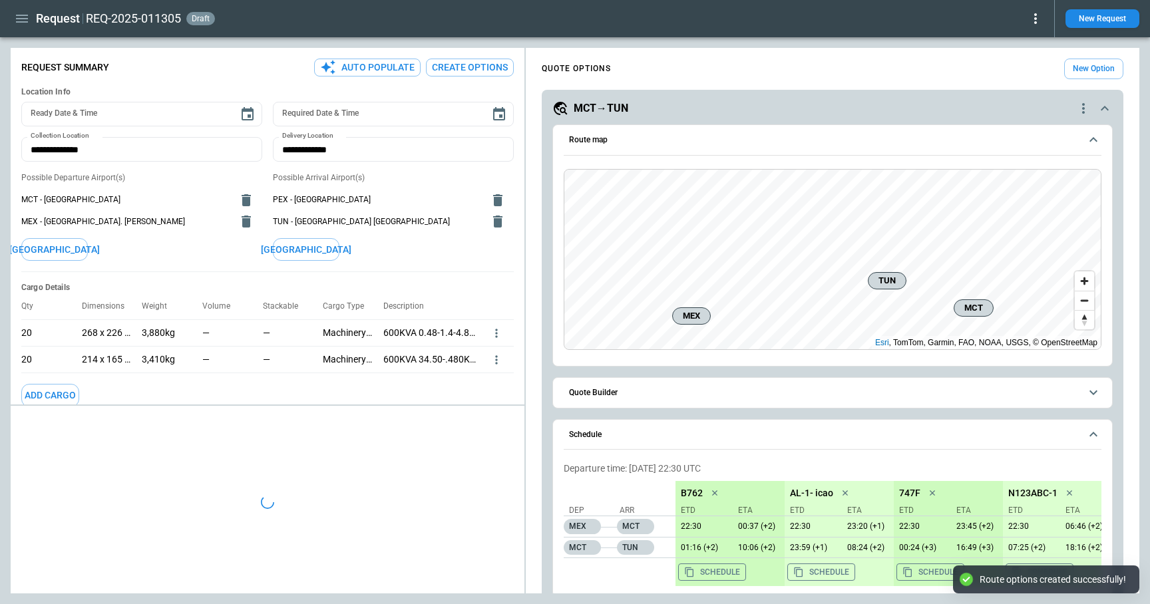
type textarea "*"
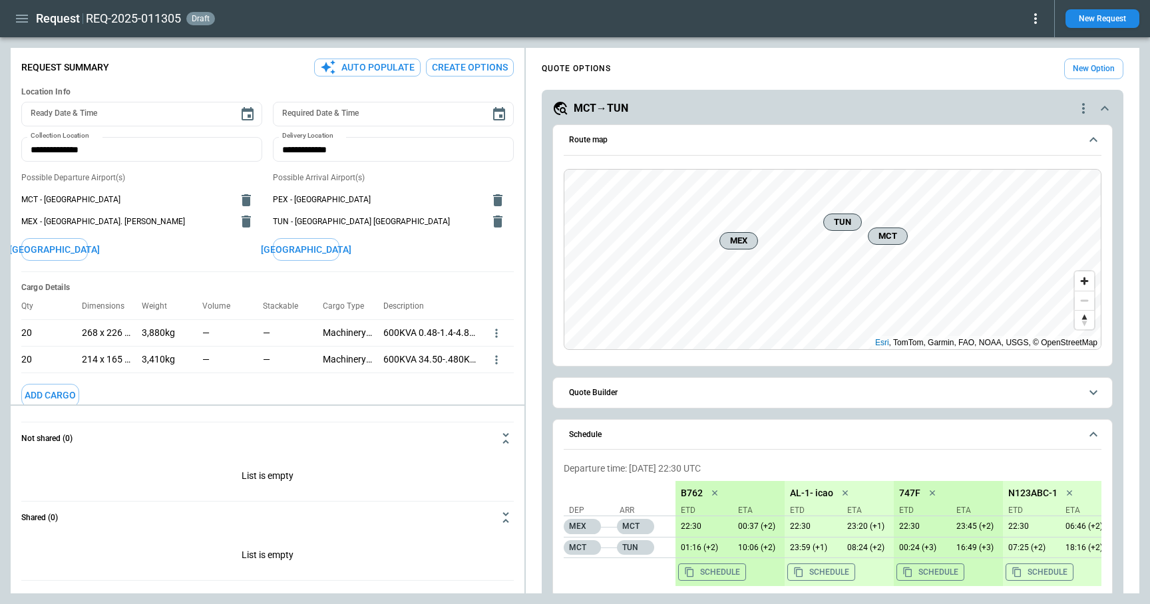
click at [683, 110] on div "MCT→TUN" at bounding box center [813, 108] width 523 height 16
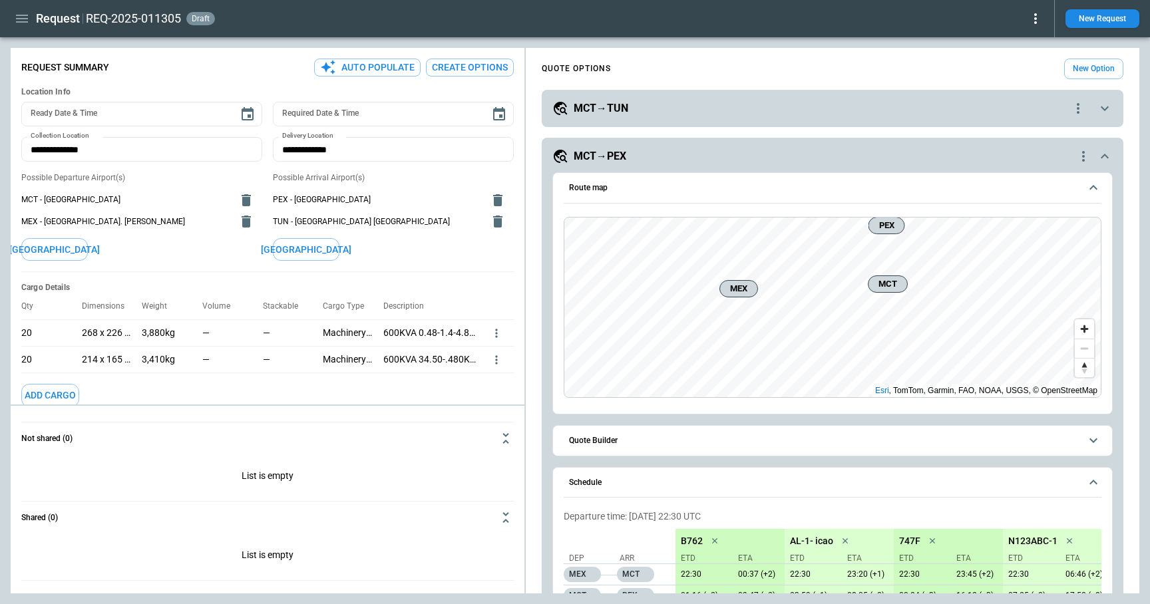
click at [688, 156] on div "MCT→PEX" at bounding box center [813, 156] width 523 height 16
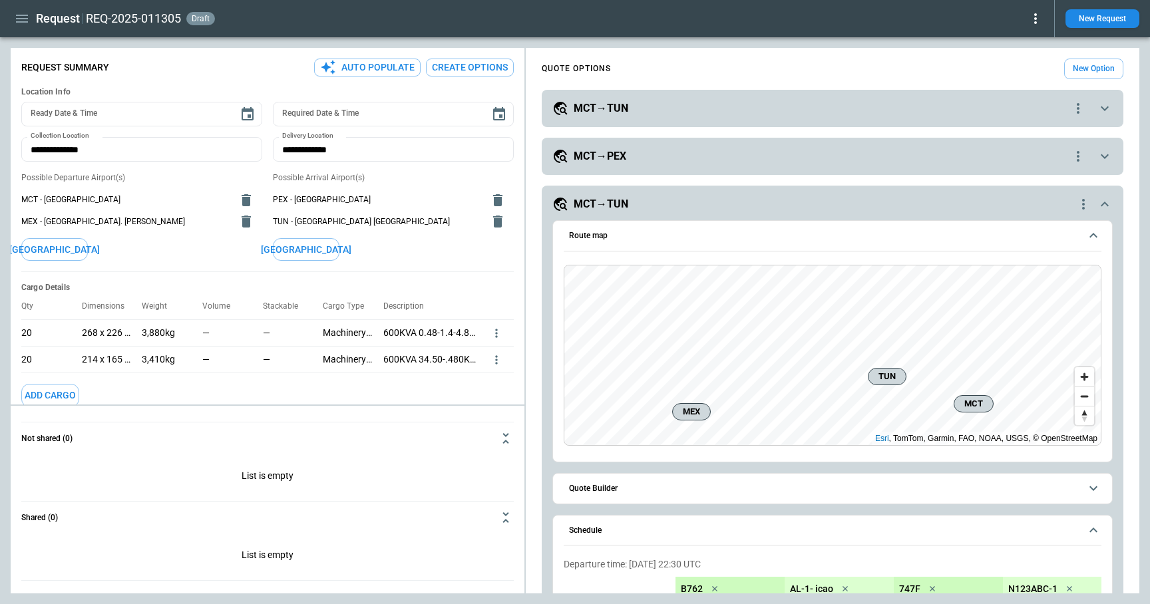
click at [683, 204] on div "MCT→TUN" at bounding box center [813, 204] width 523 height 16
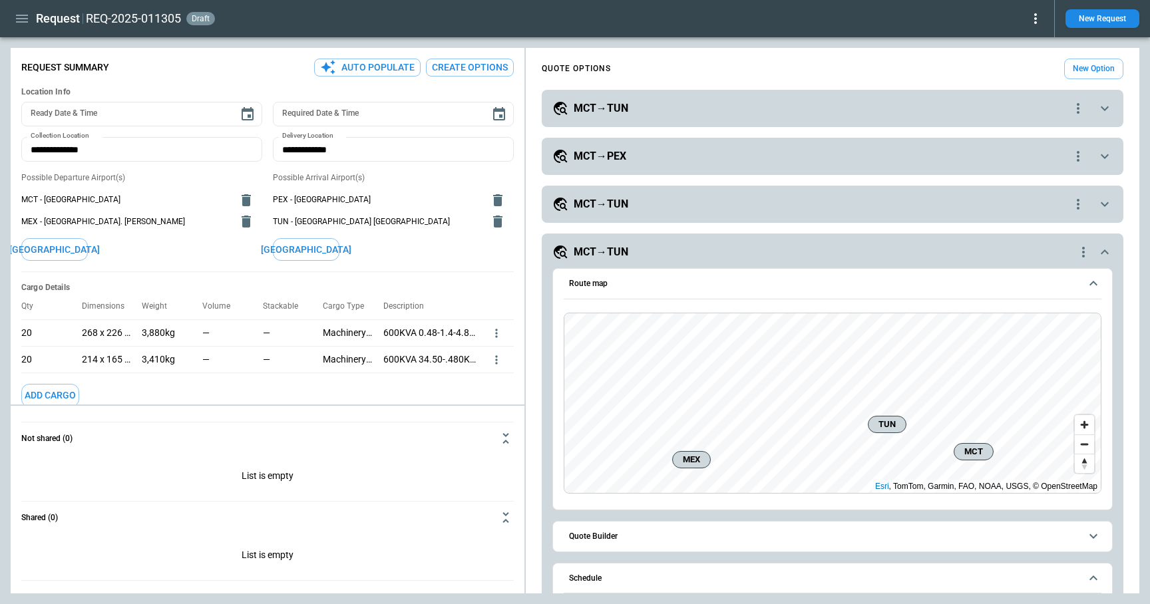
click at [695, 251] on div "MCT→TUN" at bounding box center [813, 252] width 523 height 16
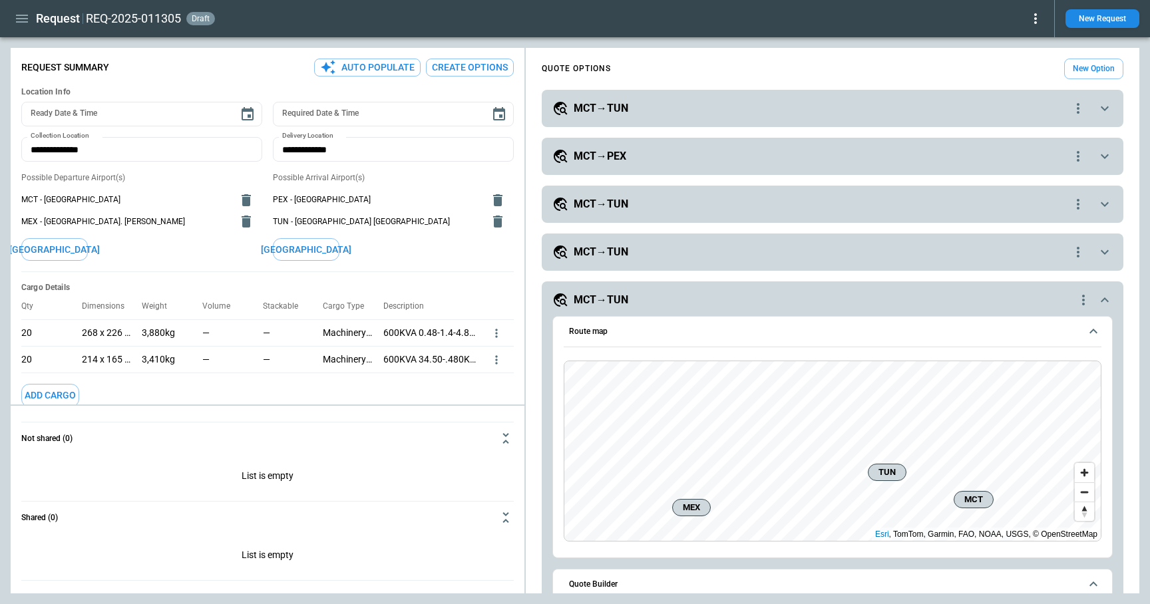
click at [699, 301] on div "MCT→TUN" at bounding box center [813, 300] width 523 height 16
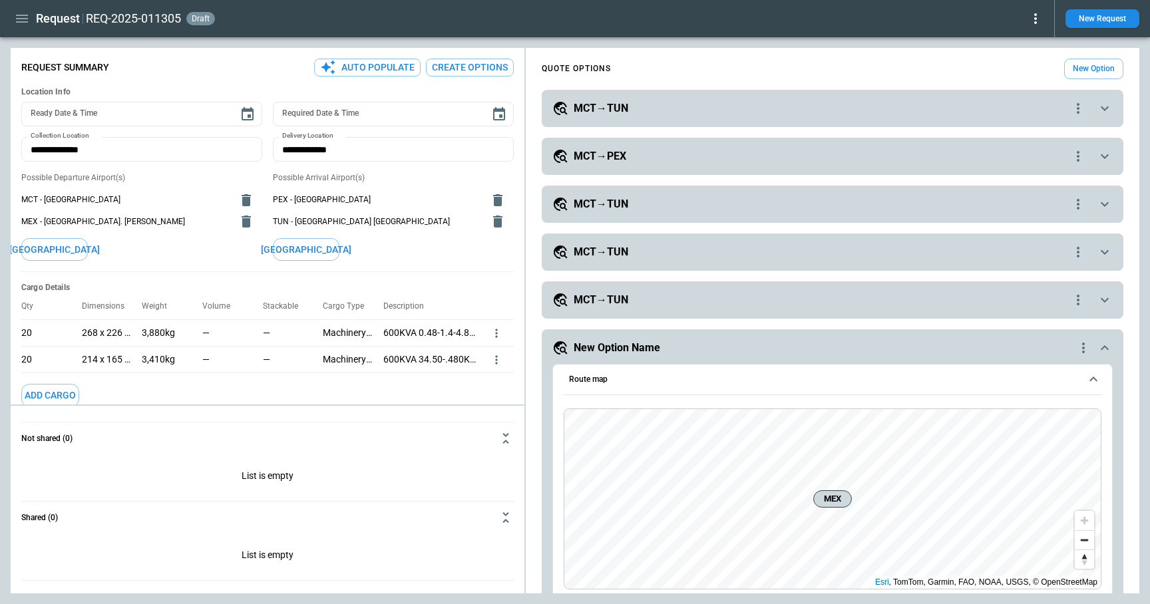
click at [1080, 108] on icon "quote-option-actions" at bounding box center [1078, 108] width 16 height 16
click at [1047, 194] on li "Delete Quote Option" at bounding box center [1027, 189] width 117 height 19
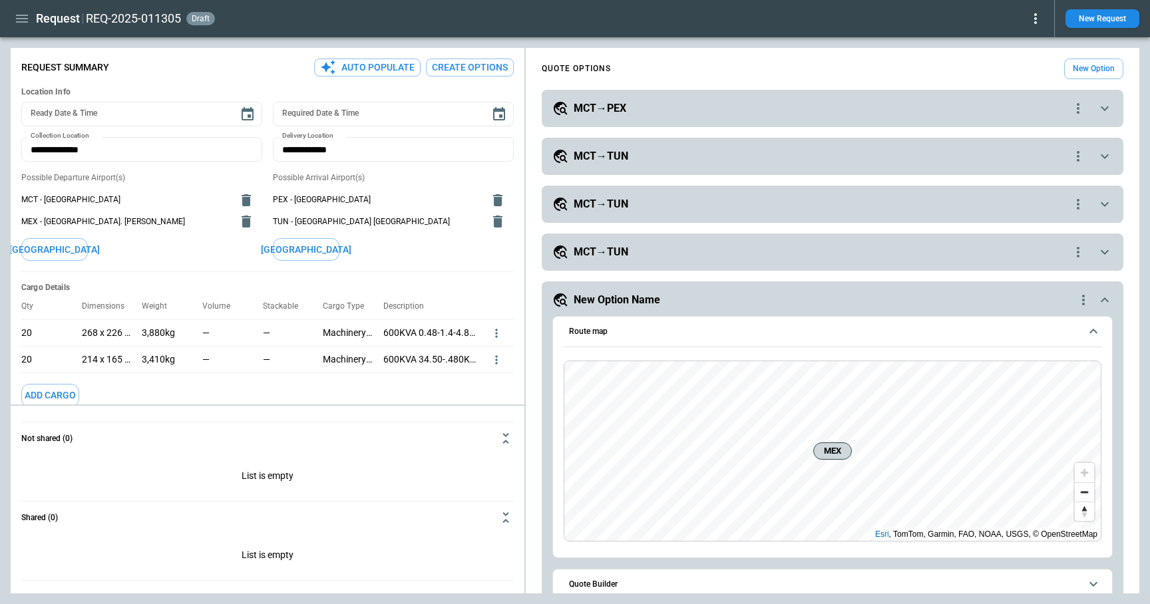
click at [1084, 107] on icon "quote-option-actions" at bounding box center [1078, 108] width 16 height 16
click at [1045, 188] on li "Delete Quote Option" at bounding box center [1027, 189] width 117 height 19
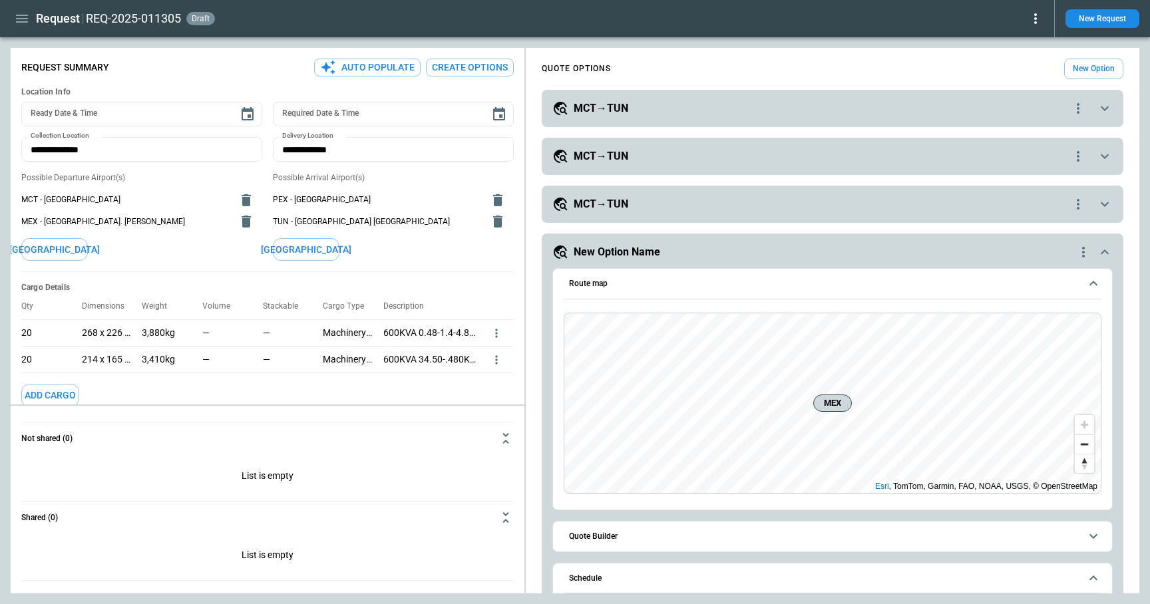
click at [1075, 106] on icon "quote-option-actions" at bounding box center [1078, 108] width 16 height 16
click at [1022, 191] on li "Delete Quote Option" at bounding box center [1027, 189] width 117 height 19
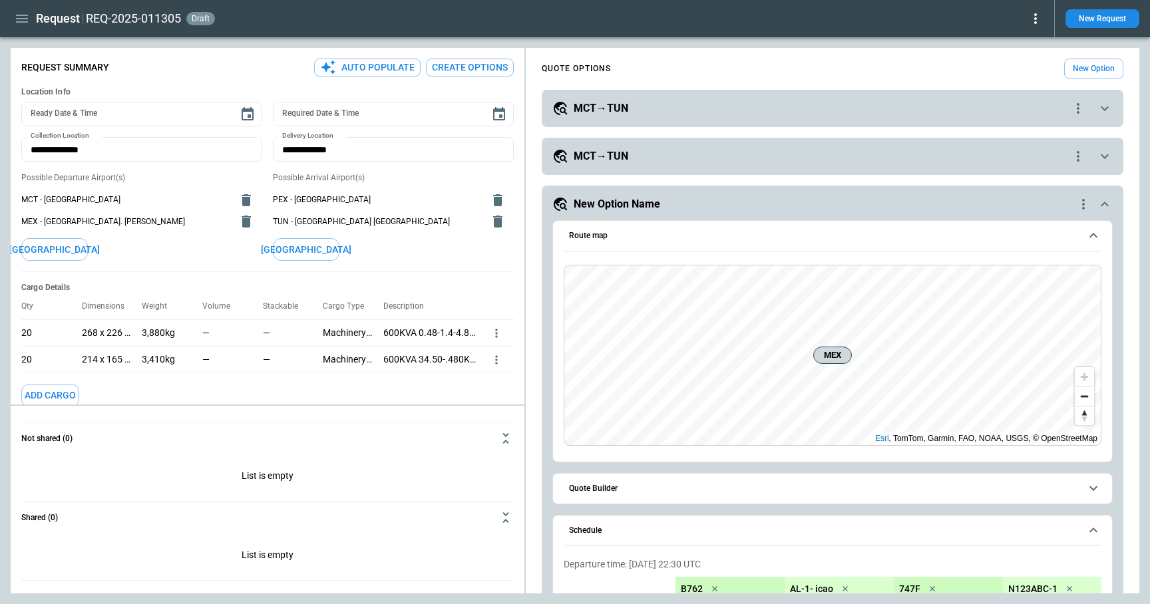
click at [1078, 113] on icon "quote-option-actions" at bounding box center [1078, 108] width 3 height 11
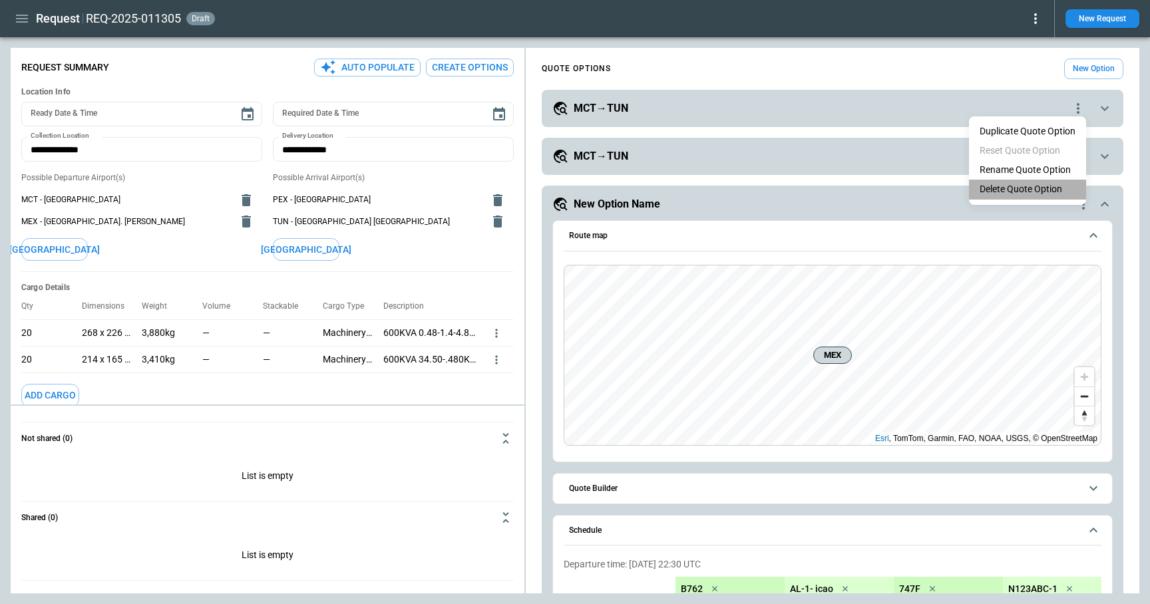
click at [1031, 184] on li "Delete Quote Option" at bounding box center [1027, 189] width 117 height 19
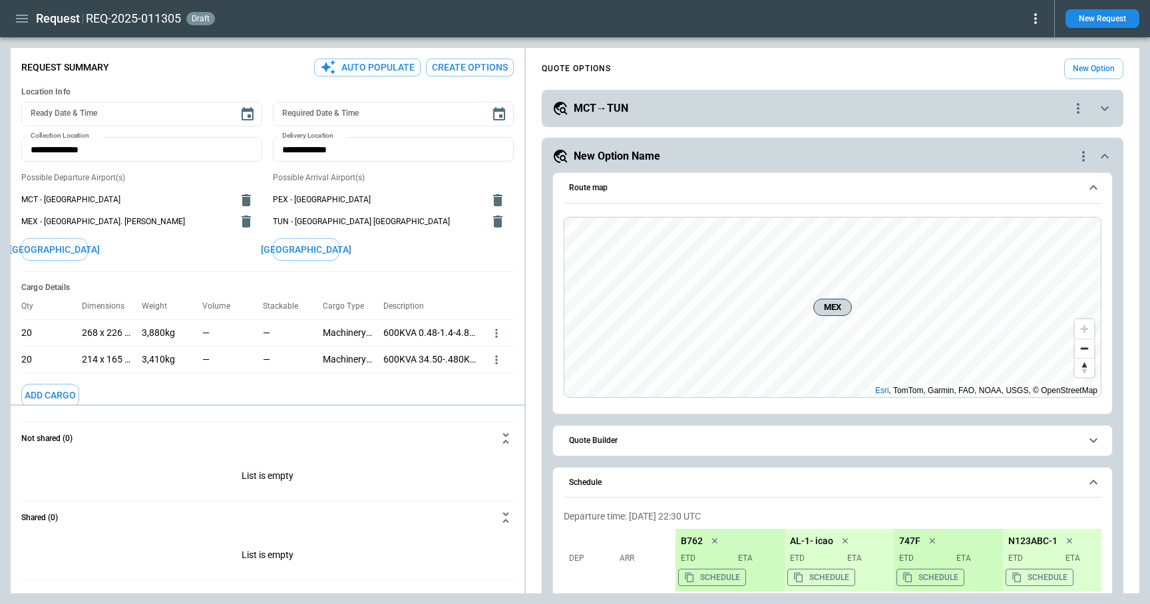
click at [1077, 111] on icon "quote-option-actions" at bounding box center [1078, 108] width 16 height 16
click at [1044, 185] on li "Delete Quote Option" at bounding box center [1027, 189] width 117 height 19
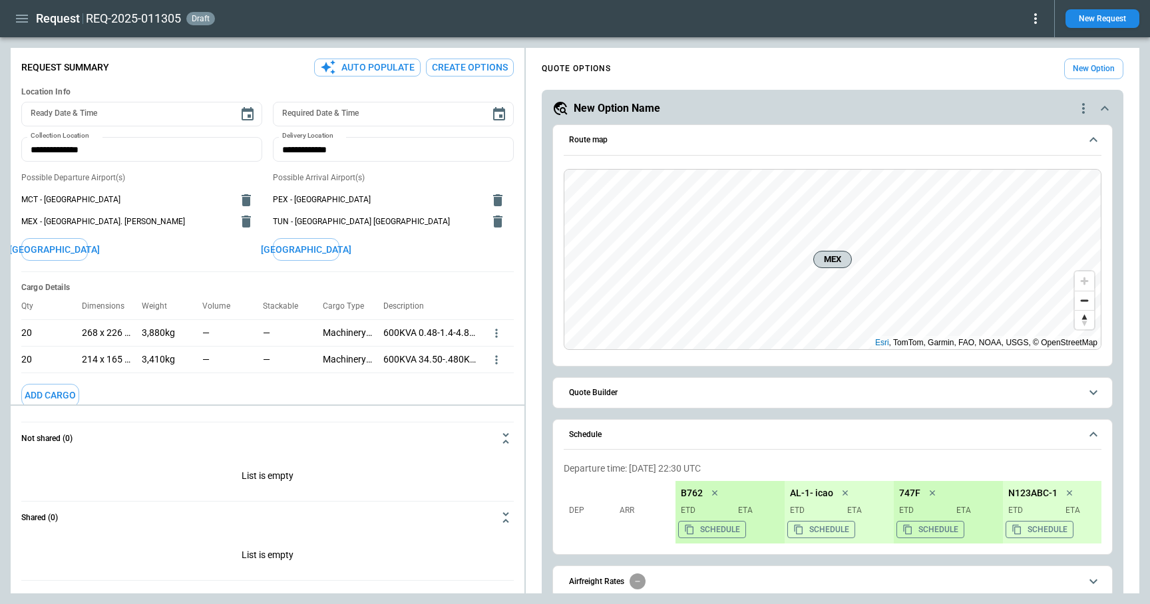
click at [1079, 112] on icon "quote-option-actions" at bounding box center [1083, 108] width 16 height 16
click at [1031, 186] on li "Delete Quote Option" at bounding box center [1032, 189] width 117 height 19
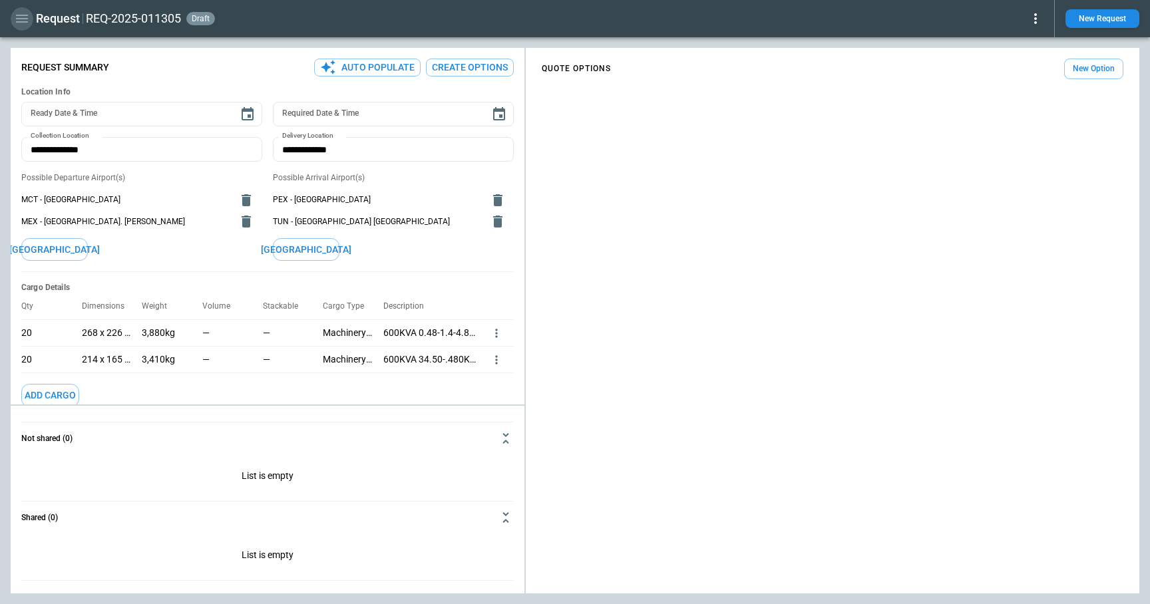
click at [21, 15] on icon "button" at bounding box center [22, 19] width 12 height 8
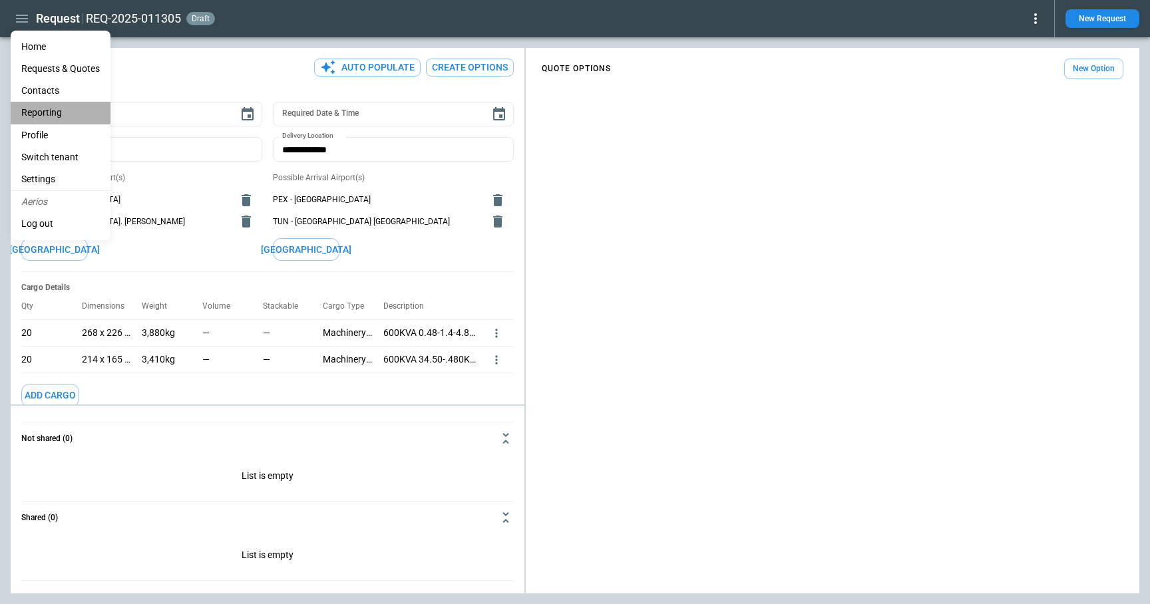
click at [47, 106] on li "Reporting" at bounding box center [61, 113] width 100 height 22
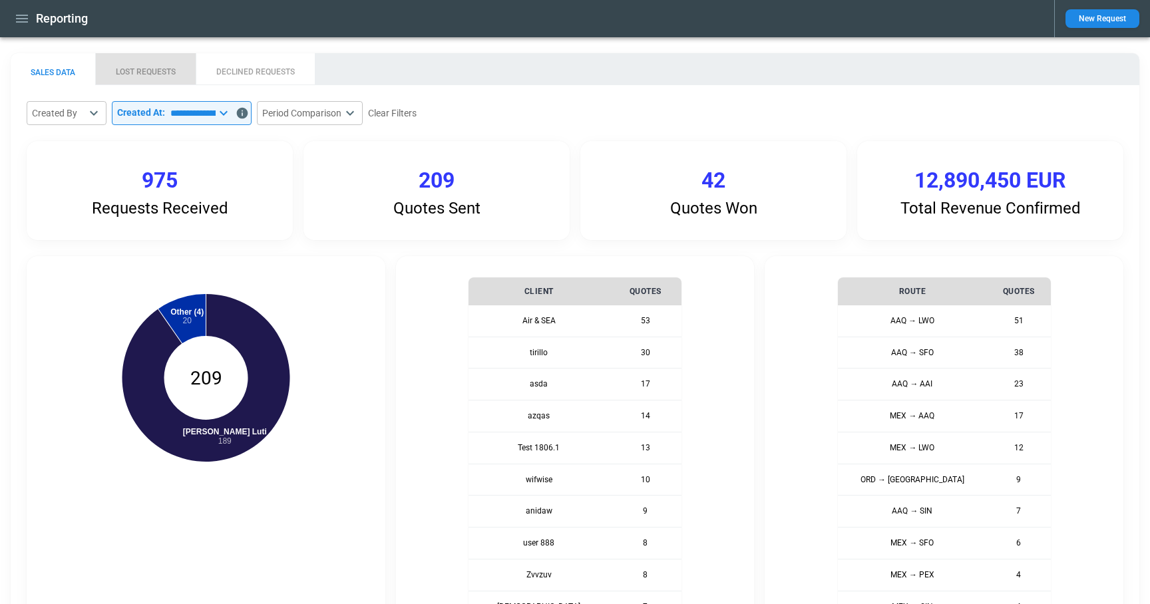
click at [141, 71] on button "LOST REQUESTS" at bounding box center [145, 69] width 100 height 32
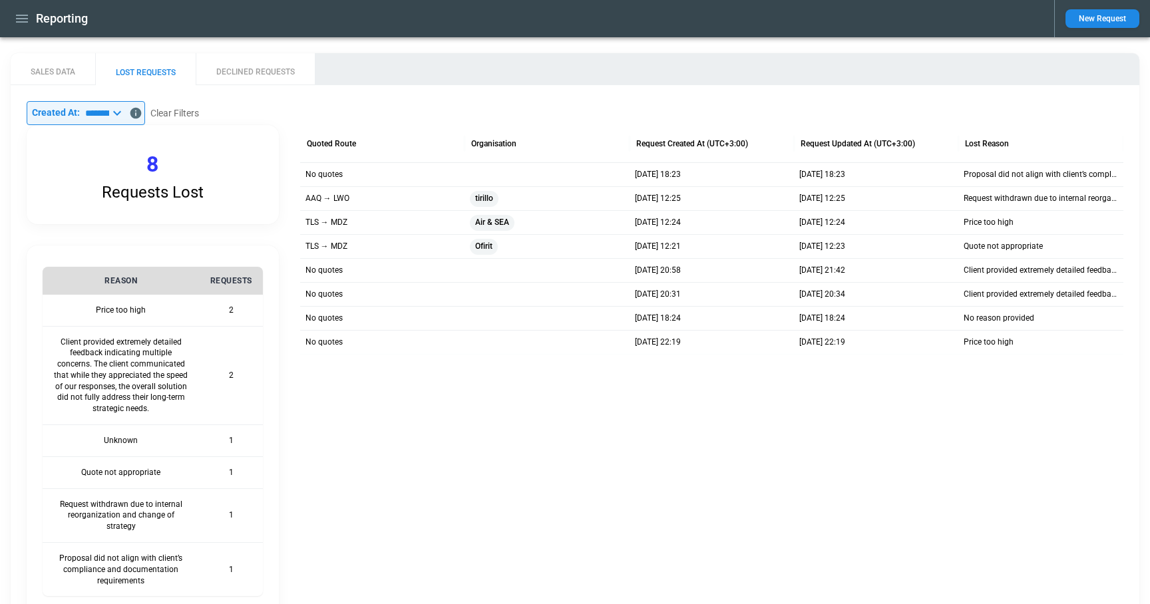
click at [20, 21] on icon "button" at bounding box center [22, 19] width 12 height 8
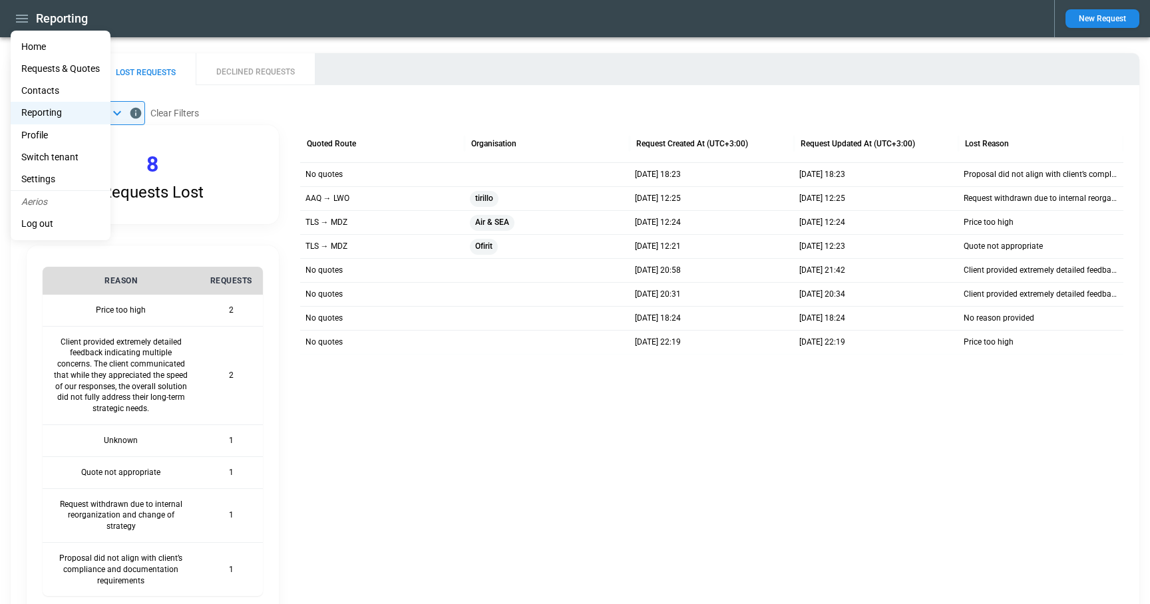
click at [29, 42] on li "Home" at bounding box center [61, 47] width 100 height 22
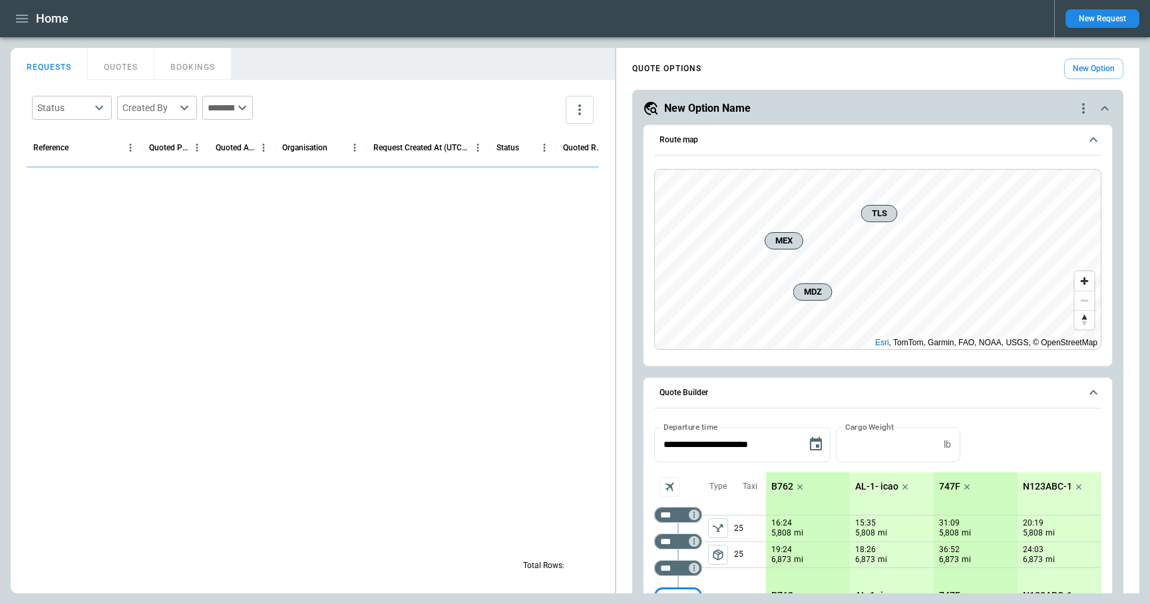
click at [1092, 20] on button "New Request" at bounding box center [1102, 18] width 74 height 19
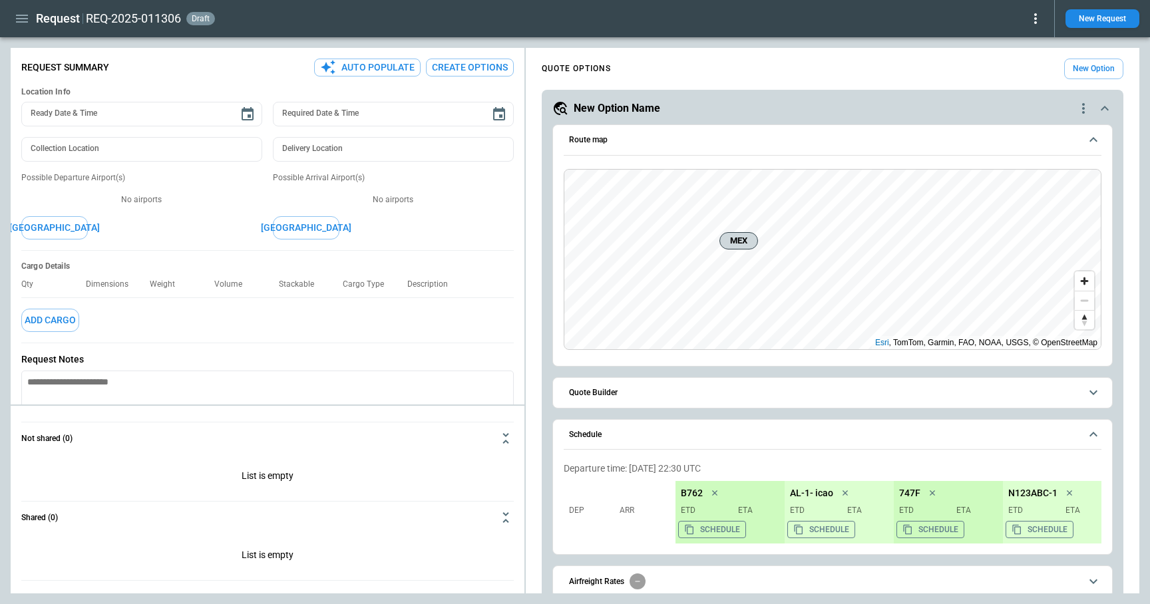
click at [1041, 15] on icon at bounding box center [1035, 19] width 16 height 16
click at [1021, 61] on button "Lost" at bounding box center [1020, 60] width 44 height 19
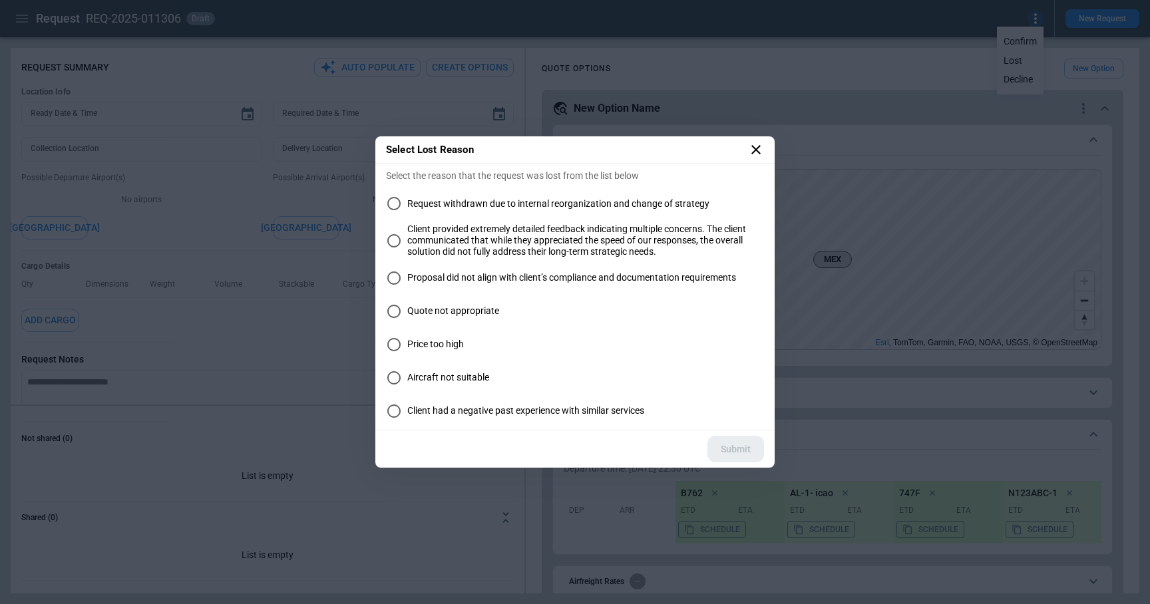
click at [548, 277] on span "Proposal did not align with client’s compliance and documentation requirements" at bounding box center [571, 277] width 329 height 11
click at [735, 442] on button "Submit" at bounding box center [735, 449] width 57 height 27
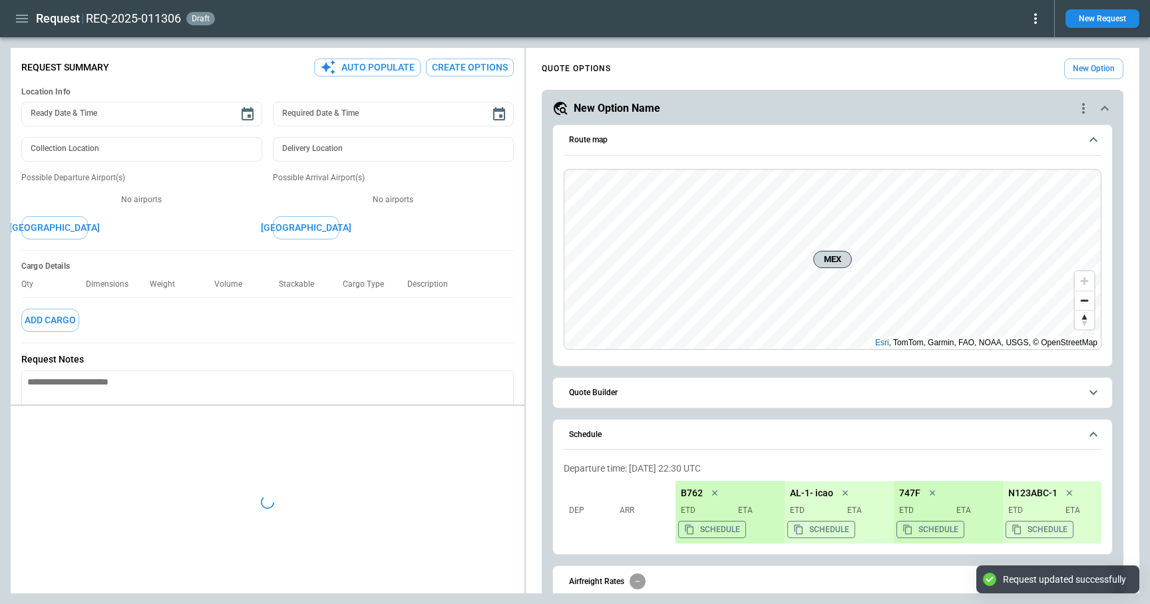
type textarea "*"
click at [1109, 19] on button "New Request" at bounding box center [1102, 18] width 74 height 19
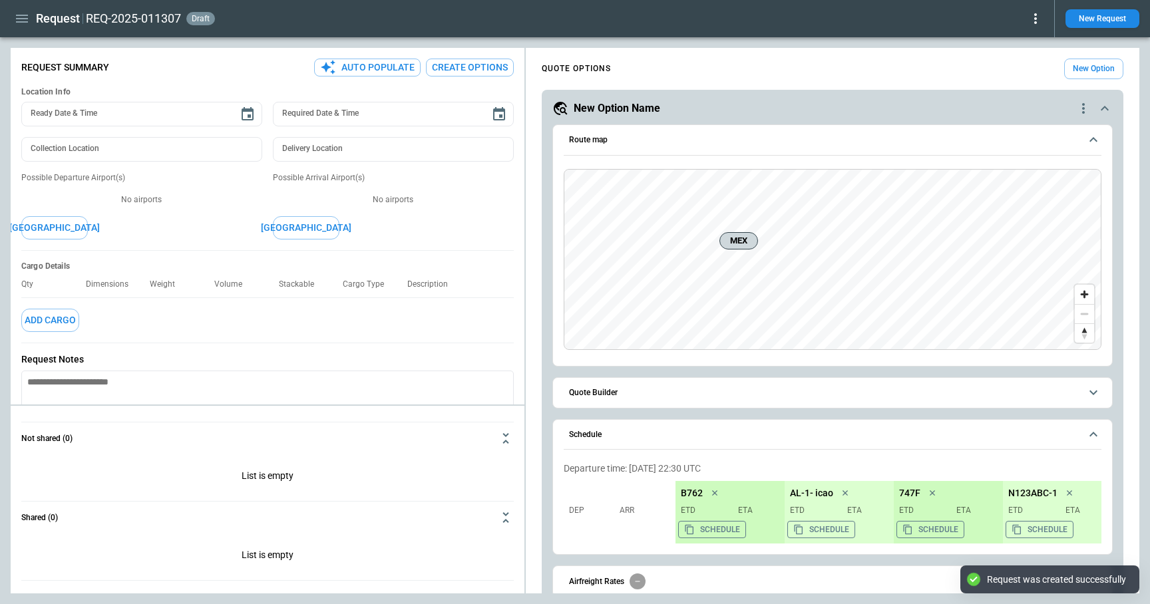
click at [1034, 20] on icon at bounding box center [1035, 19] width 16 height 16
click at [1025, 75] on button "Decline" at bounding box center [1020, 79] width 44 height 19
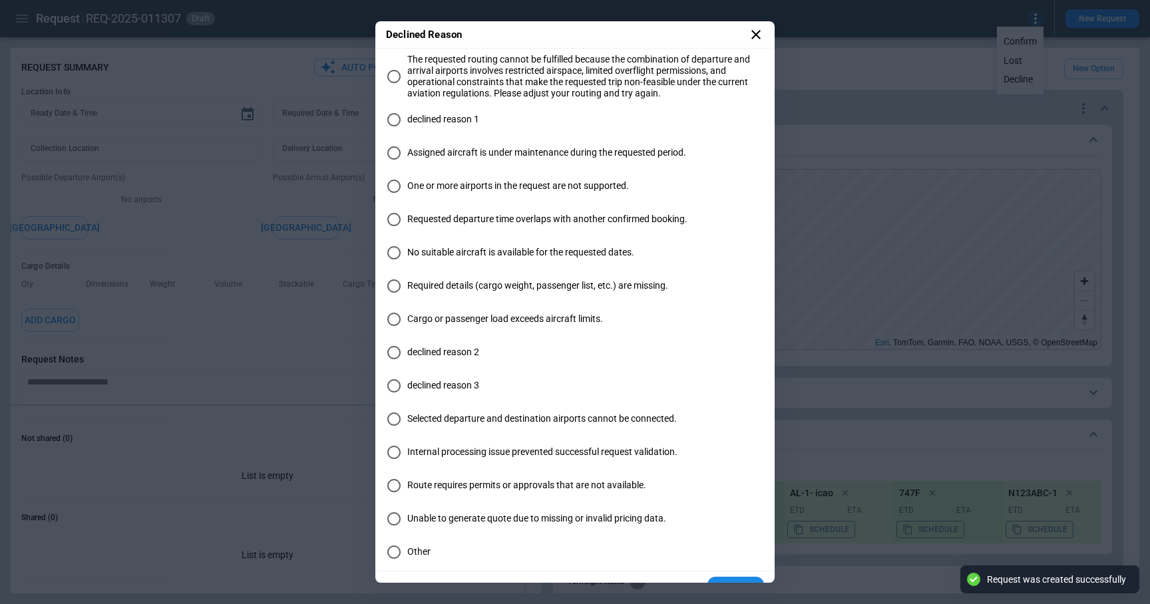
click at [599, 145] on label "Assigned aircraft is under maintenance during the requested period." at bounding box center [575, 153] width 378 height 27
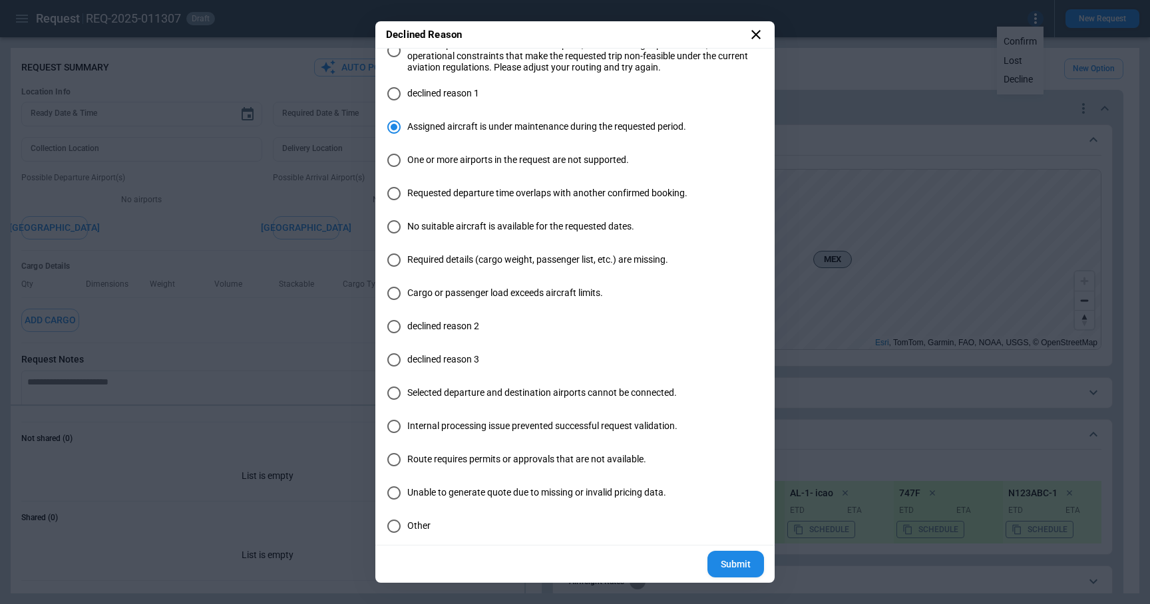
click at [753, 562] on button "Submit" at bounding box center [735, 564] width 57 height 27
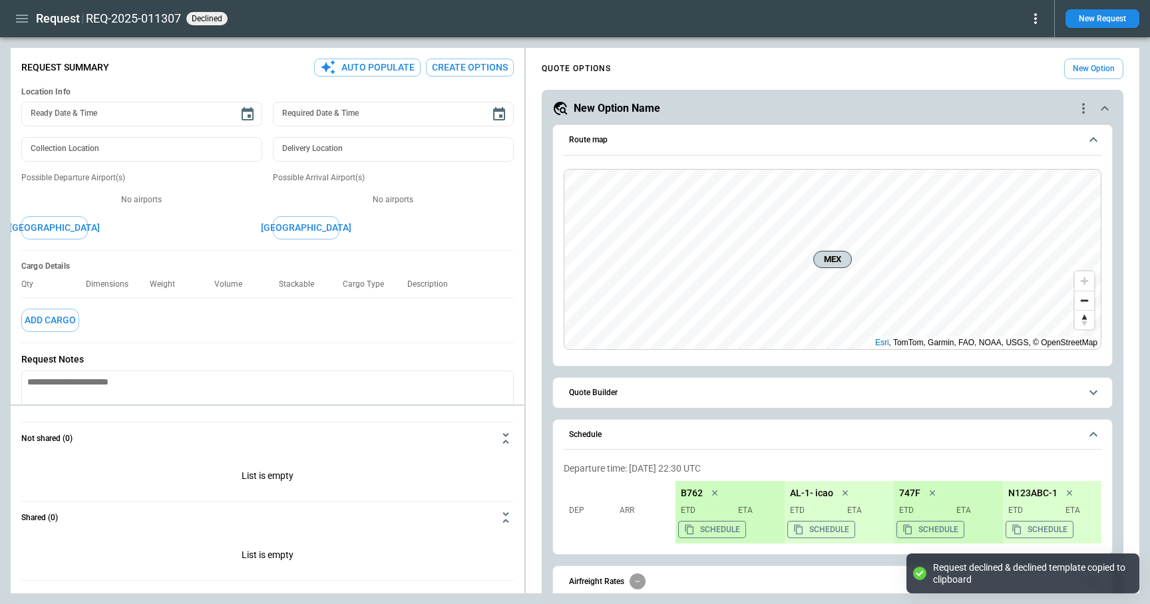
scroll to position [105, 0]
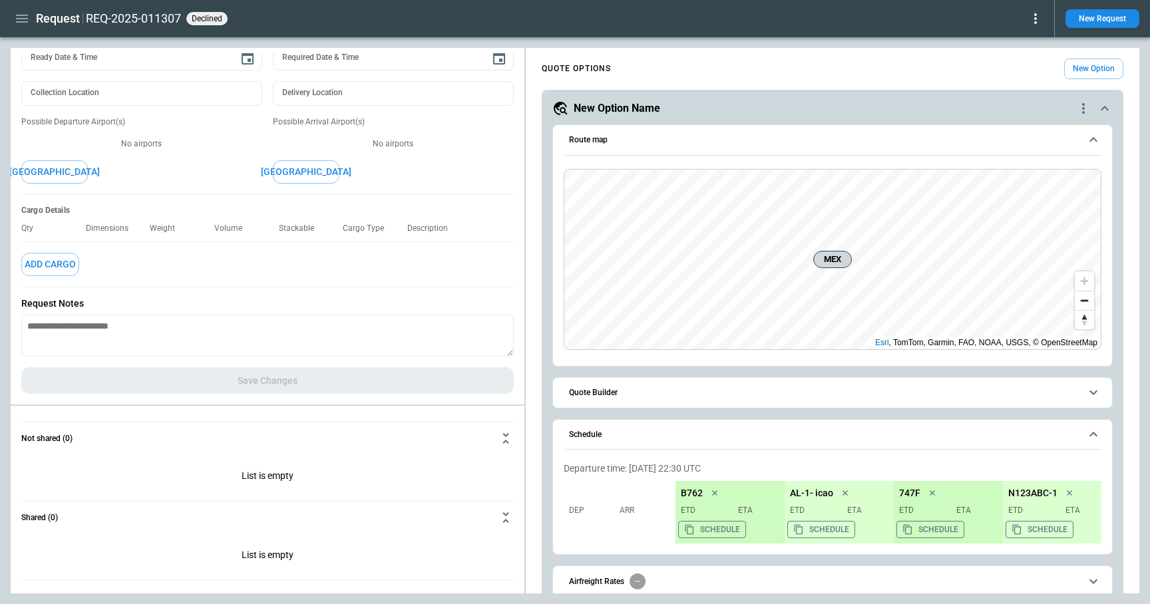
type textarea "*"
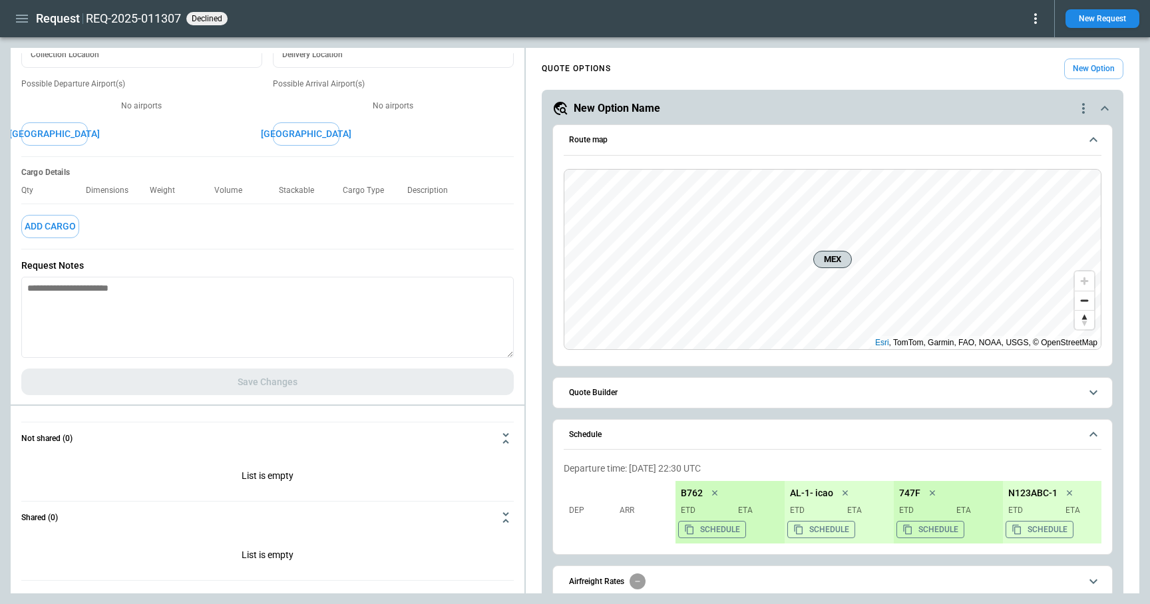
scroll to position [95, 0]
drag, startPoint x: 506, startPoint y: 353, endPoint x: 486, endPoint y: 343, distance: 21.7
click at [486, 343] on textarea at bounding box center [267, 315] width 492 height 81
click at [23, 13] on icon "button" at bounding box center [22, 19] width 16 height 16
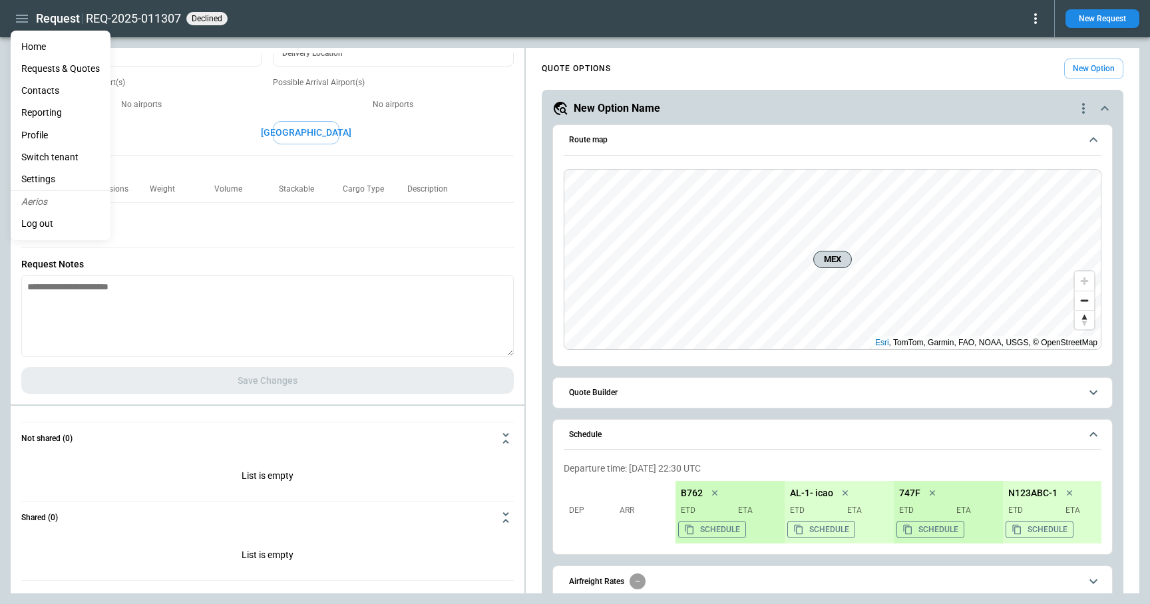
click at [39, 49] on li "Home" at bounding box center [61, 47] width 100 height 22
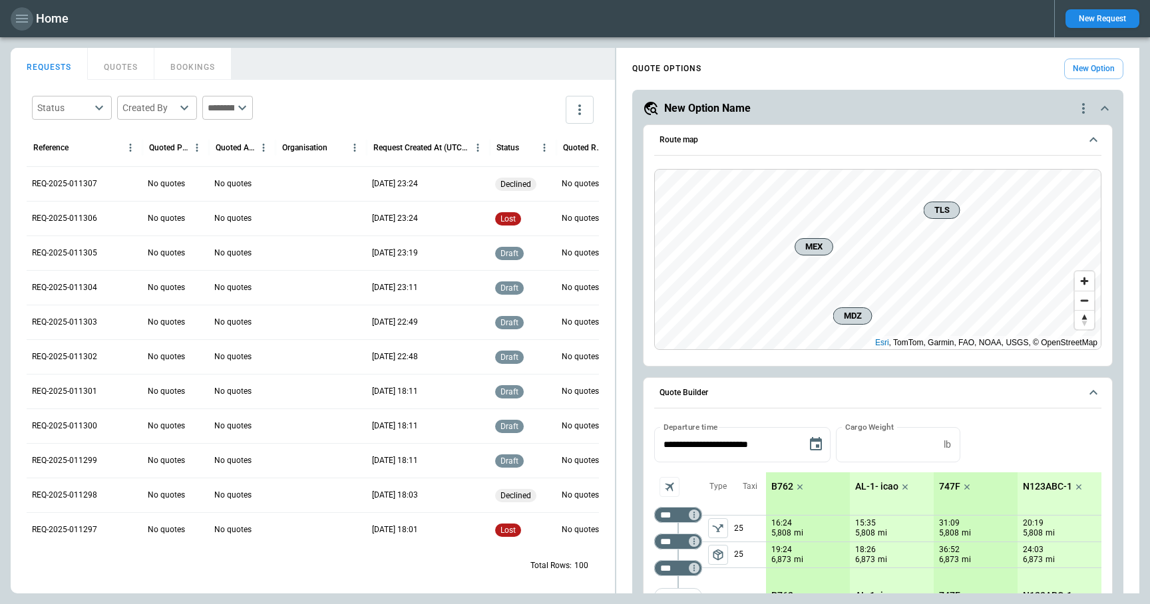
click at [18, 23] on icon "button" at bounding box center [22, 19] width 16 height 16
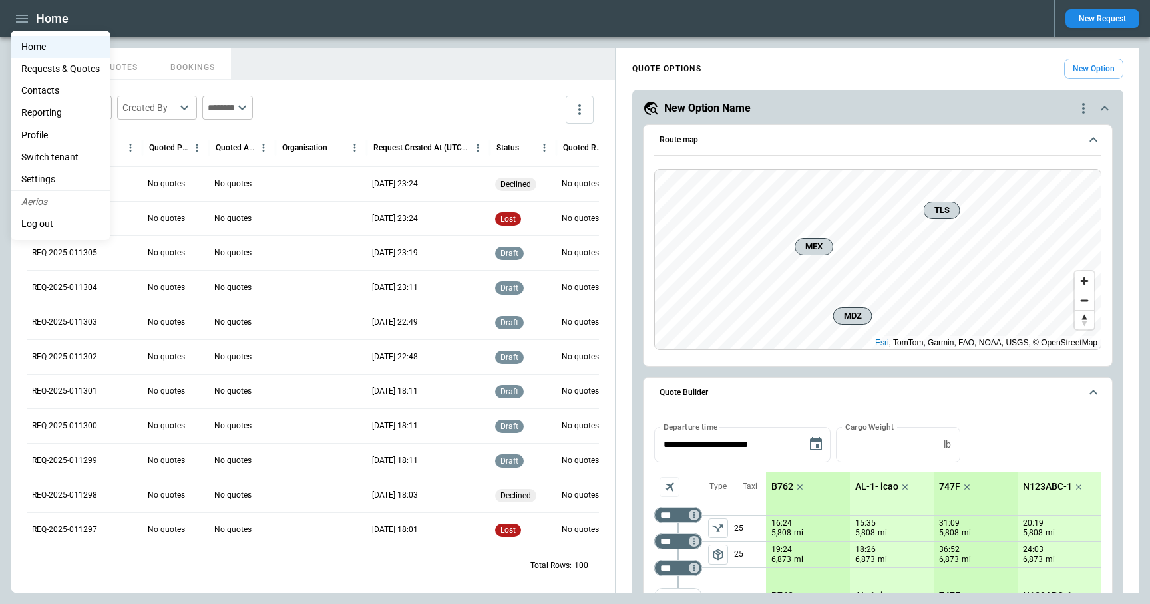
click at [54, 112] on li "Reporting" at bounding box center [61, 113] width 100 height 22
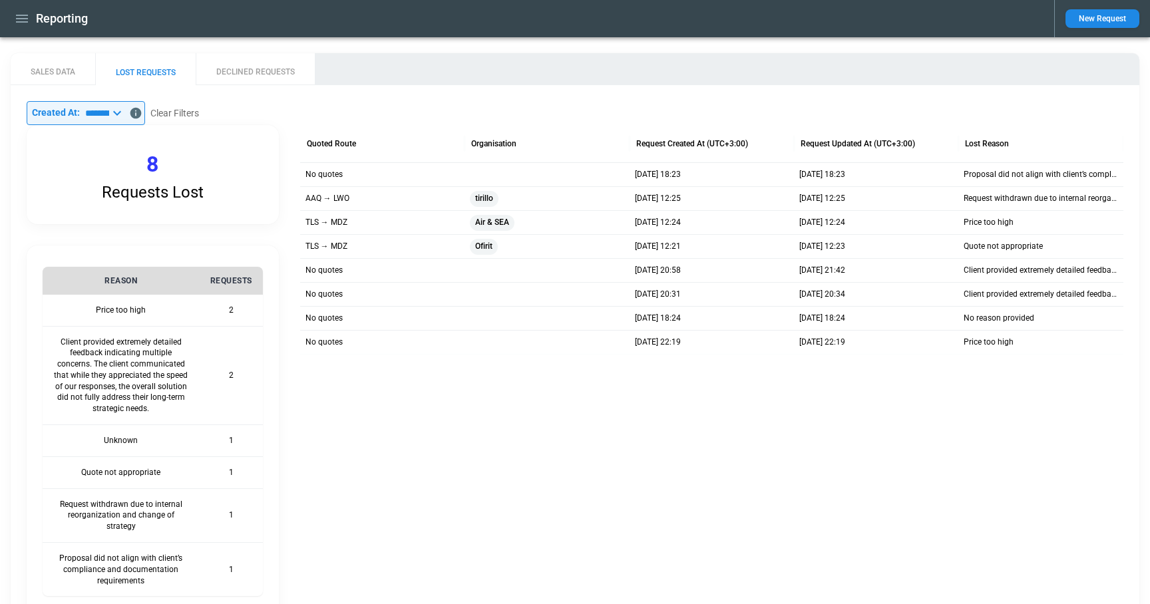
click at [125, 109] on icon at bounding box center [117, 113] width 16 height 16
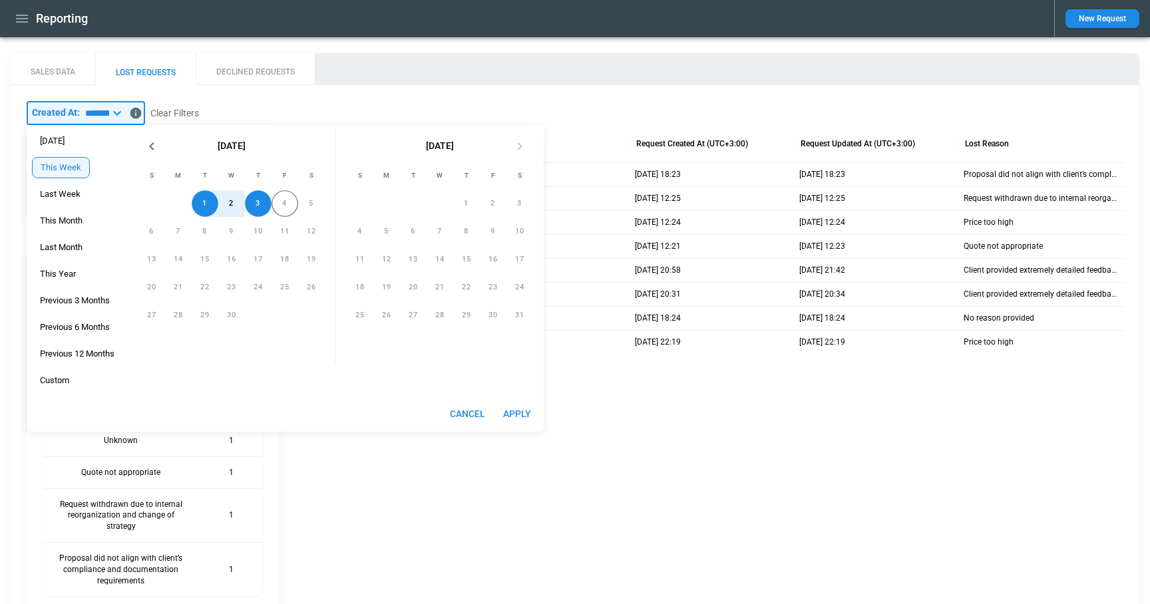
click at [287, 207] on div "4" at bounding box center [284, 203] width 27 height 27
click at [476, 413] on button "Cancel" at bounding box center [467, 414] width 46 height 25
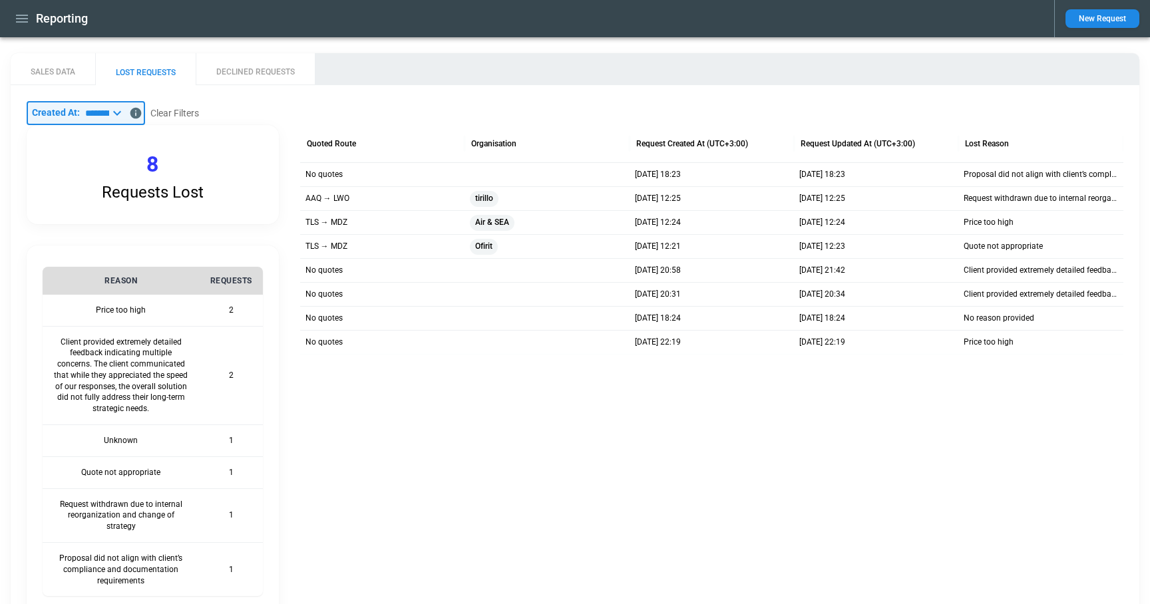
click at [109, 112] on input "*********" at bounding box center [94, 113] width 29 height 24
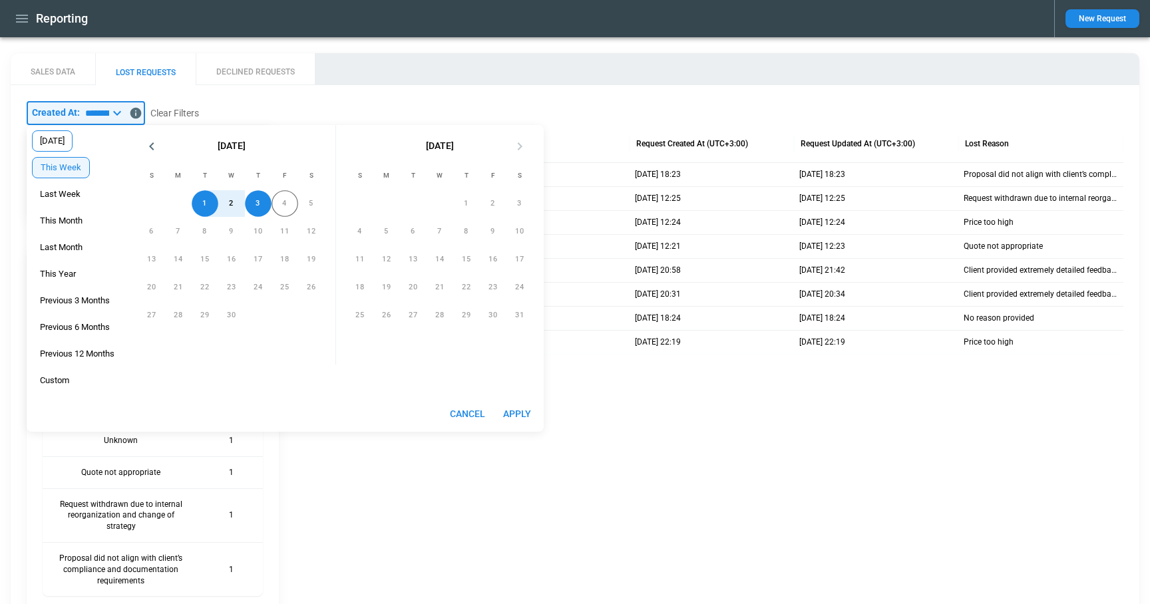
click at [64, 145] on span "Yesterday" at bounding box center [52, 141] width 39 height 11
click at [523, 412] on button "Apply" at bounding box center [517, 414] width 43 height 25
type input "*********"
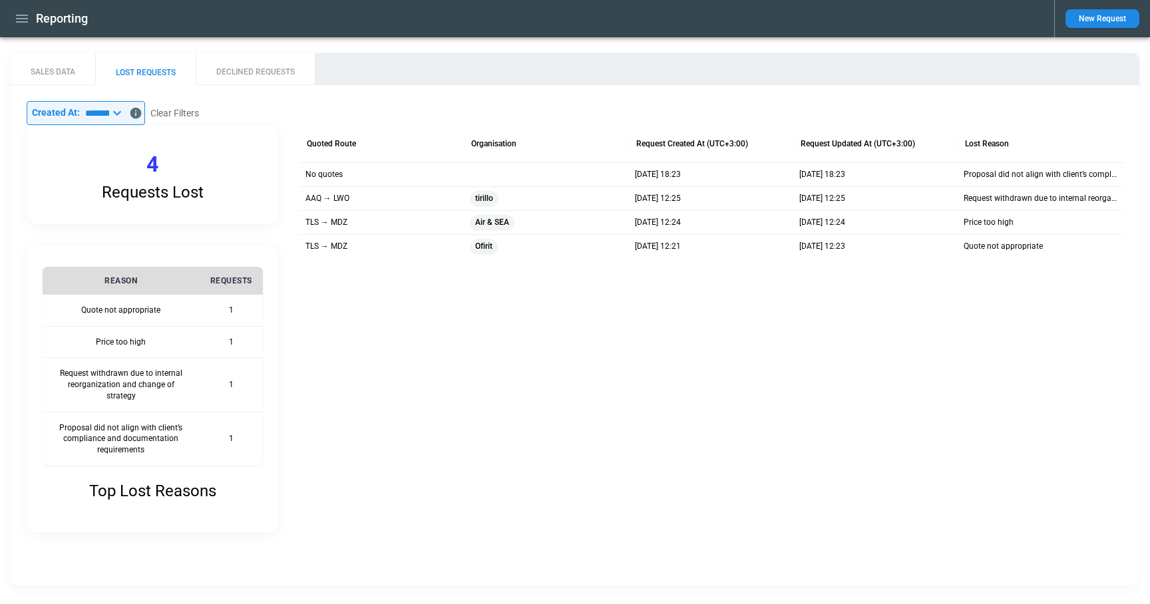
click at [121, 115] on icon at bounding box center [117, 113] width 8 height 5
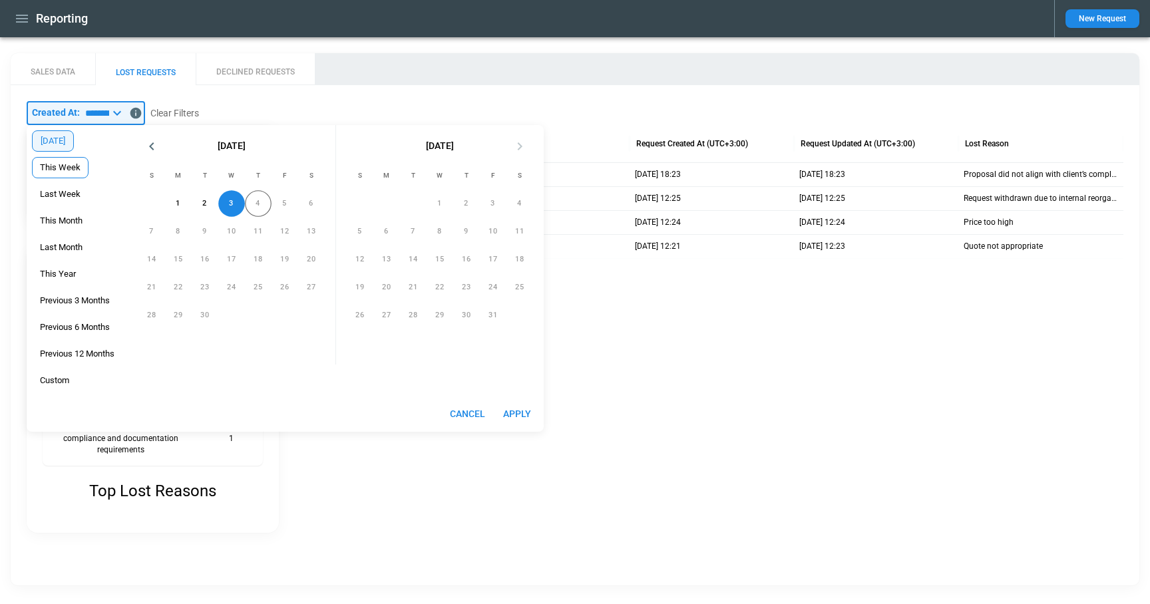
click at [63, 168] on span "This Week" at bounding box center [60, 167] width 55 height 11
click at [61, 140] on span "Yesterday" at bounding box center [52, 141] width 39 height 11
click at [61, 162] on span "This Week" at bounding box center [60, 167] width 55 height 11
click at [61, 187] on div "Last Week" at bounding box center [60, 194] width 57 height 21
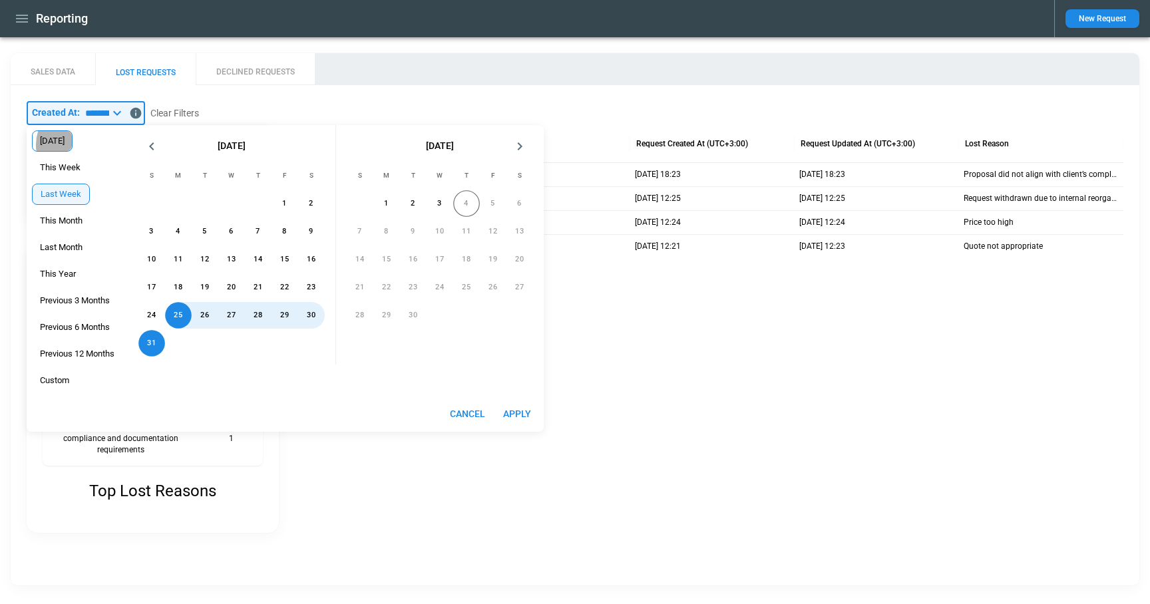
click at [65, 145] on span "Yesterday" at bounding box center [52, 141] width 39 height 11
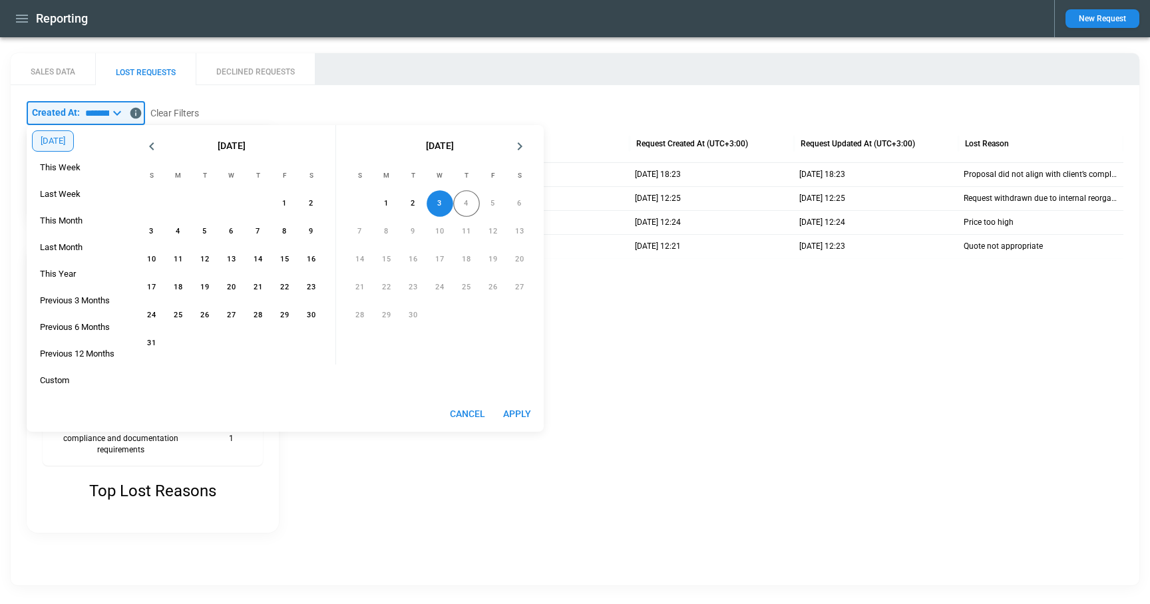
click at [514, 414] on button "Apply" at bounding box center [517, 414] width 43 height 25
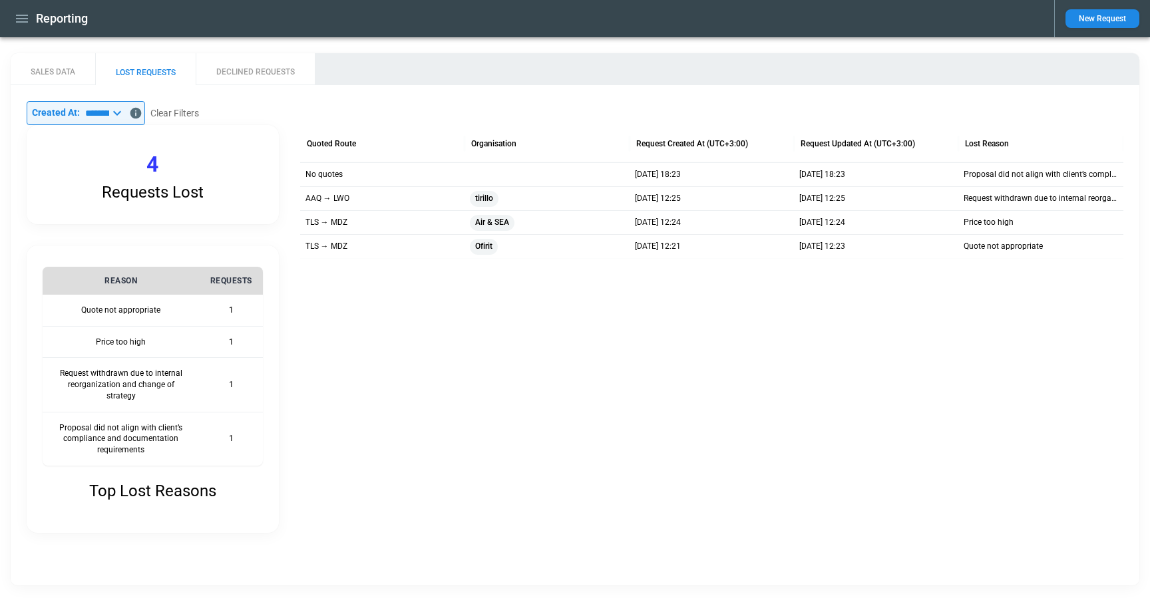
click at [125, 116] on icon at bounding box center [117, 113] width 16 height 16
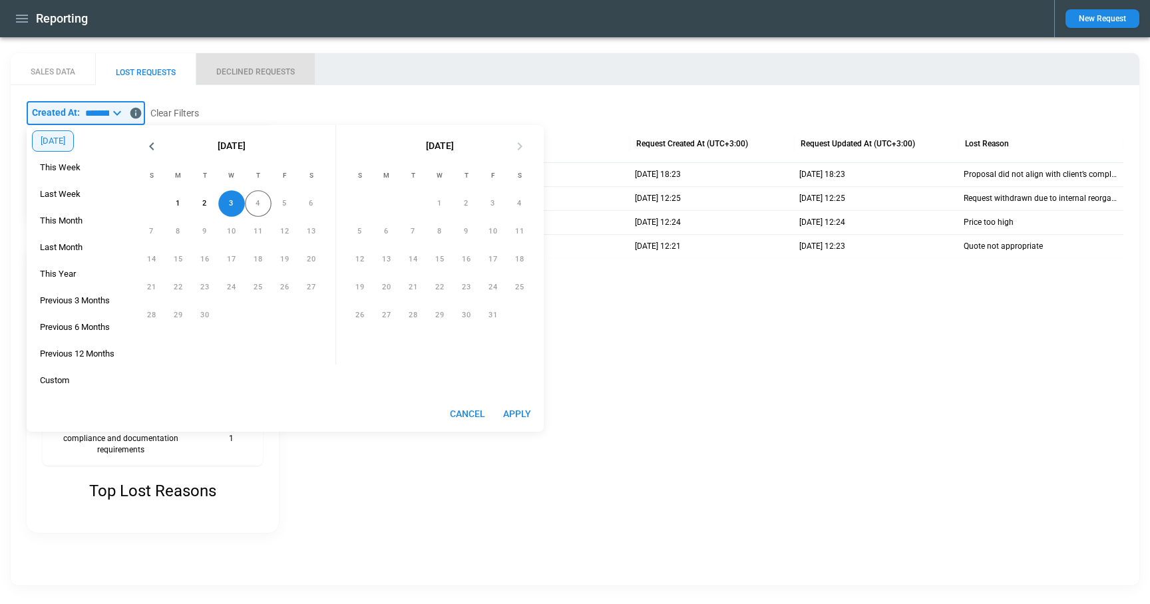
click at [253, 69] on button "DECLINED REQUESTS" at bounding box center [255, 69] width 119 height 32
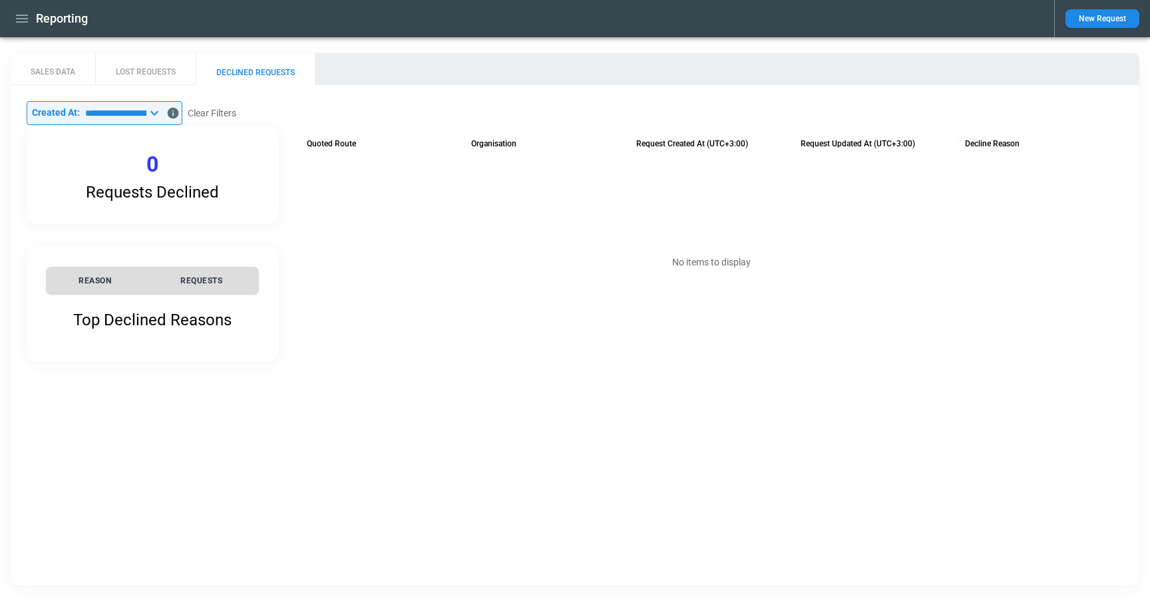
click at [162, 118] on icon at bounding box center [154, 113] width 16 height 16
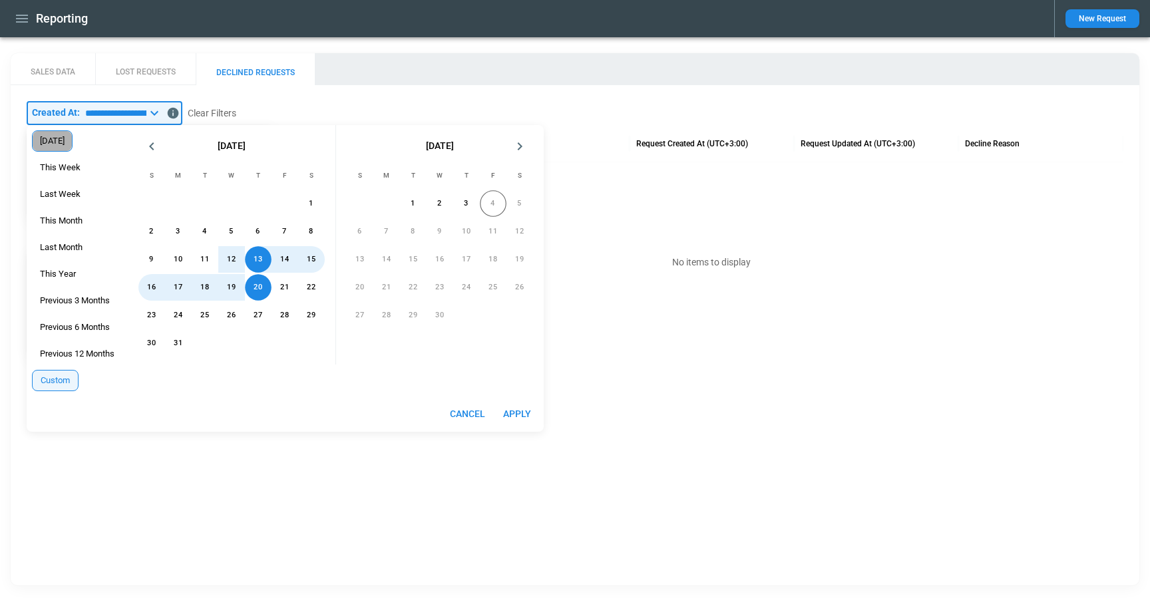
click at [57, 147] on div "Yesterday" at bounding box center [52, 140] width 41 height 21
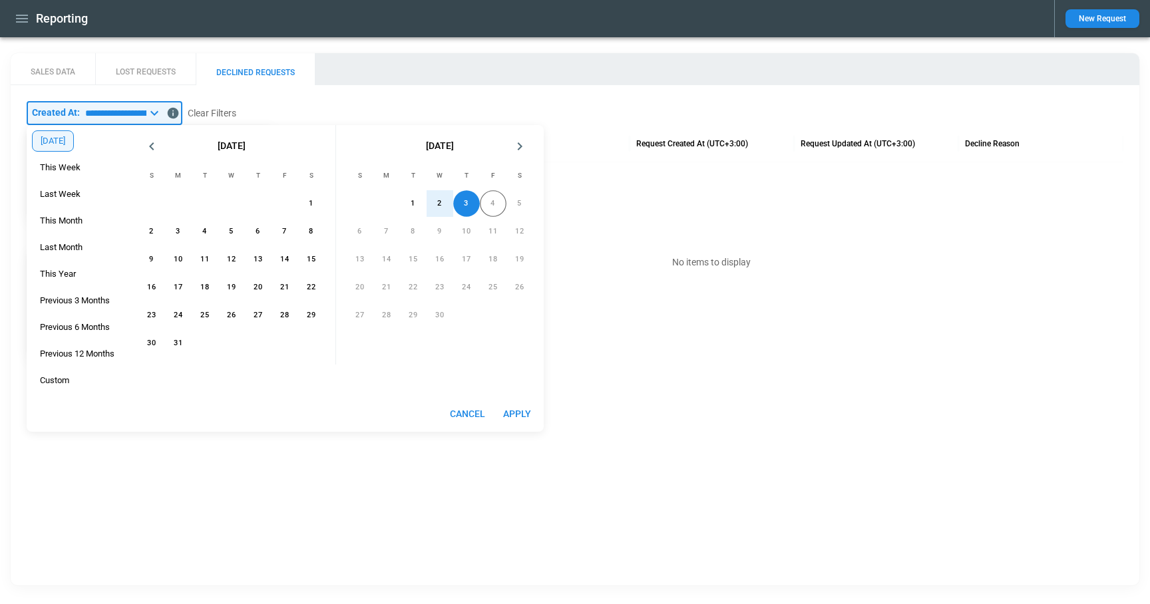
click at [516, 411] on button "Apply" at bounding box center [517, 414] width 43 height 25
type input "*********"
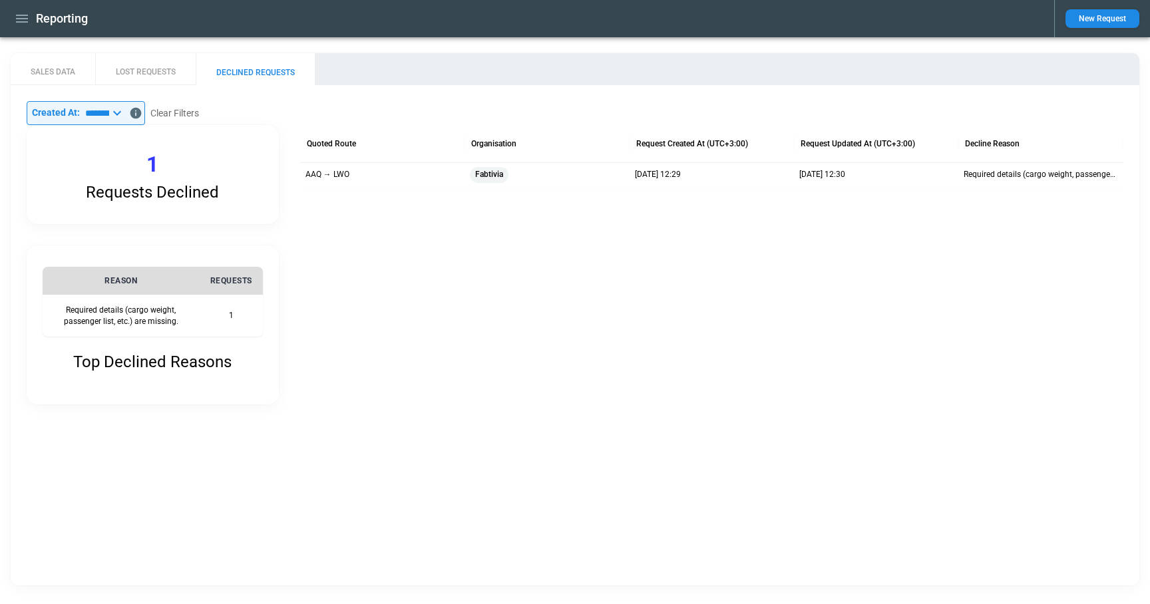
click at [23, 19] on icon "button" at bounding box center [22, 19] width 12 height 8
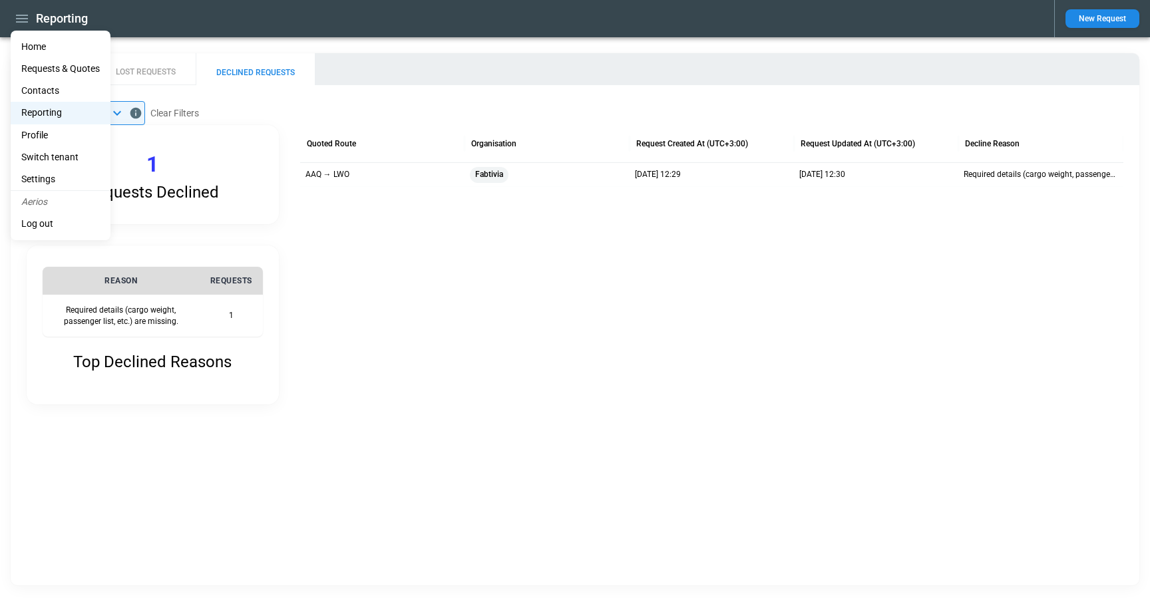
click at [40, 47] on li "Home" at bounding box center [61, 47] width 100 height 22
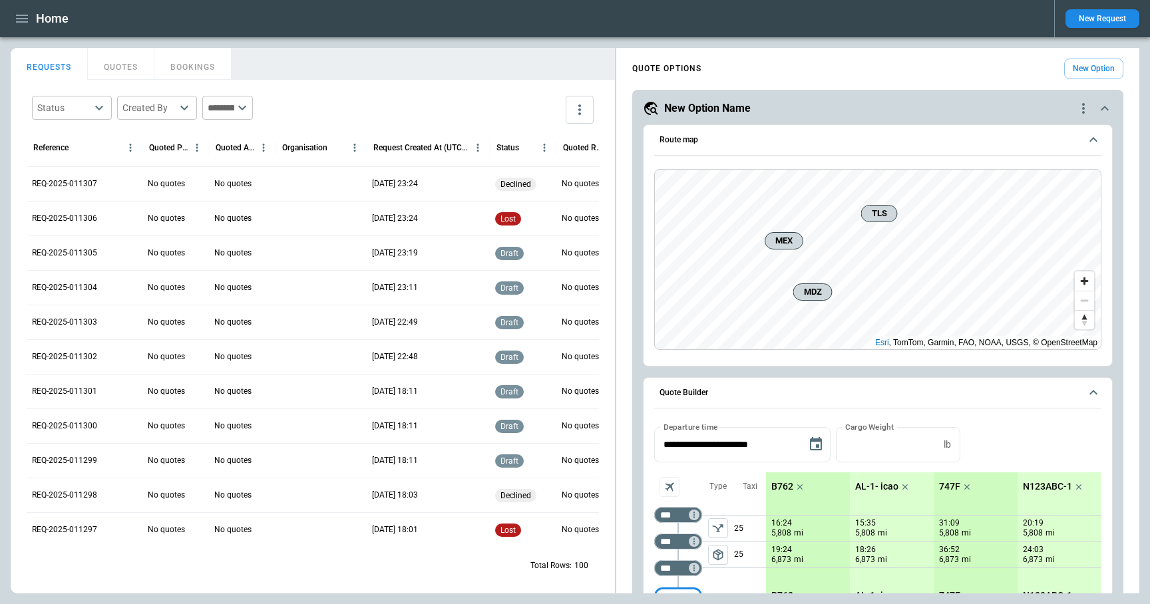
click at [234, 111] on input "text" at bounding box center [218, 108] width 32 height 24
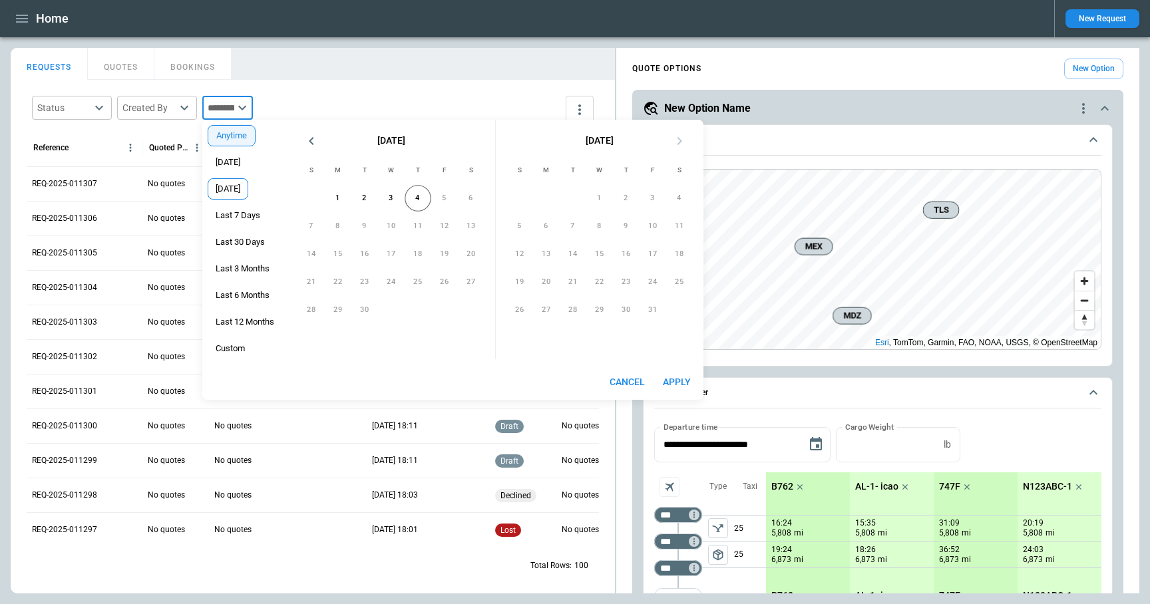
click at [248, 190] on span "Yesterday" at bounding box center [227, 189] width 39 height 11
click at [682, 377] on button "Apply" at bounding box center [676, 382] width 43 height 25
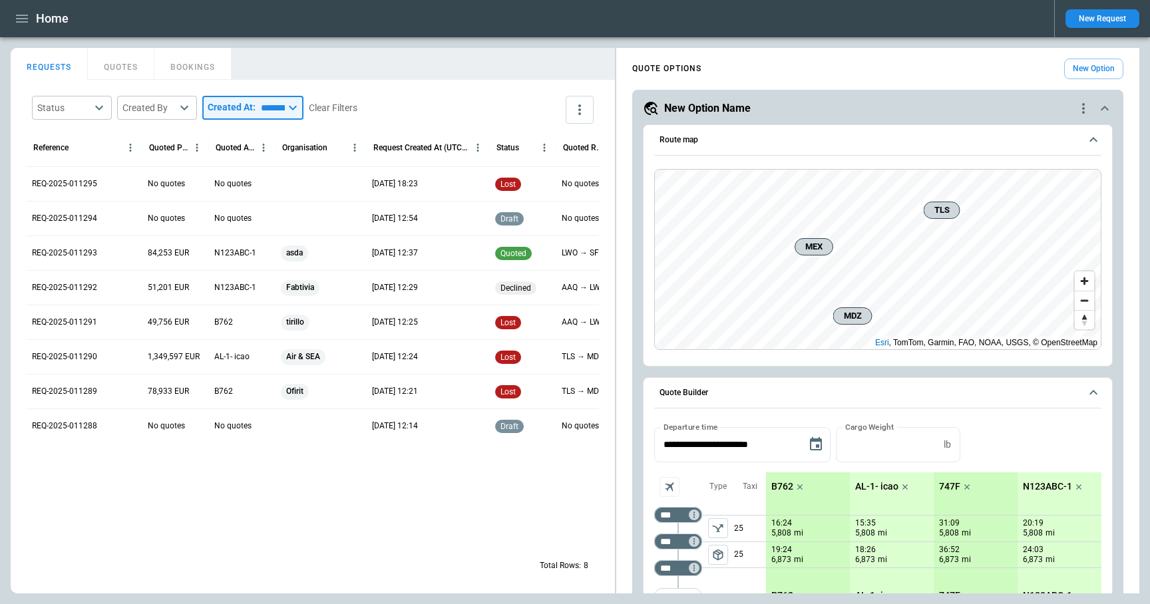
click at [259, 104] on input "*********" at bounding box center [269, 108] width 29 height 24
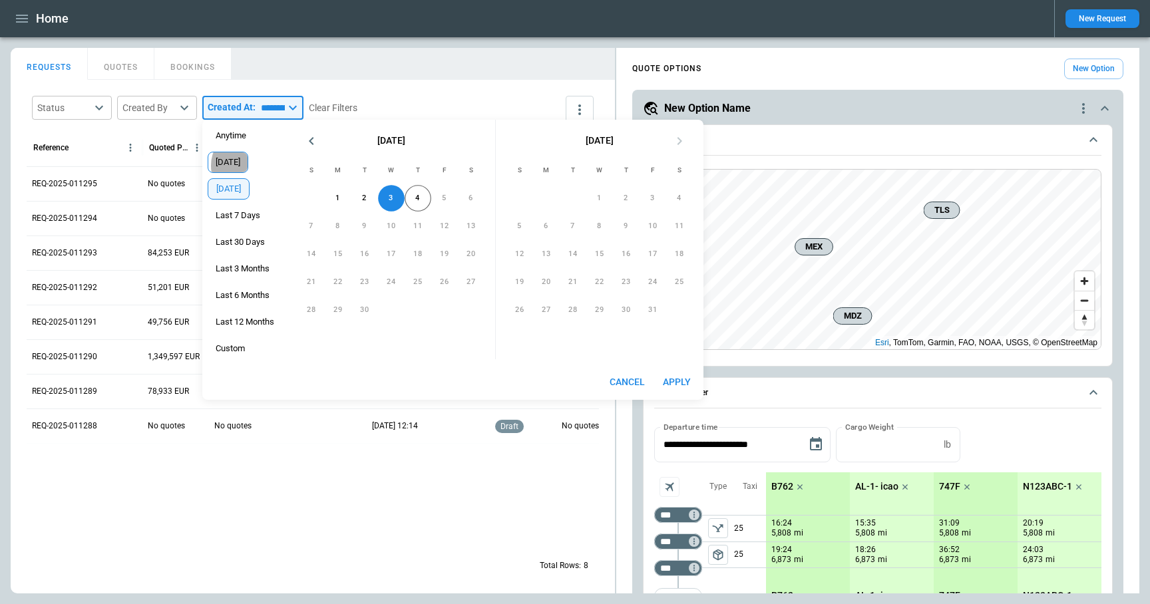
click at [232, 166] on span "Today" at bounding box center [227, 162] width 39 height 11
click at [685, 380] on button "Apply" at bounding box center [676, 382] width 43 height 25
type input "*****"
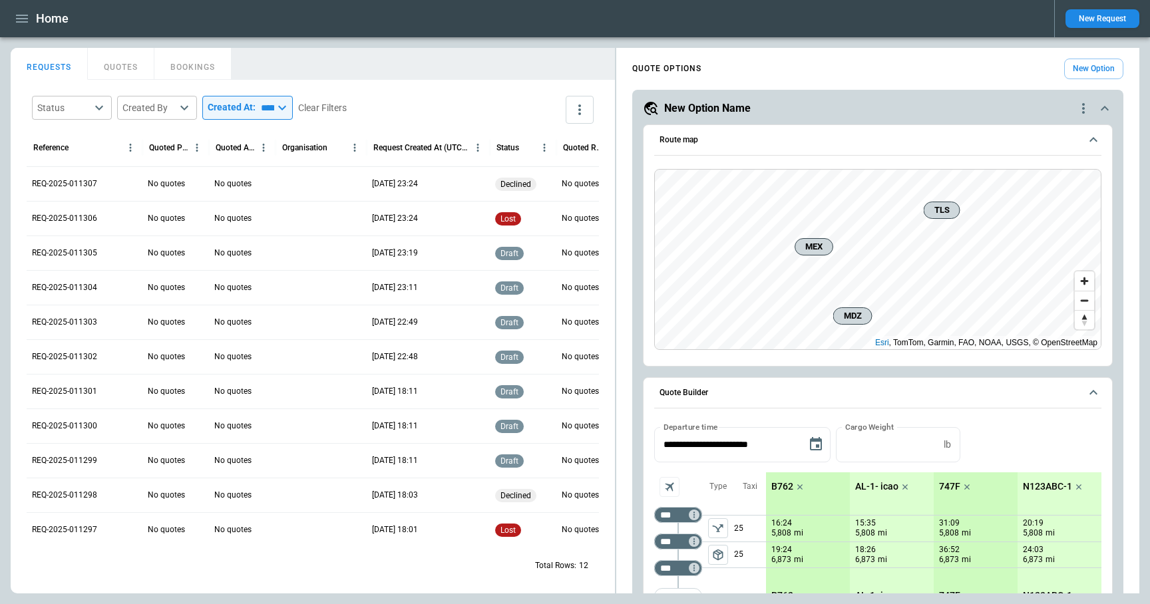
click at [264, 114] on input "*****" at bounding box center [264, 108] width 19 height 24
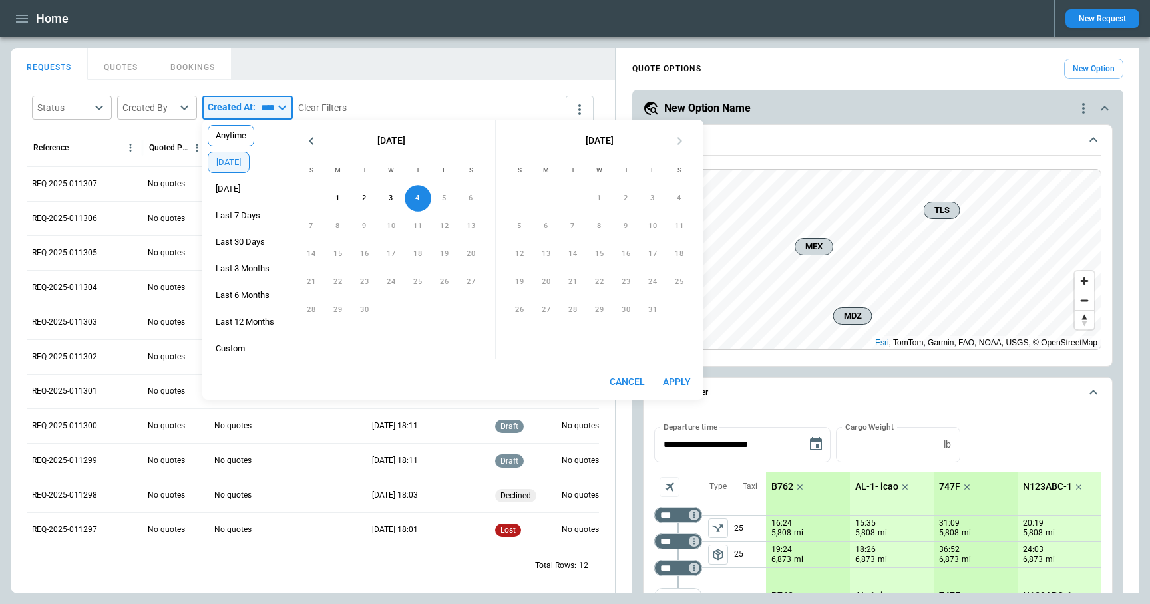
click at [240, 140] on span "Anytime" at bounding box center [230, 135] width 45 height 11
click at [676, 383] on button "Apply" at bounding box center [676, 382] width 43 height 25
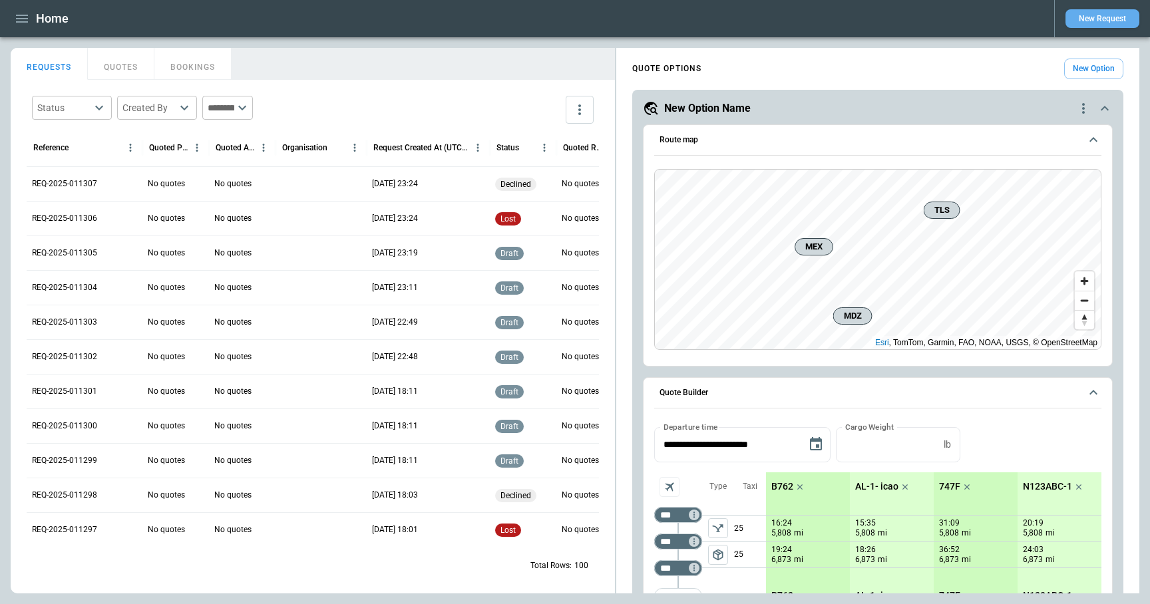
click at [1104, 19] on button "New Request" at bounding box center [1102, 18] width 74 height 19
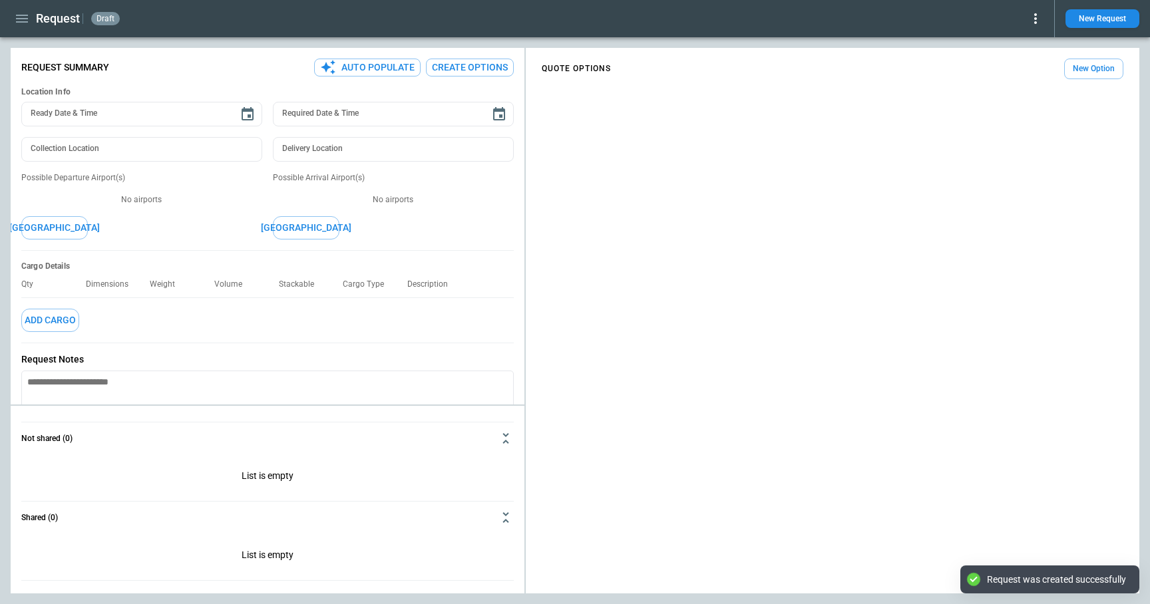
type textarea "*"
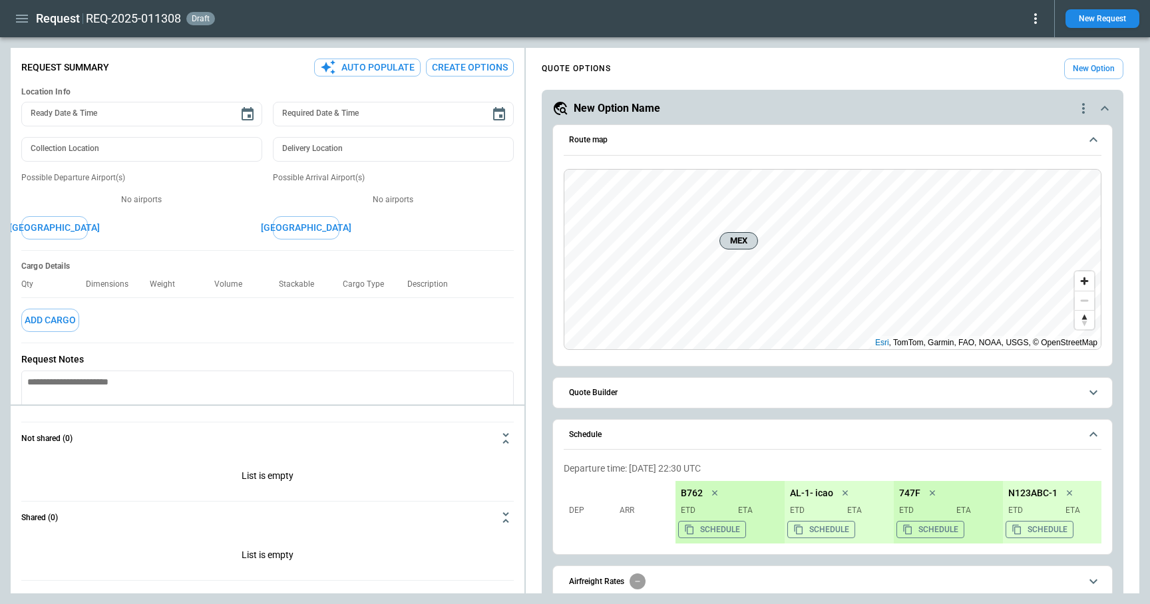
scroll to position [61, 0]
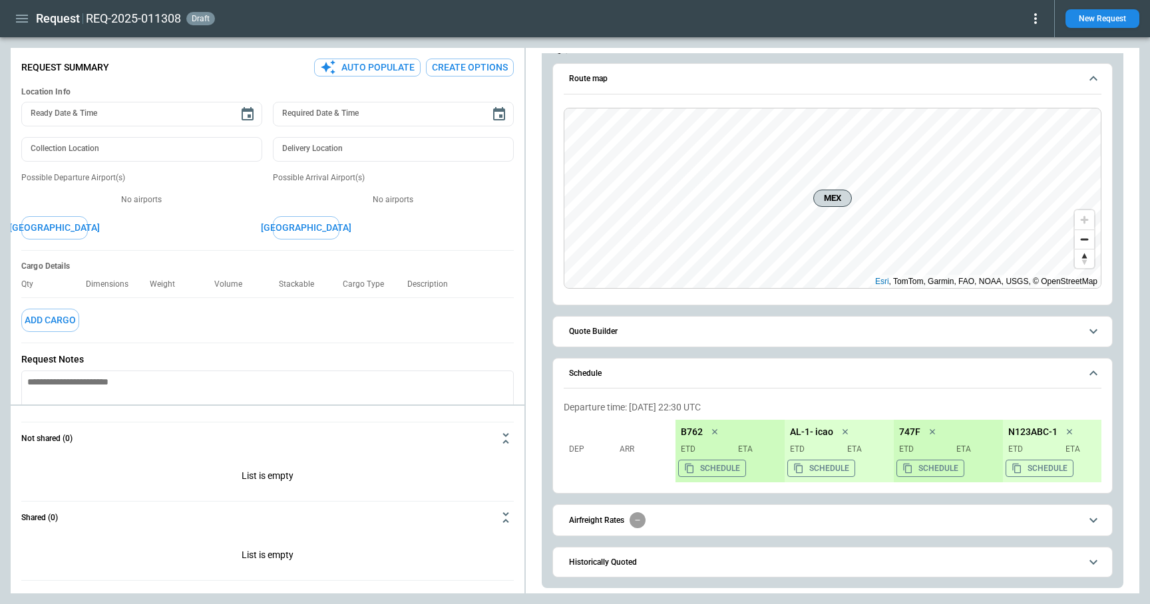
click at [636, 324] on button "Quote Builder" at bounding box center [833, 332] width 538 height 30
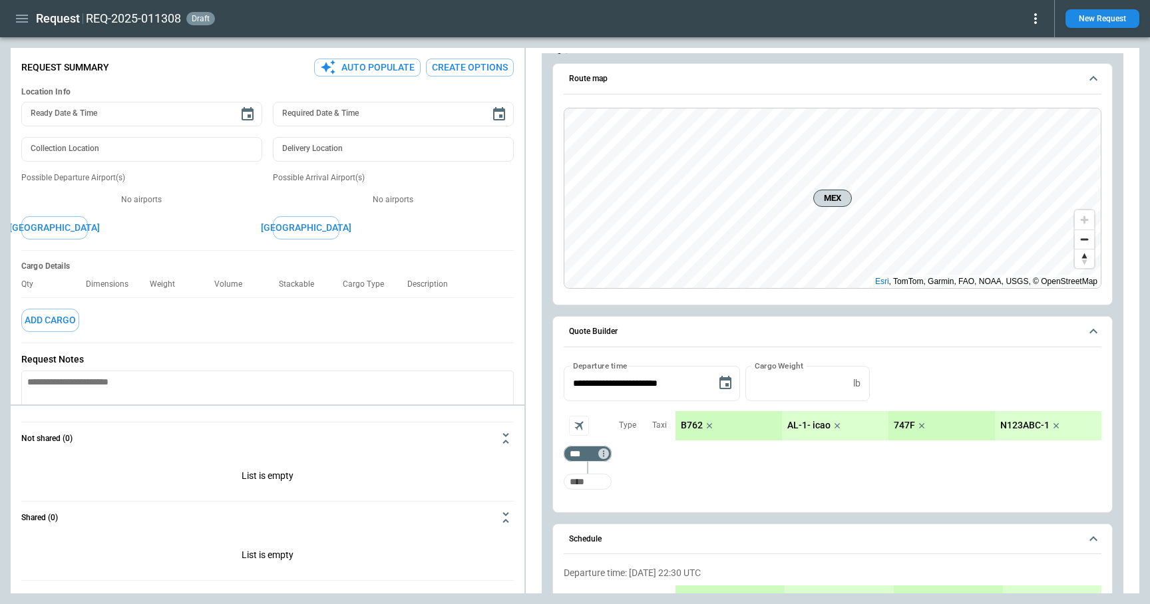
click at [589, 482] on input "Too short" at bounding box center [587, 482] width 43 height 24
type input "***"
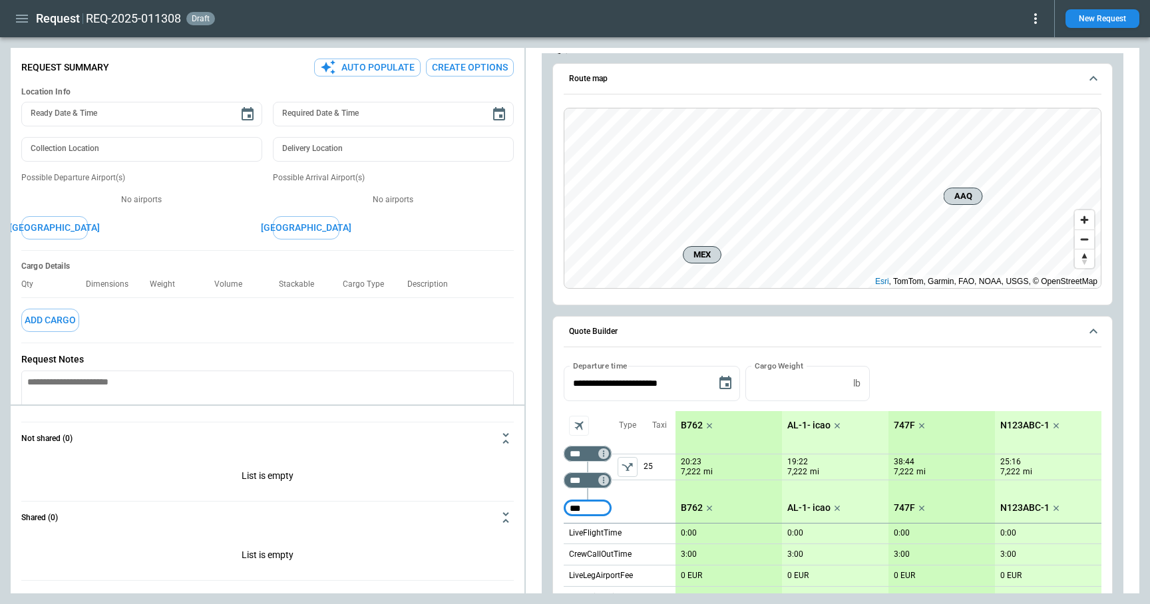
type input "***"
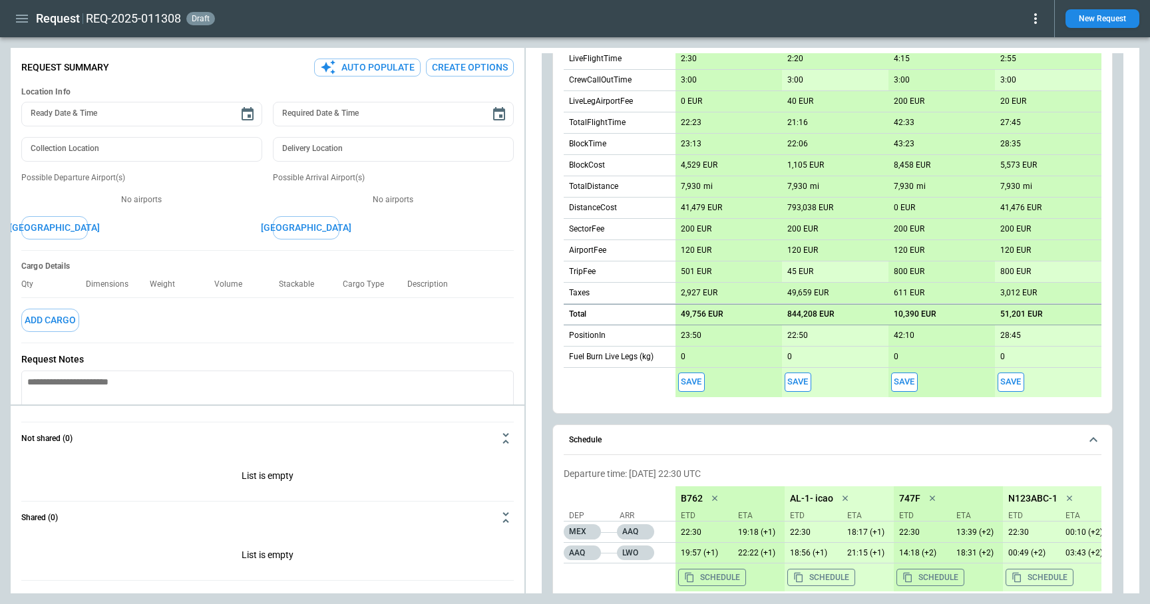
scroll to position [672, 0]
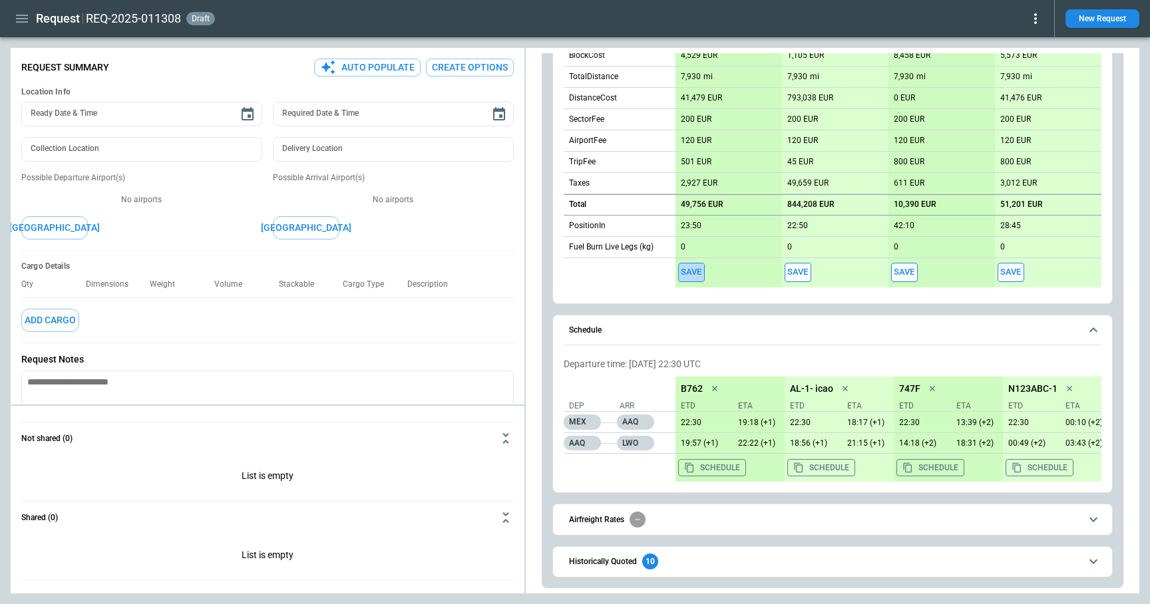
click at [690, 271] on button "Save" at bounding box center [691, 272] width 27 height 19
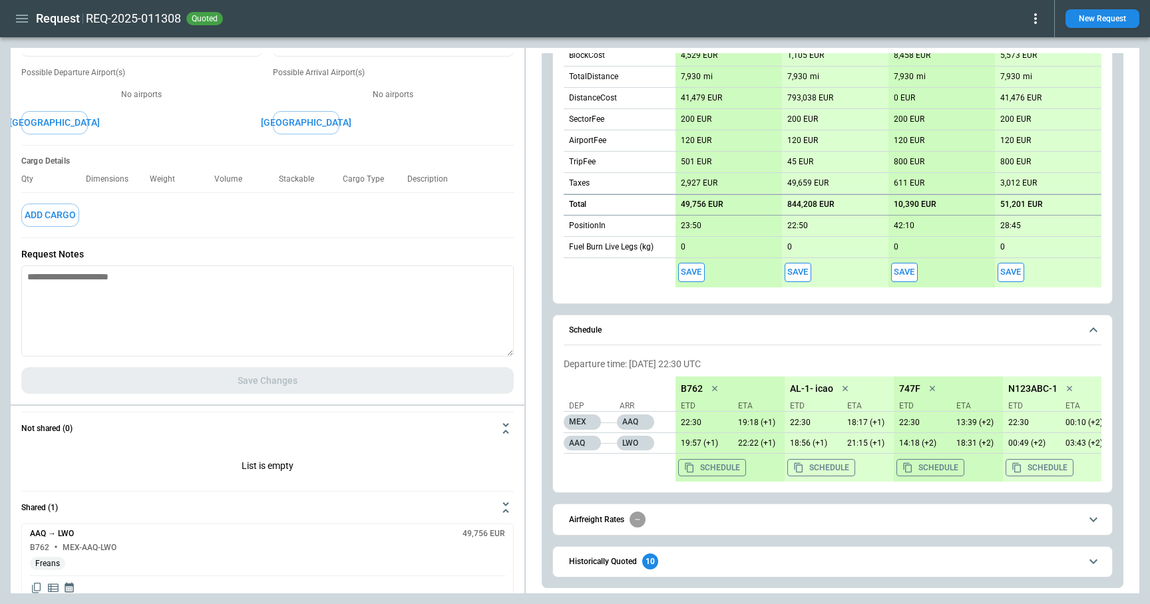
scroll to position [0, 0]
click at [1038, 22] on icon at bounding box center [1035, 19] width 16 height 16
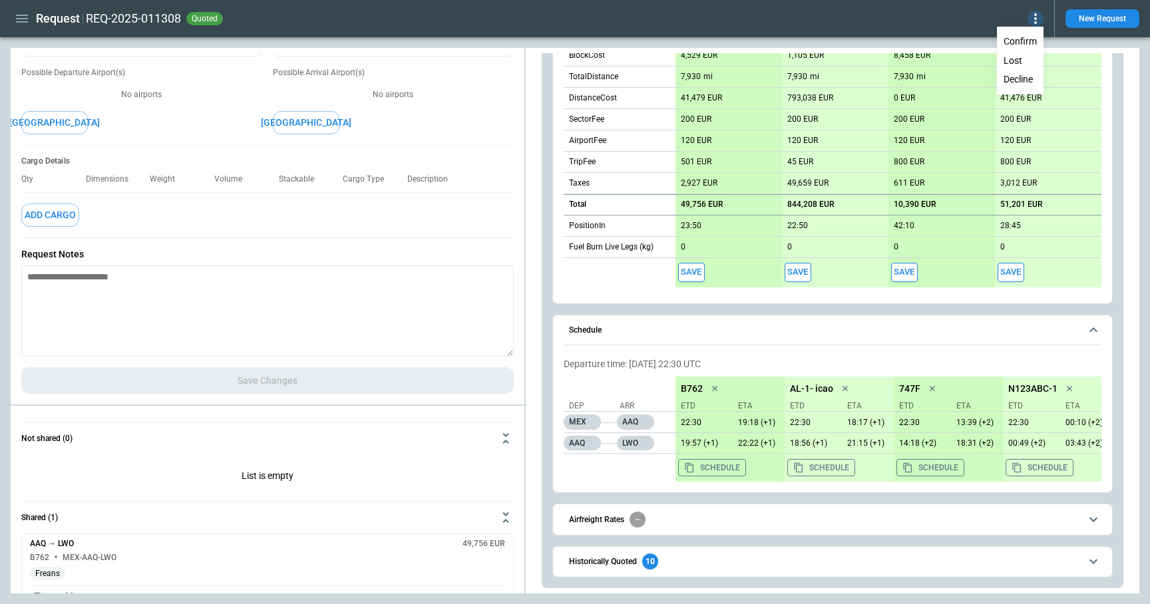
click at [1027, 75] on button "Decline" at bounding box center [1020, 79] width 44 height 19
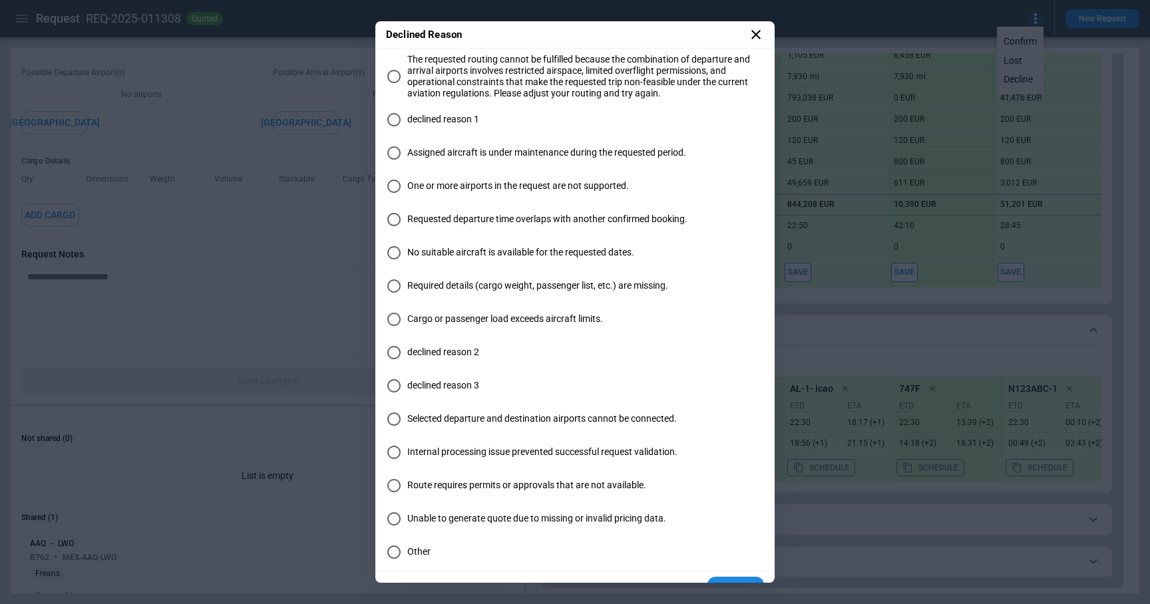
click at [417, 253] on span "No suitable aircraft is available for the requested dates." at bounding box center [520, 252] width 227 height 11
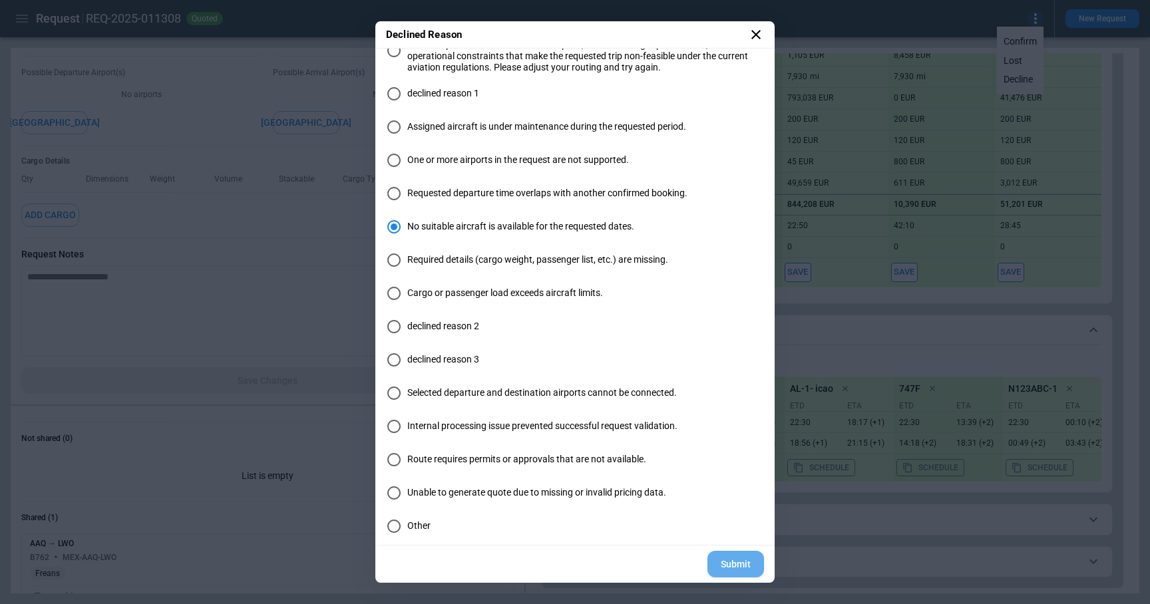
click at [754, 564] on button "Submit" at bounding box center [735, 564] width 57 height 27
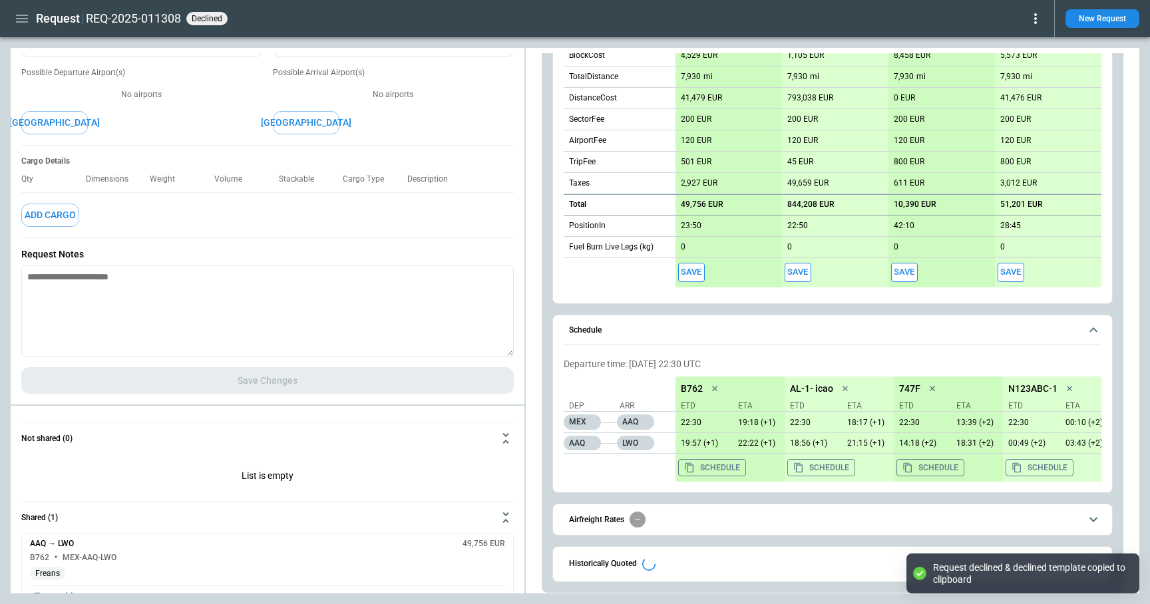
scroll to position [672, 0]
click at [719, 572] on button "Historically Quoted 10" at bounding box center [833, 562] width 538 height 30
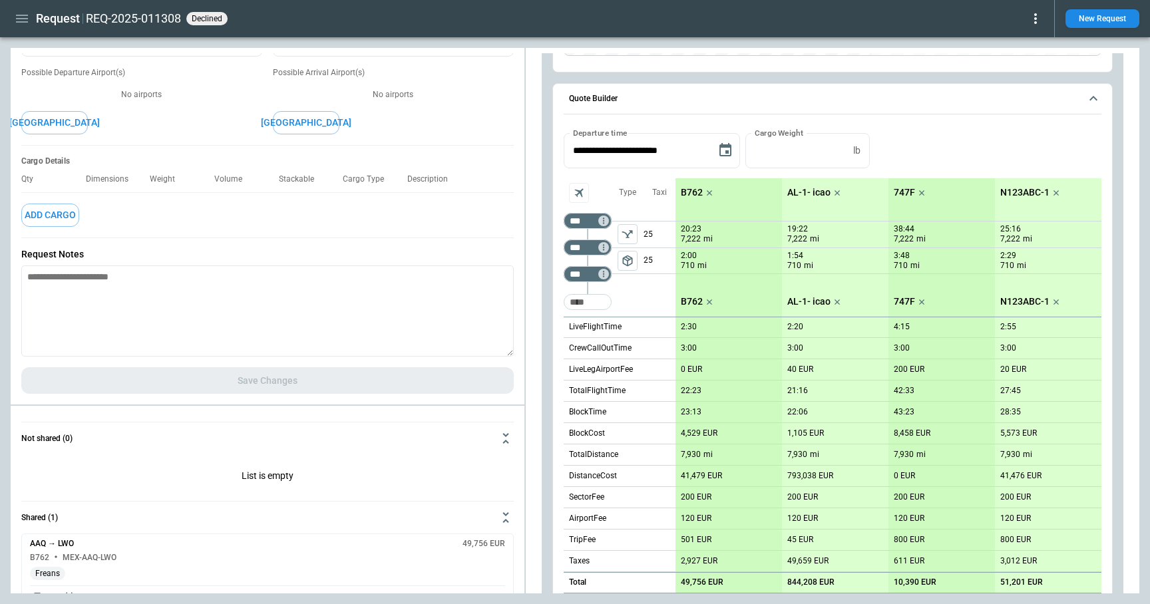
scroll to position [0, 0]
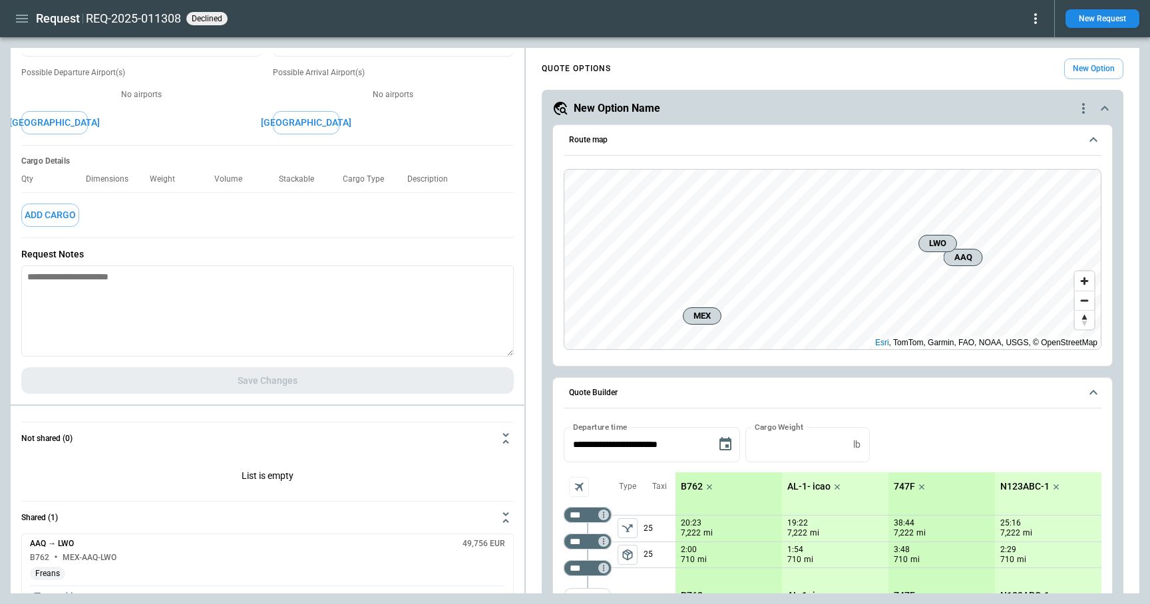
click at [1039, 17] on icon at bounding box center [1035, 19] width 16 height 16
click at [1027, 43] on button "Reopen" at bounding box center [1020, 41] width 43 height 19
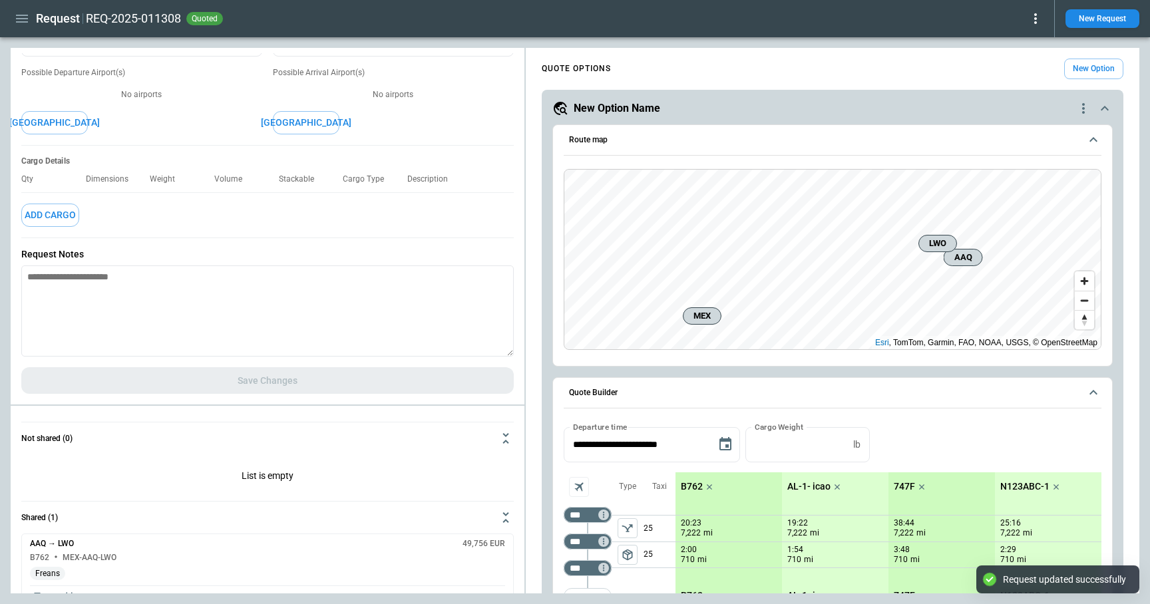
click at [1032, 21] on icon at bounding box center [1035, 19] width 16 height 16
click at [1017, 60] on button "Lost" at bounding box center [1020, 60] width 44 height 19
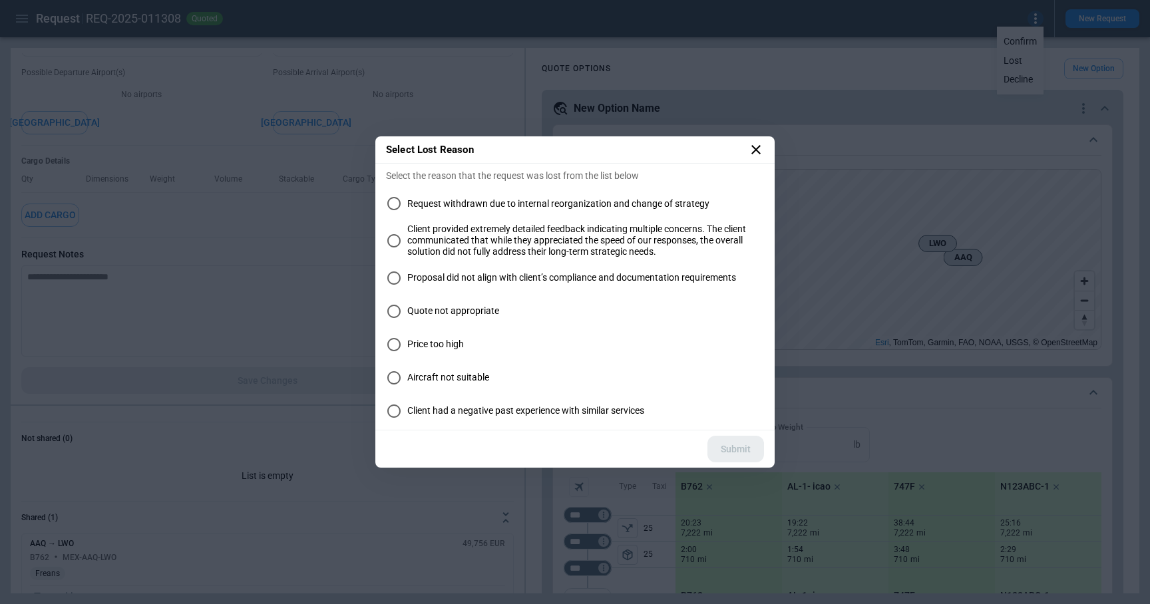
click at [452, 316] on span "Quote not appropriate" at bounding box center [453, 310] width 92 height 11
click at [735, 448] on button "Submit" at bounding box center [735, 449] width 57 height 27
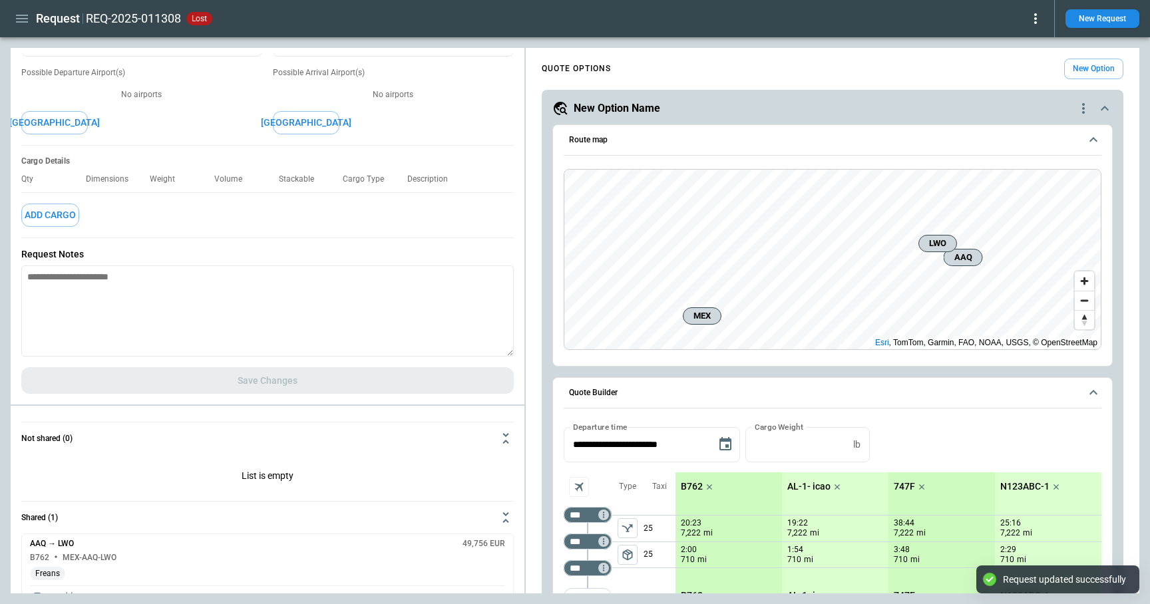
click at [1033, 23] on icon at bounding box center [1035, 19] width 16 height 16
click at [1011, 42] on button "Reopen" at bounding box center [1020, 41] width 43 height 19
type textarea "*"
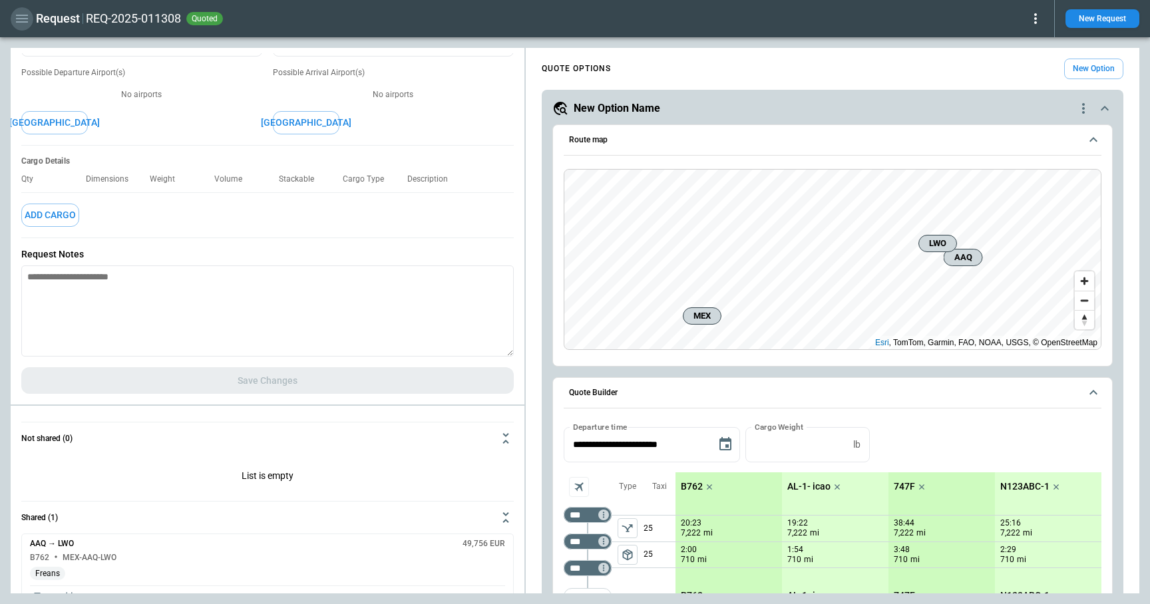
click at [20, 19] on icon "button" at bounding box center [22, 19] width 12 height 8
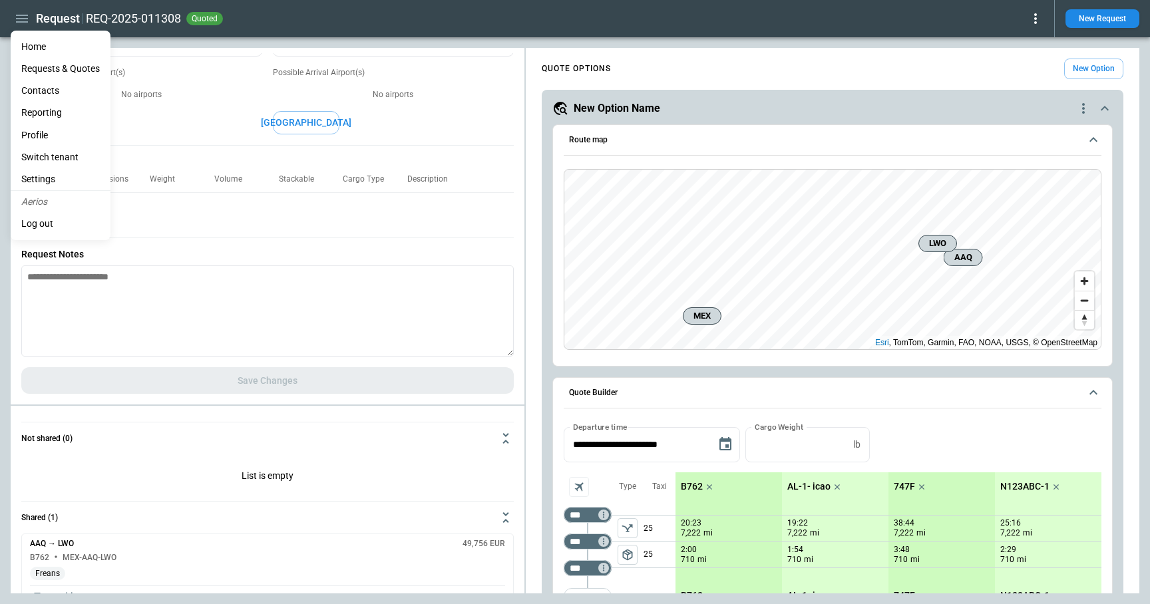
click at [41, 47] on li "Home" at bounding box center [61, 47] width 100 height 22
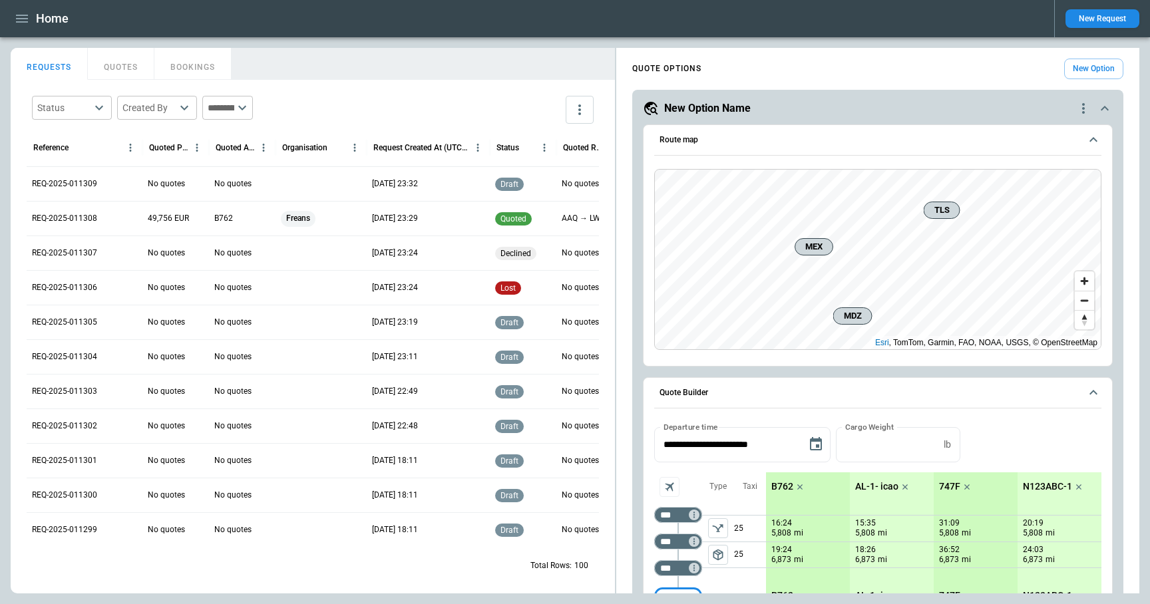
click at [75, 108] on body "Home New Request FindBorderBarSize REQUESTS QUOTES BOOKINGS Status ​ Created By…" at bounding box center [575, 302] width 1150 height 604
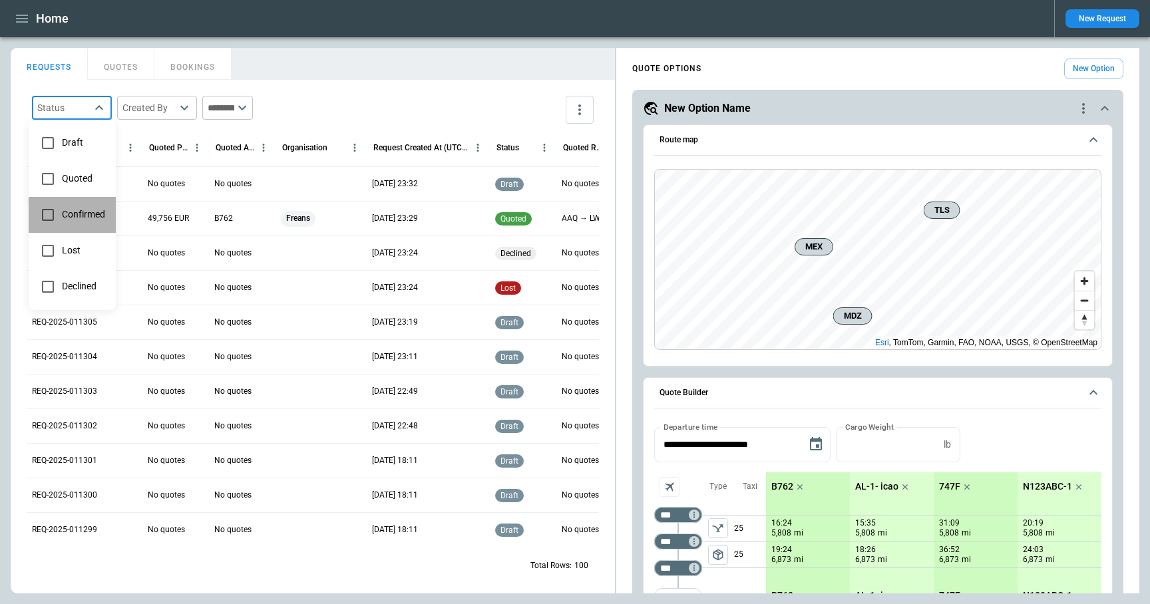
click at [74, 210] on span "Confirmed" at bounding box center [83, 214] width 43 height 11
type input "*********"
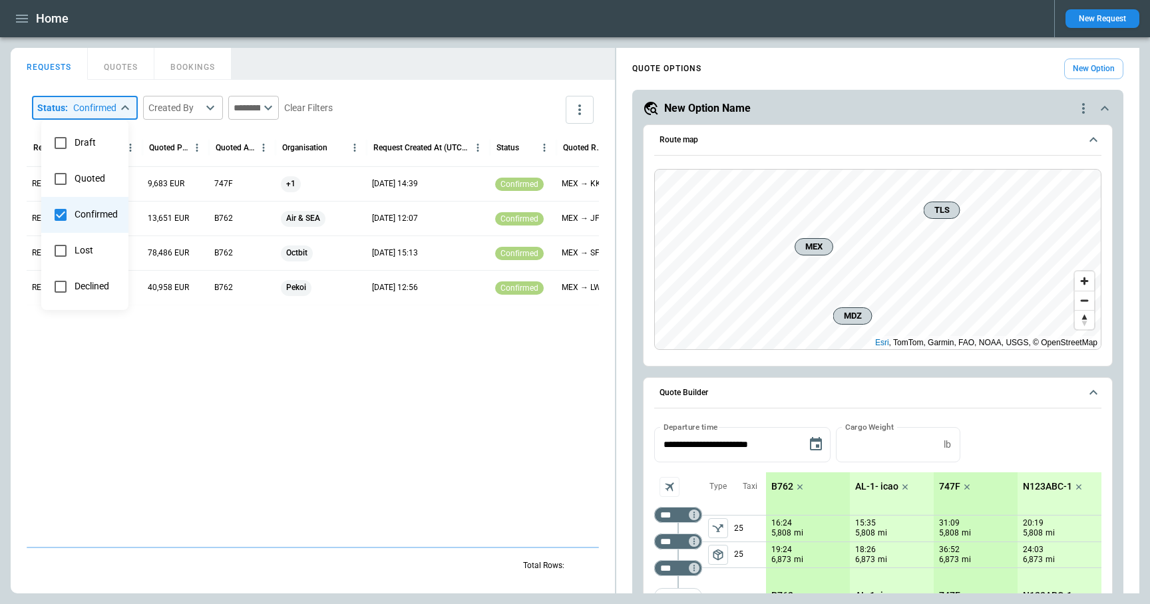
click at [354, 71] on div at bounding box center [575, 302] width 1150 height 604
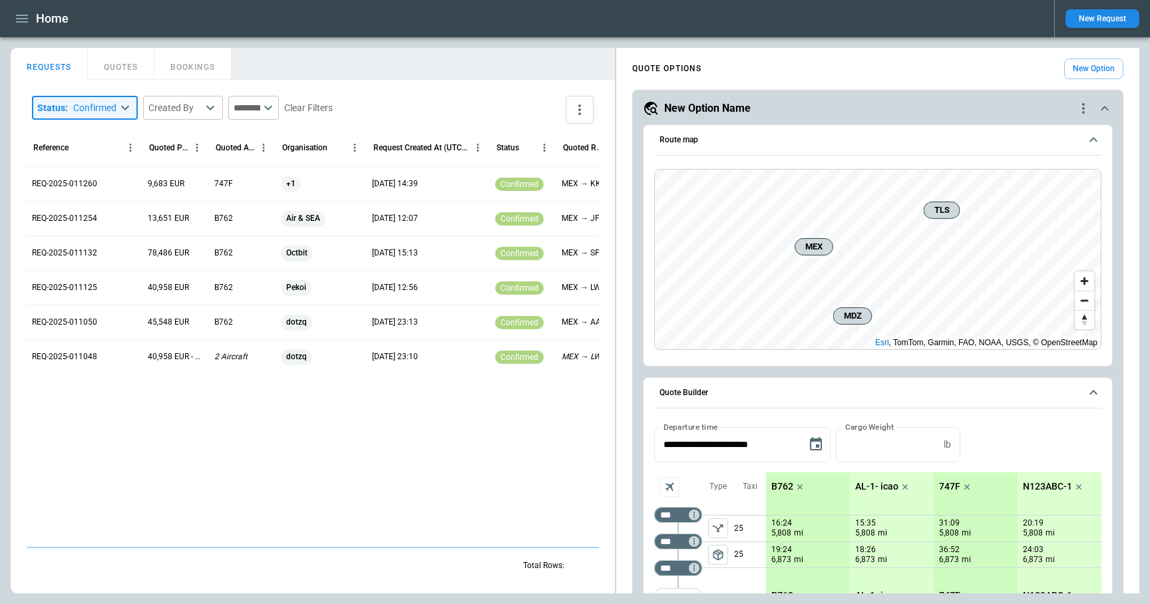
click at [87, 182] on p "REQ-2025-011260" at bounding box center [64, 183] width 65 height 11
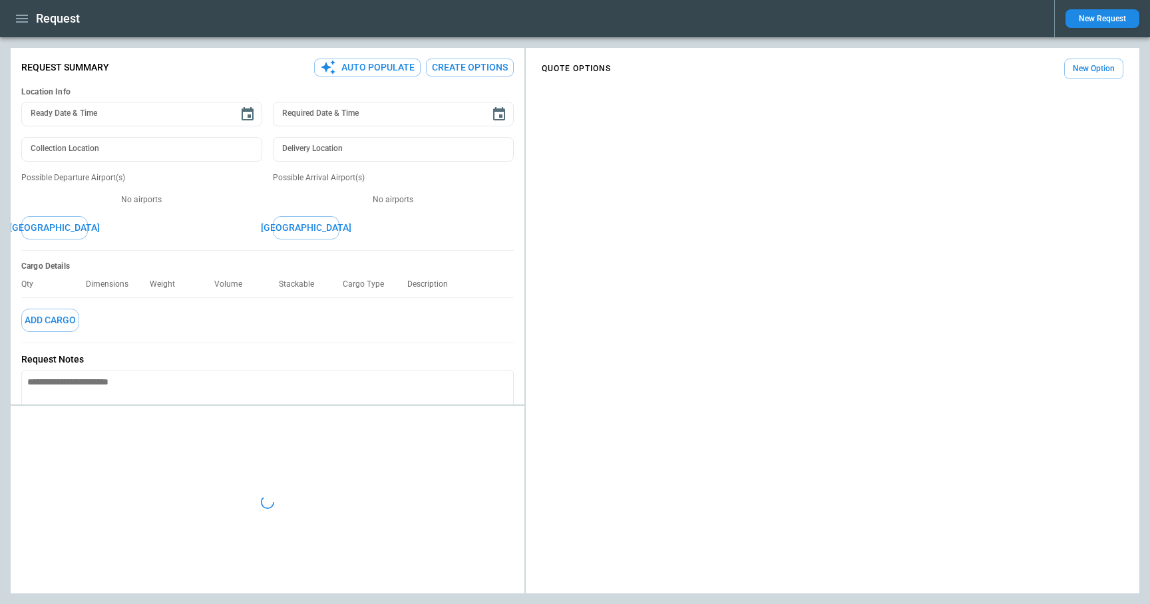
type textarea "*"
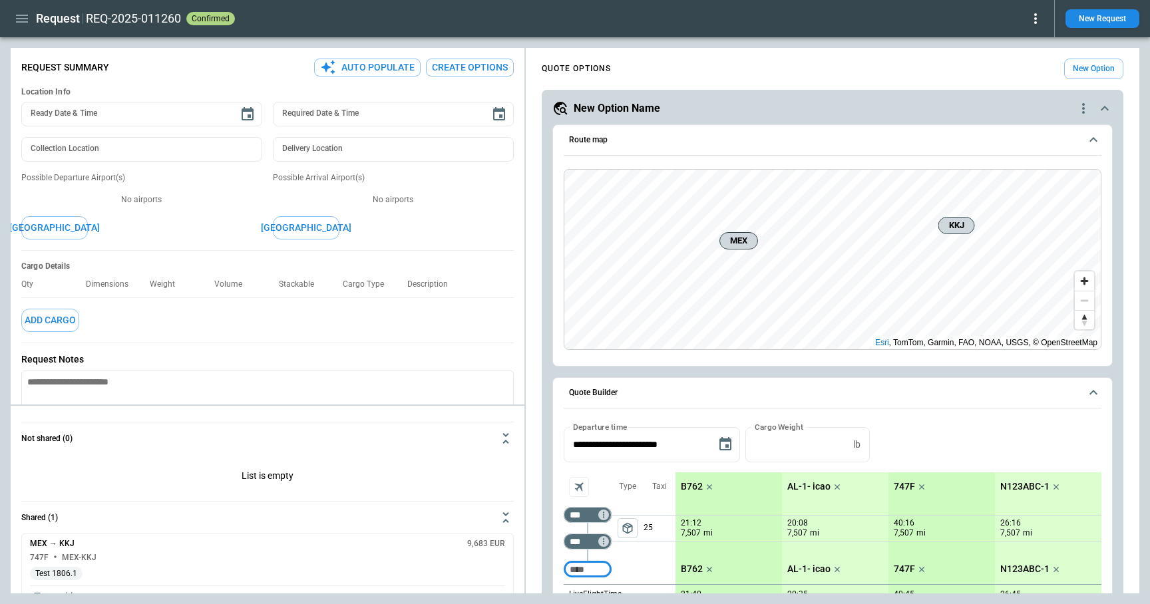
click at [1038, 19] on icon at bounding box center [1035, 19] width 16 height 16
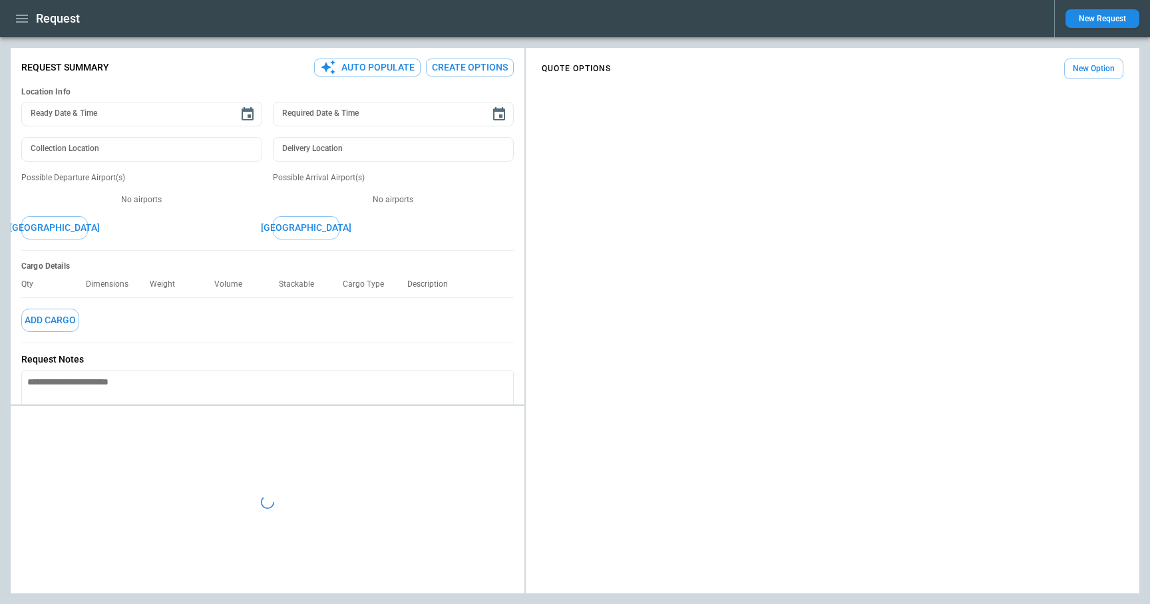
type textarea "*"
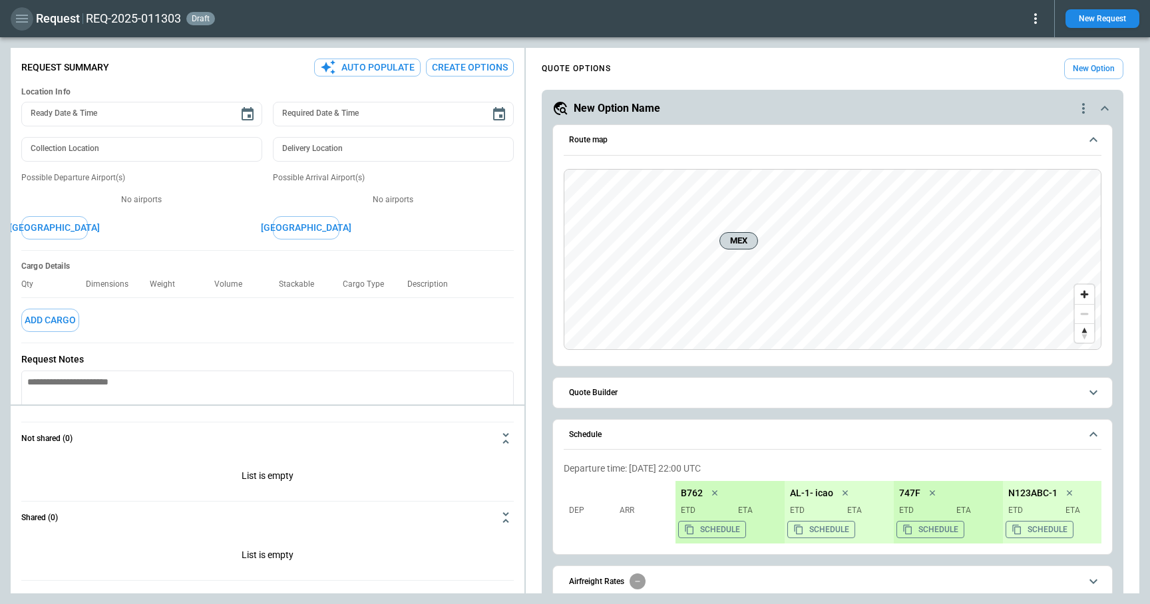
click at [21, 21] on icon "button" at bounding box center [22, 19] width 16 height 16
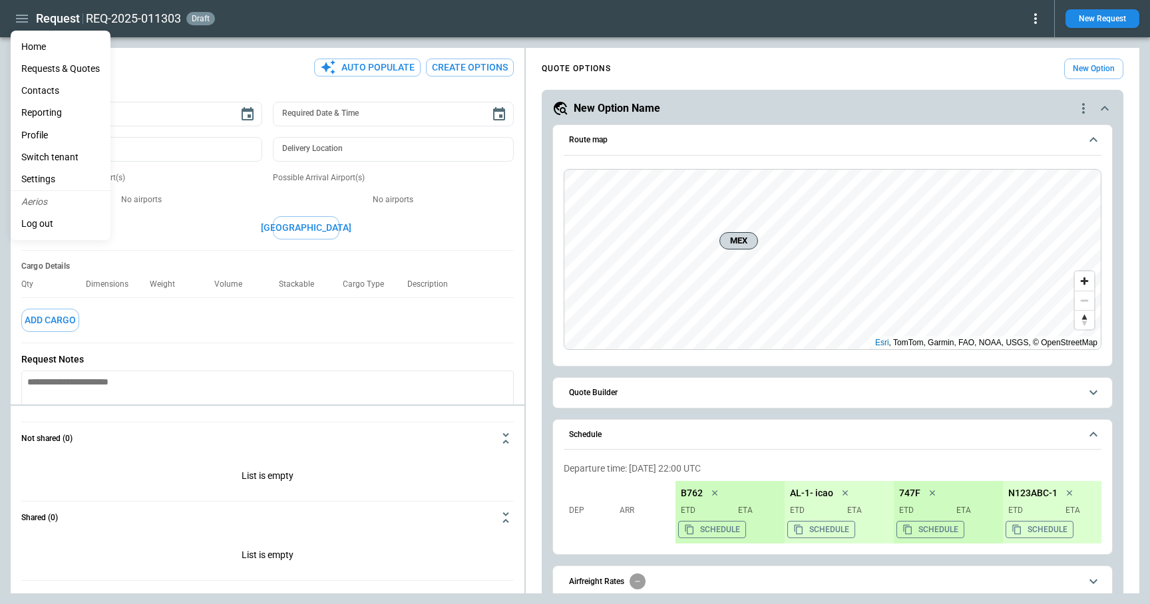
click at [45, 110] on li "Reporting" at bounding box center [61, 113] width 100 height 22
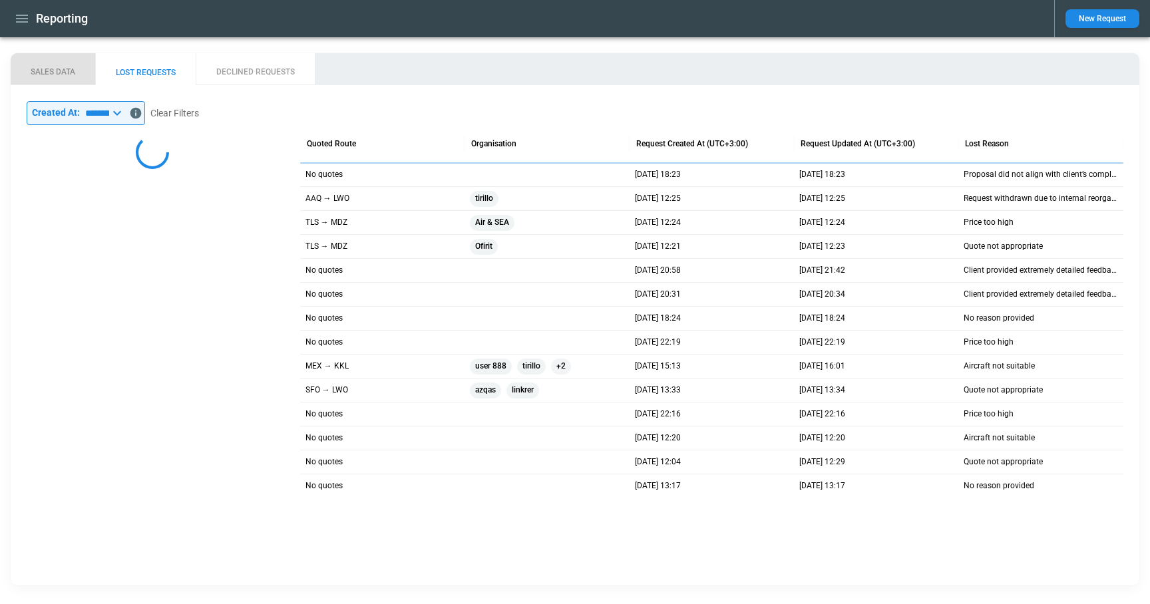
click at [53, 72] on button "SALES DATA" at bounding box center [53, 69] width 84 height 32
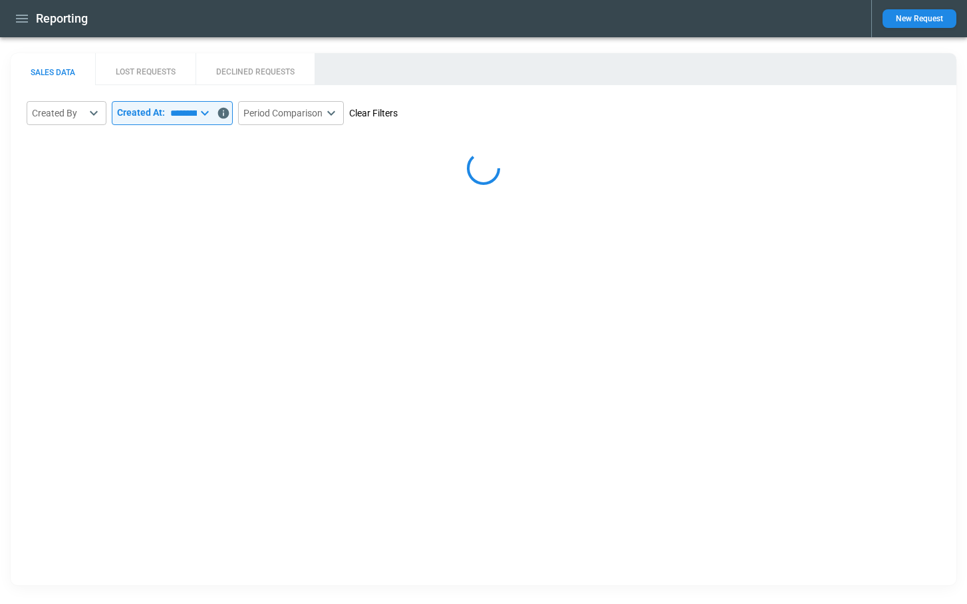
click at [398, 113] on button "Clear Filters" at bounding box center [373, 113] width 49 height 17
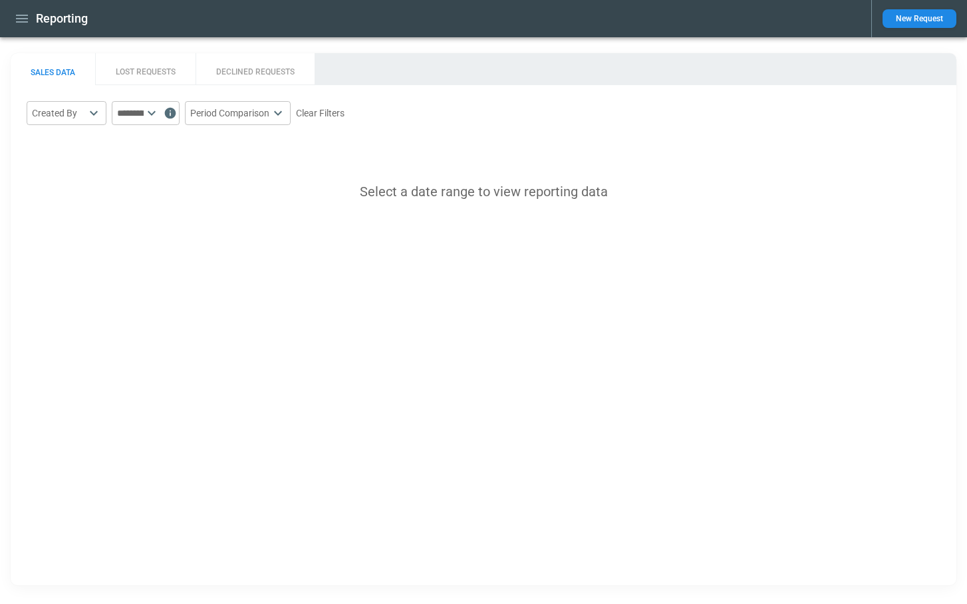
click at [160, 111] on icon at bounding box center [152, 113] width 16 height 16
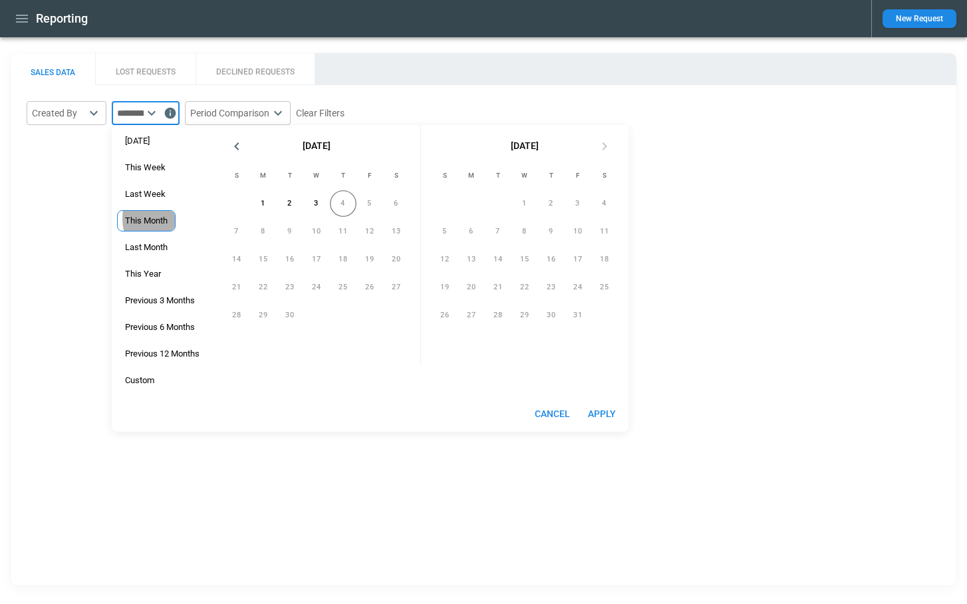
click at [158, 219] on span "This Month" at bounding box center [146, 221] width 57 height 11
click at [605, 413] on button "Apply" at bounding box center [602, 414] width 43 height 25
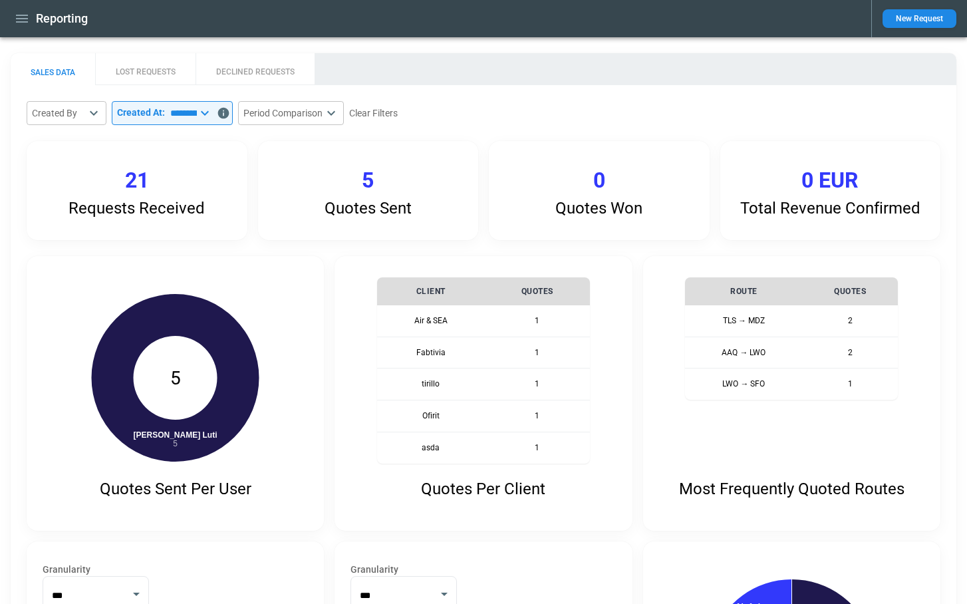
click at [213, 112] on icon at bounding box center [205, 113] width 16 height 16
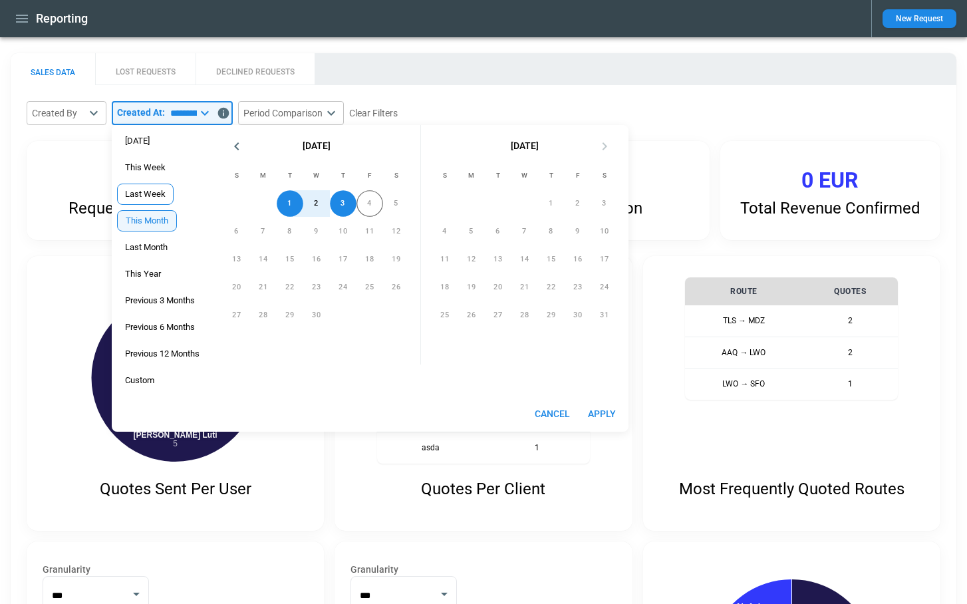
click at [141, 192] on span "Last Week" at bounding box center [145, 194] width 55 height 11
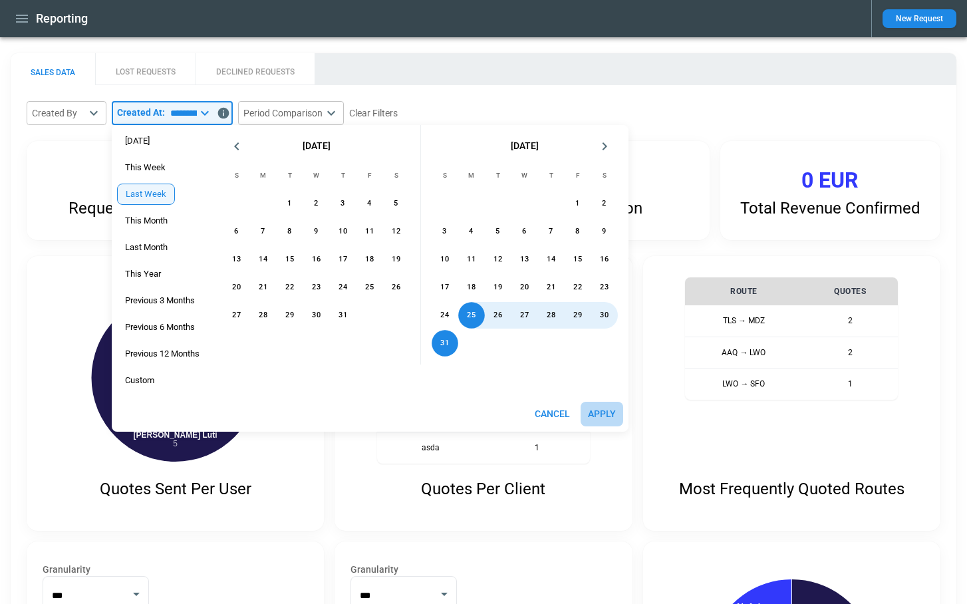
click at [591, 409] on button "Apply" at bounding box center [602, 414] width 43 height 25
type input "*********"
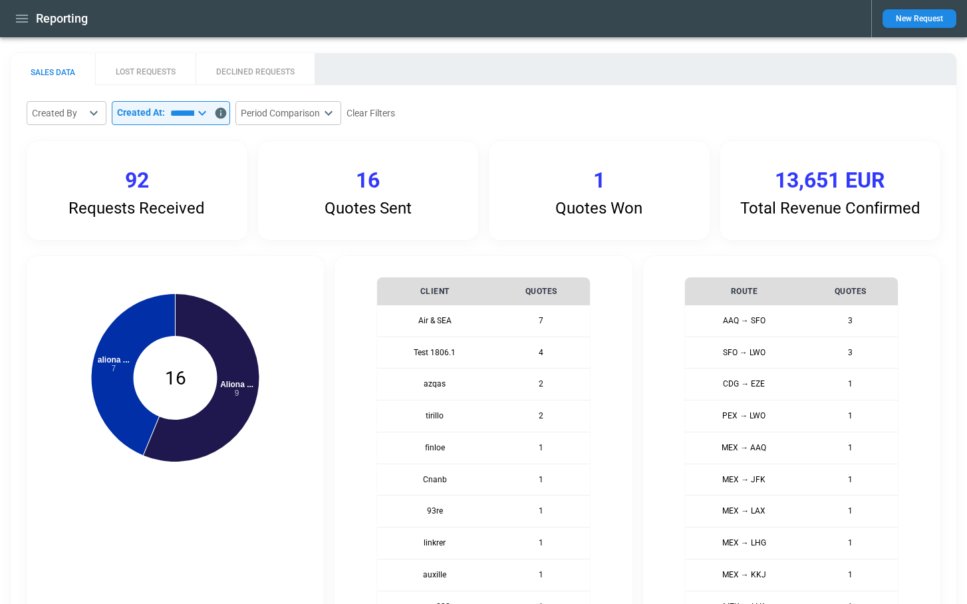
click at [210, 114] on icon at bounding box center [202, 113] width 16 height 16
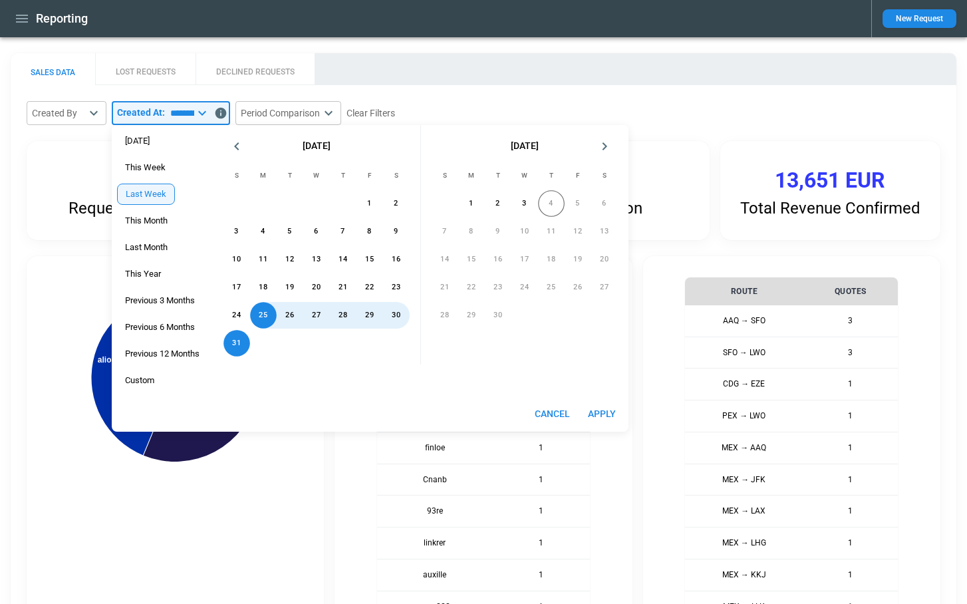
click at [697, 39] on main "**********" at bounding box center [483, 546] width 967 height 1018
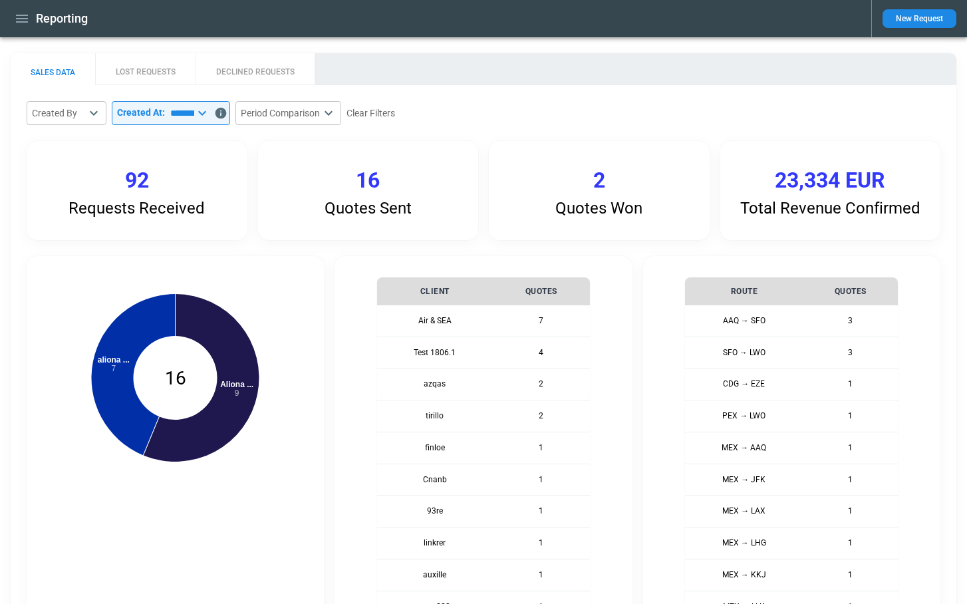
click at [17, 21] on icon "button" at bounding box center [22, 19] width 16 height 16
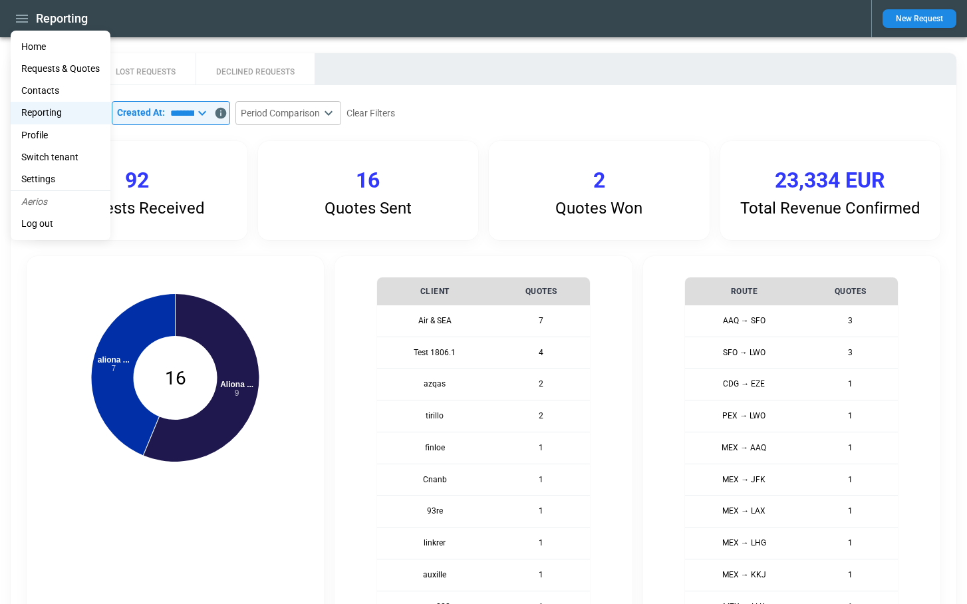
click at [545, 87] on div at bounding box center [483, 302] width 967 height 604
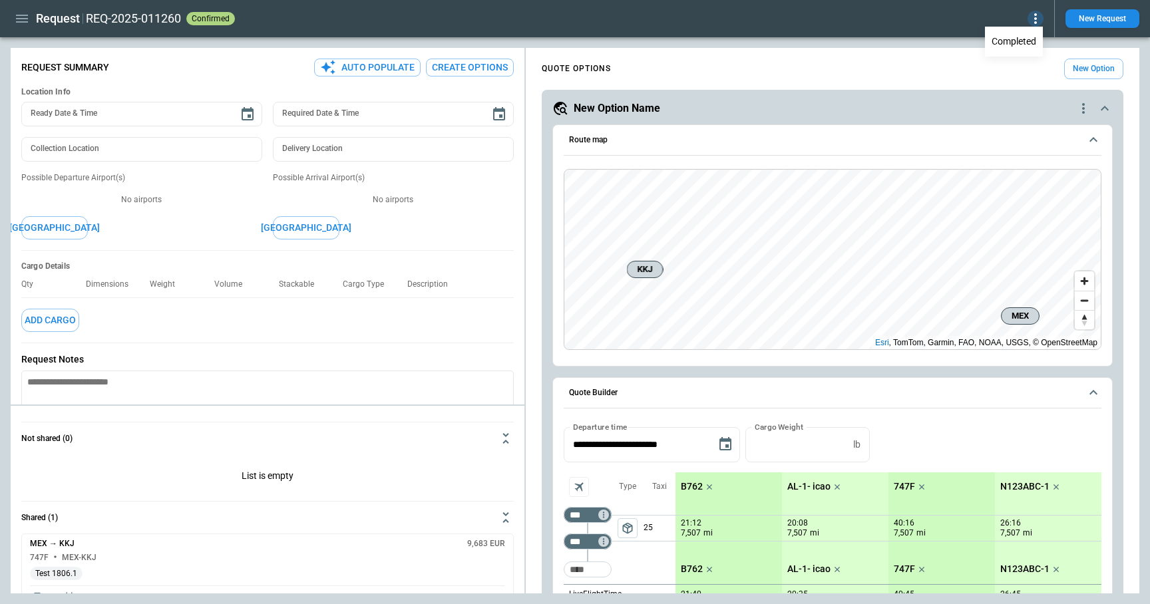
click at [479, 40] on div at bounding box center [575, 302] width 1150 height 604
click at [1037, 17] on icon at bounding box center [1035, 19] width 16 height 16
click at [512, 42] on div at bounding box center [575, 302] width 1150 height 604
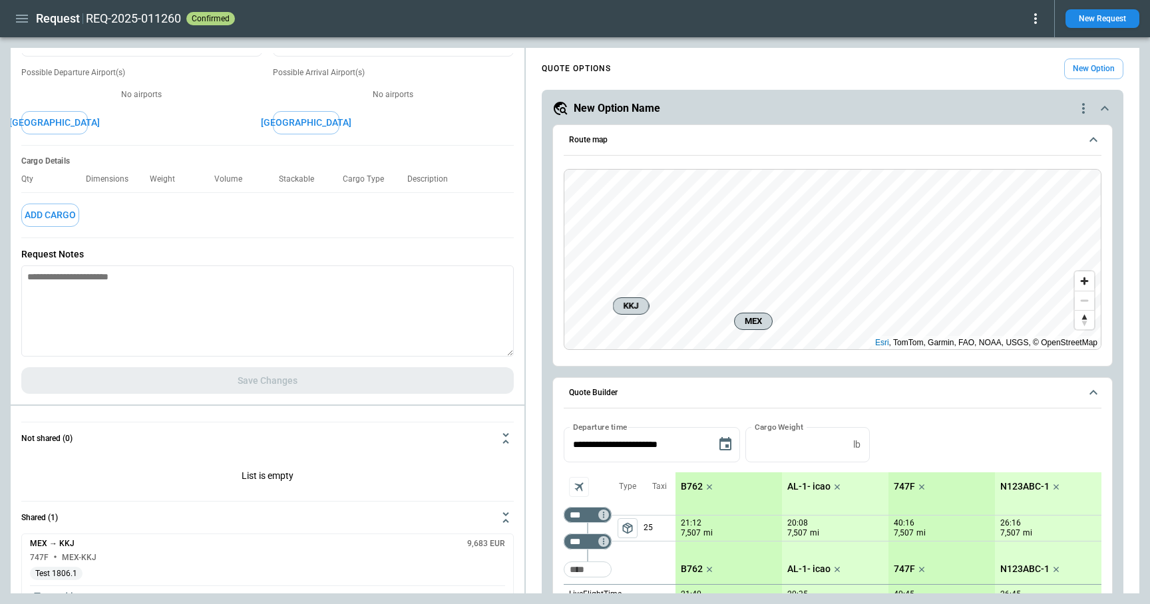
click at [1033, 17] on icon at bounding box center [1035, 19] width 16 height 16
click at [1001, 43] on button "Completed" at bounding box center [1013, 41] width 55 height 19
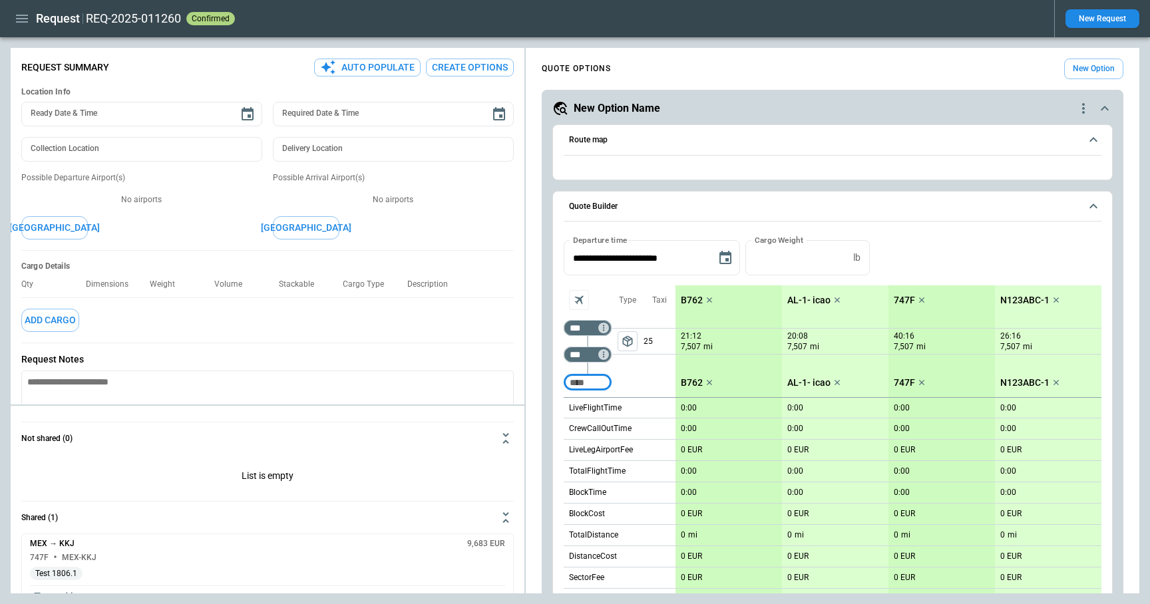
type textarea "*"
type input "**********"
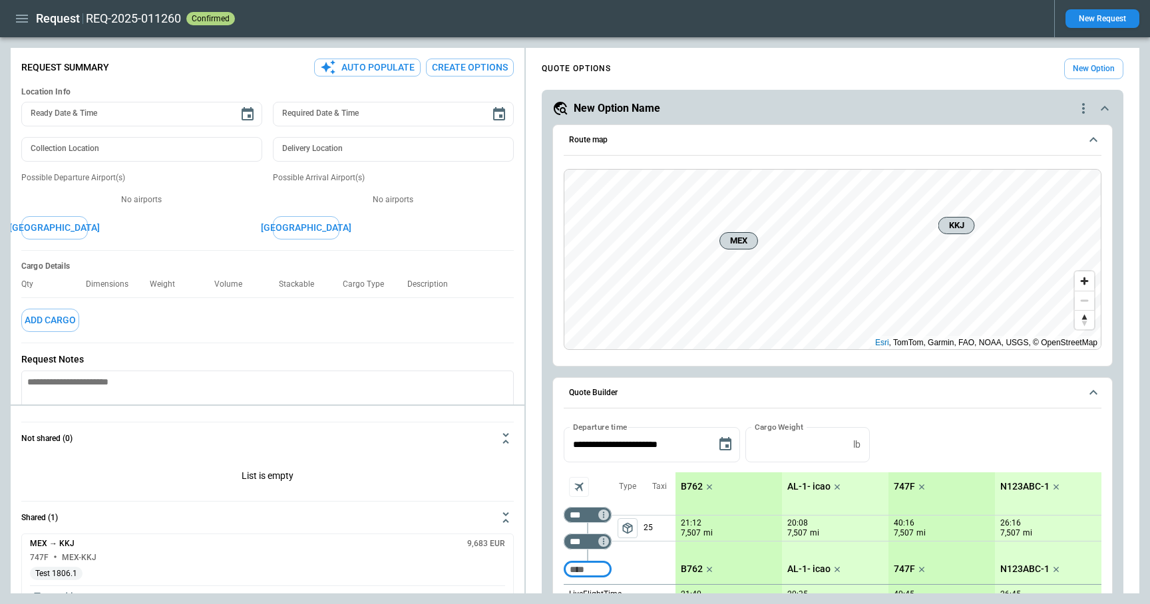
click at [1040, 23] on div "REQ-2025-011260 confirmed" at bounding box center [564, 19] width 957 height 16
click at [18, 15] on icon "button" at bounding box center [22, 19] width 12 height 8
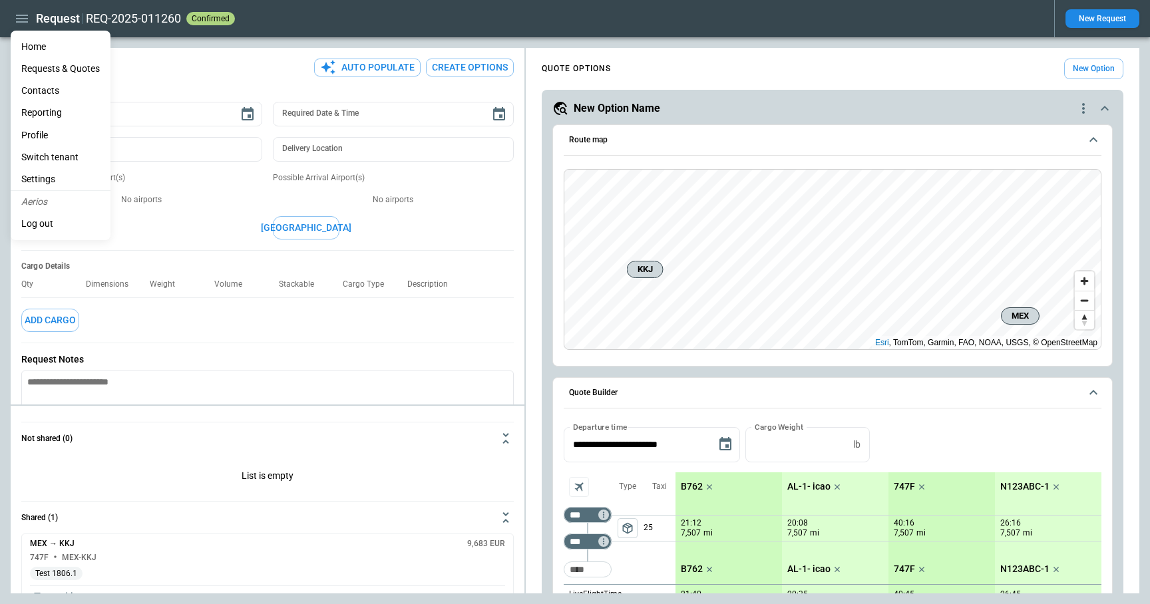
click at [53, 178] on li "Settings" at bounding box center [61, 179] width 100 height 22
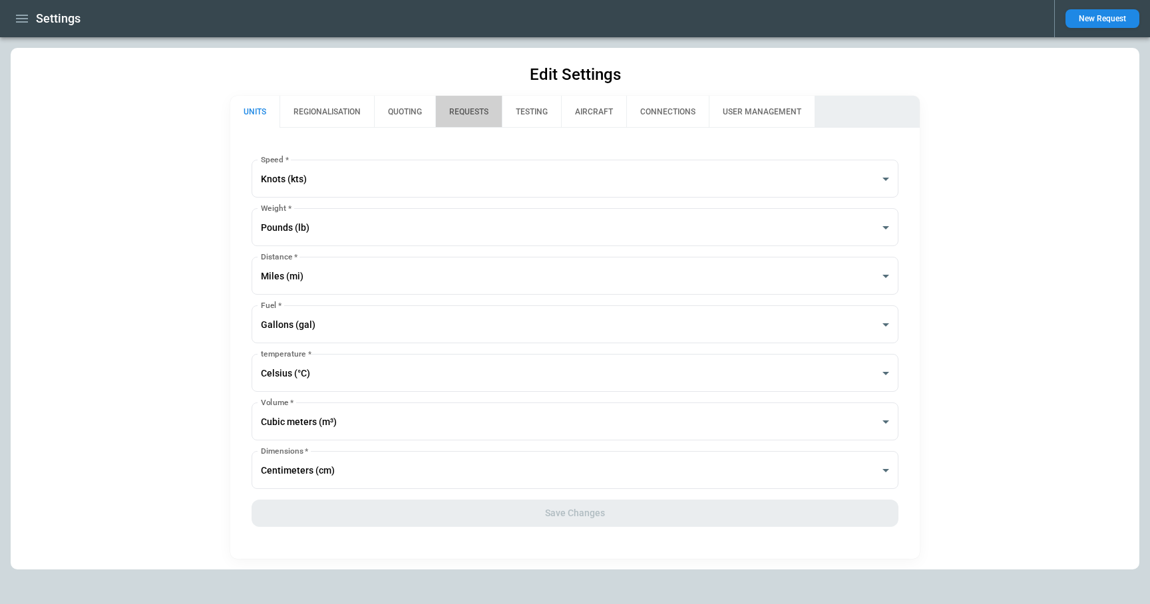
click at [479, 122] on button "REQUESTS" at bounding box center [468, 112] width 67 height 32
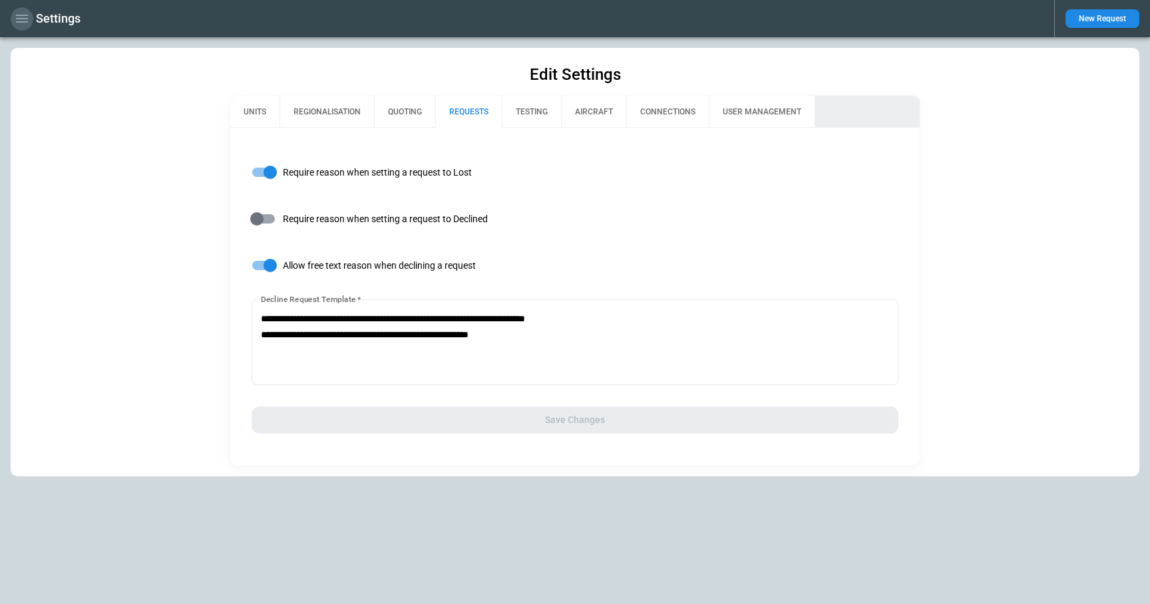
click at [28, 17] on icon "button" at bounding box center [22, 19] width 16 height 16
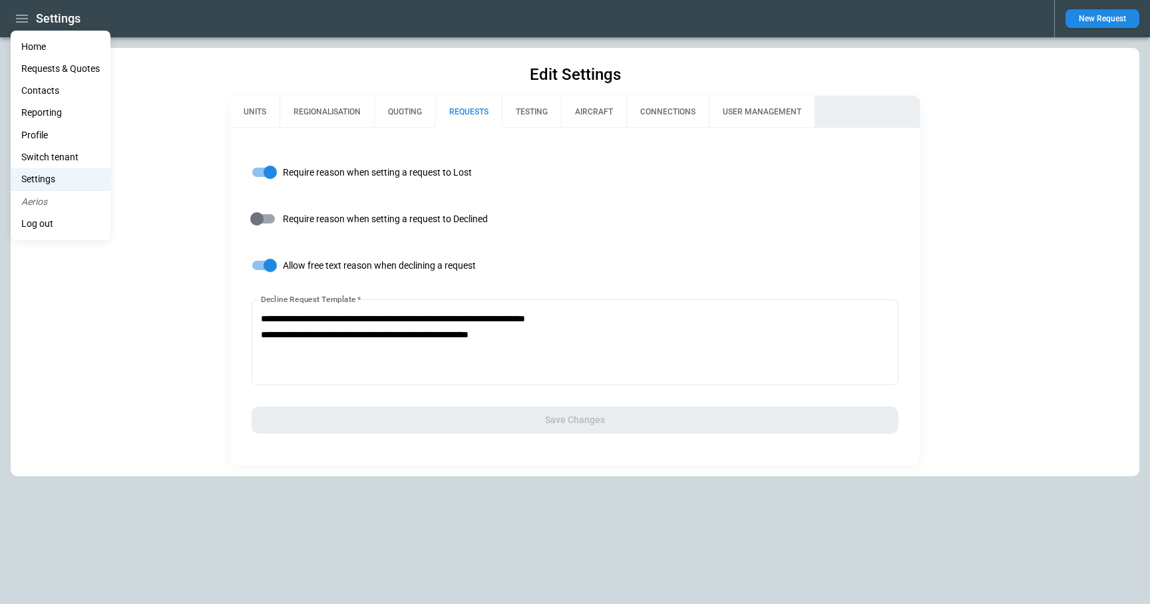
click at [36, 54] on li "Home" at bounding box center [61, 47] width 100 height 22
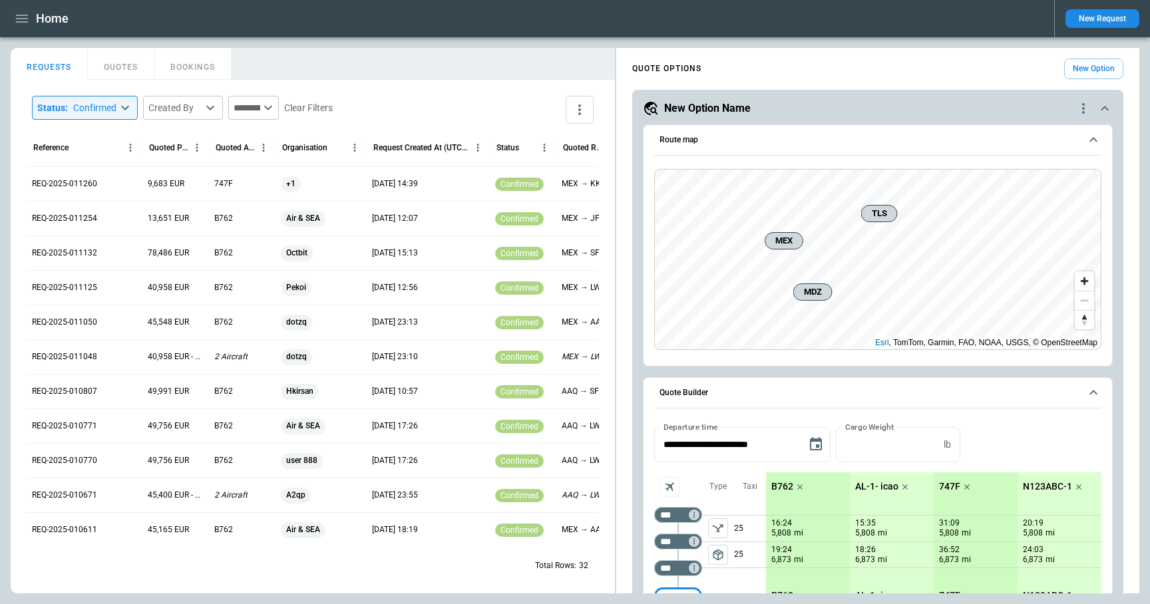
click at [106, 65] on button "QUOTES" at bounding box center [121, 64] width 67 height 32
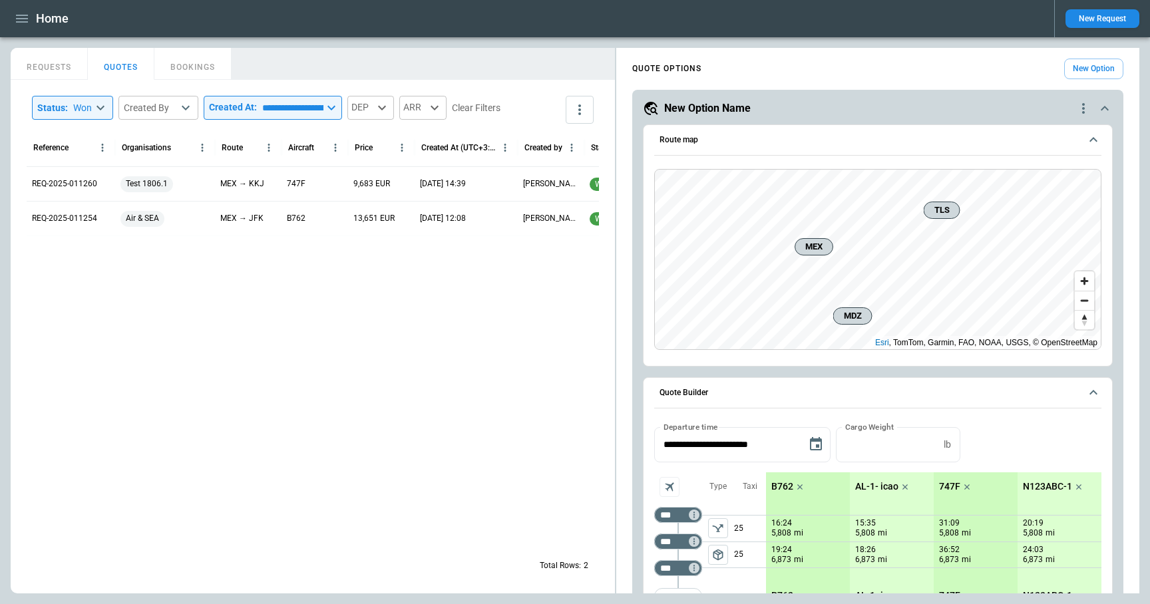
click at [281, 109] on input "**********" at bounding box center [290, 108] width 67 height 24
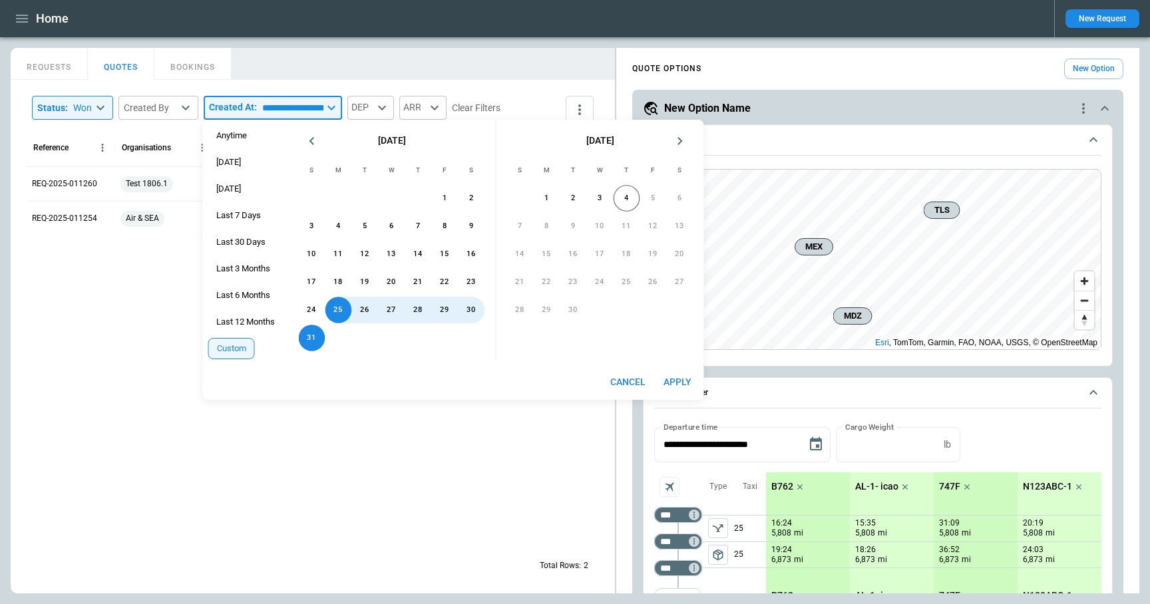
click at [184, 103] on body "**********" at bounding box center [575, 302] width 1150 height 604
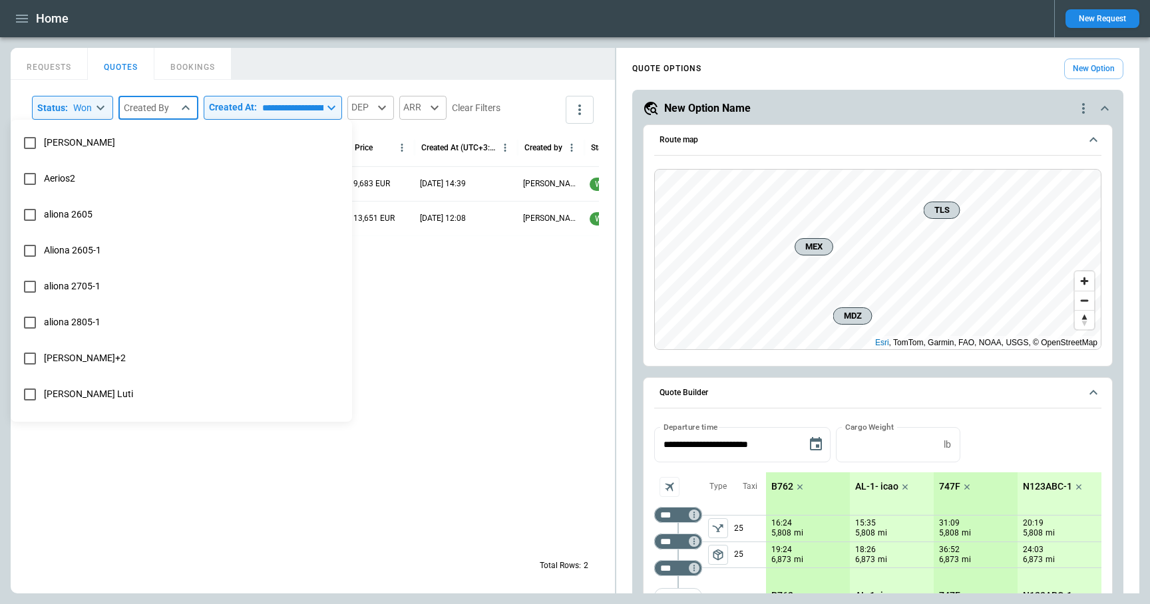
click at [184, 104] on div at bounding box center [575, 302] width 1150 height 604
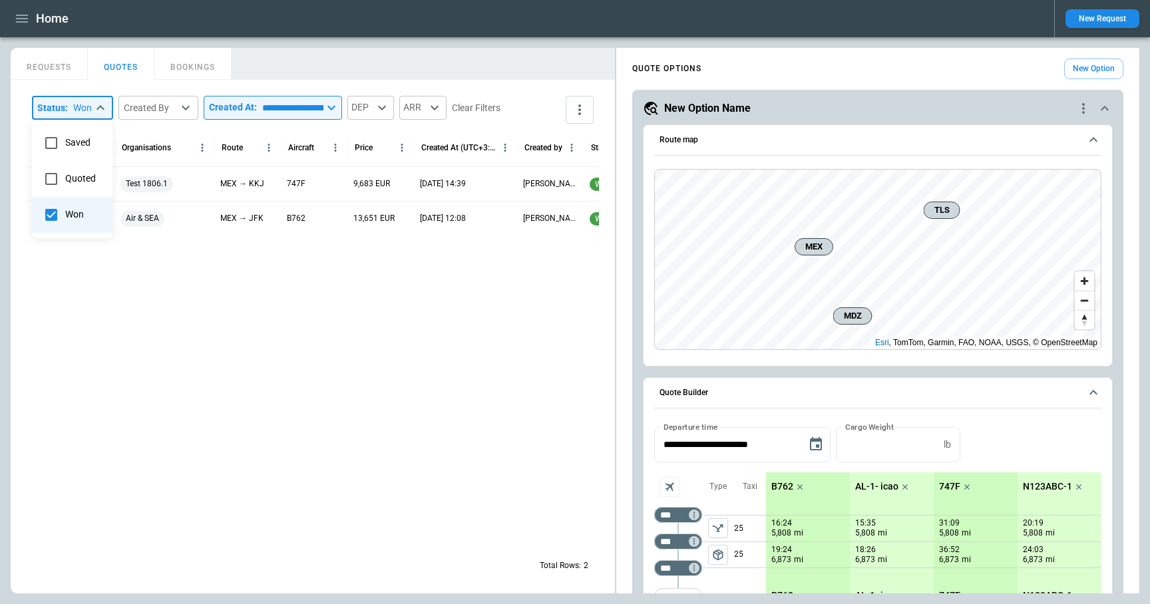
click at [86, 103] on body "**********" at bounding box center [575, 302] width 1150 height 604
click at [189, 67] on div at bounding box center [575, 302] width 1150 height 604
click at [390, 113] on icon at bounding box center [382, 108] width 16 height 16
click at [483, 108] on div at bounding box center [575, 302] width 1150 height 604
click at [442, 106] on icon at bounding box center [434, 108] width 16 height 16
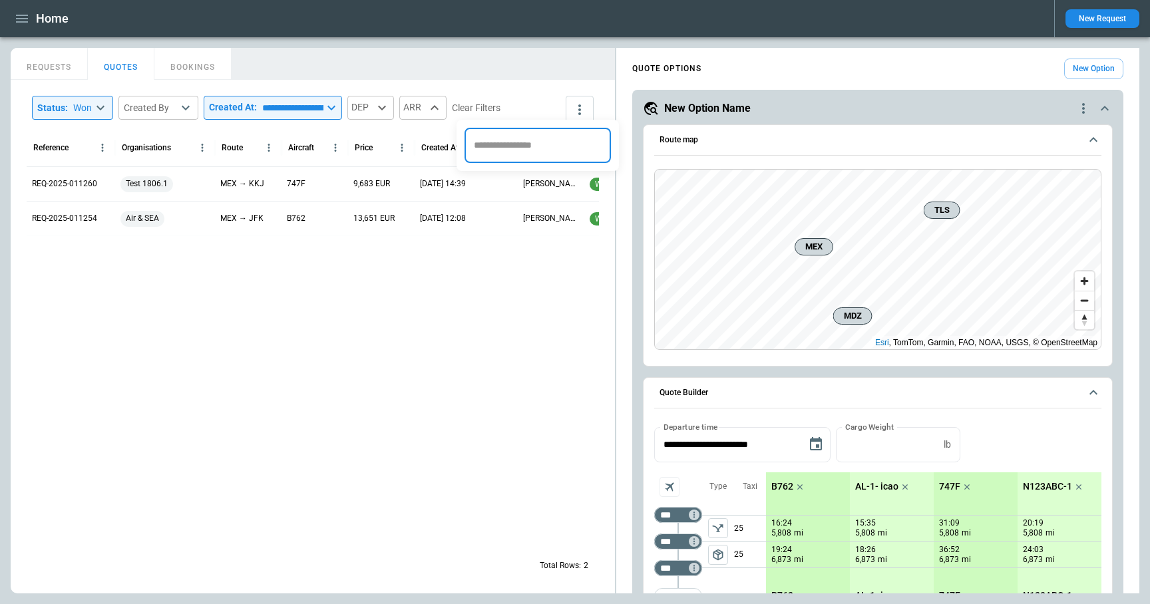
click at [564, 108] on div at bounding box center [575, 302] width 1150 height 604
click at [500, 108] on button "Clear Filters" at bounding box center [476, 108] width 49 height 17
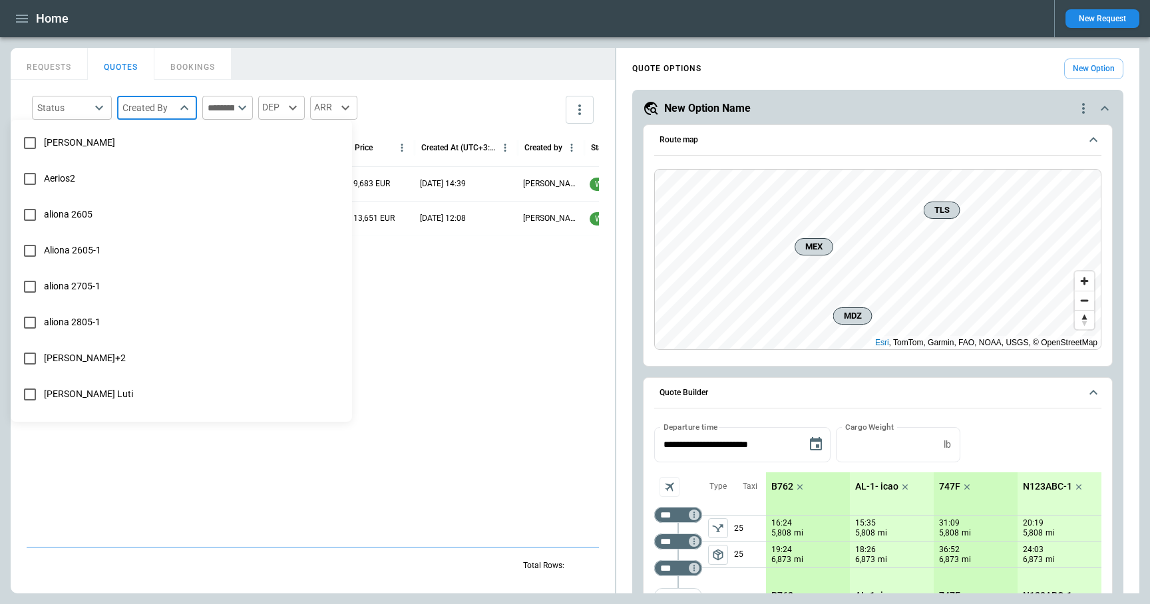
click at [172, 99] on body "**********" at bounding box center [575, 302] width 1150 height 604
click at [172, 100] on div at bounding box center [575, 302] width 1150 height 604
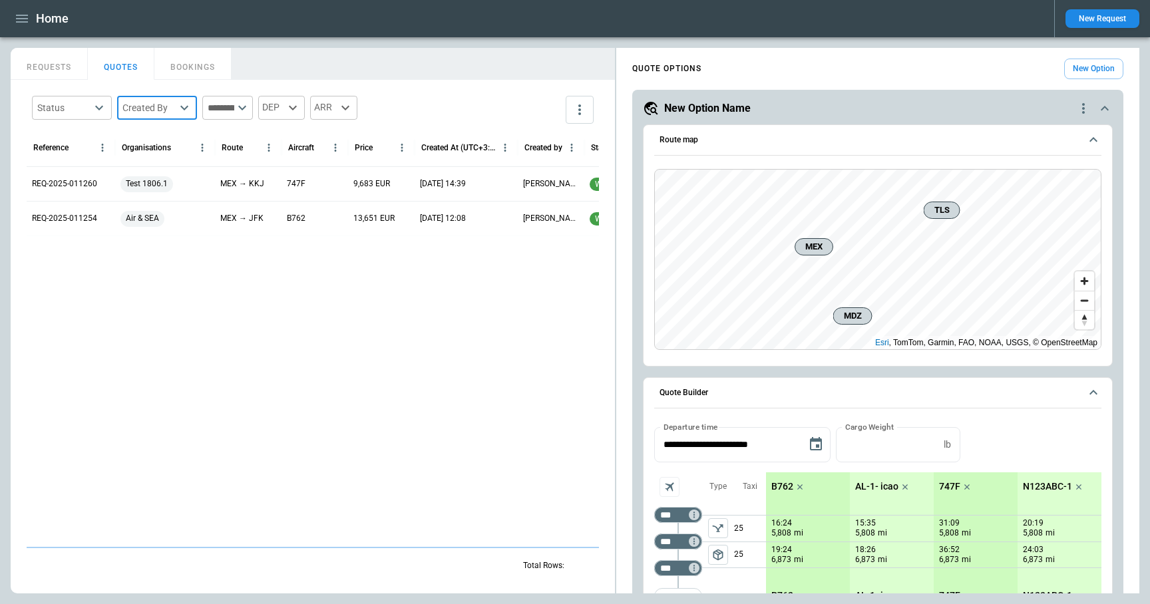
click at [60, 72] on button "REQUESTS" at bounding box center [49, 64] width 77 height 32
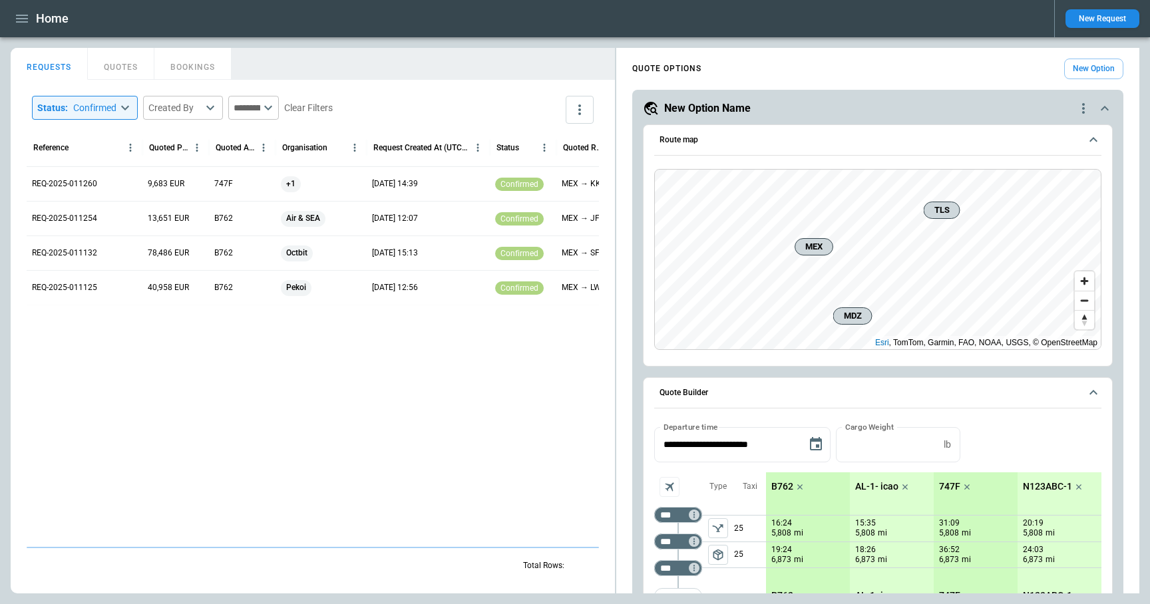
click at [27, 24] on icon "button" at bounding box center [22, 19] width 16 height 16
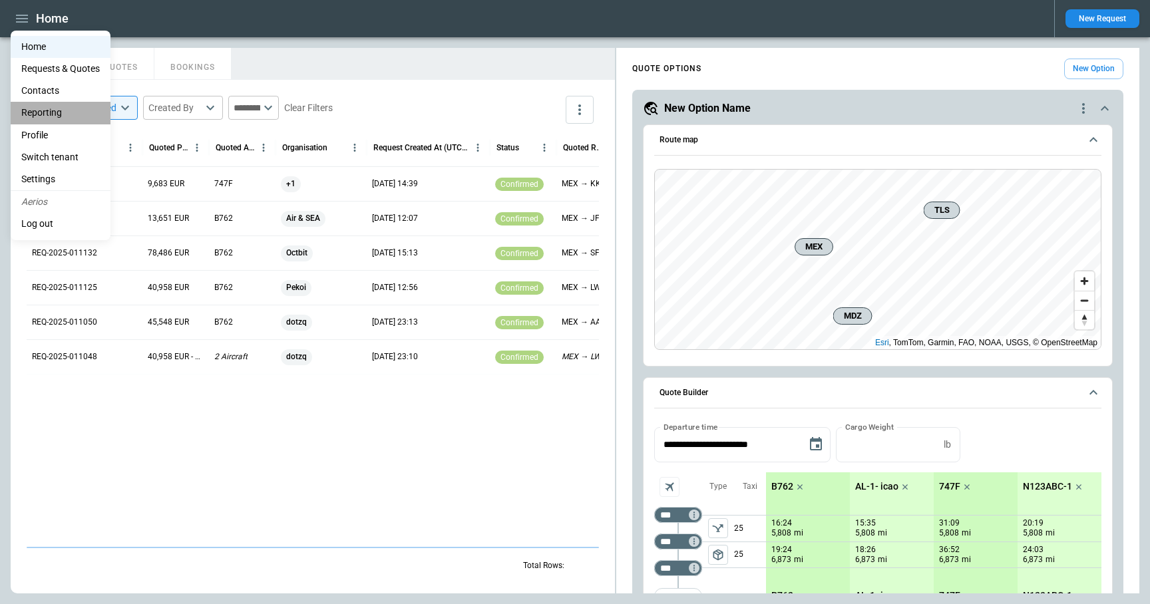
click at [53, 112] on li "Reporting" at bounding box center [61, 113] width 100 height 22
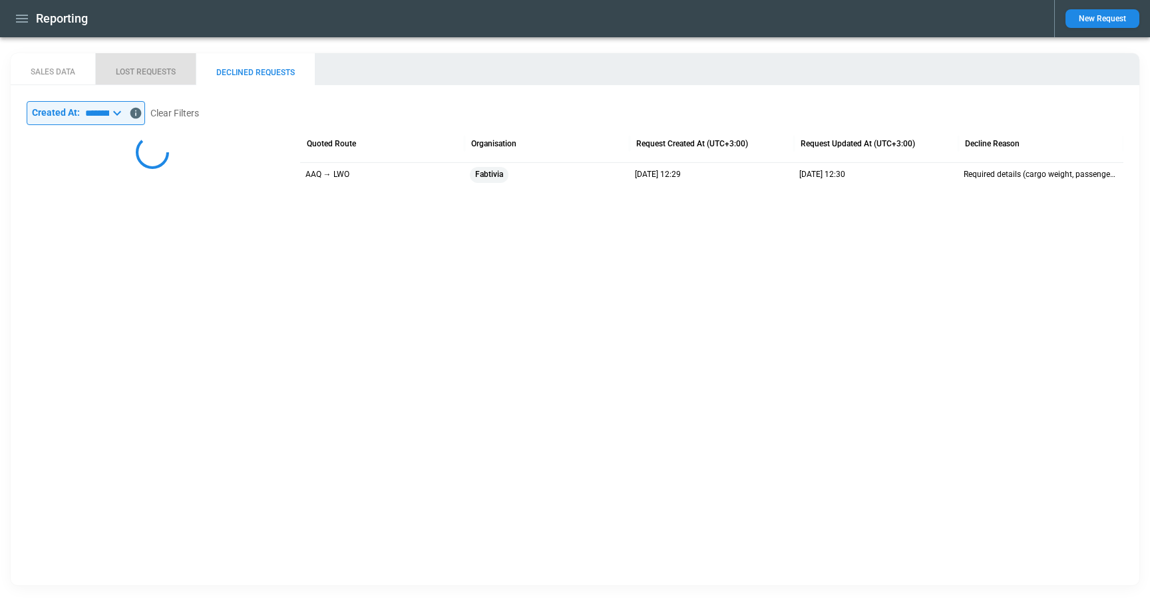
click at [134, 80] on button "LOST REQUESTS" at bounding box center [145, 69] width 100 height 32
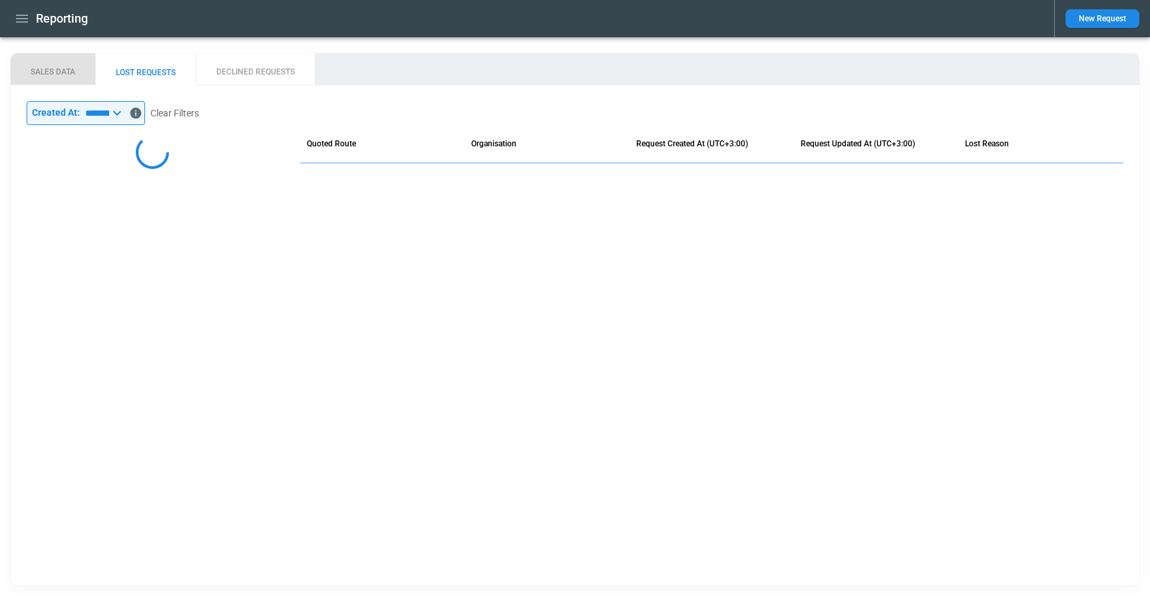
click at [55, 77] on button "SALES DATA" at bounding box center [53, 69] width 84 height 32
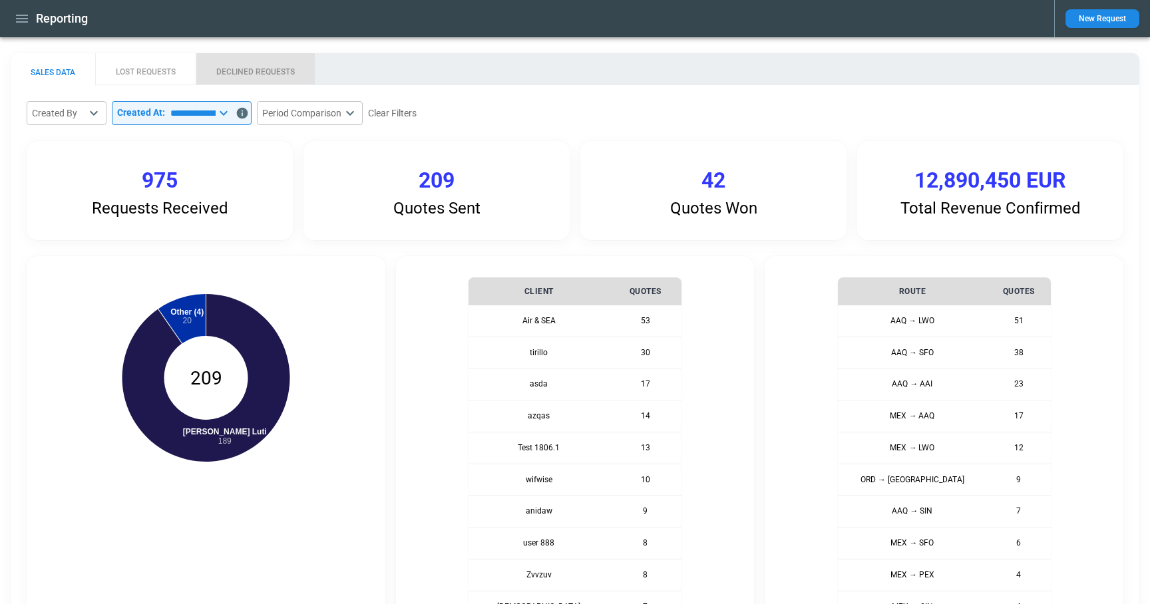
click at [249, 75] on button "DECLINED REQUESTS" at bounding box center [255, 69] width 119 height 32
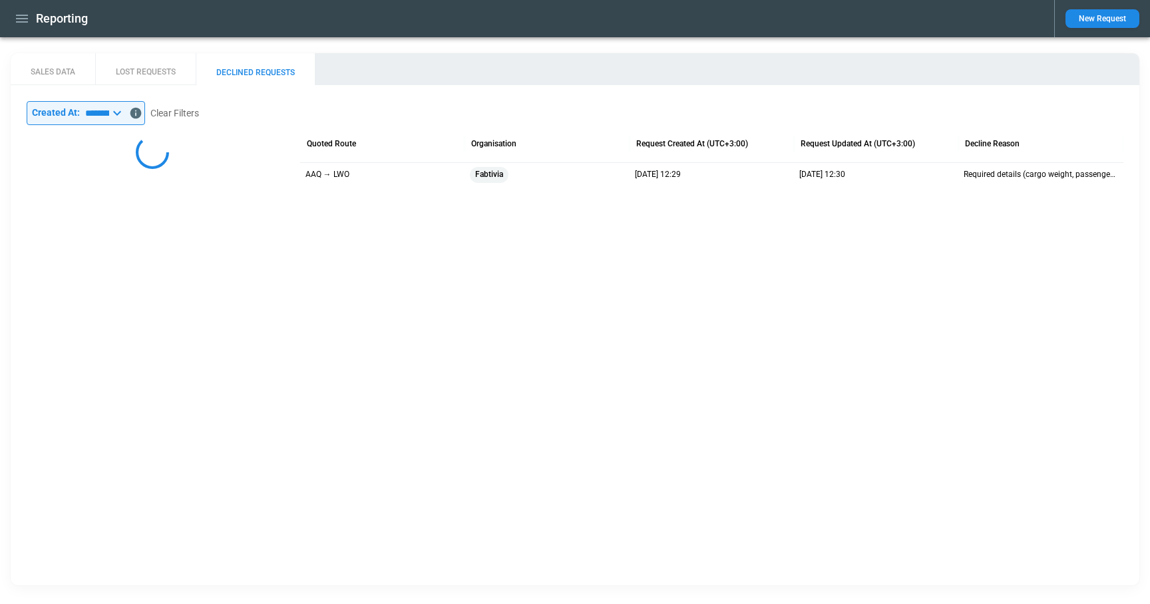
click at [23, 20] on icon "button" at bounding box center [22, 19] width 16 height 16
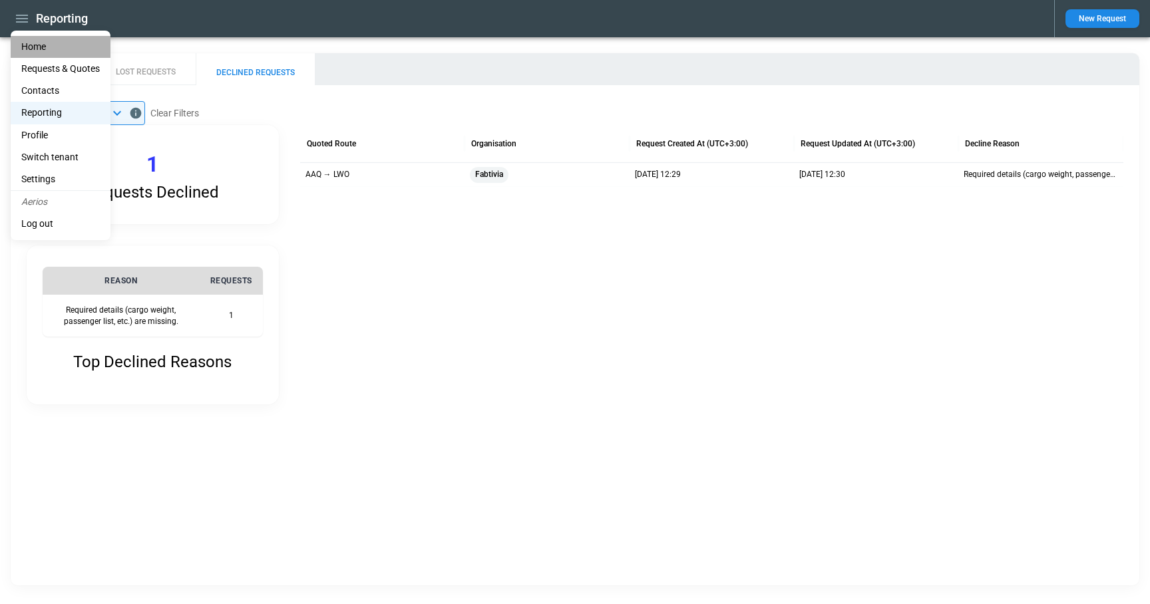
click at [31, 43] on li "Home" at bounding box center [61, 47] width 100 height 22
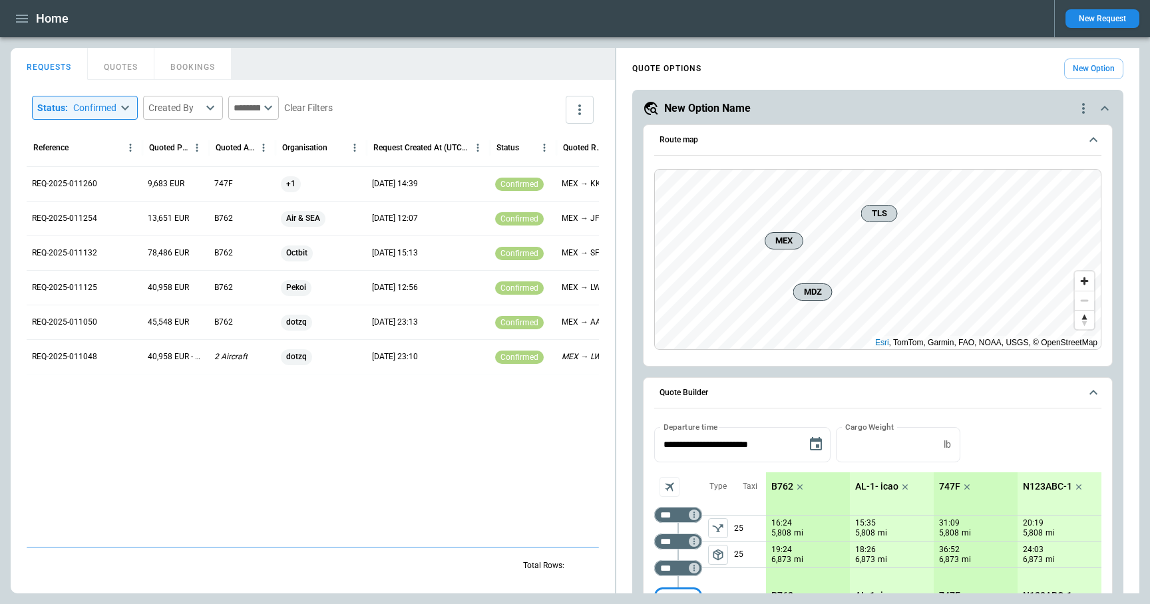
click at [120, 106] on body "**********" at bounding box center [575, 302] width 1150 height 604
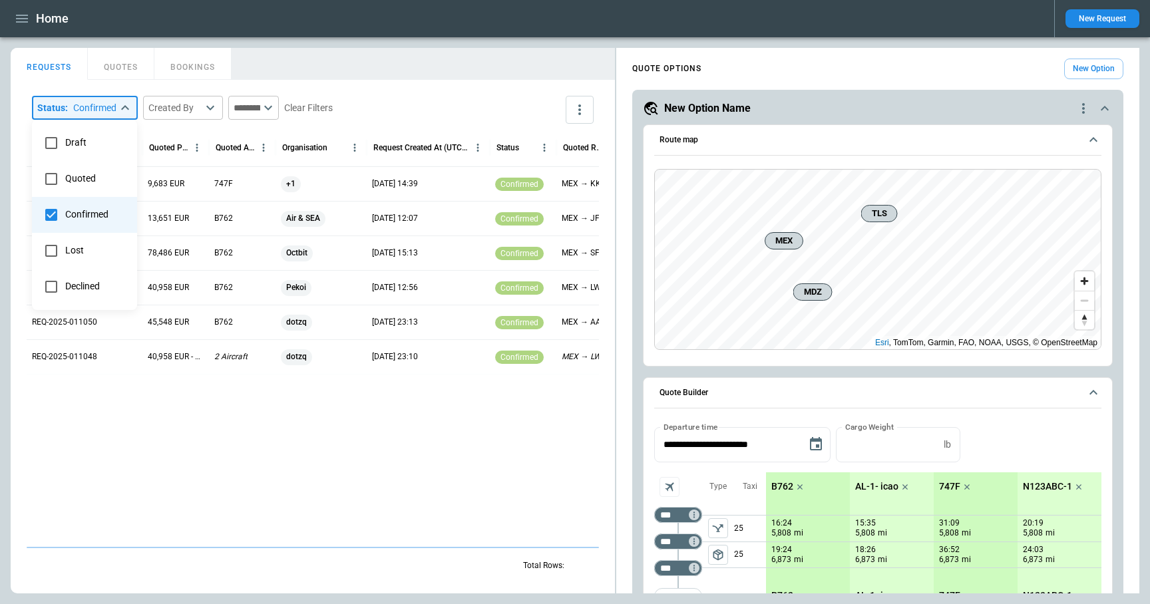
click at [89, 218] on span "Confirmed" at bounding box center [95, 214] width 61 height 11
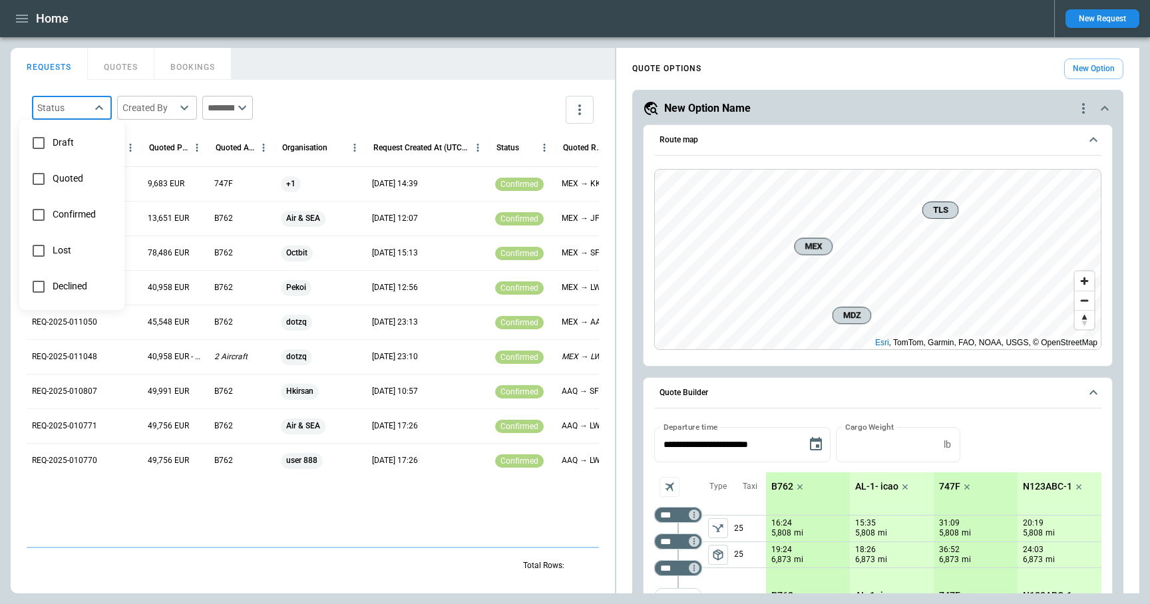
click at [299, 111] on div at bounding box center [575, 302] width 1150 height 604
click at [250, 108] on icon at bounding box center [242, 108] width 16 height 16
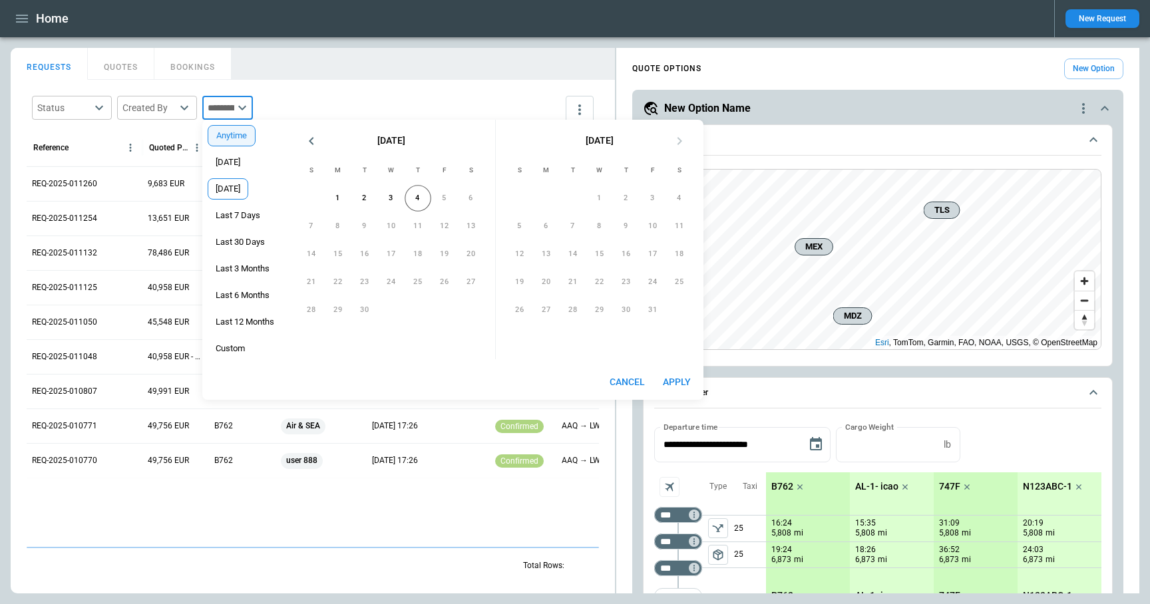
click at [245, 187] on span "[DATE]" at bounding box center [227, 189] width 39 height 11
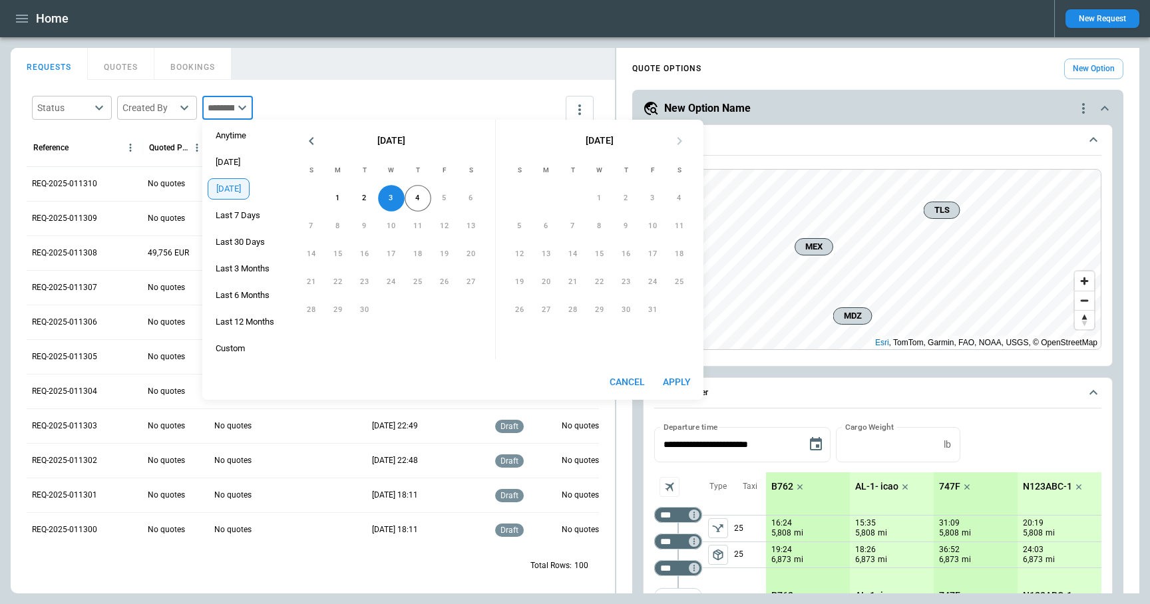
click at [679, 380] on button "Apply" at bounding box center [676, 382] width 43 height 25
type input "*********"
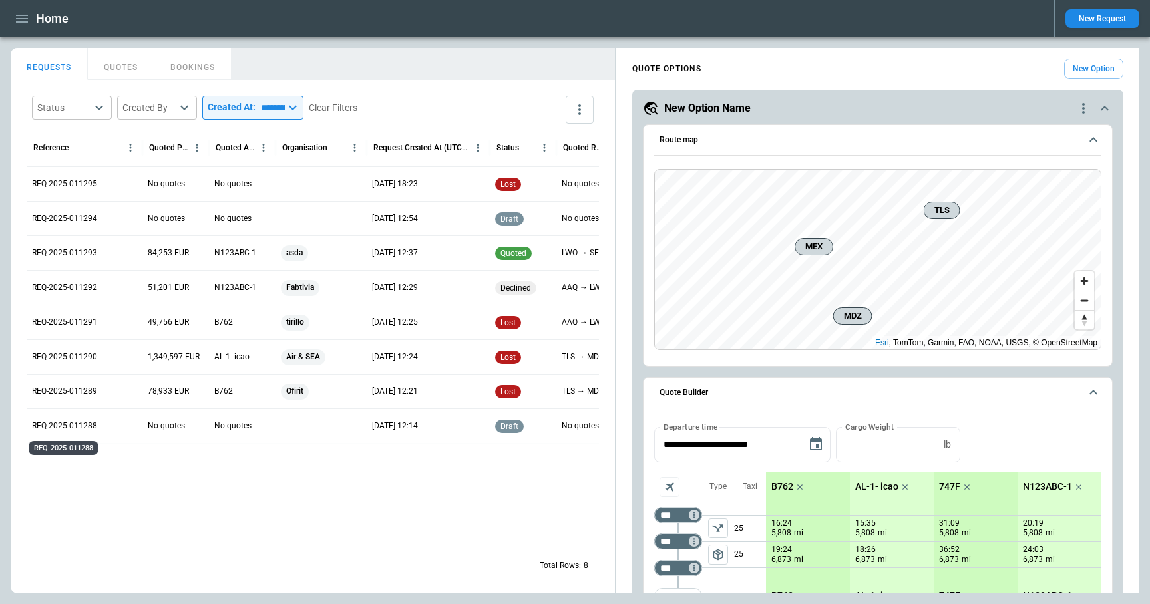
click at [67, 430] on p "REQ-2025-011288" at bounding box center [64, 425] width 65 height 11
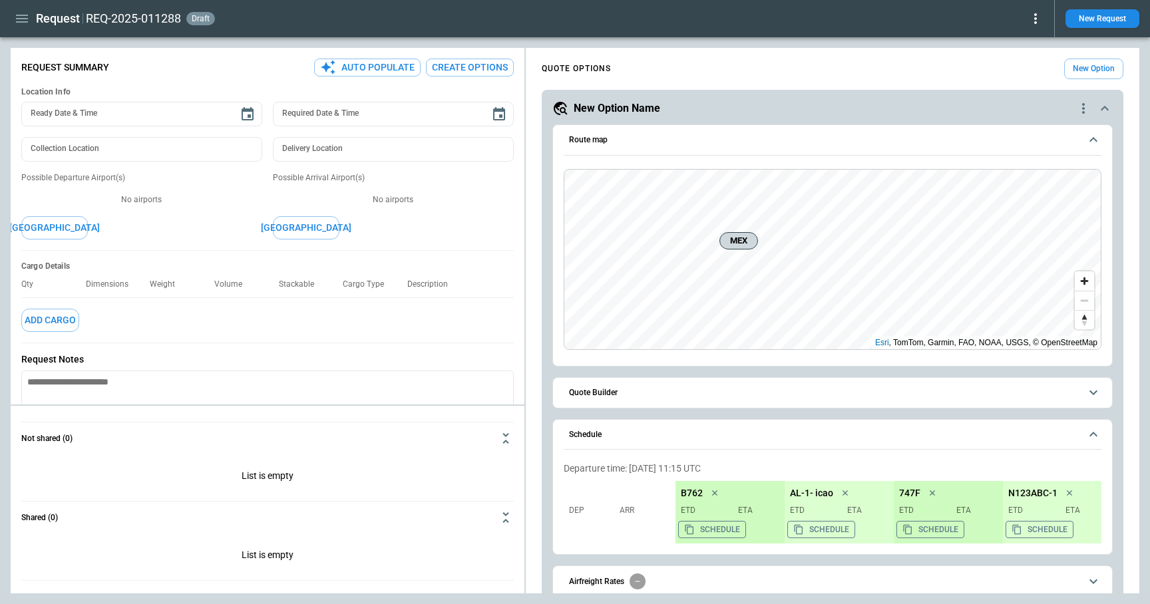
click at [1037, 23] on icon at bounding box center [1035, 19] width 16 height 16
click at [1025, 78] on button "Decline" at bounding box center [1020, 79] width 44 height 19
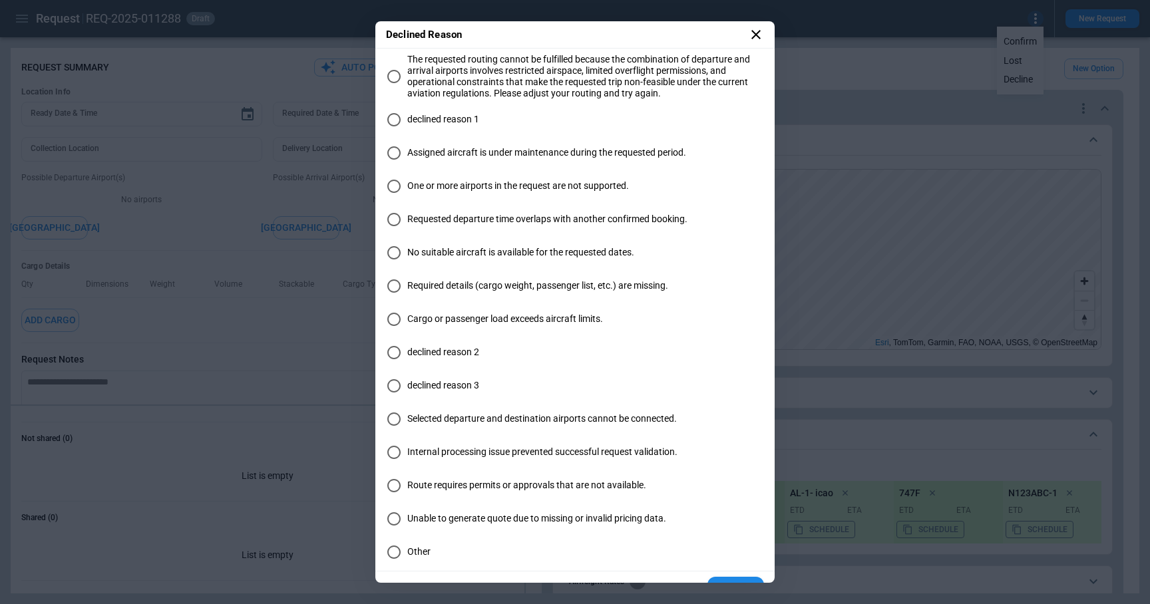
click at [488, 190] on span "One or more airports in the request are not supported." at bounding box center [518, 185] width 222 height 11
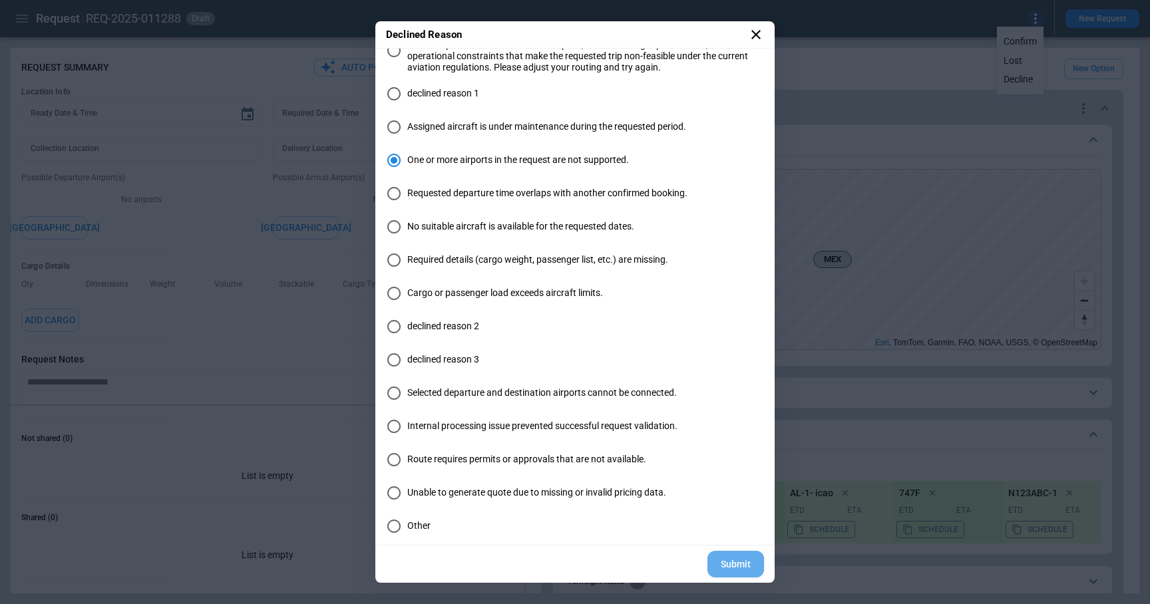
click at [731, 553] on button "Submit" at bounding box center [735, 564] width 57 height 27
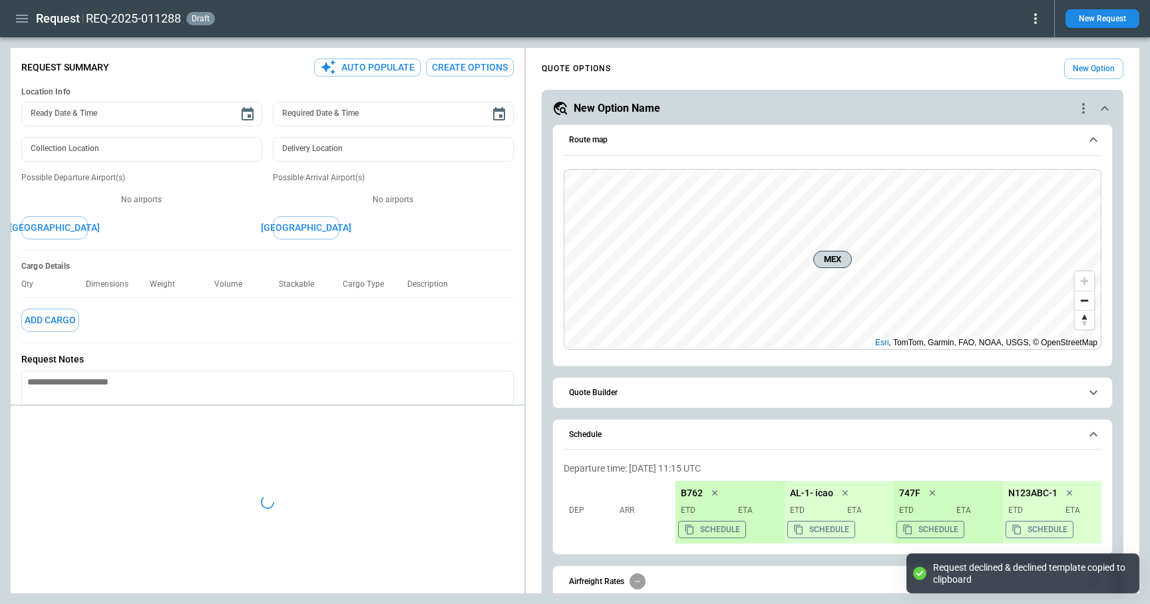
type textarea "*"
click at [21, 23] on icon "button" at bounding box center [22, 19] width 16 height 16
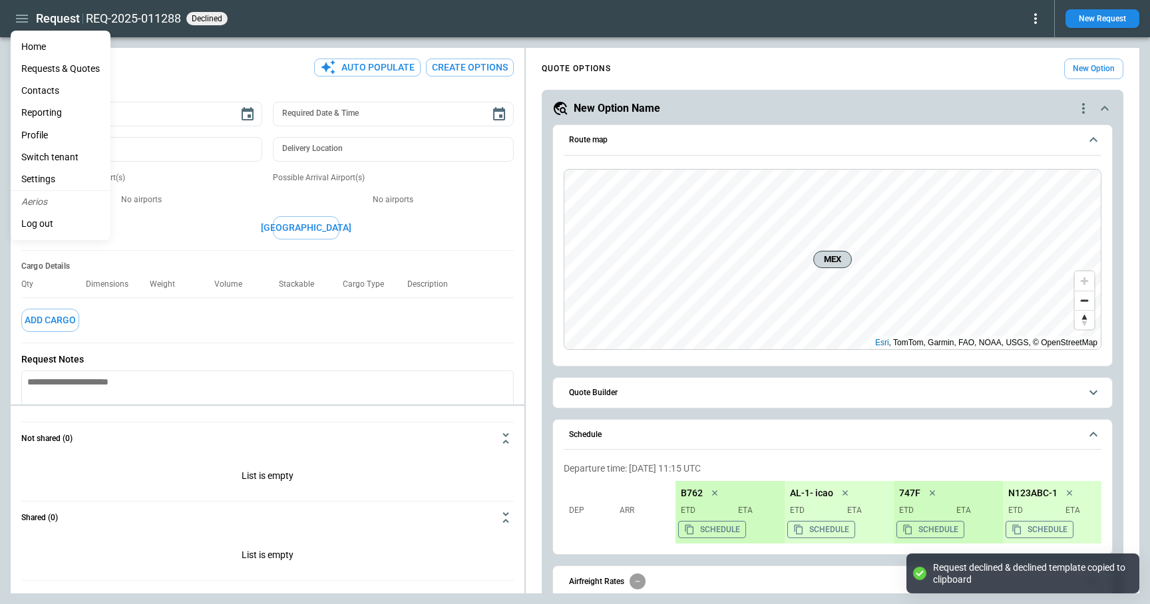
click at [29, 46] on li "Home" at bounding box center [61, 47] width 100 height 22
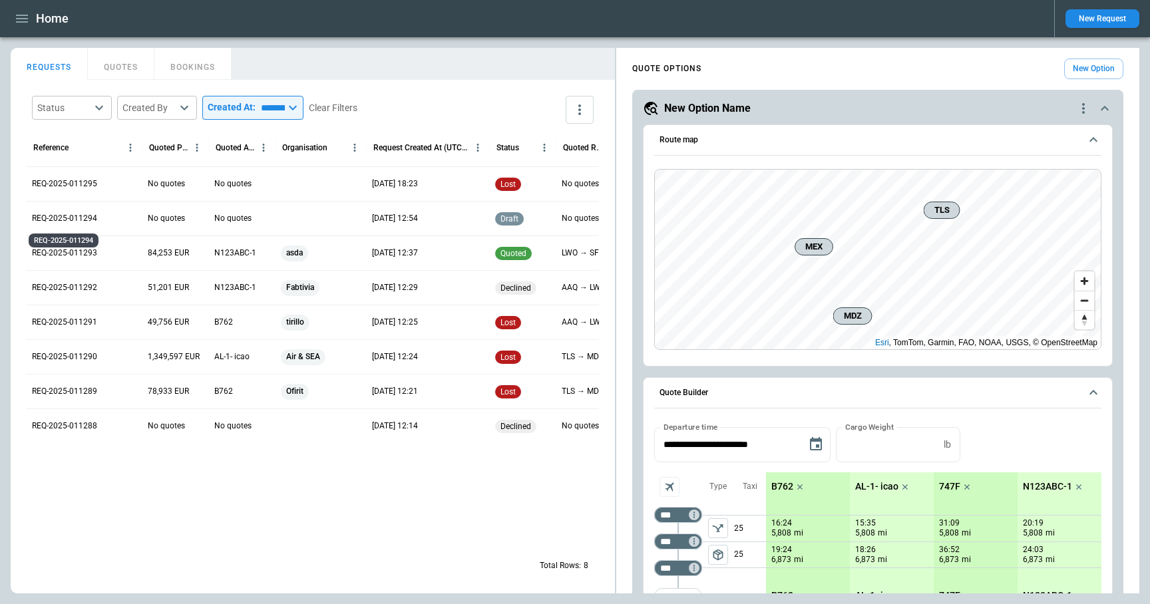
click at [64, 222] on p "REQ-2025-011294" at bounding box center [64, 218] width 65 height 11
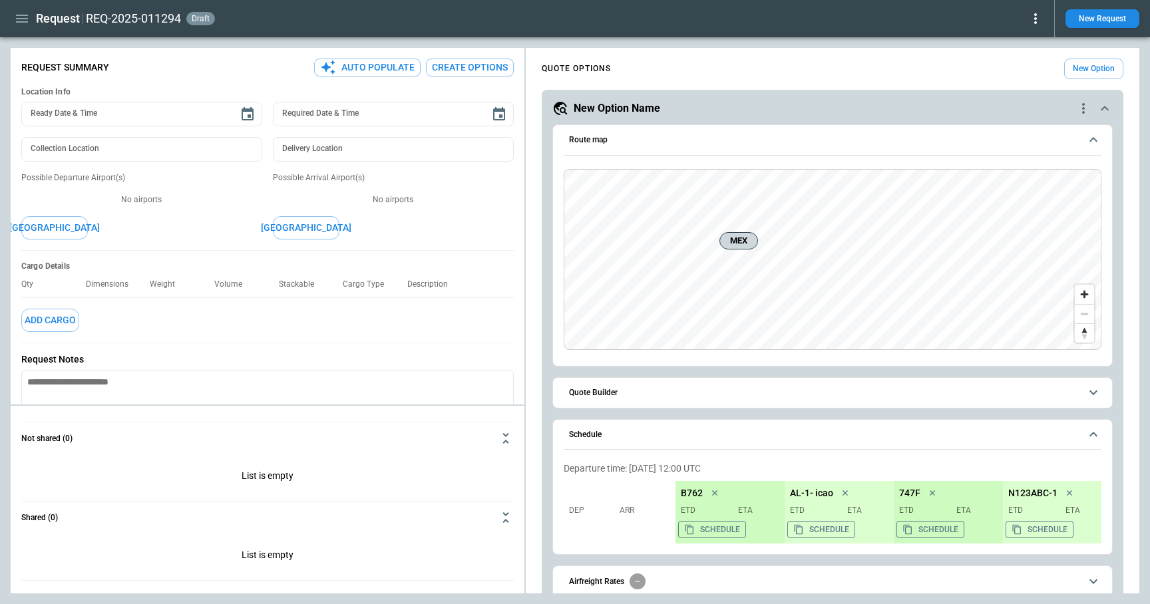
click at [1038, 23] on icon at bounding box center [1035, 19] width 16 height 16
click at [1025, 56] on button "Lost" at bounding box center [1020, 60] width 44 height 19
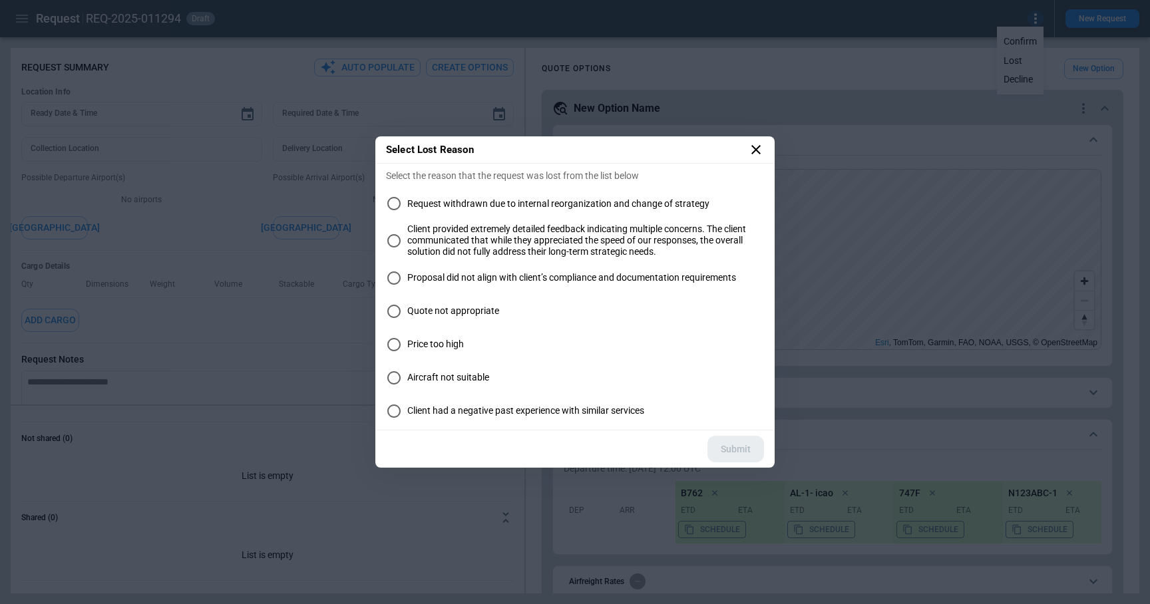
click at [482, 274] on span "Proposal did not align with client’s compliance and documentation requirements" at bounding box center [571, 277] width 329 height 11
click at [742, 450] on button "Submit" at bounding box center [735, 449] width 57 height 27
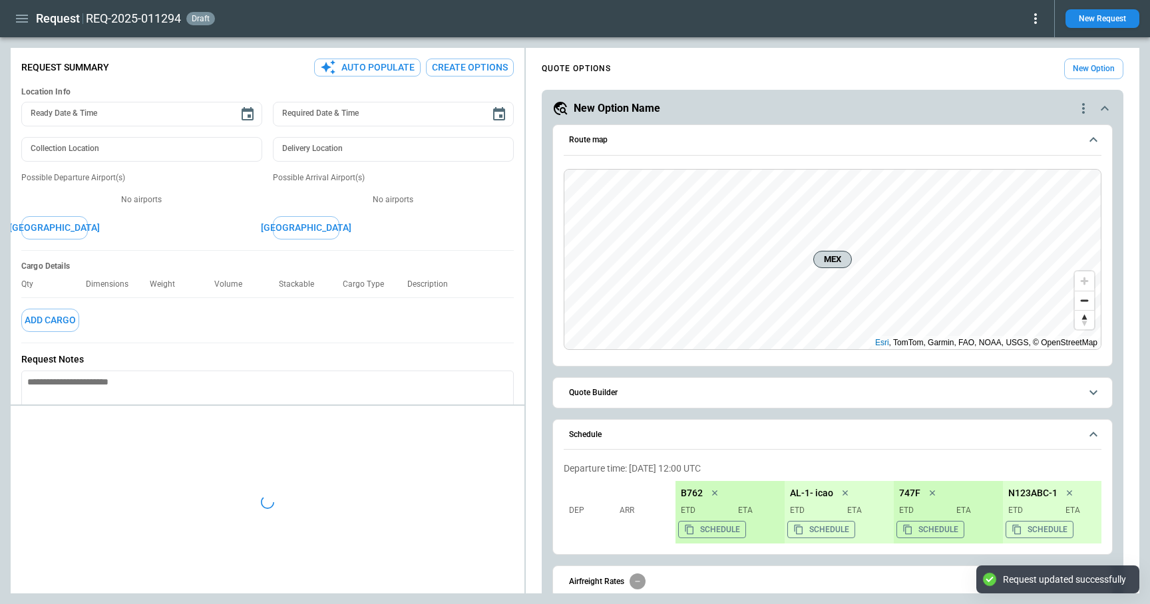
type textarea "*"
click at [21, 21] on icon "button" at bounding box center [22, 19] width 16 height 16
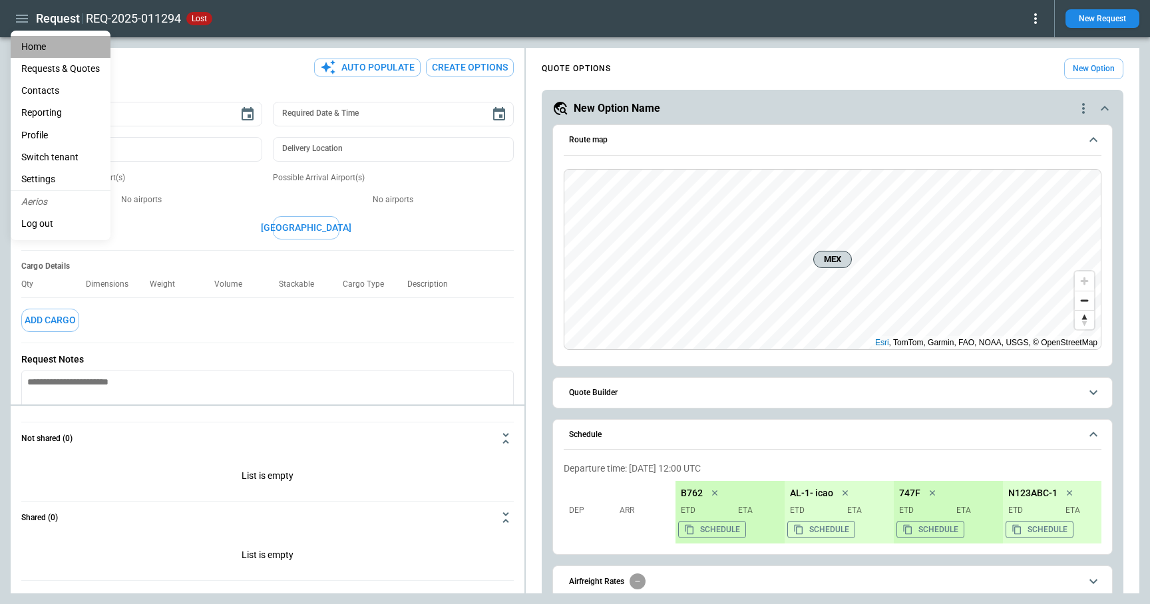
click at [37, 45] on li "Home" at bounding box center [61, 47] width 100 height 22
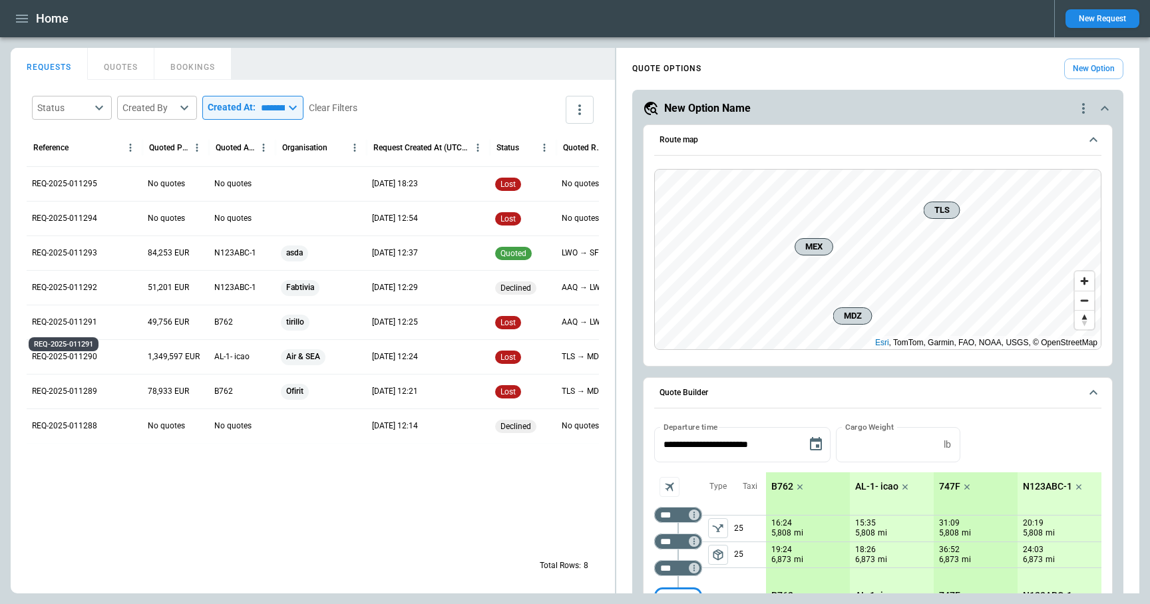
click at [84, 322] on p "REQ-2025-011291" at bounding box center [64, 322] width 65 height 11
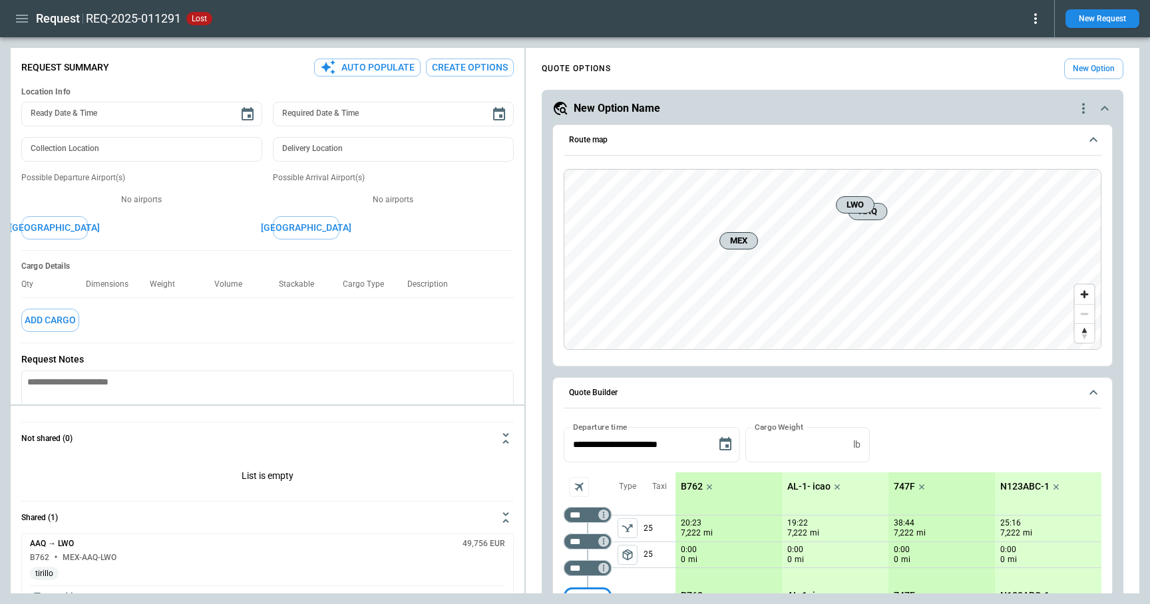
click at [1037, 22] on icon at bounding box center [1035, 19] width 16 height 16
click at [1025, 43] on button "Reopen" at bounding box center [1020, 41] width 43 height 19
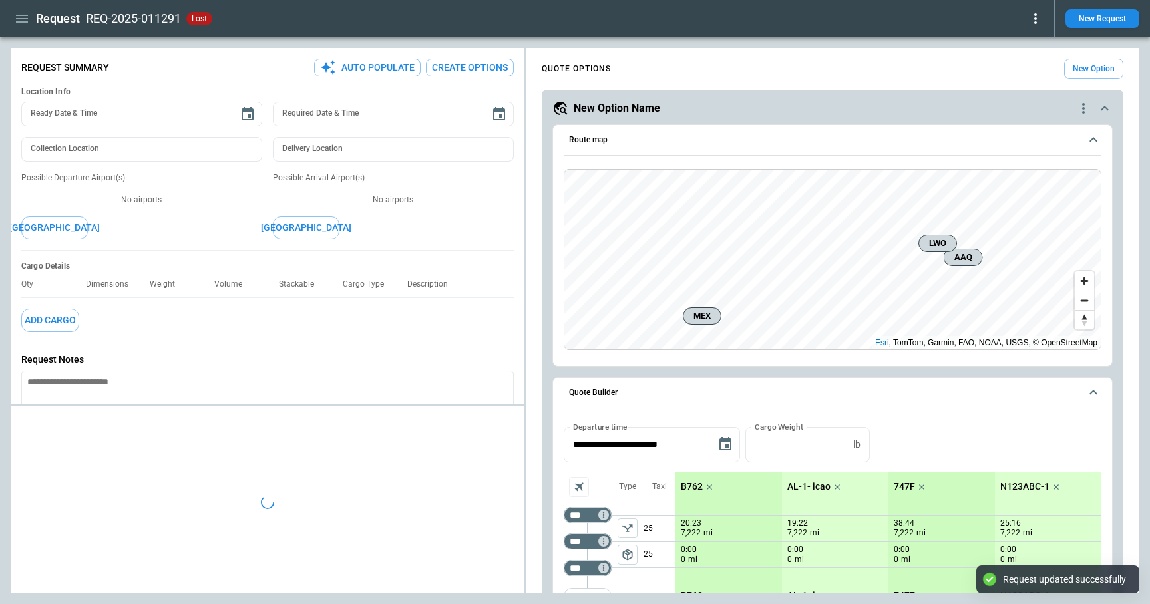
type textarea "*"
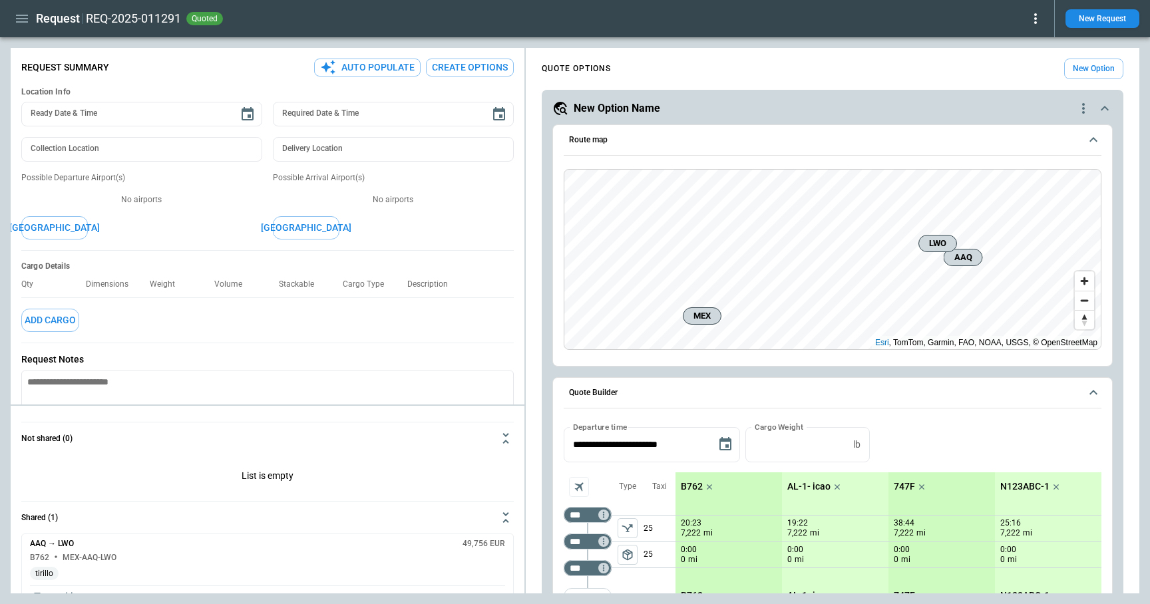
click at [27, 17] on icon "button" at bounding box center [22, 19] width 16 height 16
click at [43, 45] on li "Home" at bounding box center [61, 47] width 100 height 22
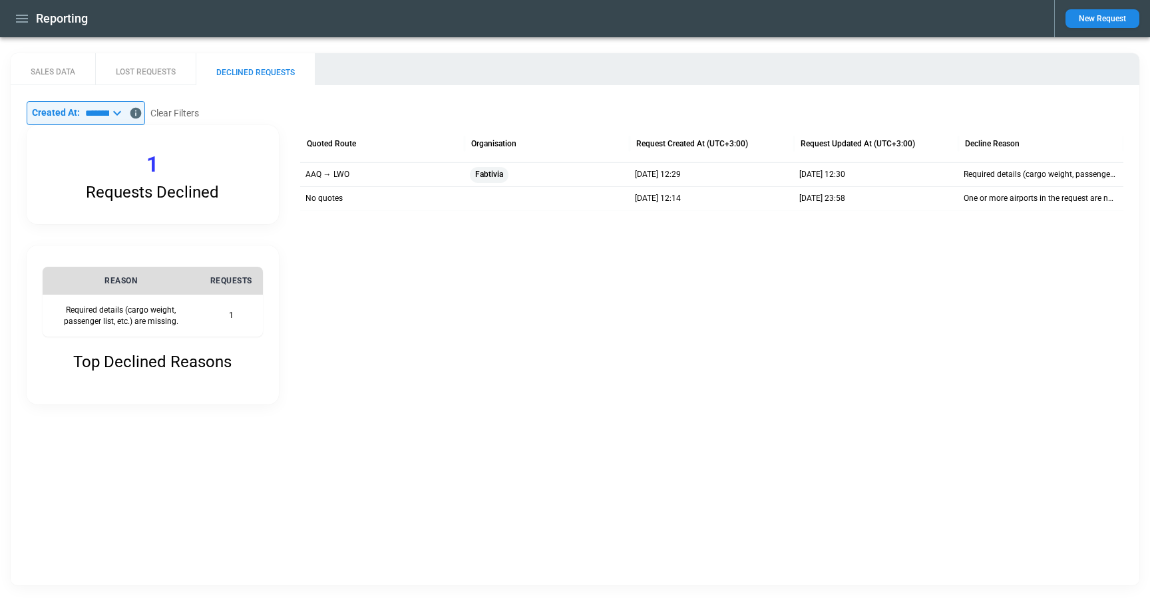
click at [432, 334] on div at bounding box center [711, 307] width 823 height 194
click at [196, 110] on button "Clear Filters" at bounding box center [174, 113] width 49 height 17
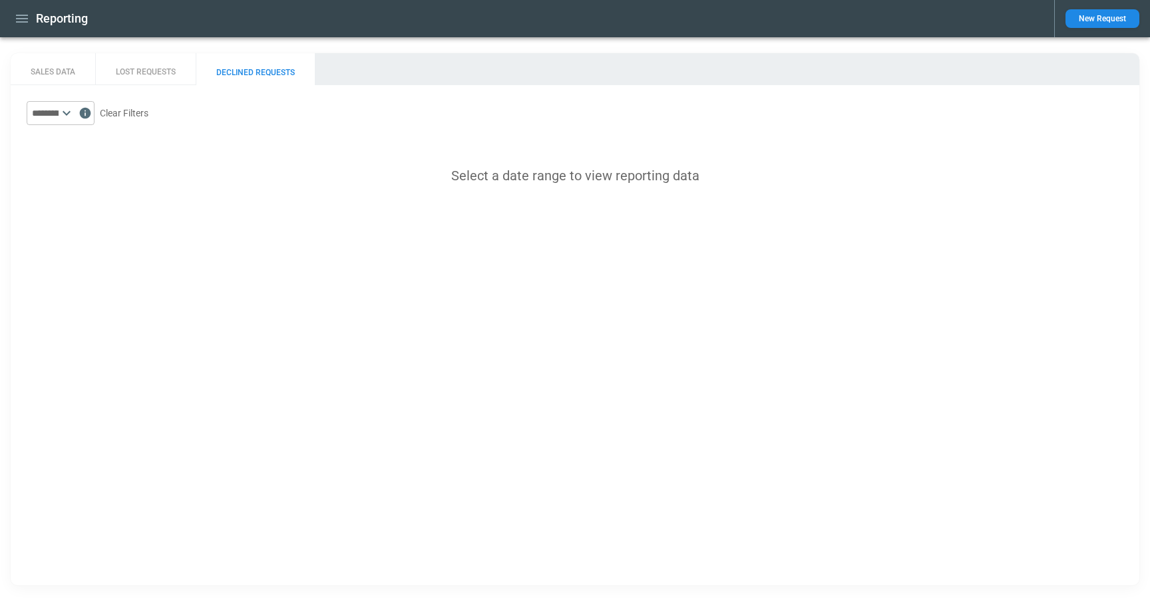
click at [75, 115] on icon at bounding box center [67, 113] width 16 height 16
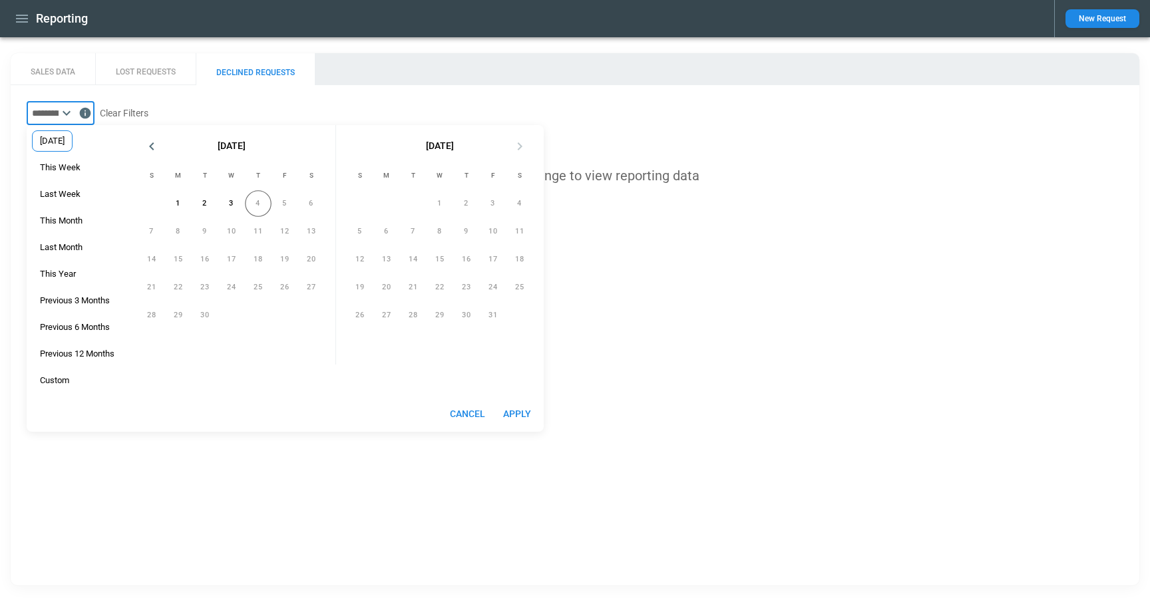
click at [69, 148] on div "[DATE]" at bounding box center [52, 140] width 41 height 21
click at [515, 418] on button "Apply" at bounding box center [517, 414] width 43 height 25
type input "*********"
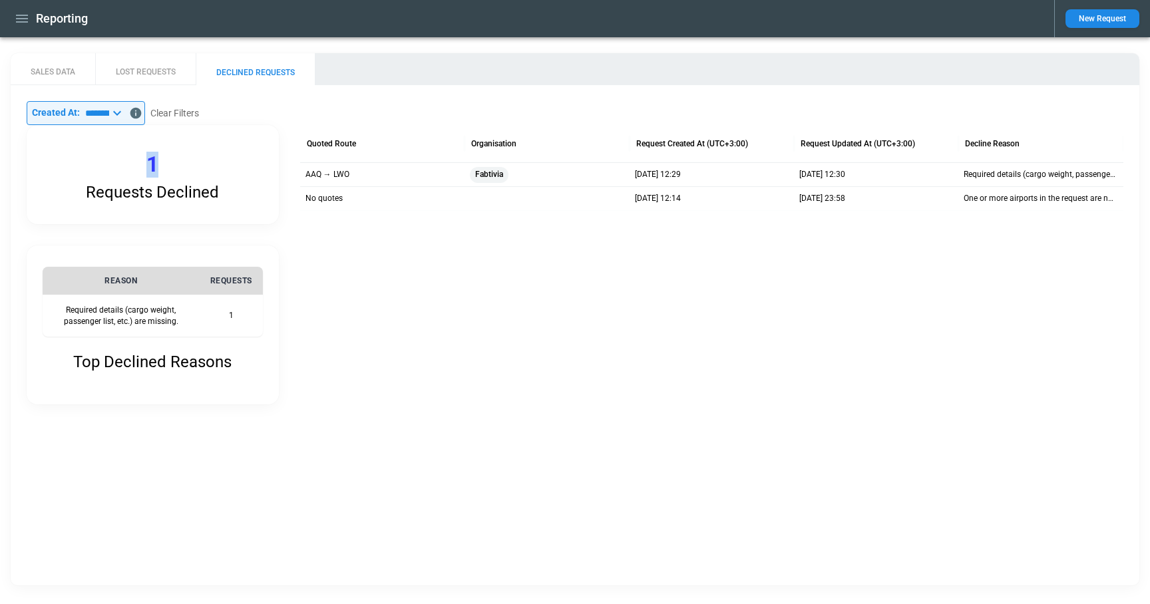
drag, startPoint x: 144, startPoint y: 169, endPoint x: 165, endPoint y: 162, distance: 22.5
click at [165, 162] on div "Requests Declined 1" at bounding box center [153, 174] width 252 height 99
click at [423, 261] on div at bounding box center [711, 307] width 823 height 194
click at [462, 359] on div at bounding box center [711, 307] width 823 height 194
click at [159, 71] on button "LOST REQUESTS" at bounding box center [145, 69] width 100 height 32
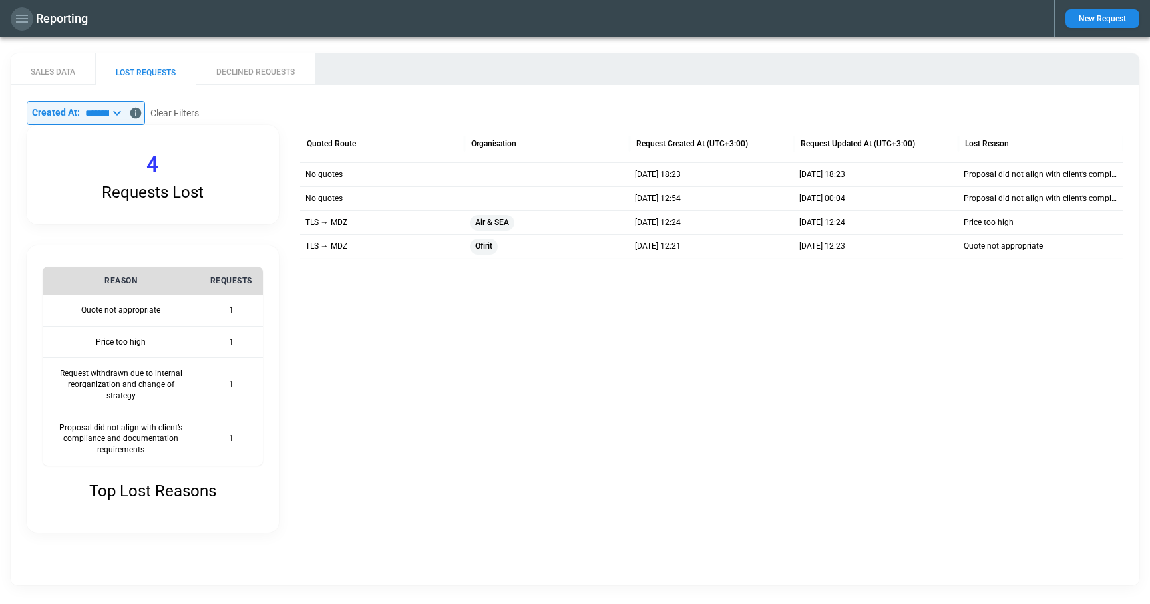
click at [25, 18] on icon "button" at bounding box center [22, 19] width 12 height 8
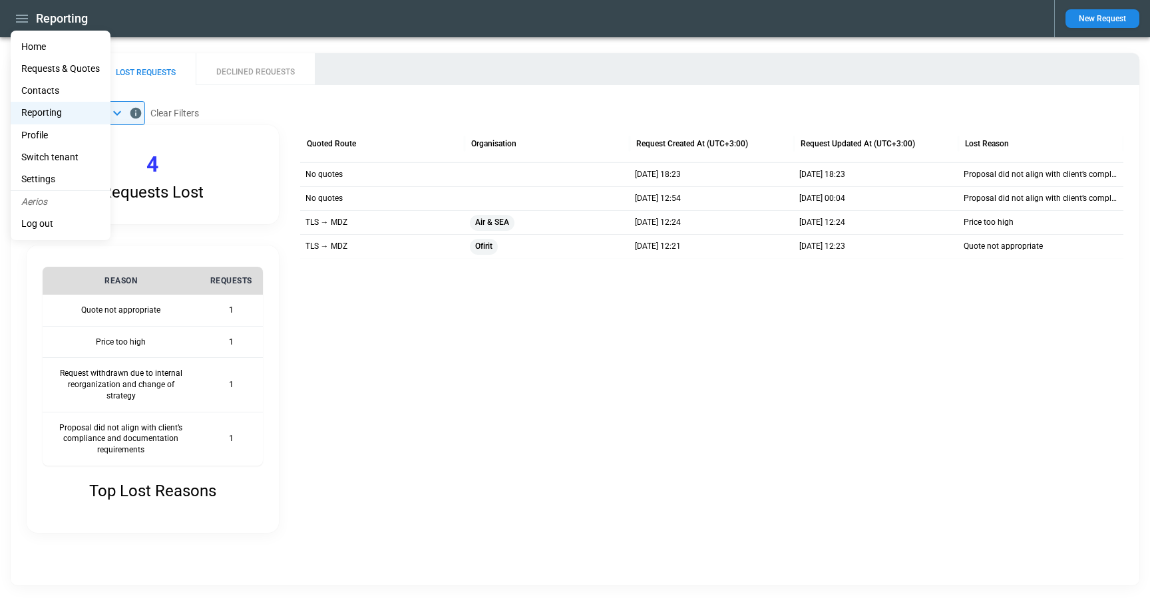
click at [33, 39] on li "Home" at bounding box center [61, 47] width 100 height 22
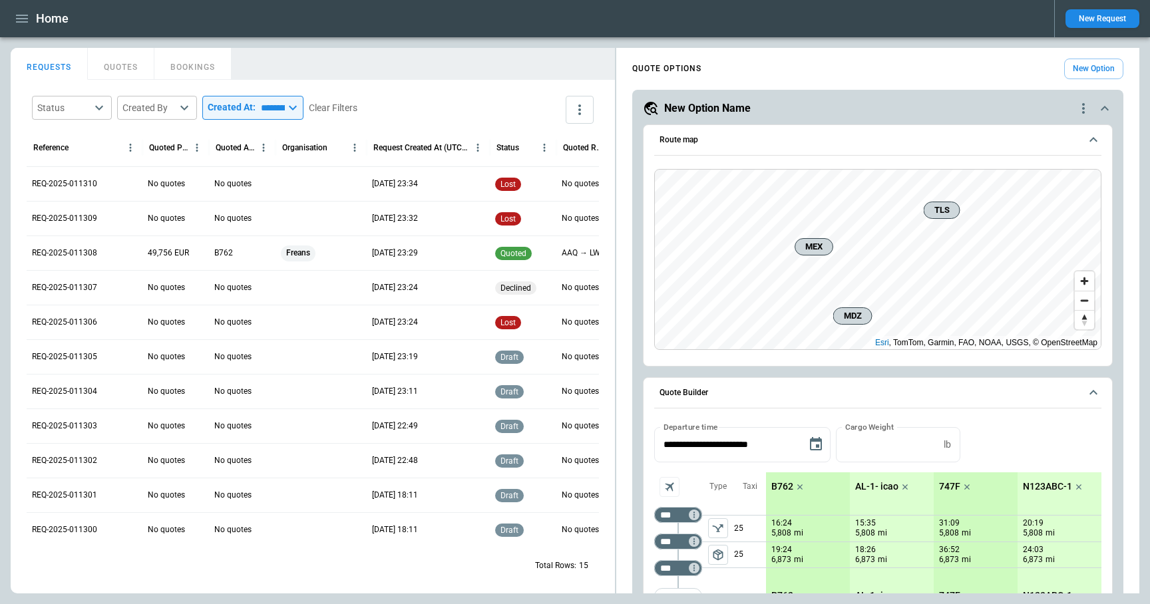
click at [1102, 110] on icon "scrollable content" at bounding box center [1104, 108] width 16 height 16
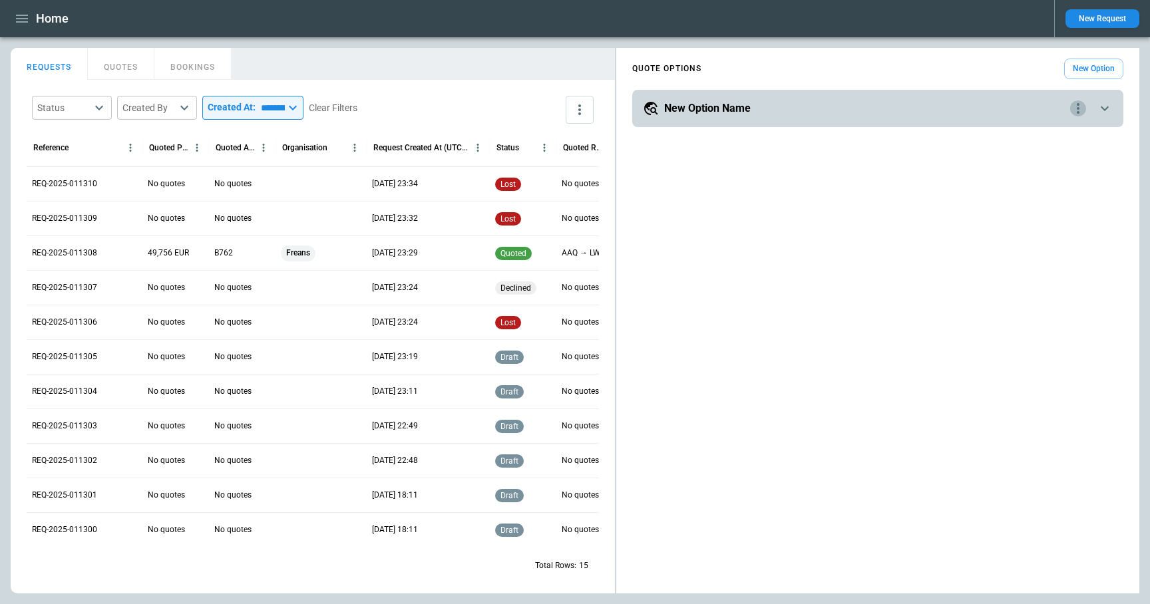
click at [1080, 108] on icon "quote-option-actions" at bounding box center [1078, 108] width 16 height 16
click at [1039, 186] on li "Delete Quote Option" at bounding box center [1027, 189] width 117 height 19
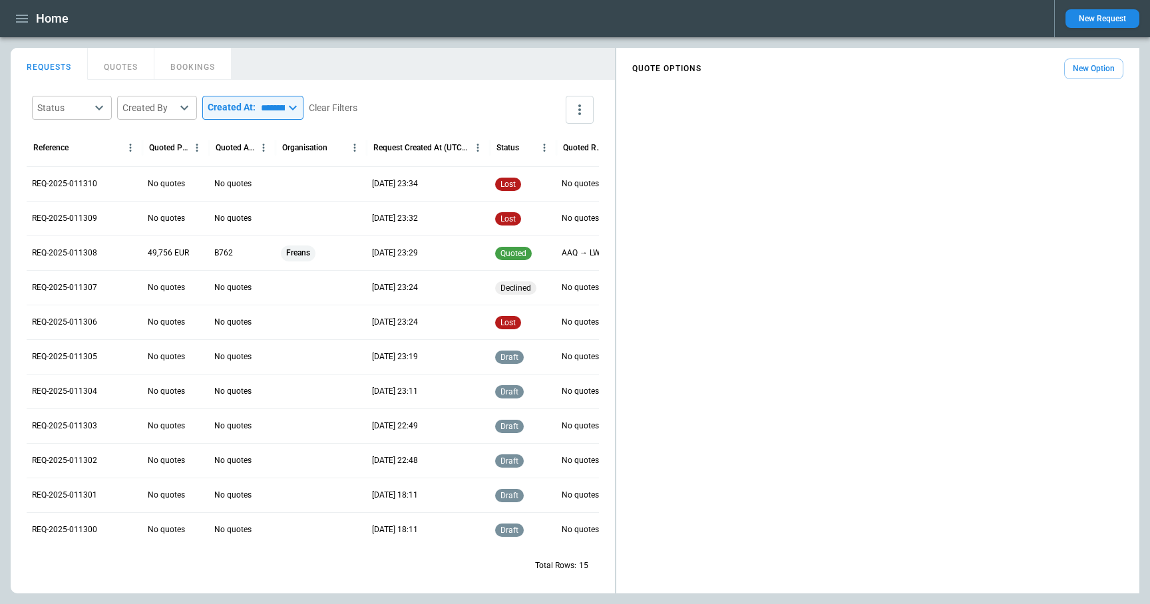
click at [1084, 72] on button "New Option" at bounding box center [1093, 69] width 59 height 21
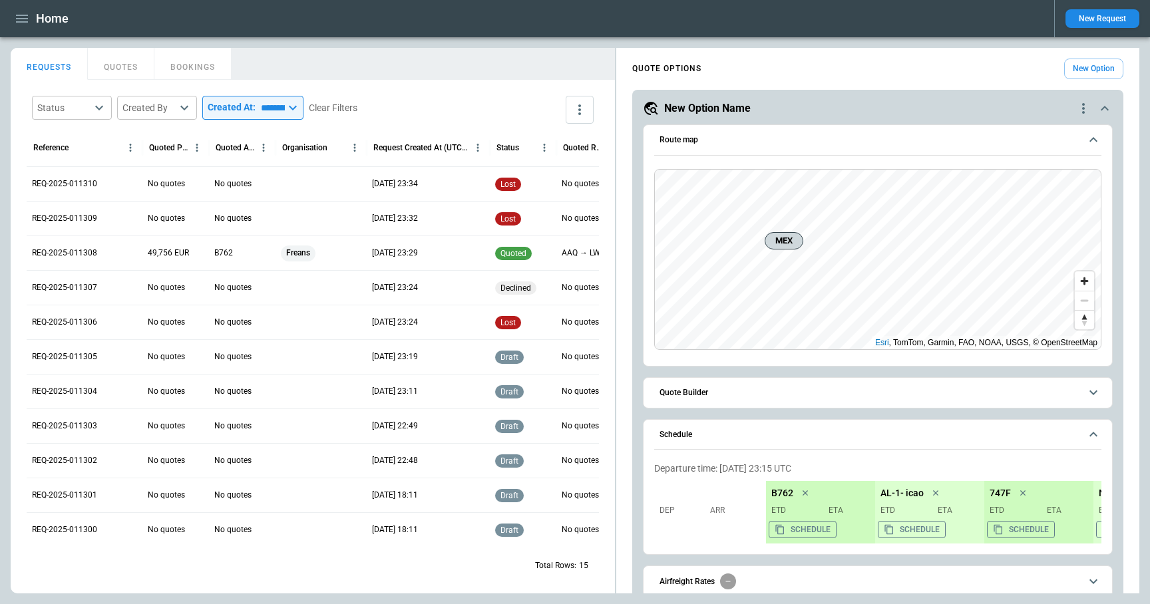
click at [788, 395] on span "Quote Builder" at bounding box center [869, 393] width 420 height 9
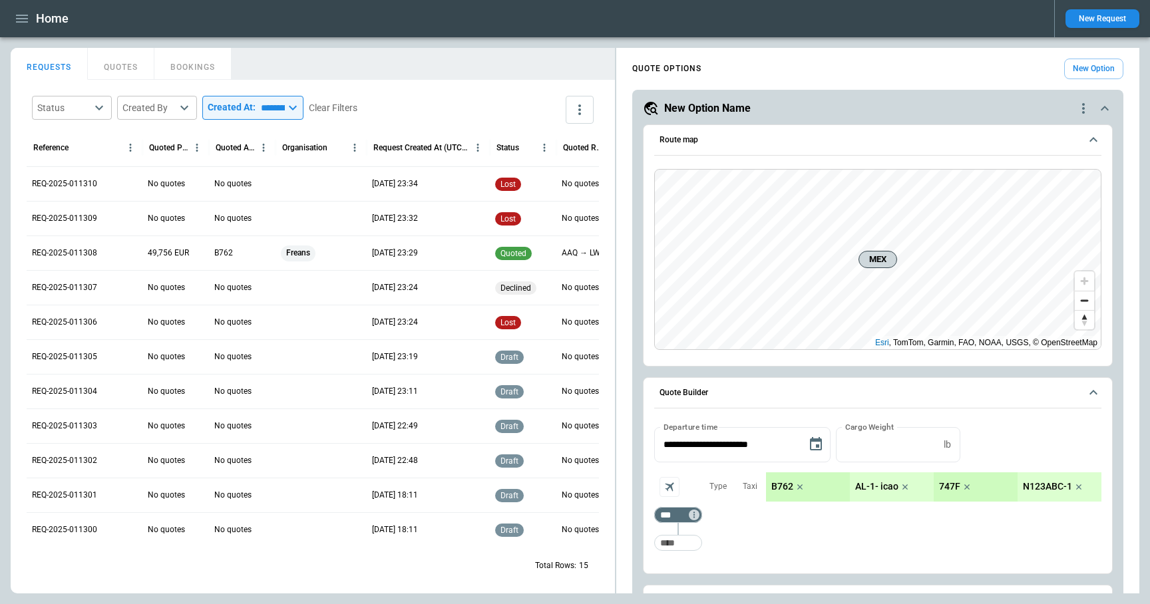
click at [788, 396] on span "Quote Builder" at bounding box center [869, 393] width 420 height 9
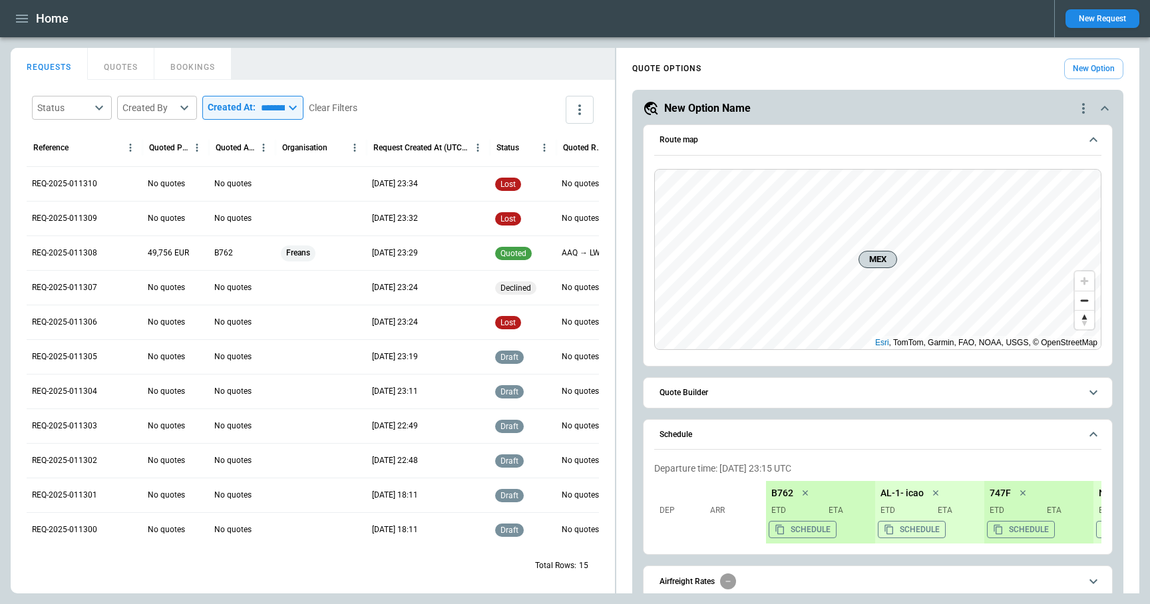
scroll to position [61, 0]
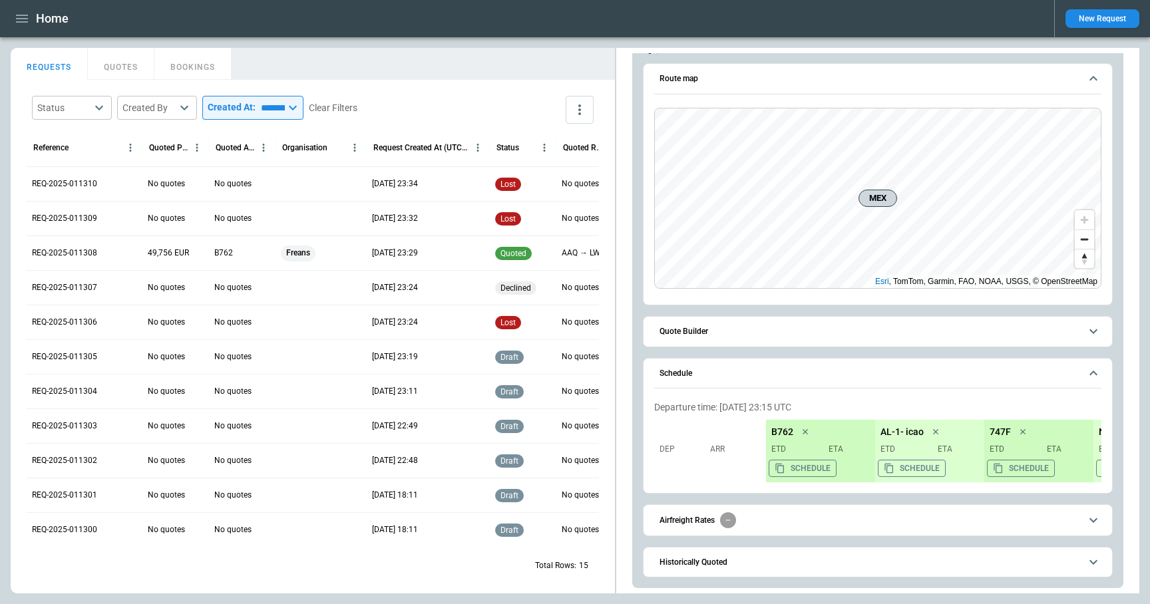
click at [783, 518] on span "Airfreight Rates" at bounding box center [869, 520] width 420 height 16
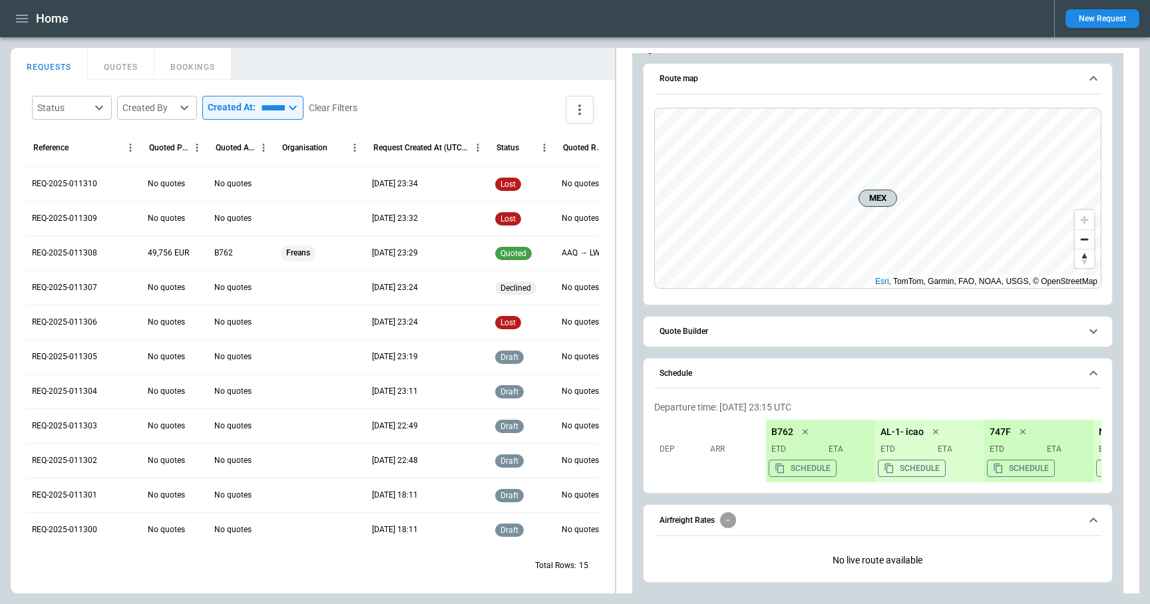
scroll to position [108, 0]
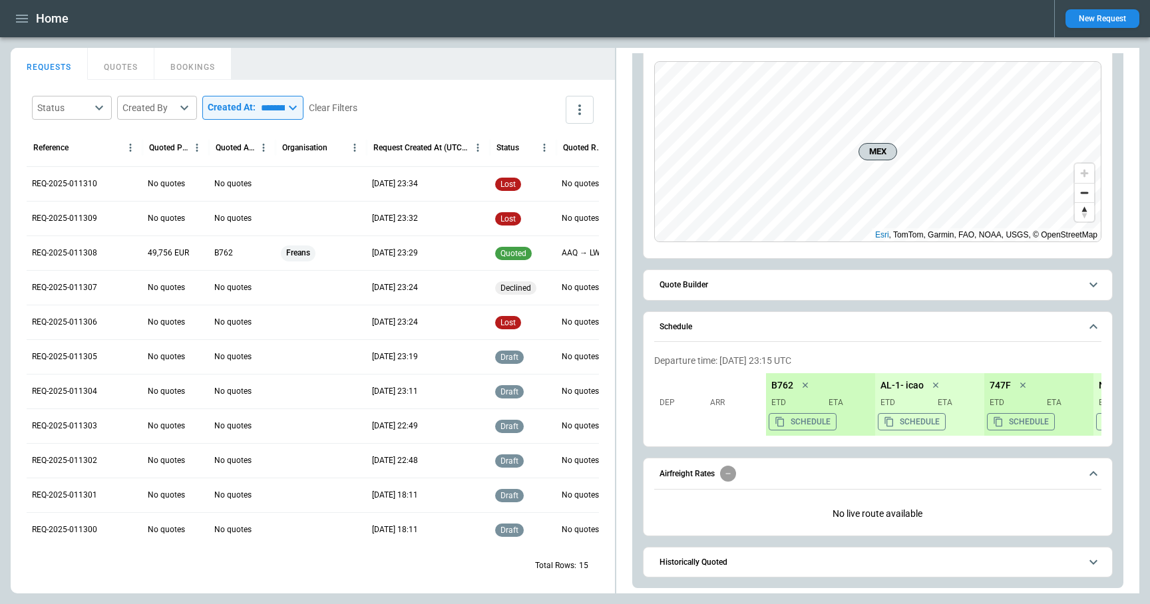
click at [768, 565] on span "Historically Quoted" at bounding box center [869, 562] width 420 height 9
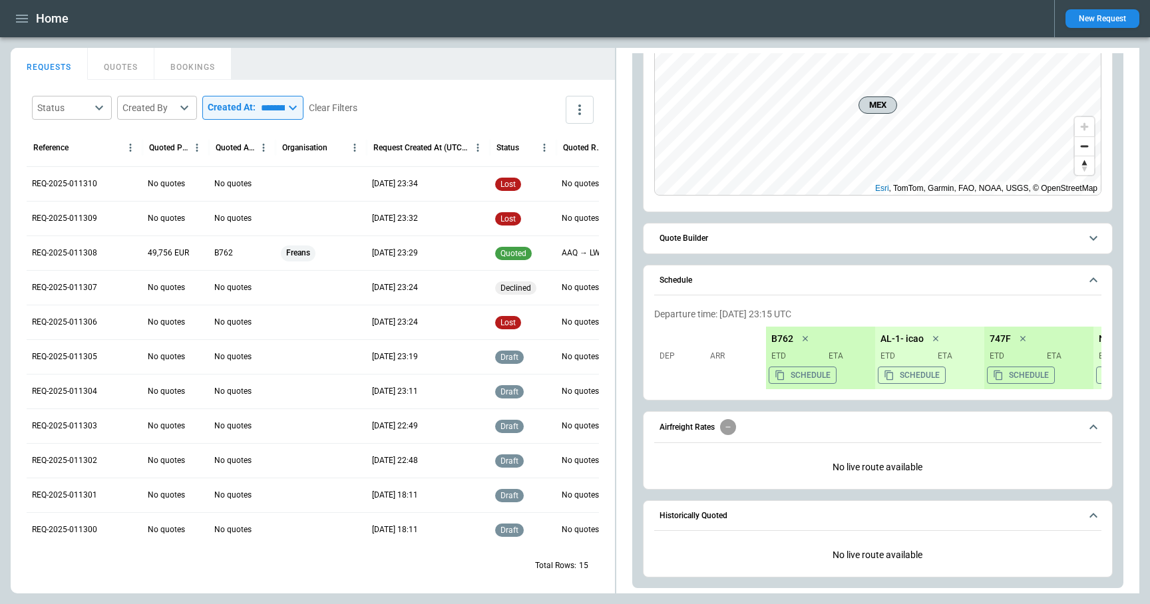
scroll to position [0, 0]
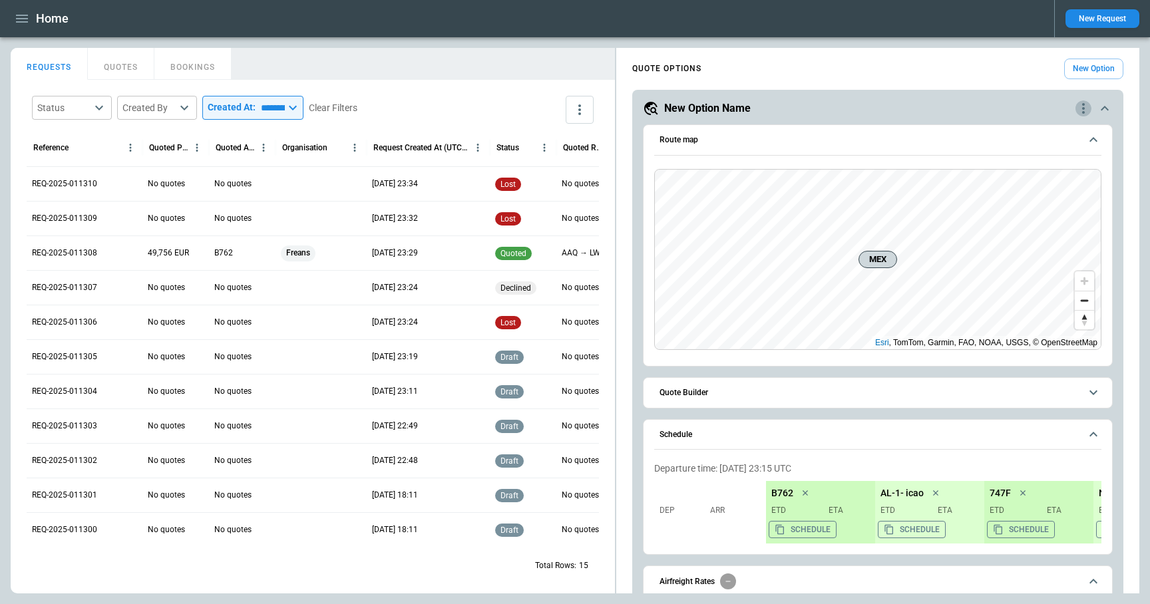
click at [1079, 106] on icon "quote-option-actions" at bounding box center [1083, 108] width 16 height 16
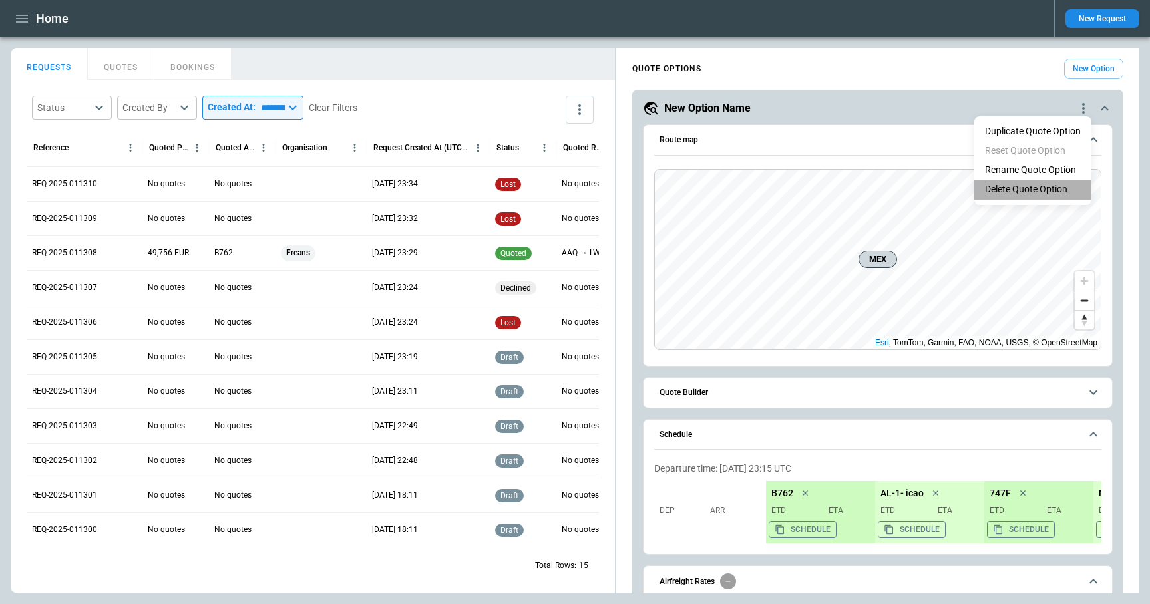
click at [1051, 192] on li "Delete Quote Option" at bounding box center [1032, 189] width 117 height 19
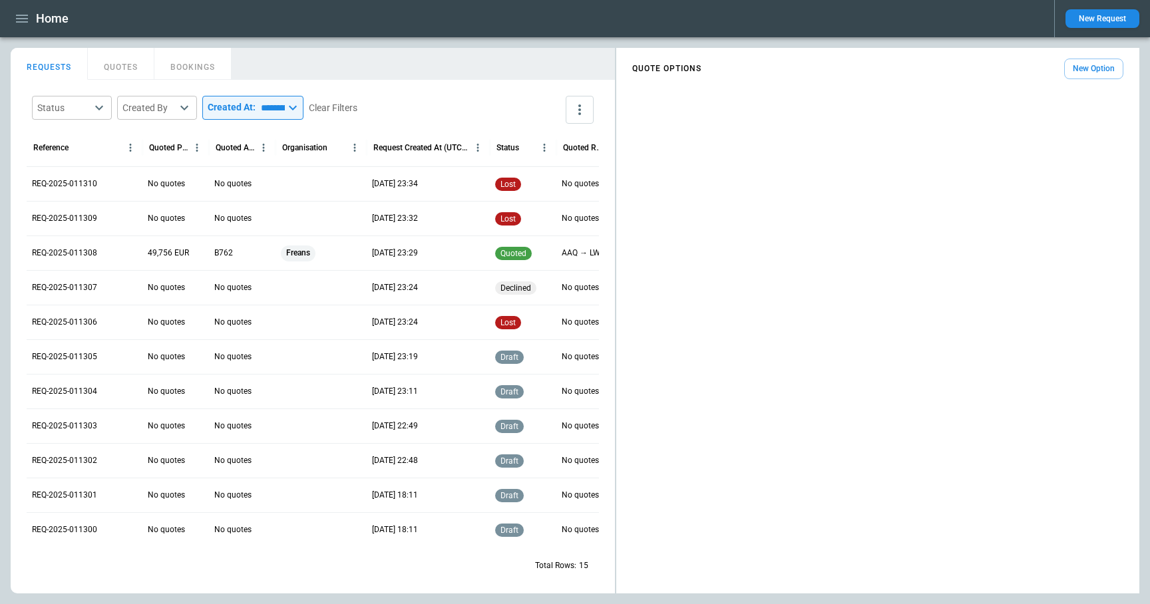
click at [1099, 69] on button "New Option" at bounding box center [1093, 69] width 59 height 21
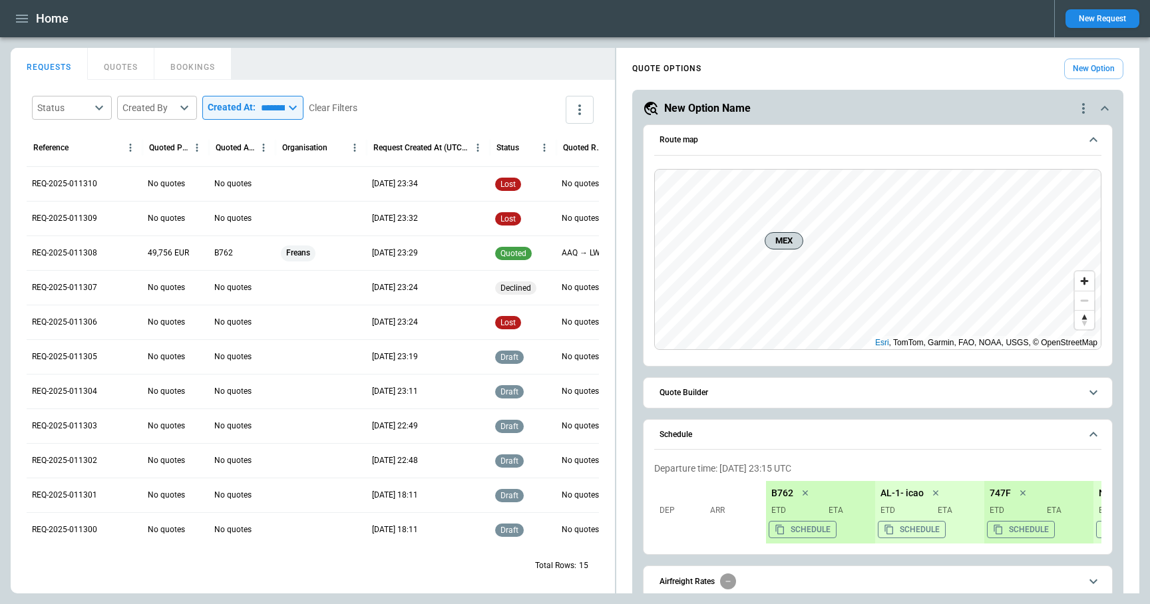
scroll to position [61, 0]
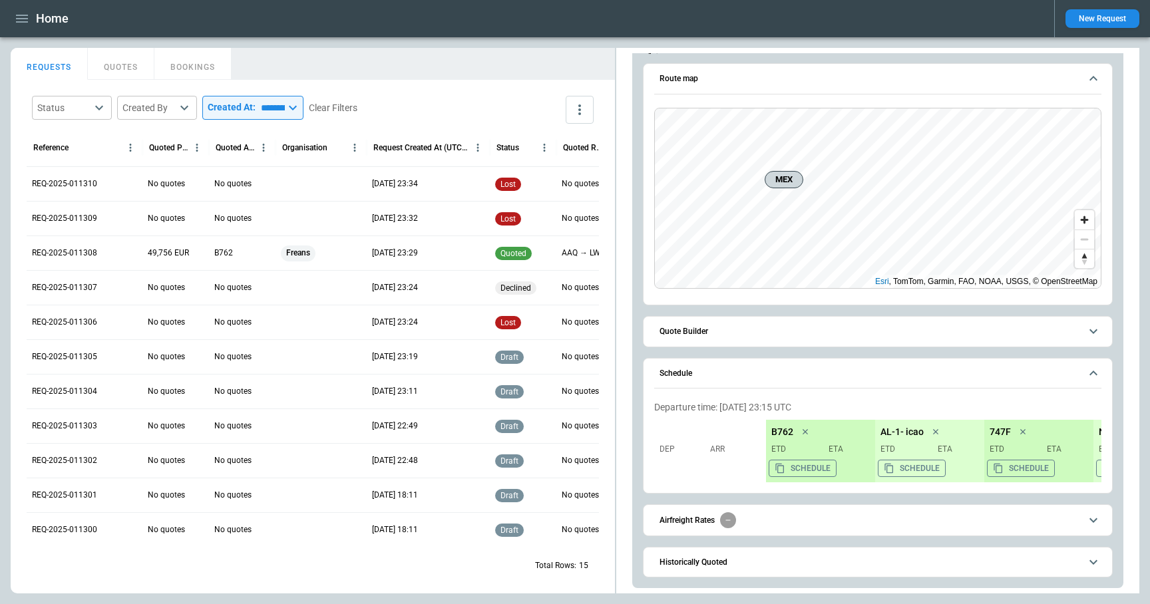
click at [1098, 522] on icon "scrollable content" at bounding box center [1093, 520] width 16 height 16
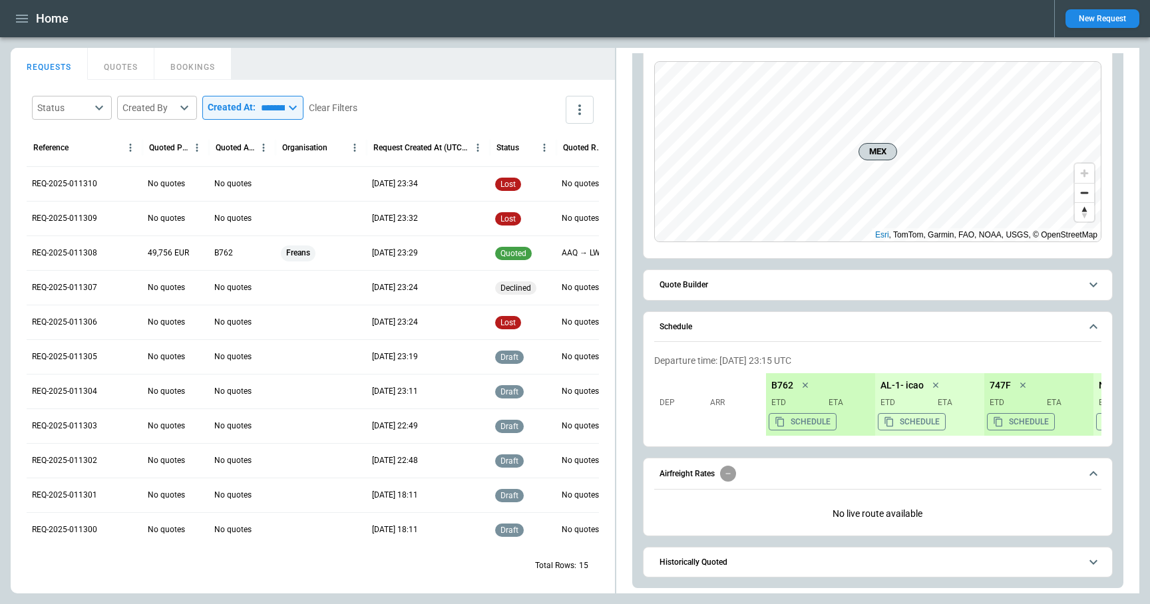
click at [1094, 474] on icon "scrollable content" at bounding box center [1093, 473] width 8 height 5
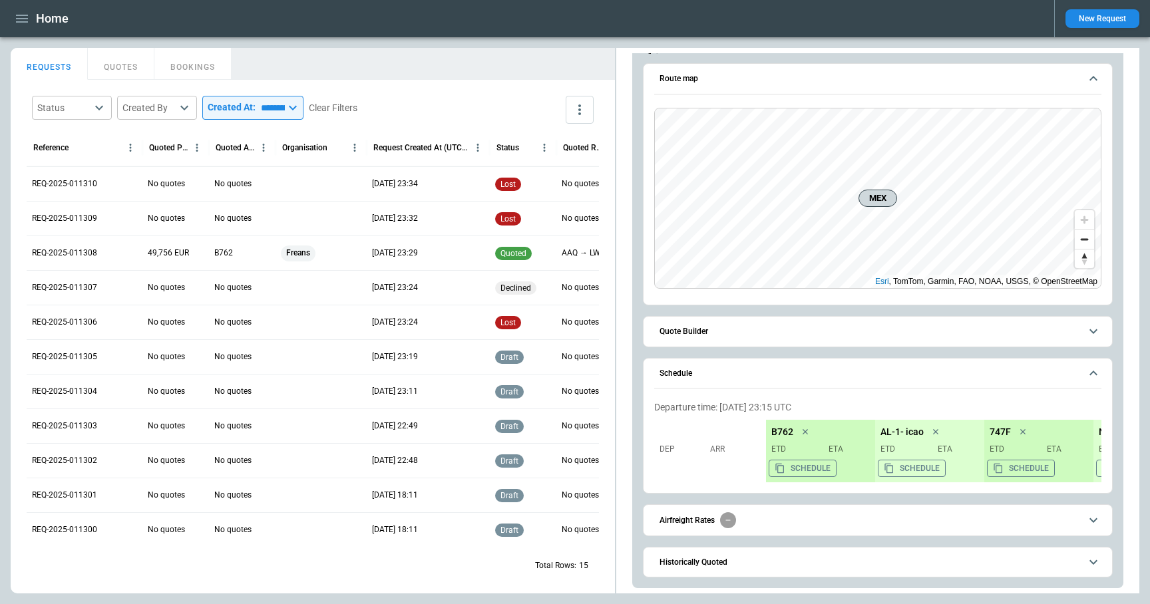
scroll to position [0, 0]
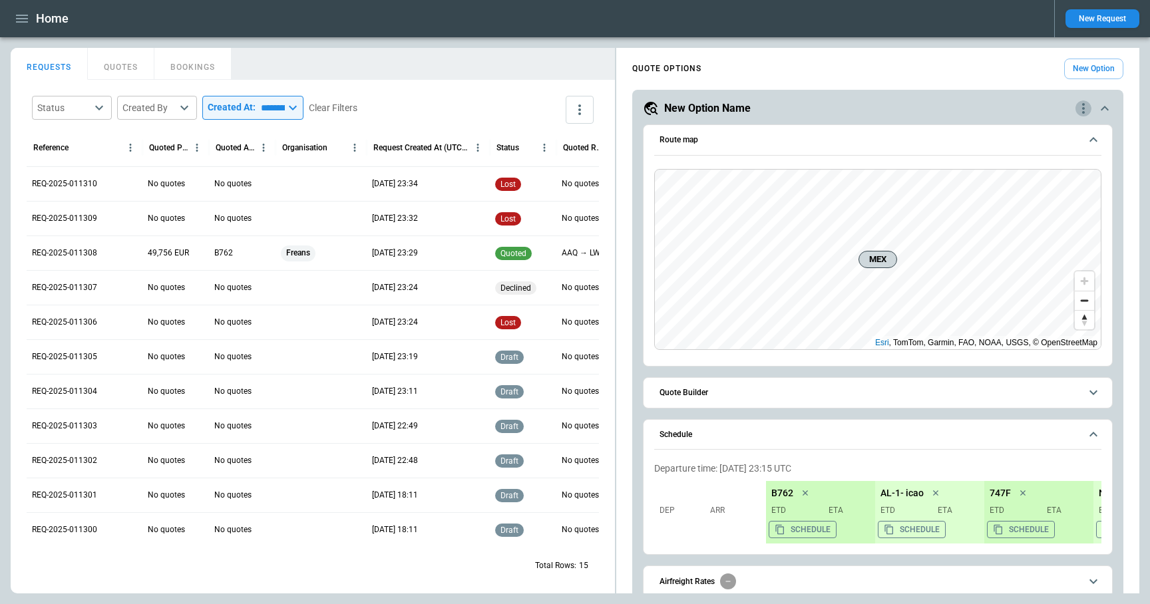
click at [1080, 114] on icon "quote-option-actions" at bounding box center [1083, 108] width 16 height 16
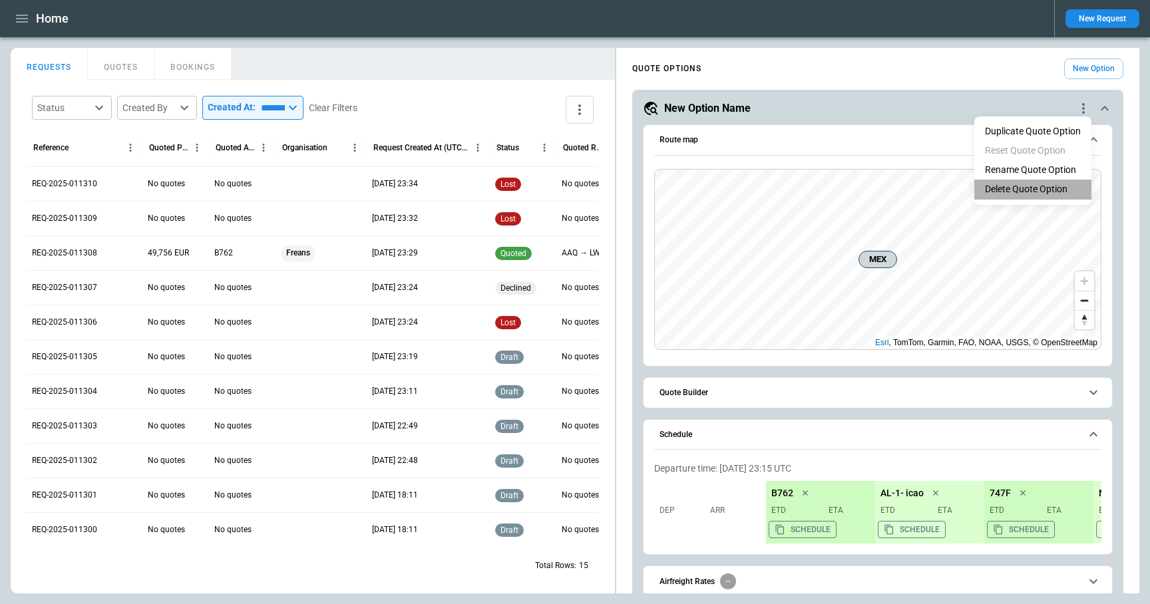
click at [1037, 184] on li "Delete Quote Option" at bounding box center [1032, 189] width 117 height 19
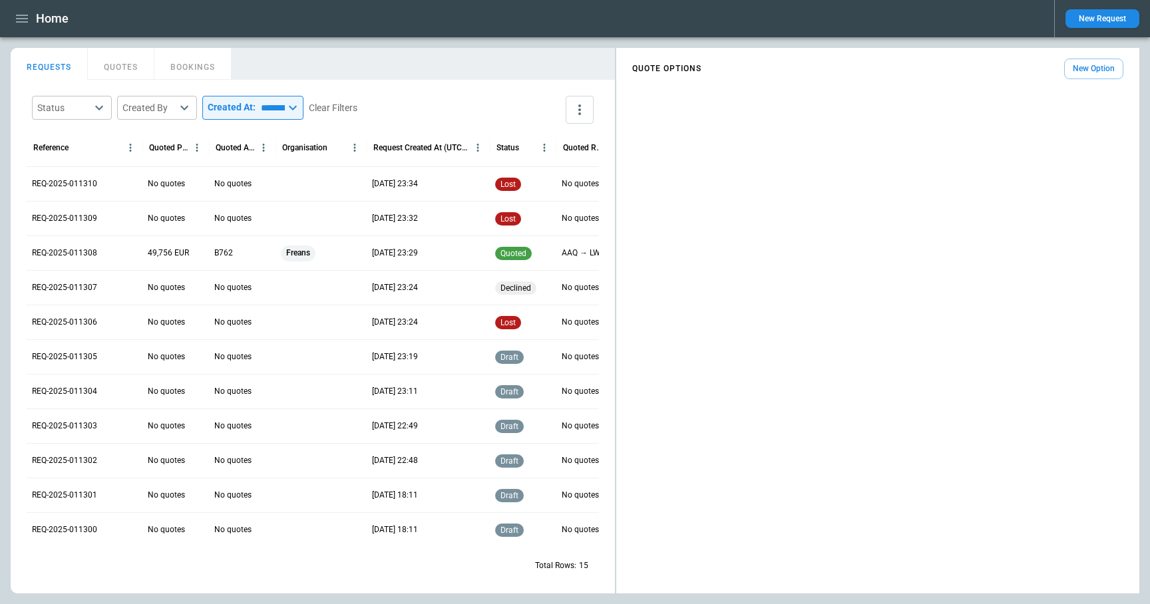
click at [1084, 72] on button "New Option" at bounding box center [1093, 69] width 59 height 21
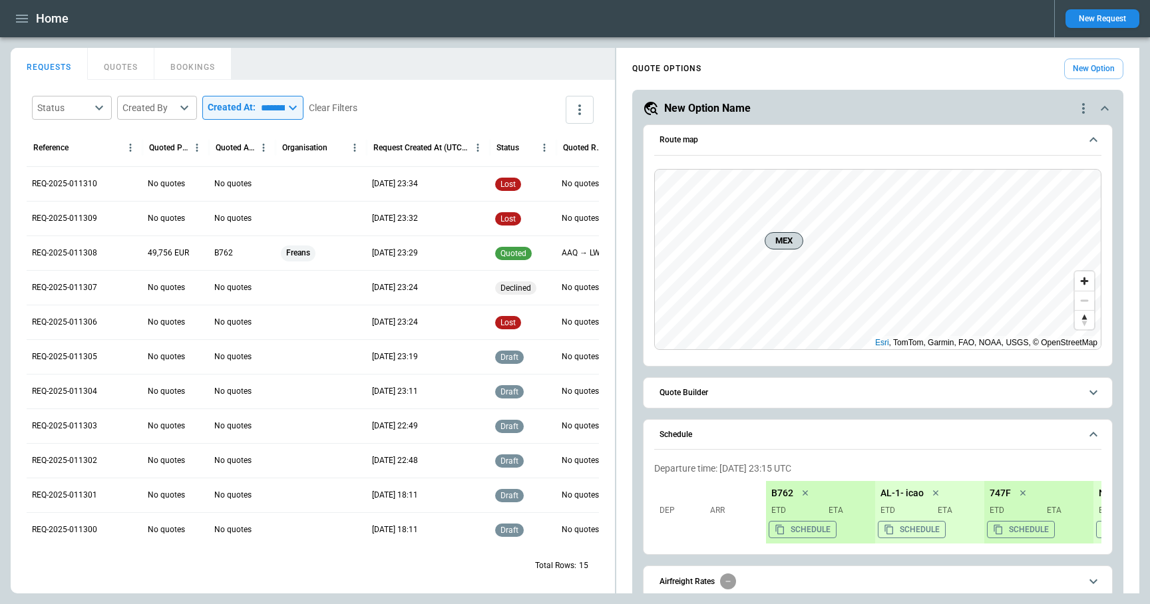
scroll to position [61, 0]
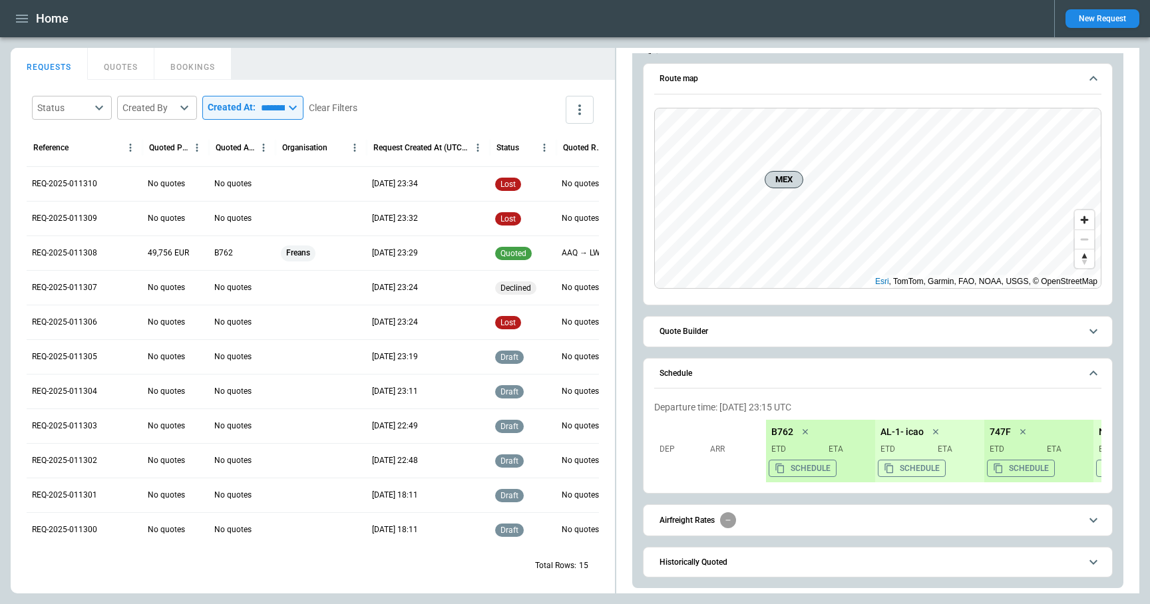
click at [25, 13] on icon "button" at bounding box center [22, 19] width 16 height 16
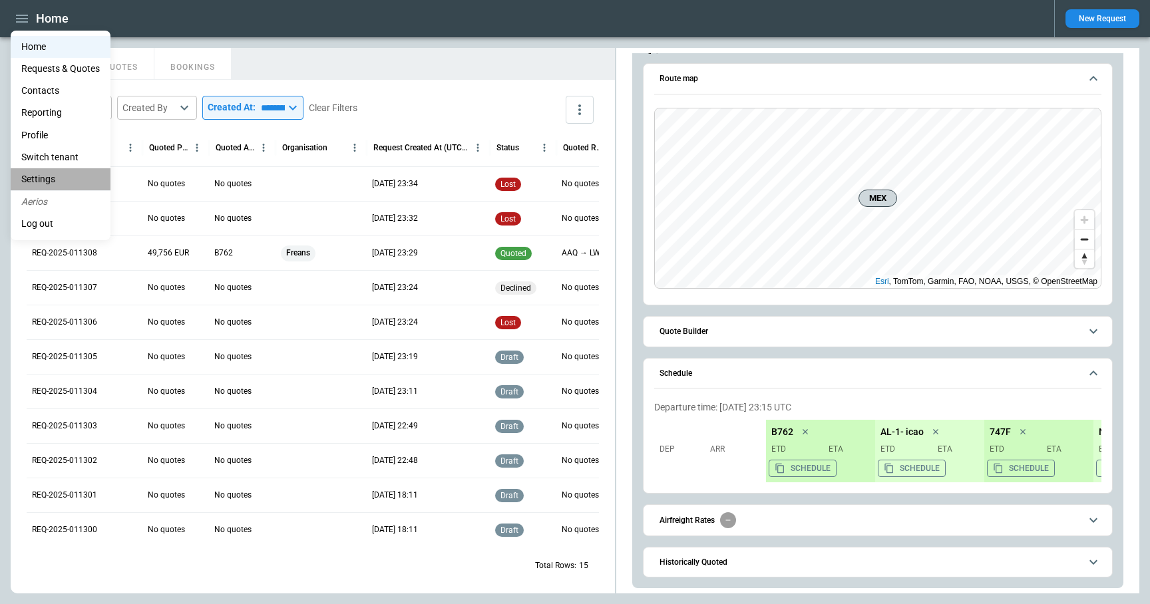
click at [59, 174] on li "Settings" at bounding box center [61, 179] width 100 height 22
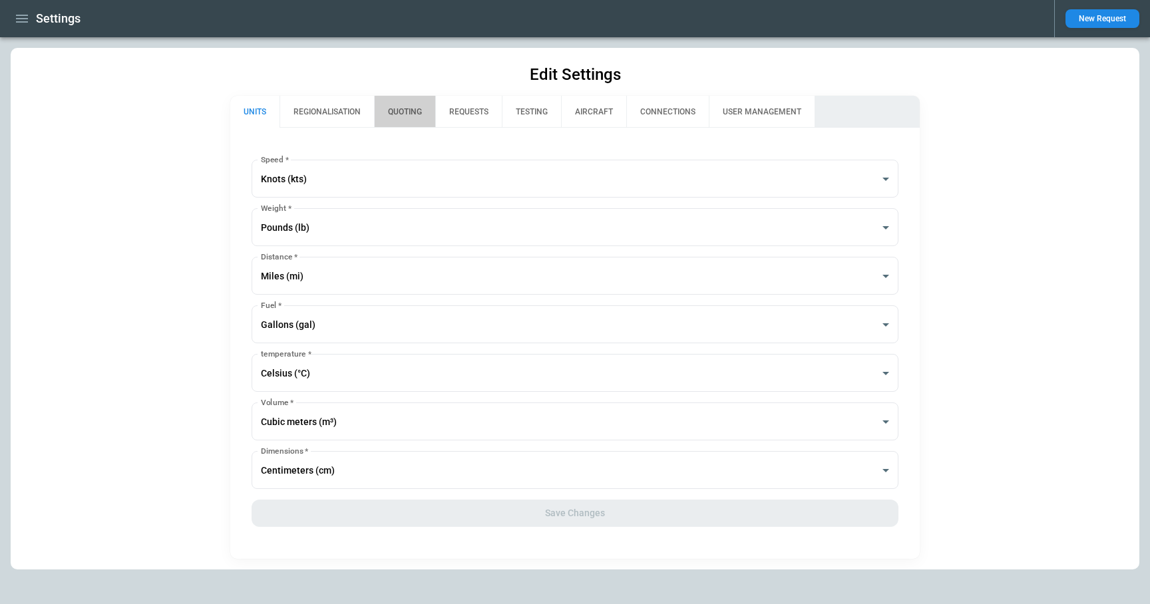
click at [414, 114] on button "QUOTING" at bounding box center [404, 112] width 61 height 32
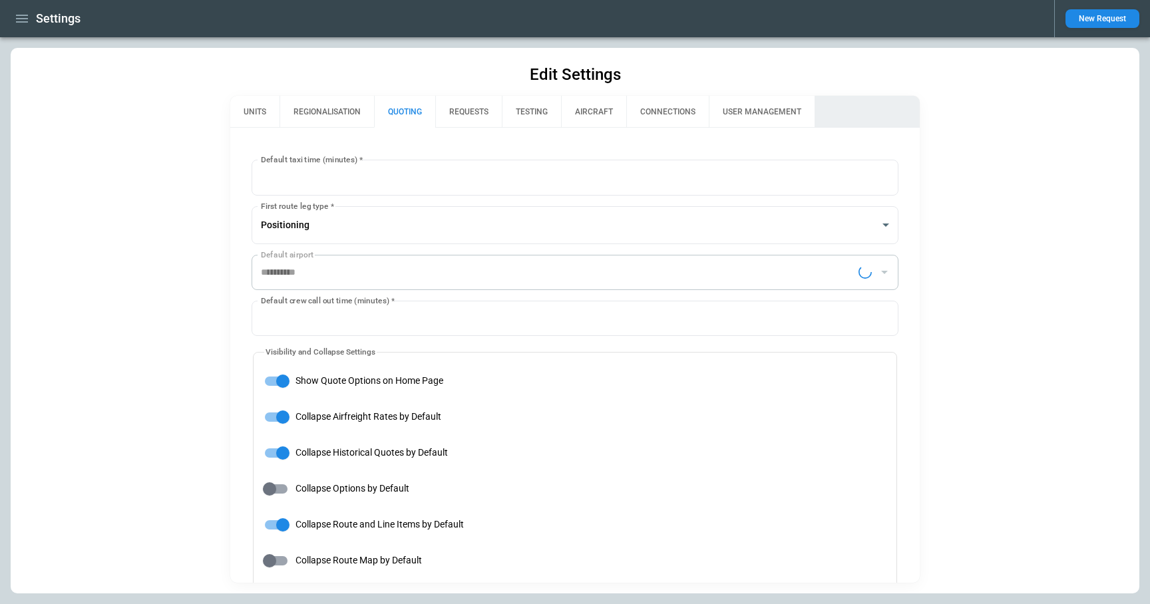
type input "**********"
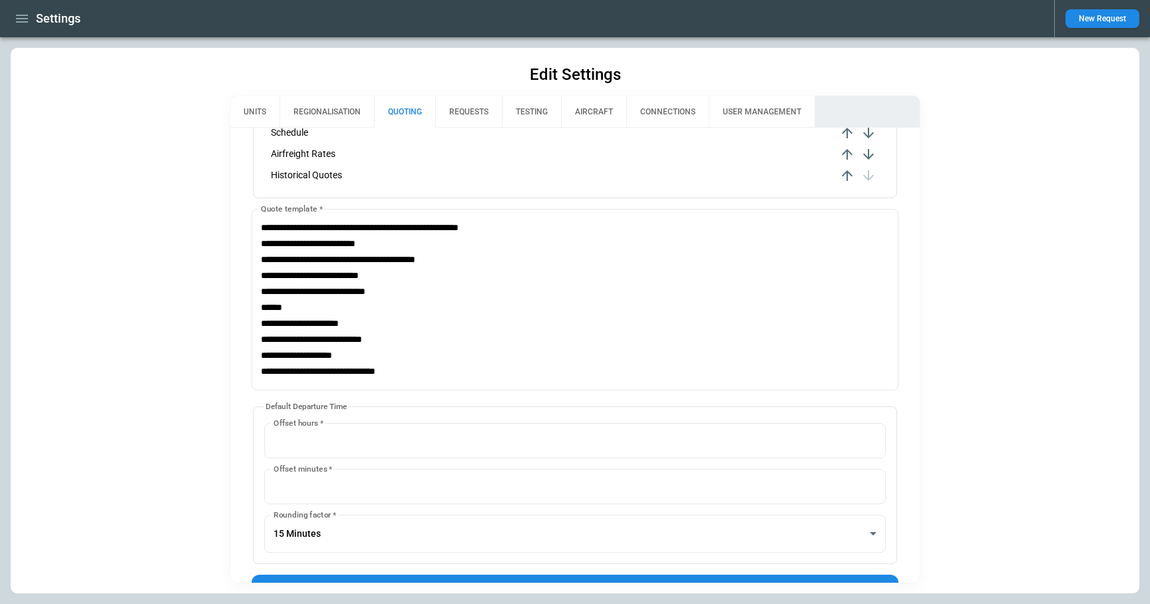
scroll to position [812, 0]
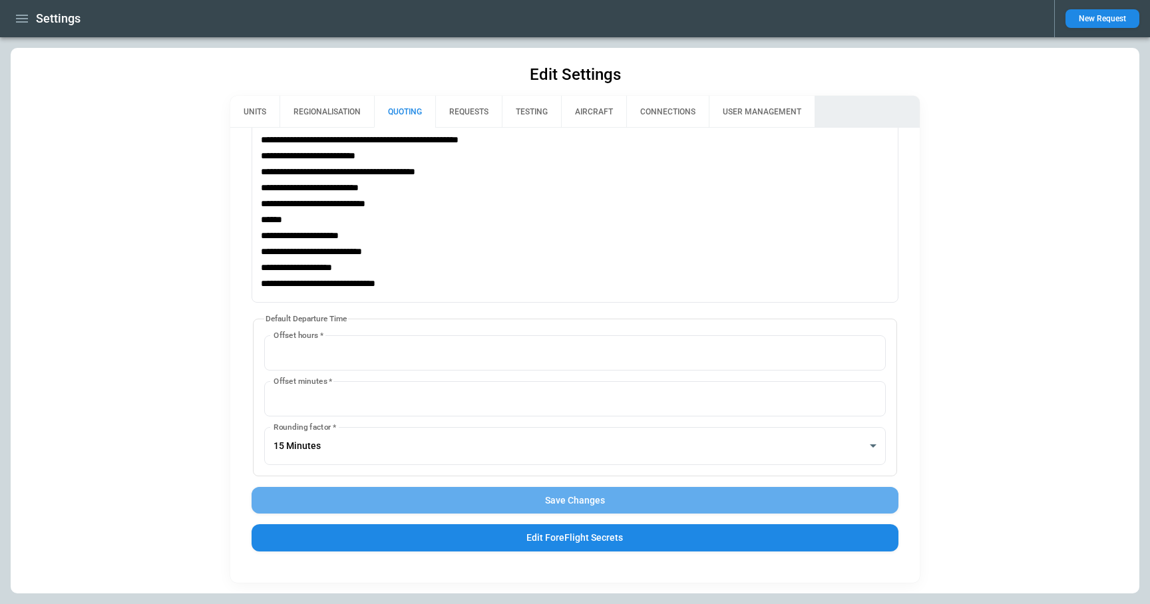
click at [519, 506] on button "Save Changes" at bounding box center [574, 500] width 647 height 27
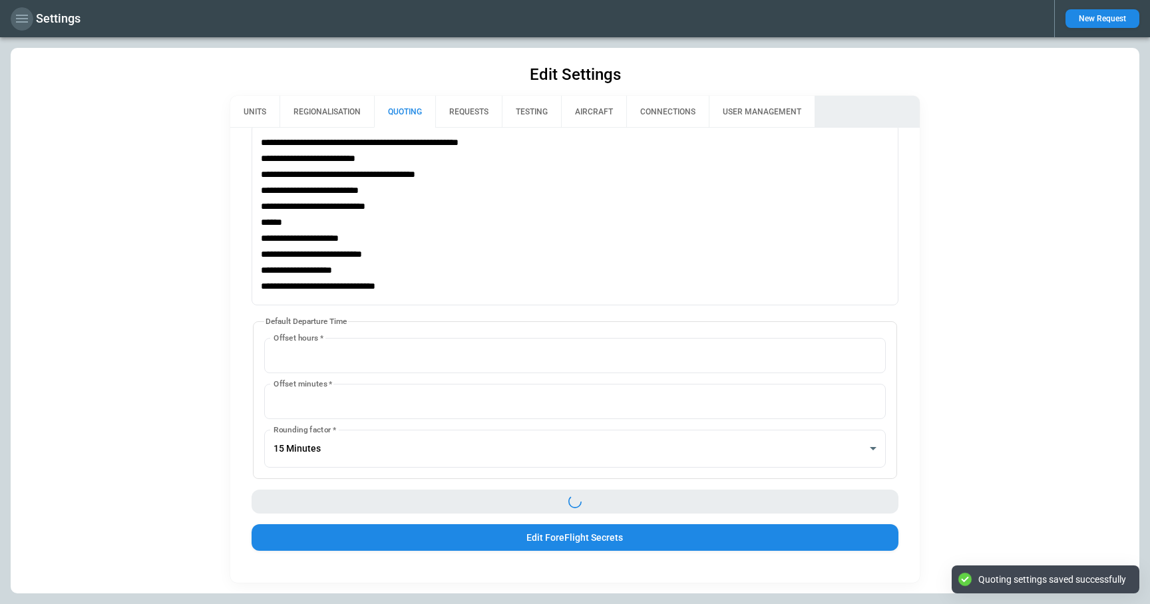
click at [23, 21] on icon "button" at bounding box center [22, 19] width 16 height 16
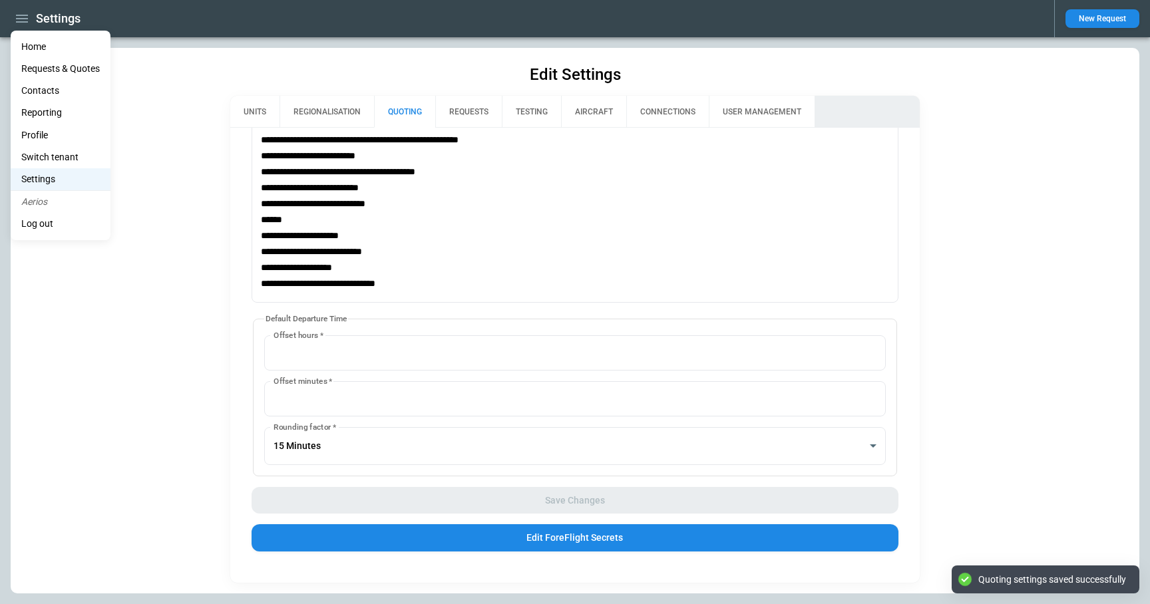
click at [33, 43] on li "Home" at bounding box center [61, 47] width 100 height 22
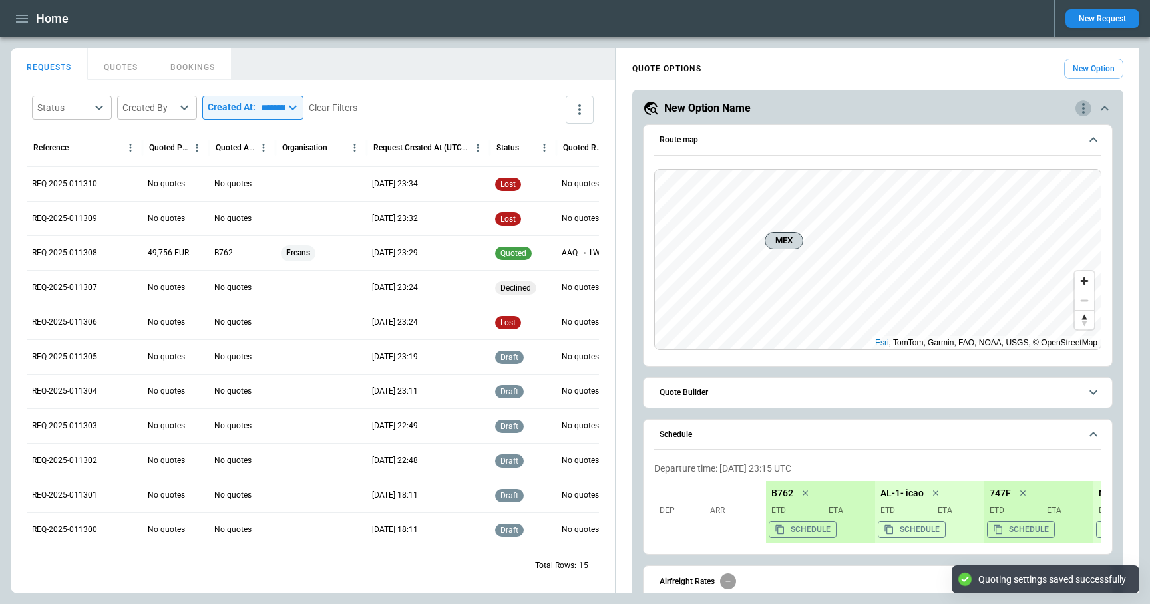
click at [1082, 107] on icon "quote-option-actions" at bounding box center [1083, 108] width 3 height 11
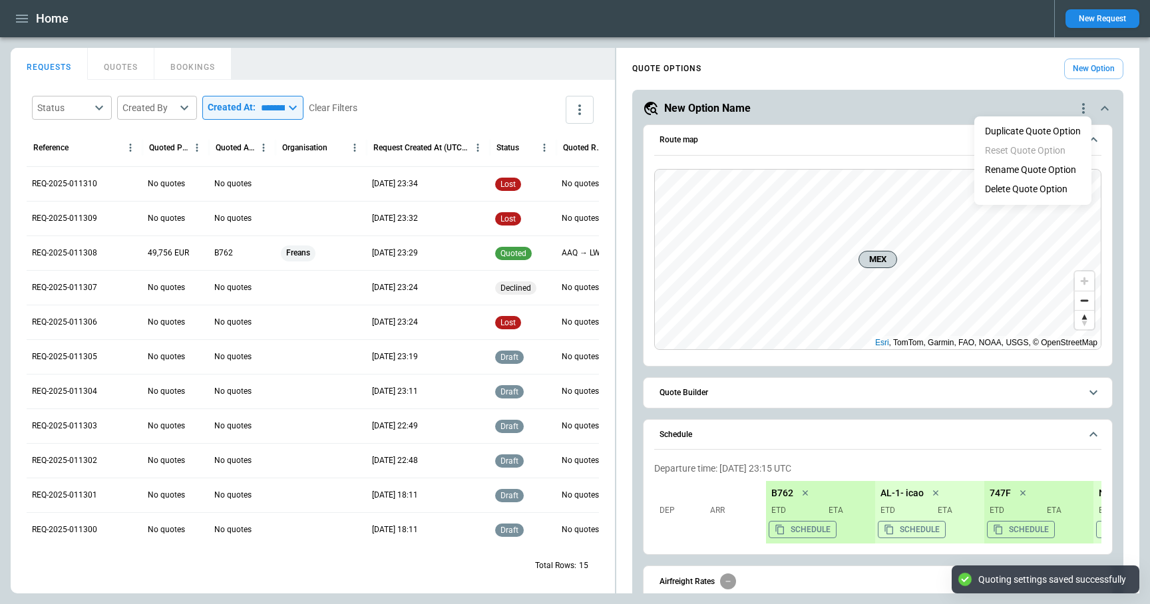
click at [1046, 191] on li "Delete Quote Option" at bounding box center [1032, 189] width 117 height 19
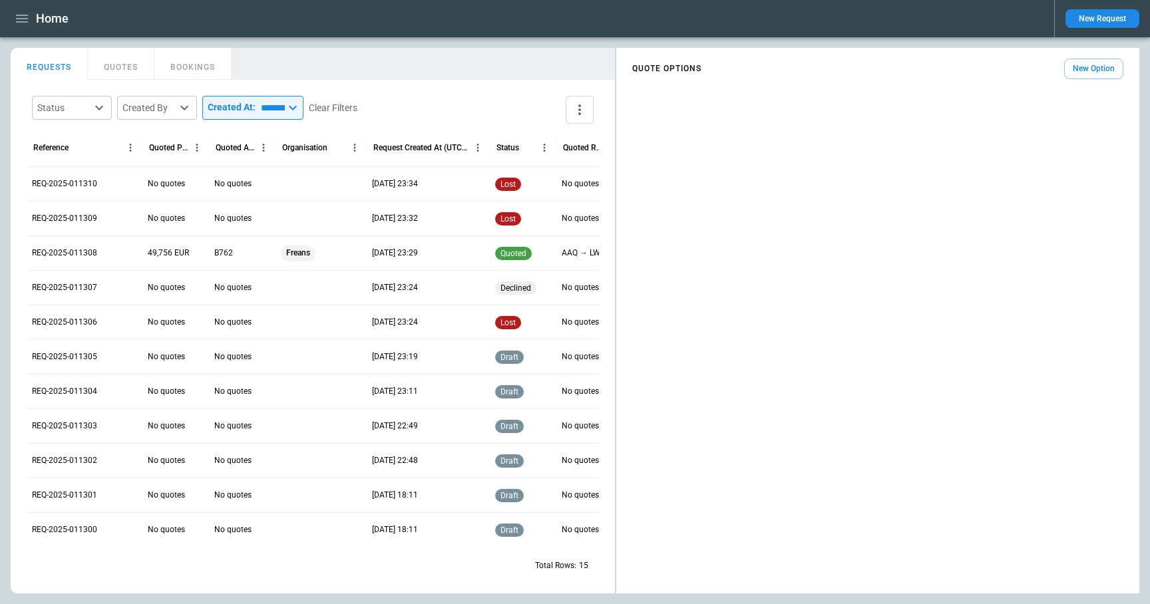
click at [1078, 64] on button "New Option" at bounding box center [1093, 69] width 59 height 21
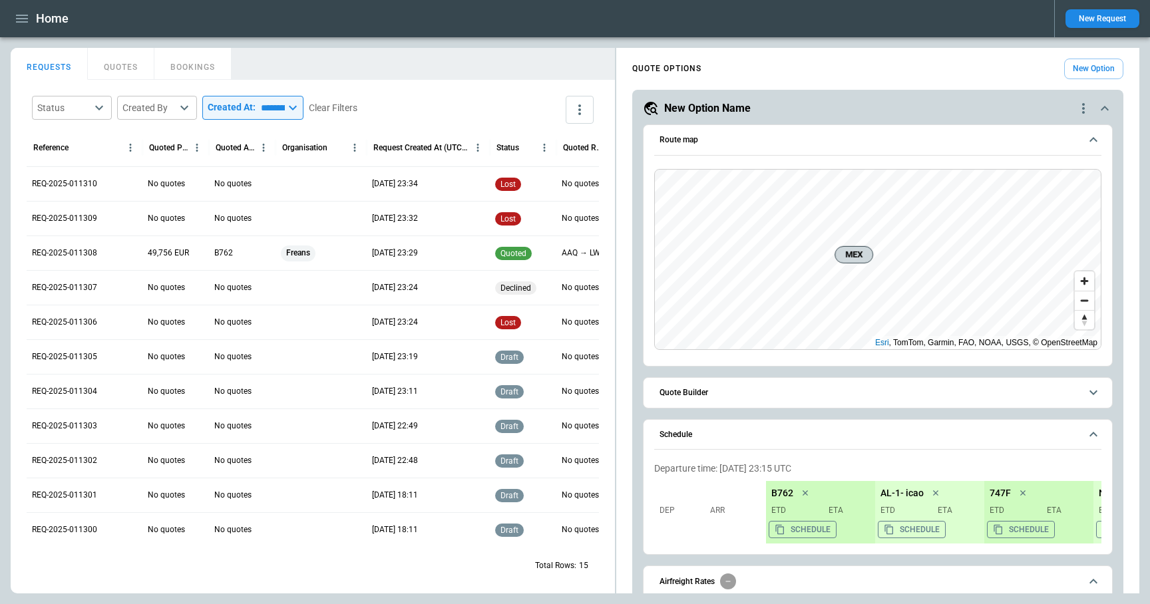
click at [1088, 26] on button "New Request" at bounding box center [1102, 18] width 74 height 19
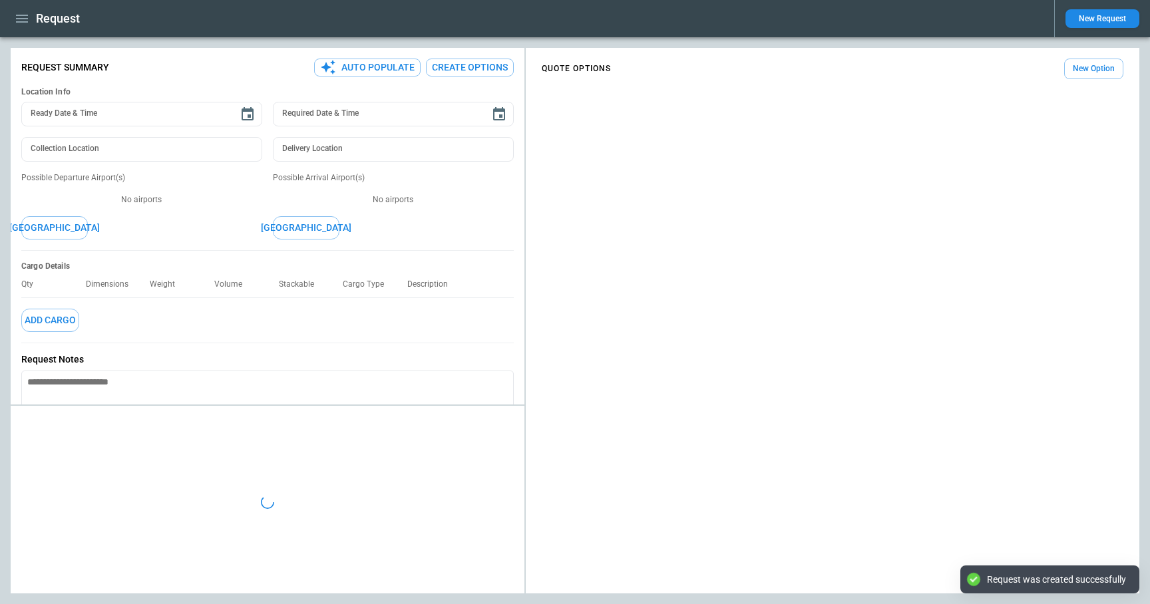
type textarea "*"
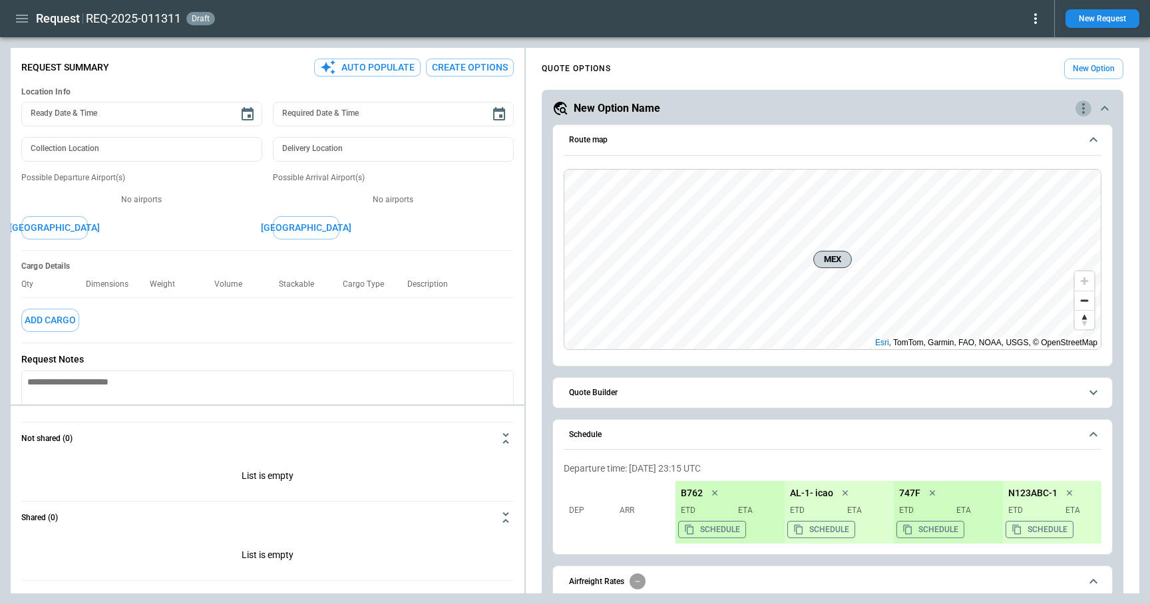
click at [1082, 104] on icon "quote-option-actions" at bounding box center [1083, 108] width 3 height 11
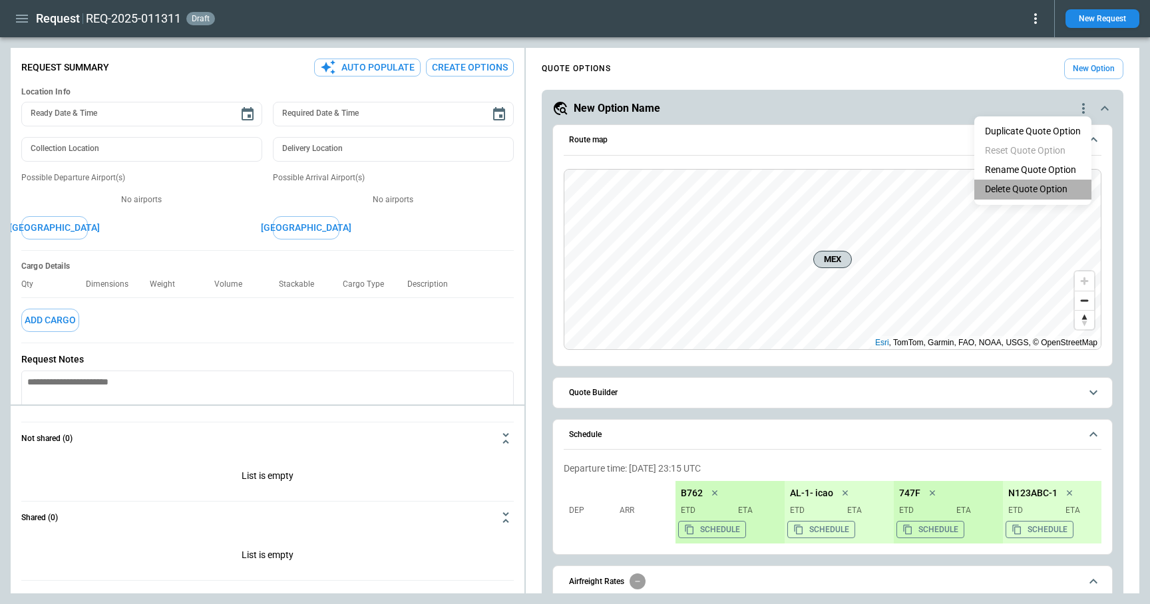
click at [1047, 193] on li "Delete Quote Option" at bounding box center [1032, 189] width 117 height 19
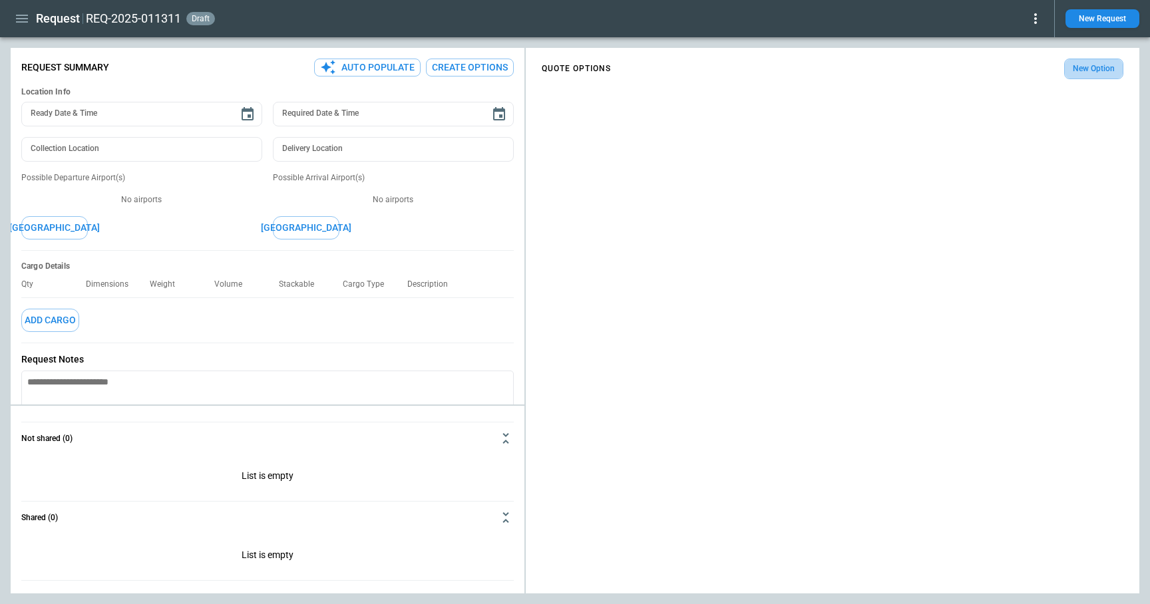
click at [1096, 71] on button "New Option" at bounding box center [1093, 69] width 59 height 21
